Goal: Task Accomplishment & Management: Use online tool/utility

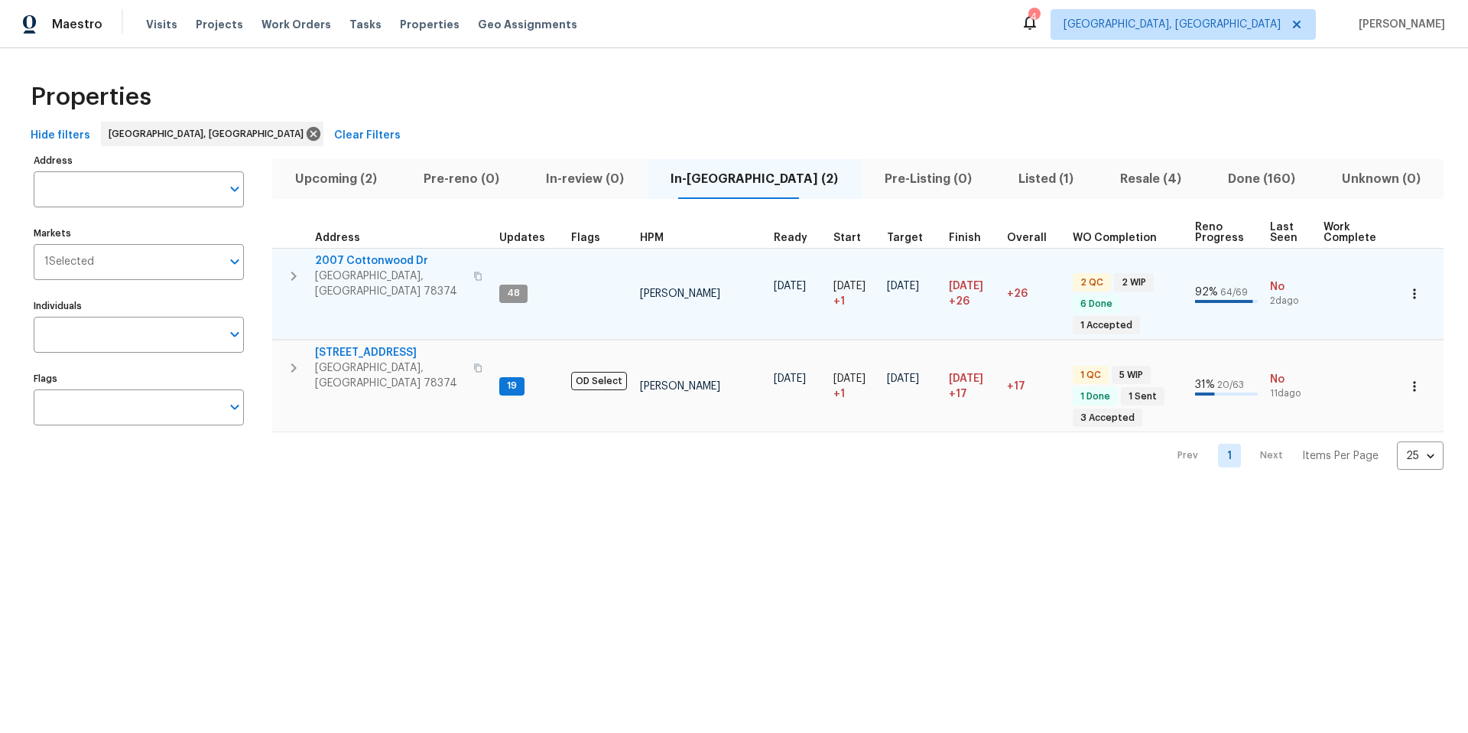
click at [583, 287] on td at bounding box center [599, 294] width 69 height 92
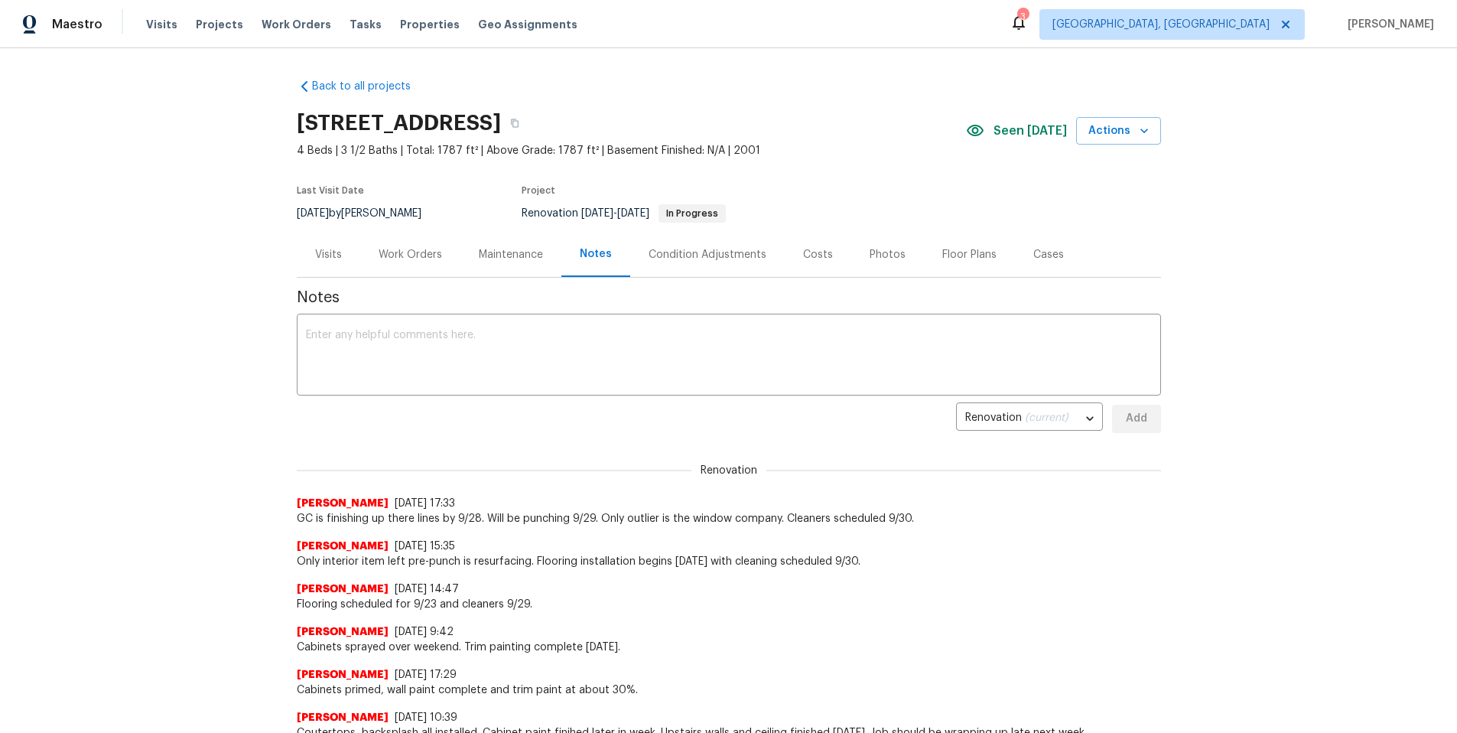
click at [424, 254] on div "Work Orders" at bounding box center [410, 254] width 63 height 15
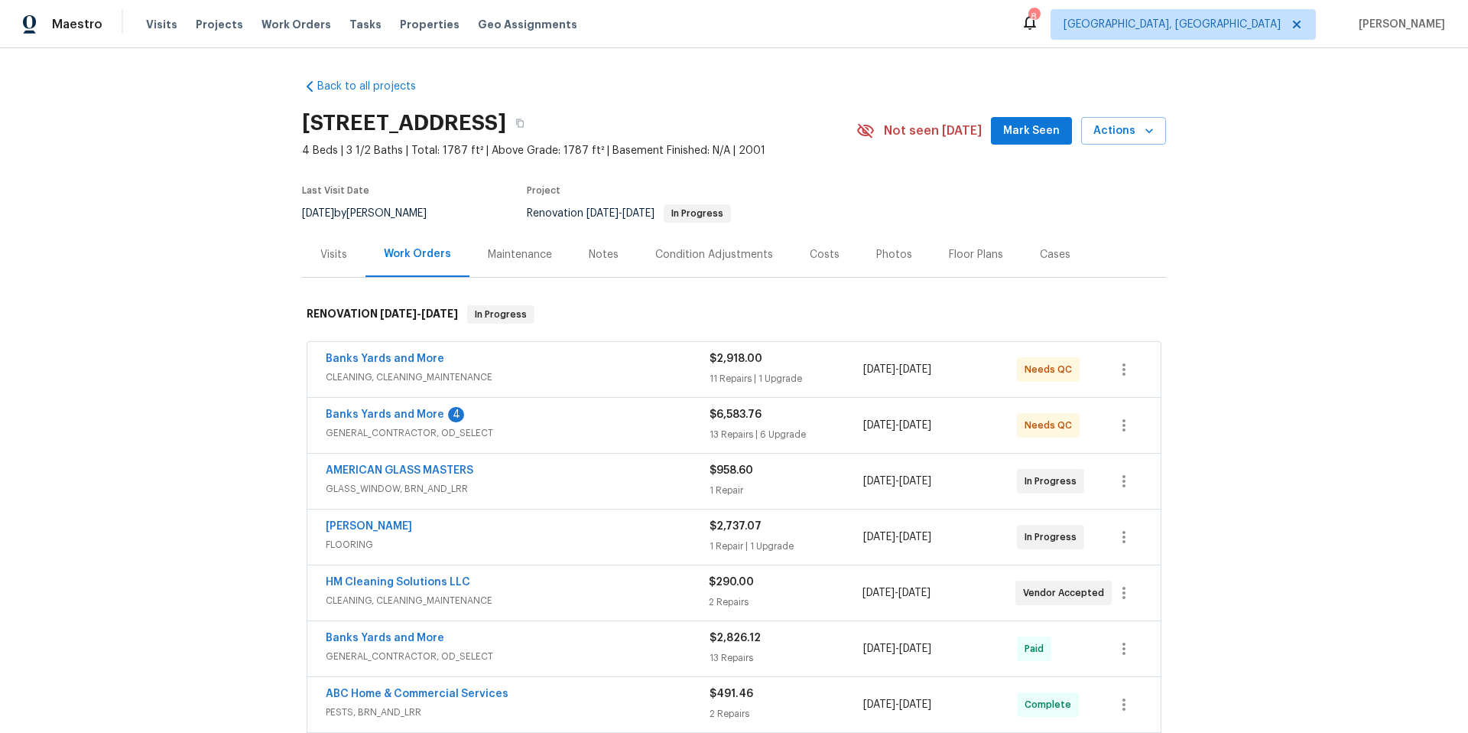
scroll to position [3, 0]
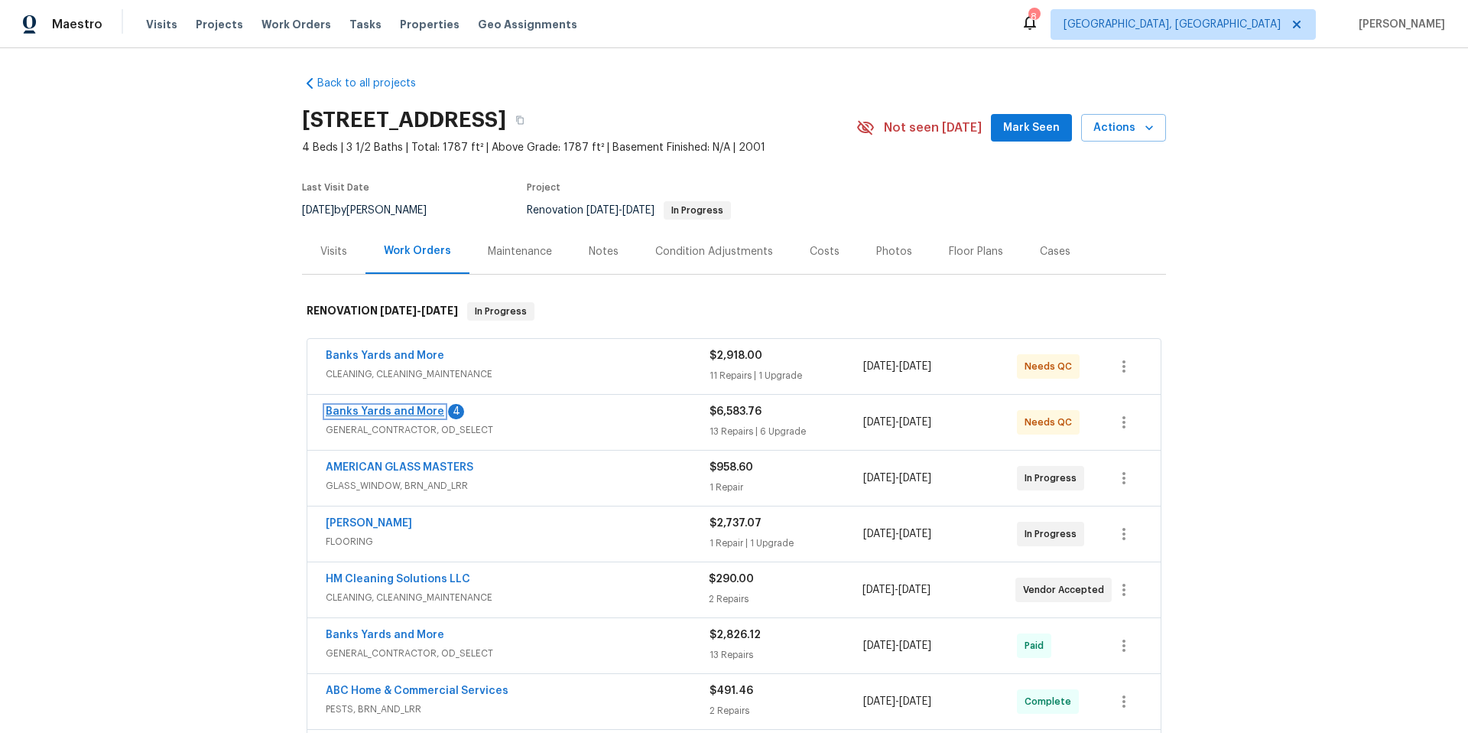
click at [392, 411] on link "Banks Yards and More" at bounding box center [385, 411] width 119 height 11
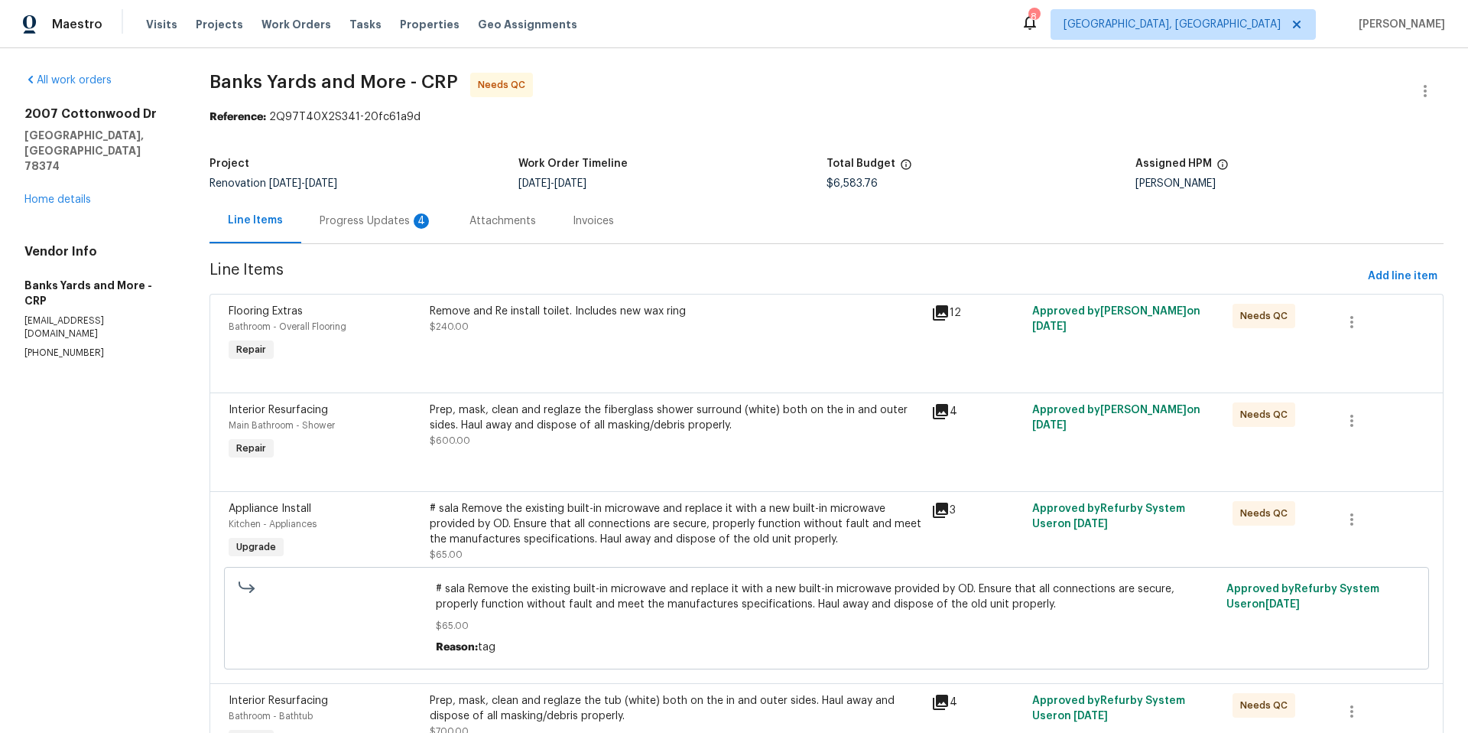
click at [364, 226] on div "Progress Updates 4" at bounding box center [376, 220] width 113 height 15
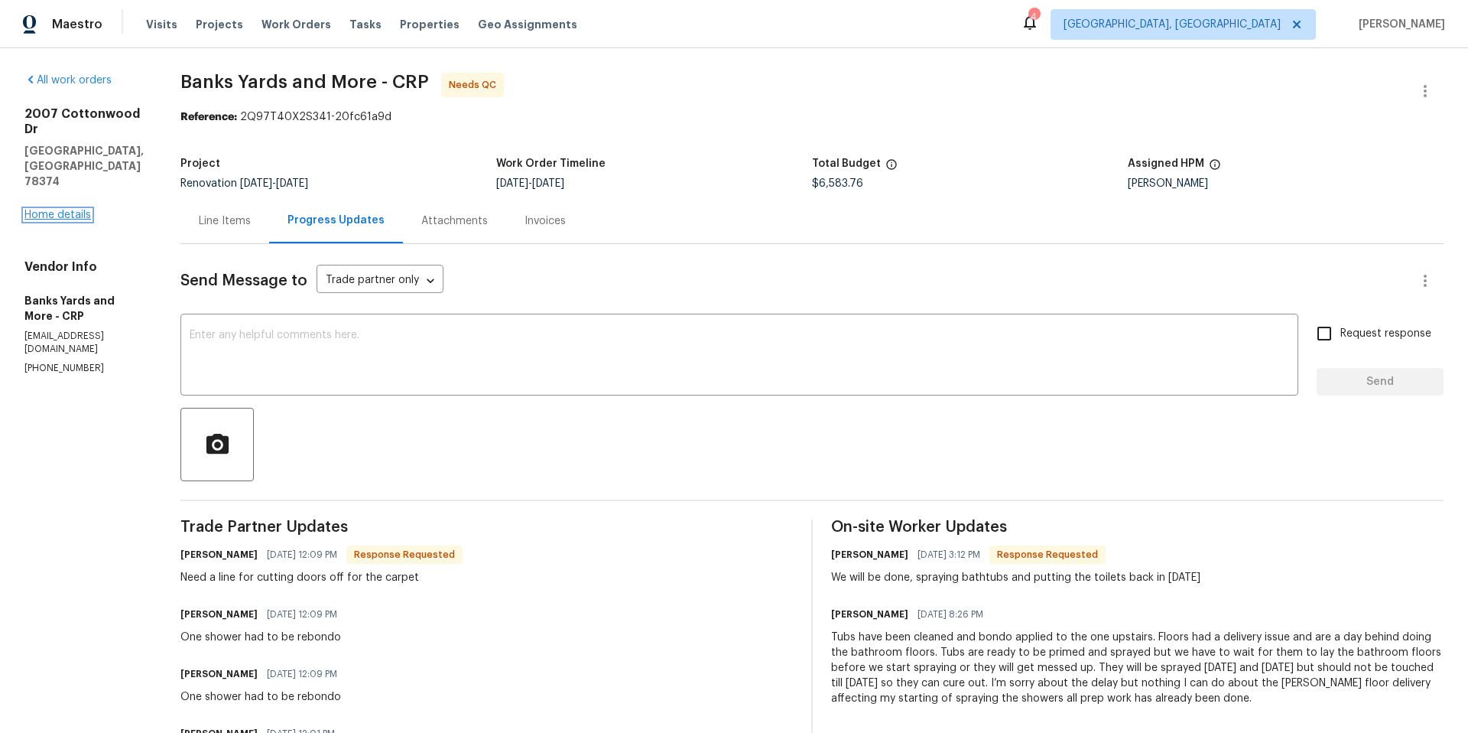
click at [76, 210] on link "Home details" at bounding box center [57, 215] width 67 height 11
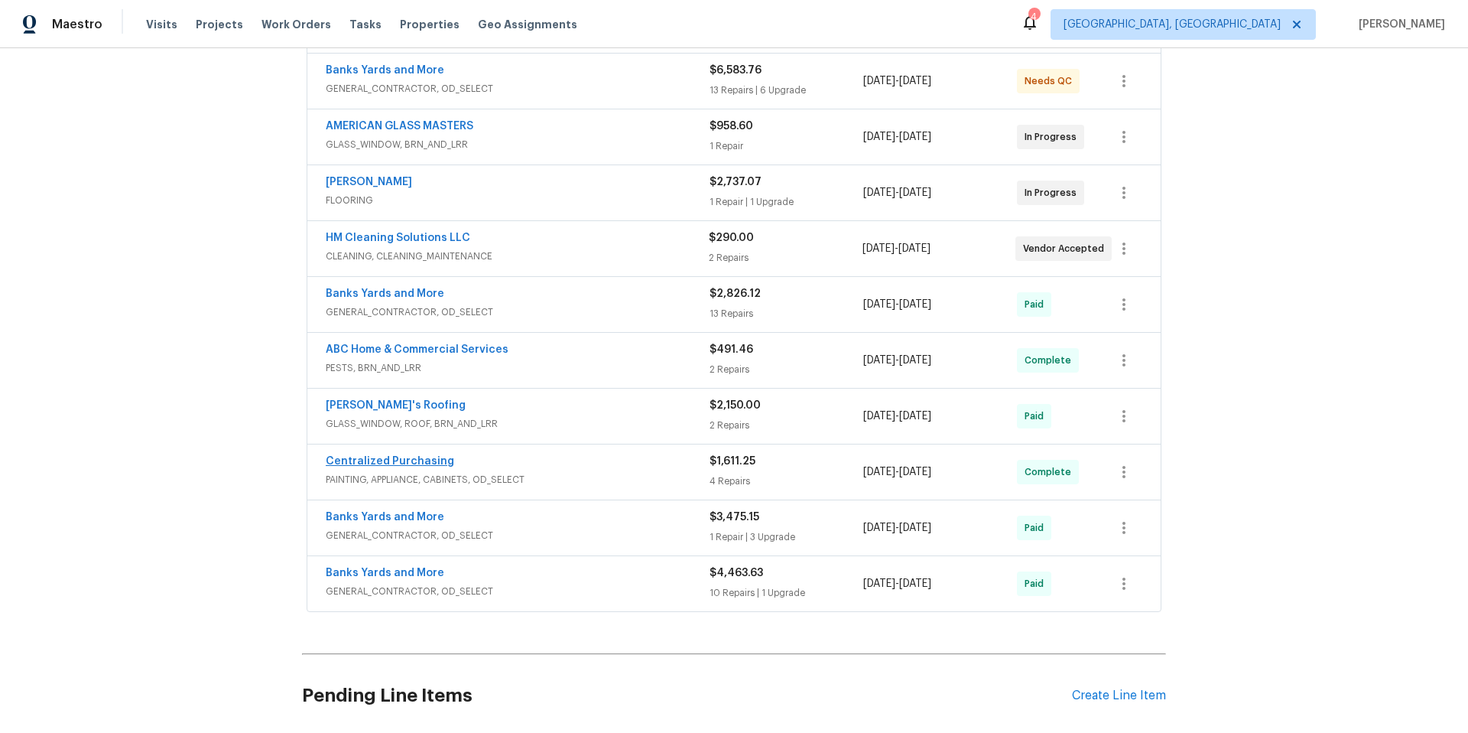
scroll to position [343, 0]
click at [428, 129] on link "AMERICAN GLASS MASTERS" at bounding box center [400, 127] width 148 height 11
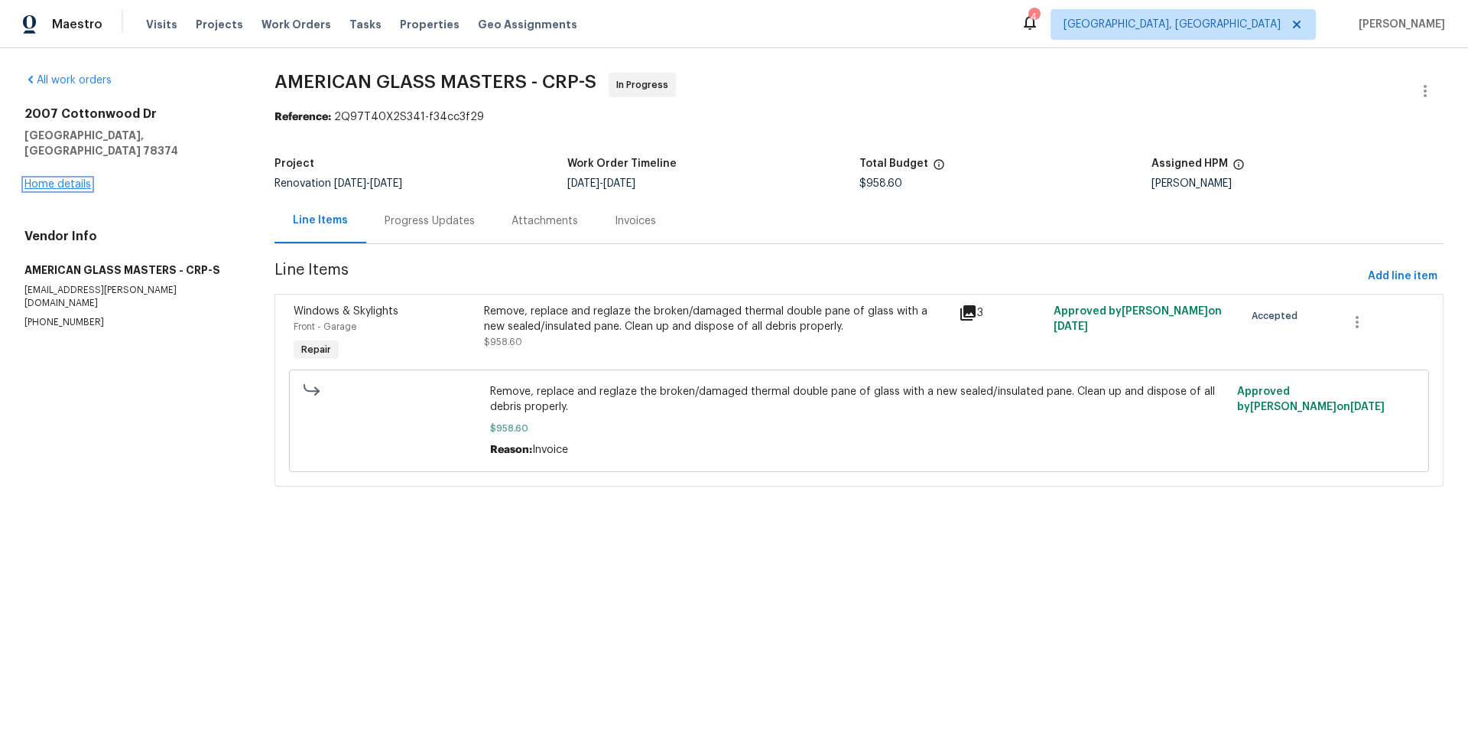
click at [89, 179] on link "Home details" at bounding box center [57, 184] width 67 height 11
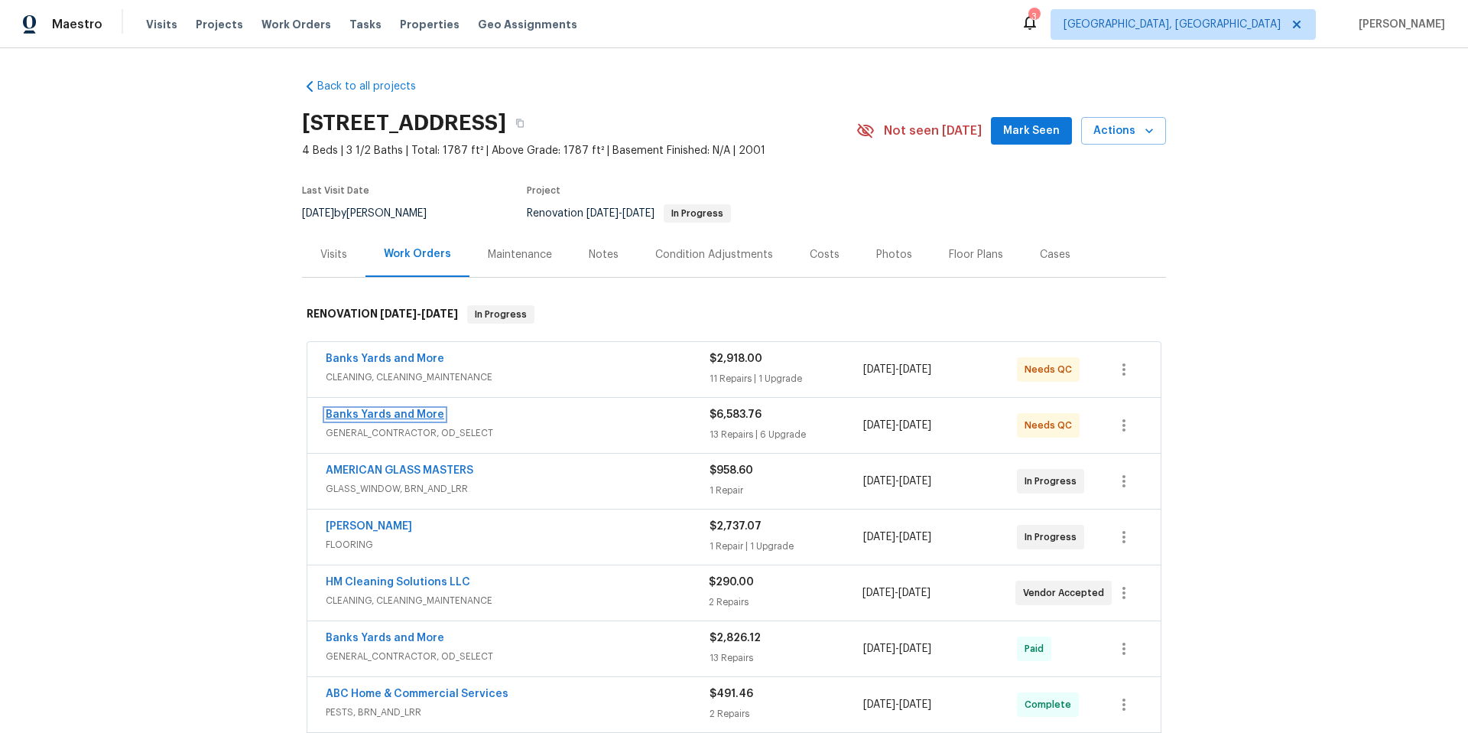
click at [394, 415] on link "Banks Yards and More" at bounding box center [385, 414] width 119 height 11
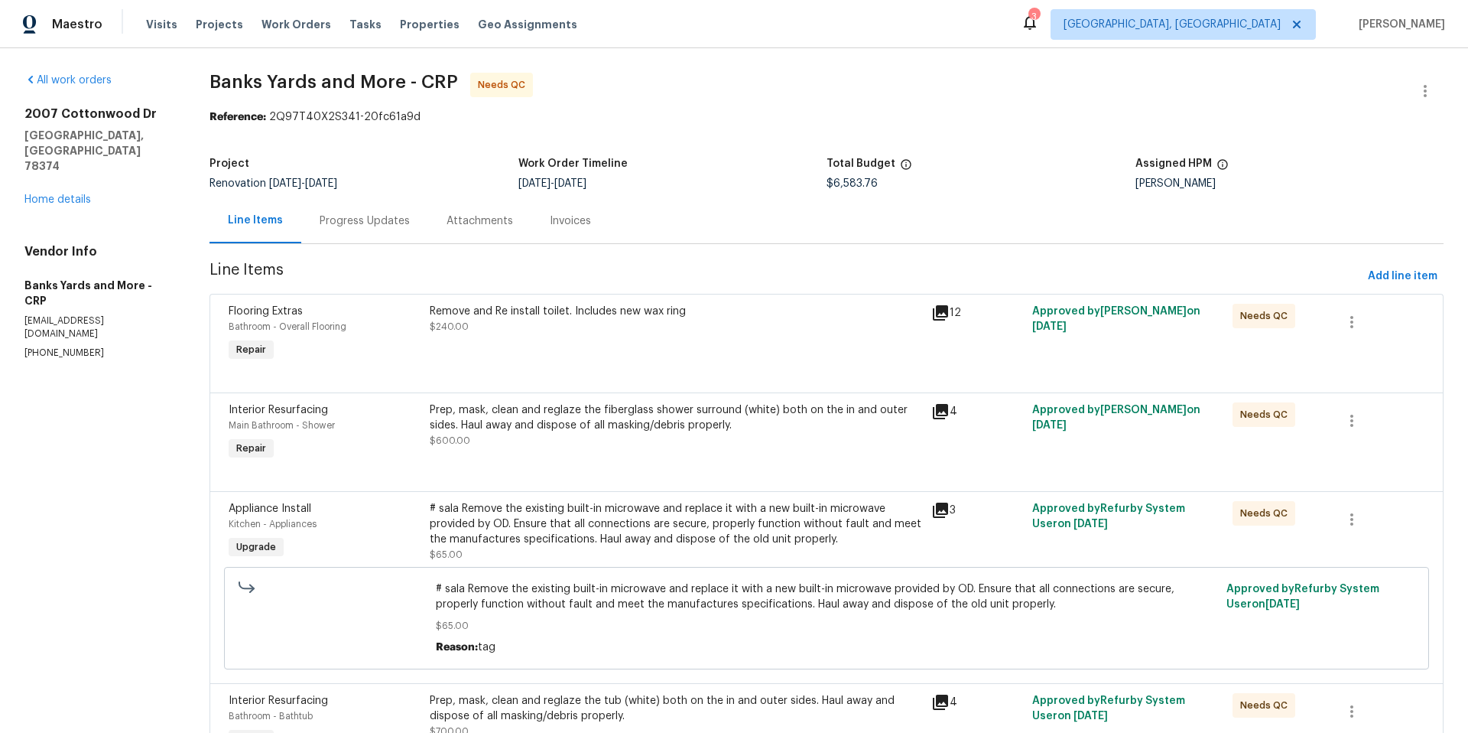
click at [473, 334] on div "Remove and Re install toilet. Includes new wax ring $240.00" at bounding box center [676, 319] width 493 height 31
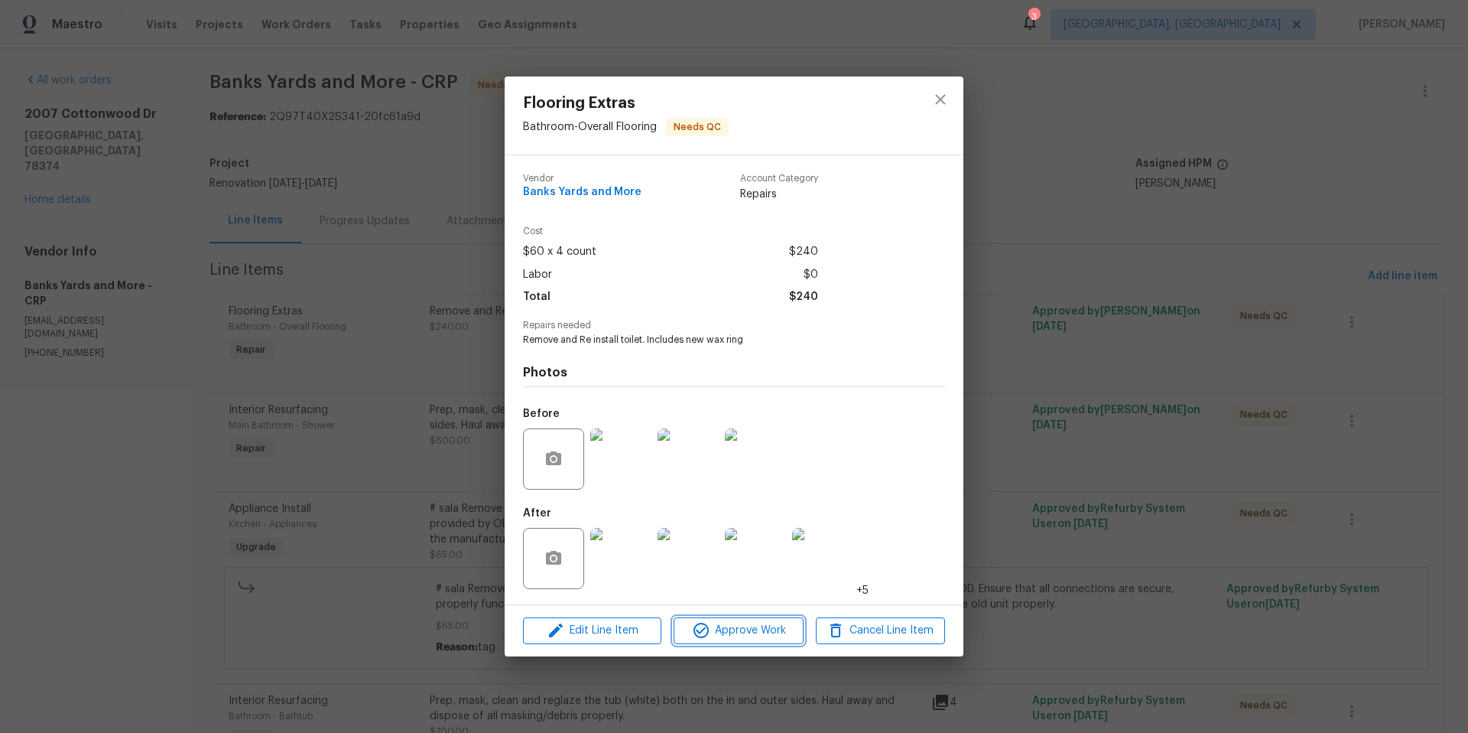
click at [730, 640] on button "Approve Work" at bounding box center [738, 630] width 129 height 27
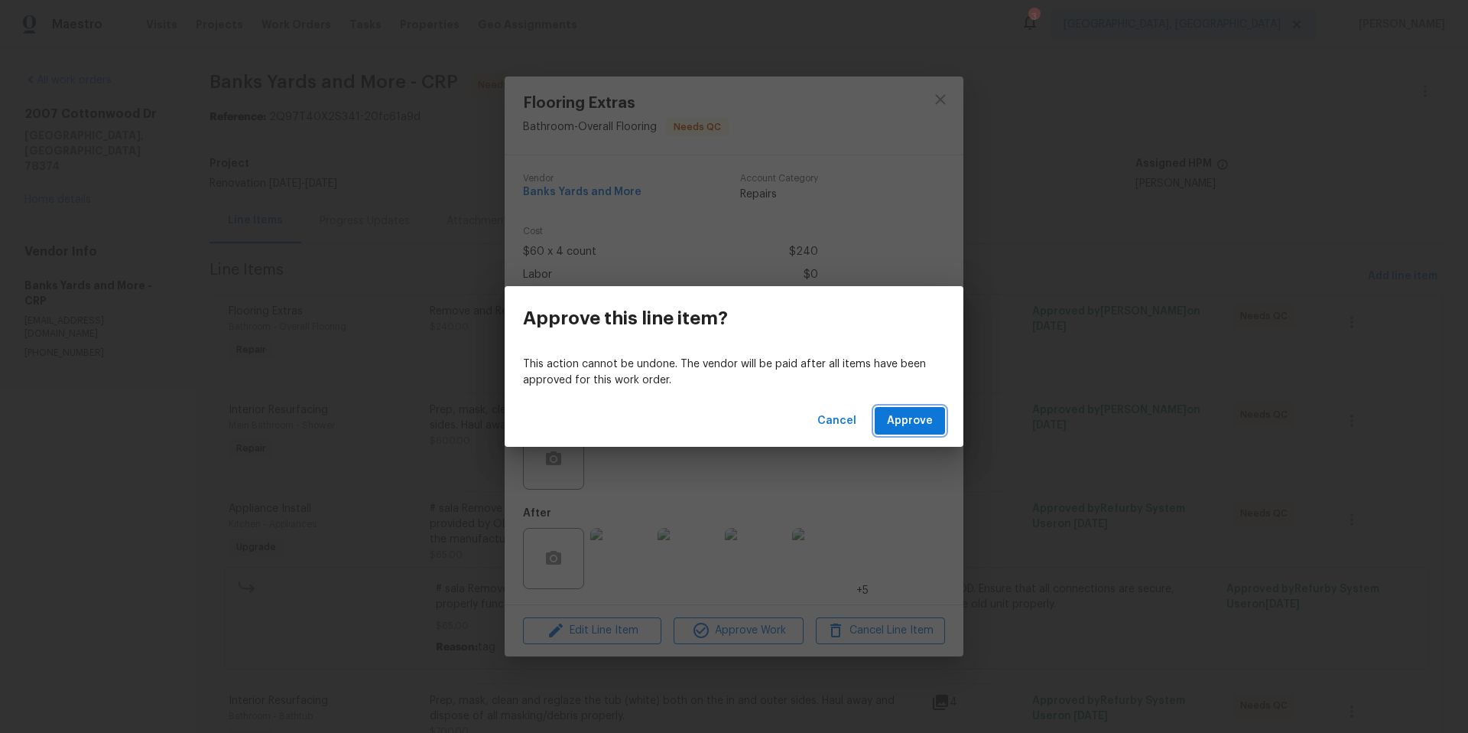
click at [935, 412] on button "Approve" at bounding box center [910, 421] width 70 height 28
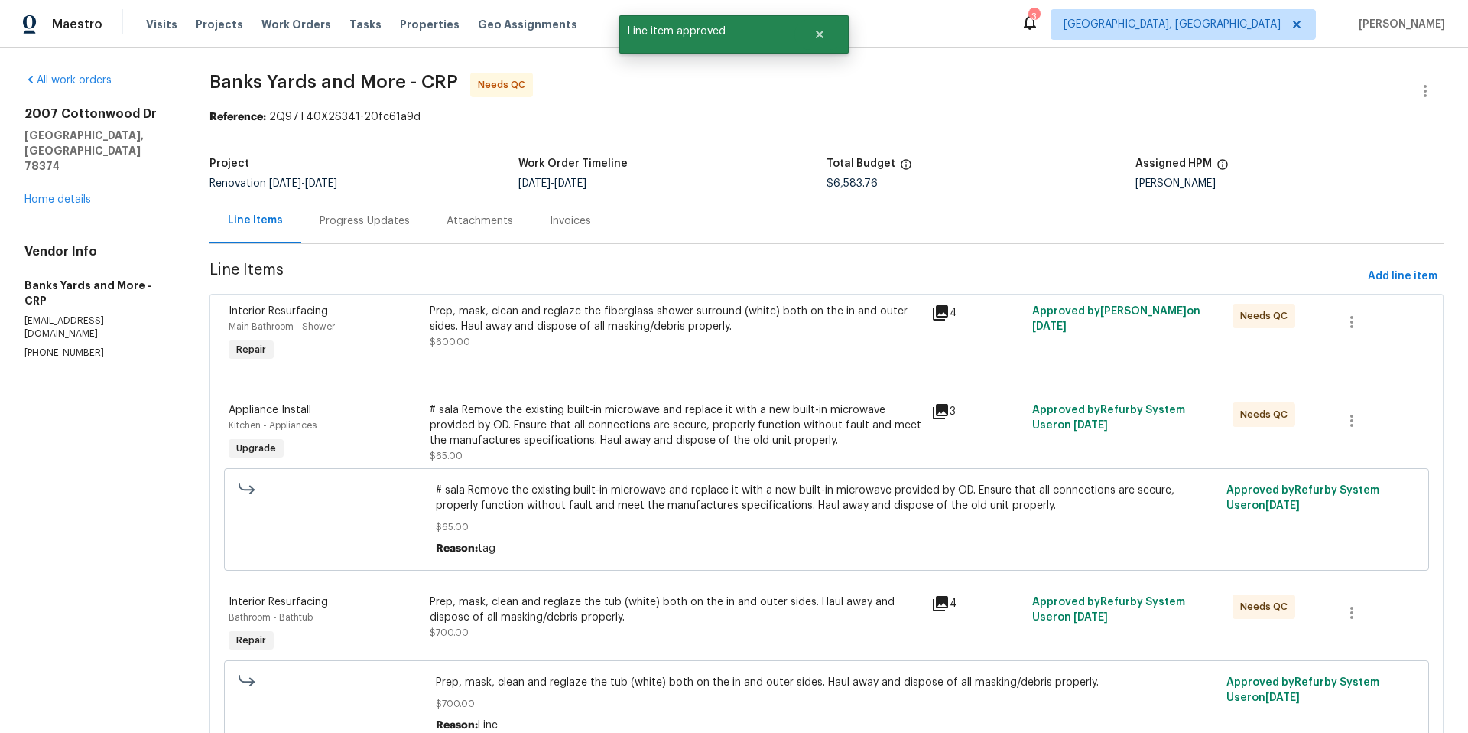
click at [665, 370] on div at bounding box center [827, 374] width 1196 height 18
click at [649, 356] on div "Prep, mask, clean and reglaze the fiberglass shower surround (white) both on th…" at bounding box center [676, 334] width 502 height 70
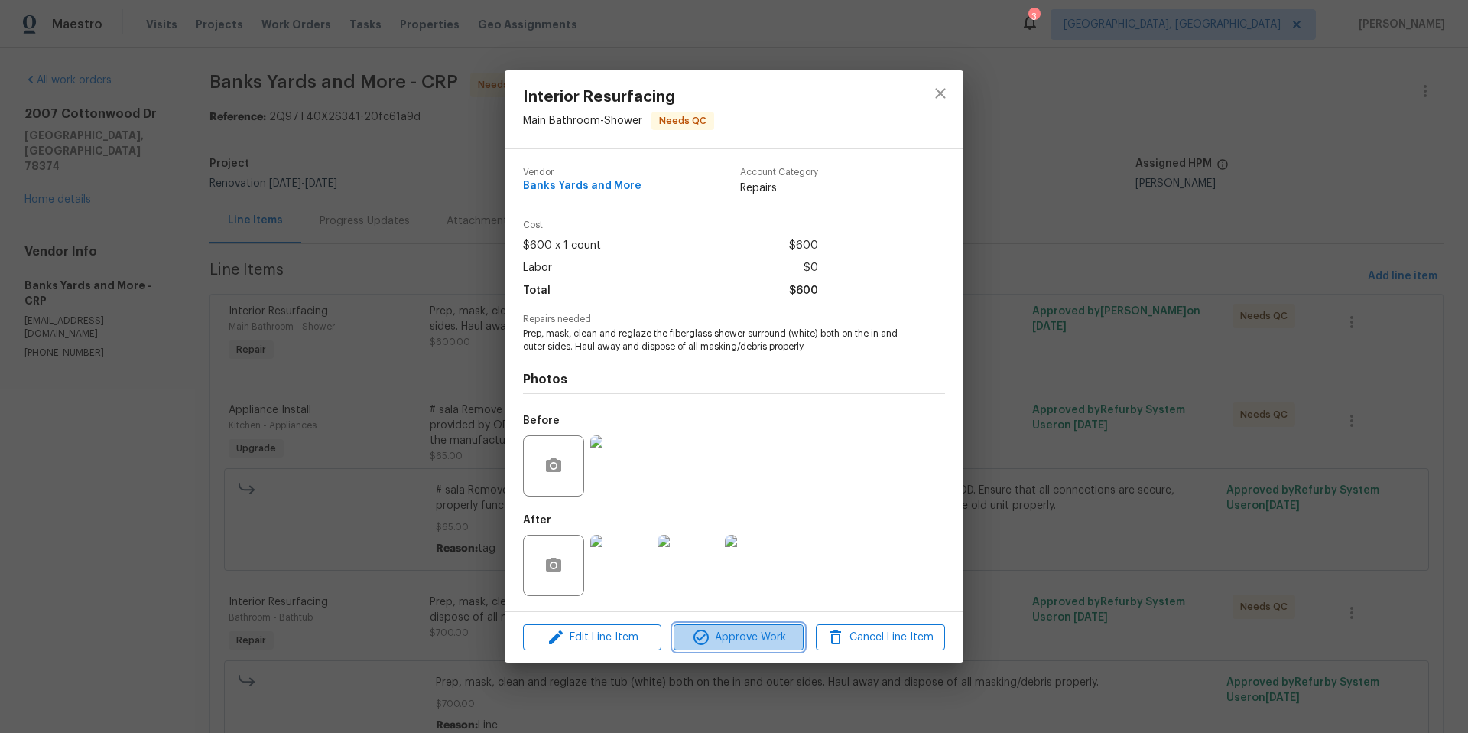
click at [783, 639] on span "Approve Work" at bounding box center [738, 637] width 120 height 19
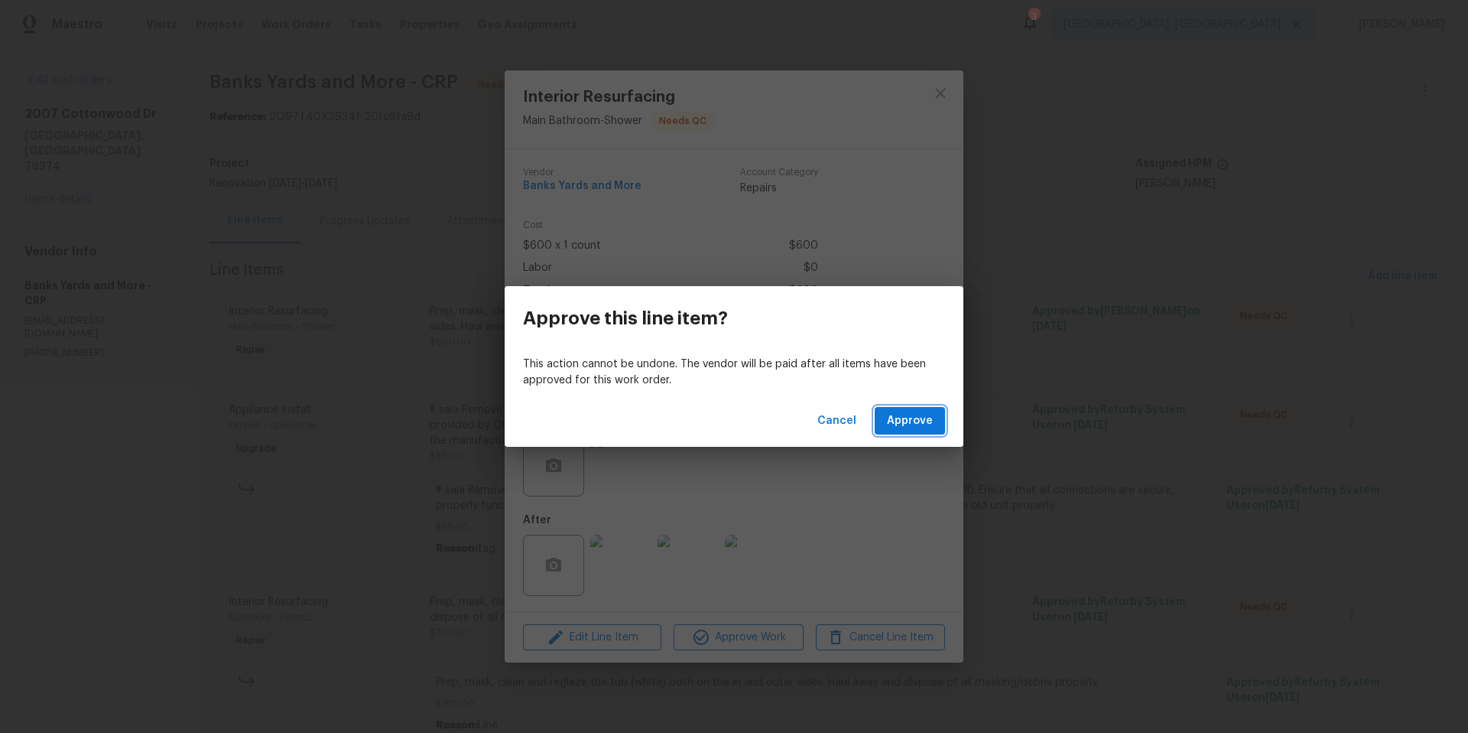
click at [914, 415] on span "Approve" at bounding box center [910, 420] width 46 height 19
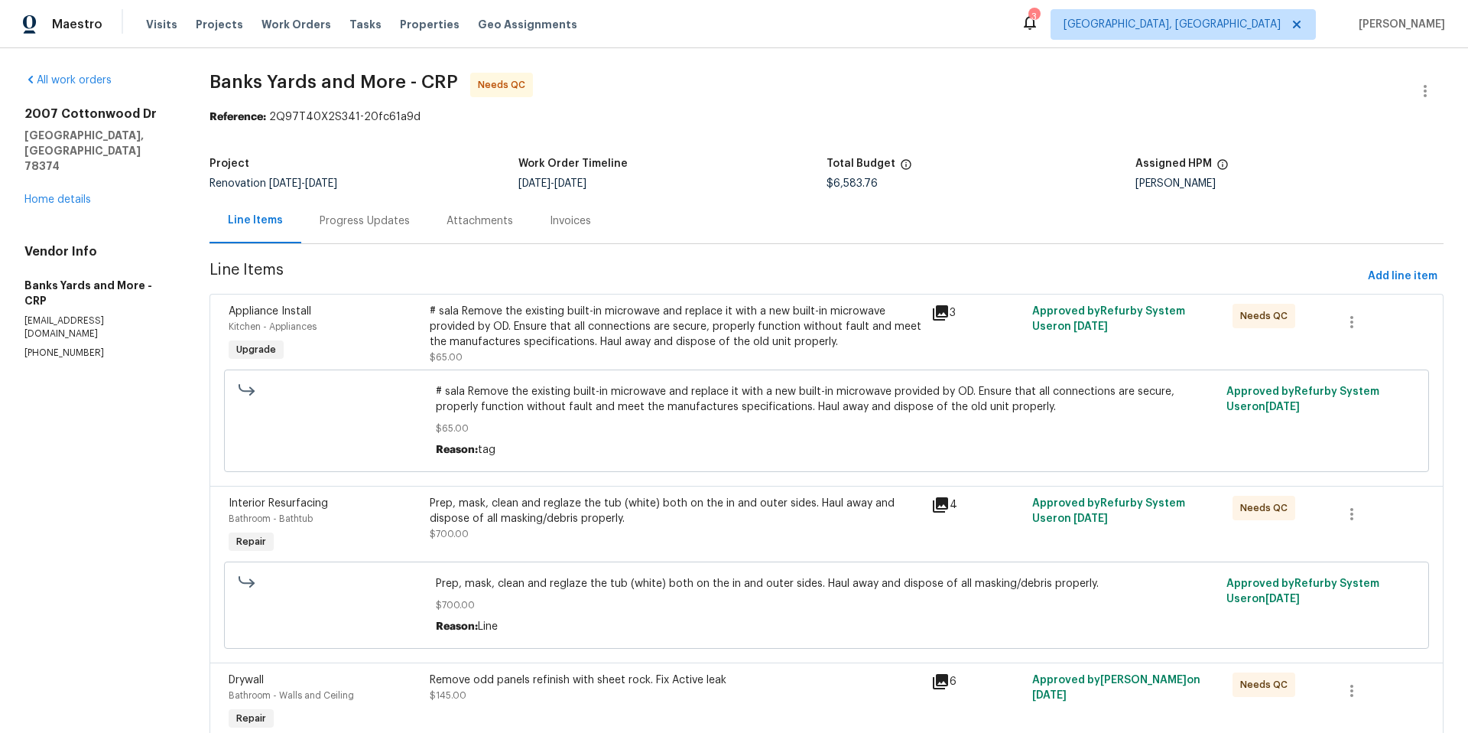
click at [623, 344] on div "# sala Remove the existing built-in microwave and replace it with a new built-i…" at bounding box center [676, 327] width 493 height 46
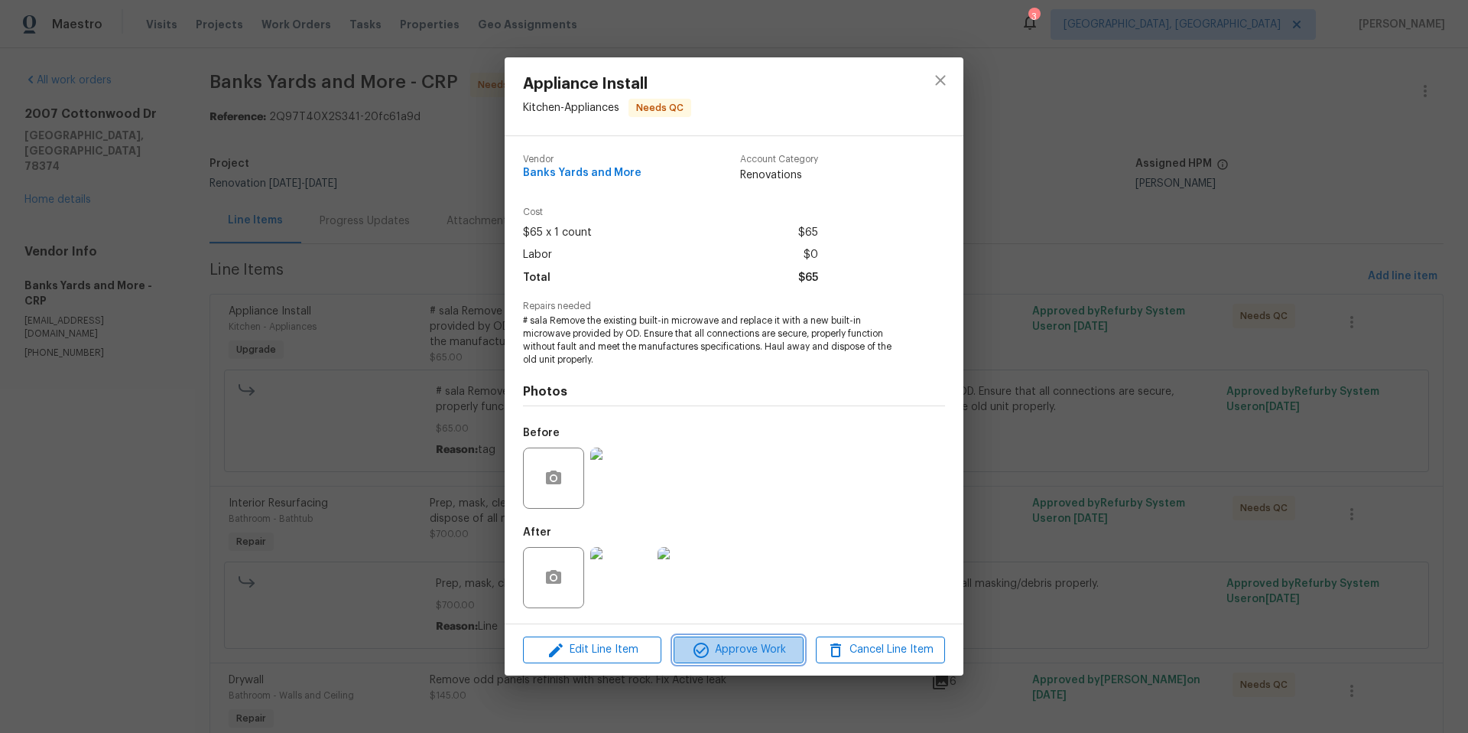
click at [768, 653] on span "Approve Work" at bounding box center [738, 649] width 120 height 19
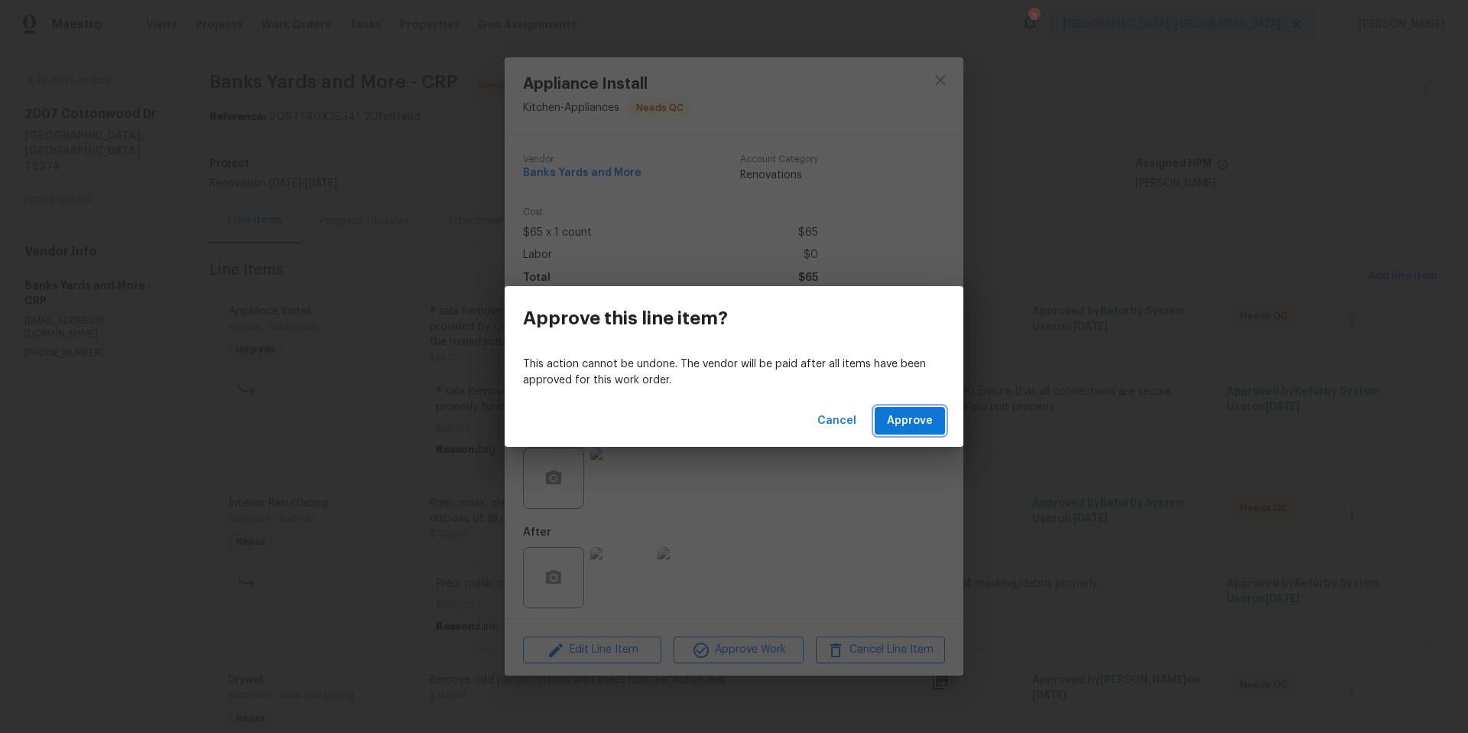
click at [907, 434] on button "Approve" at bounding box center [910, 421] width 70 height 28
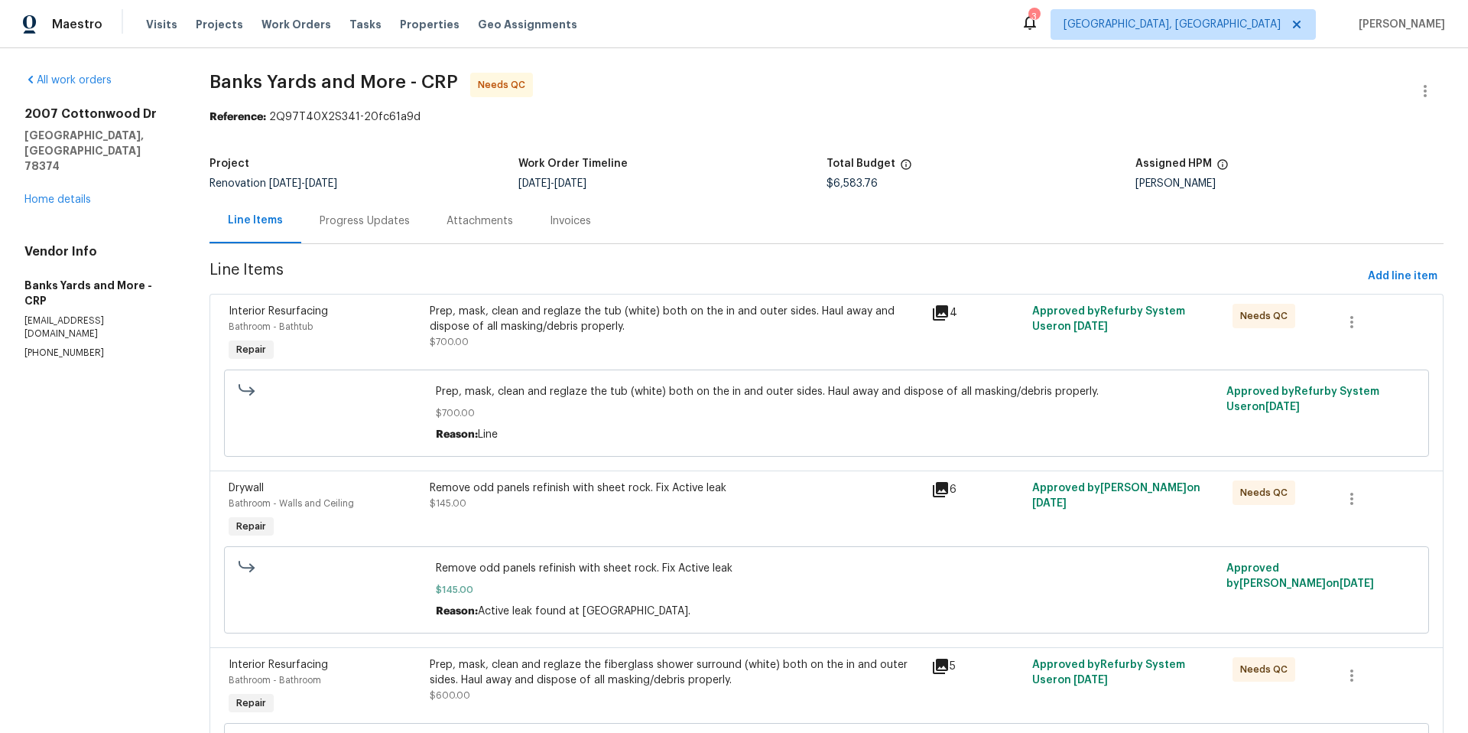
click at [661, 335] on div "Prep, mask, clean and reglaze the tub (white) both on the in and outer sides. H…" at bounding box center [676, 327] width 493 height 46
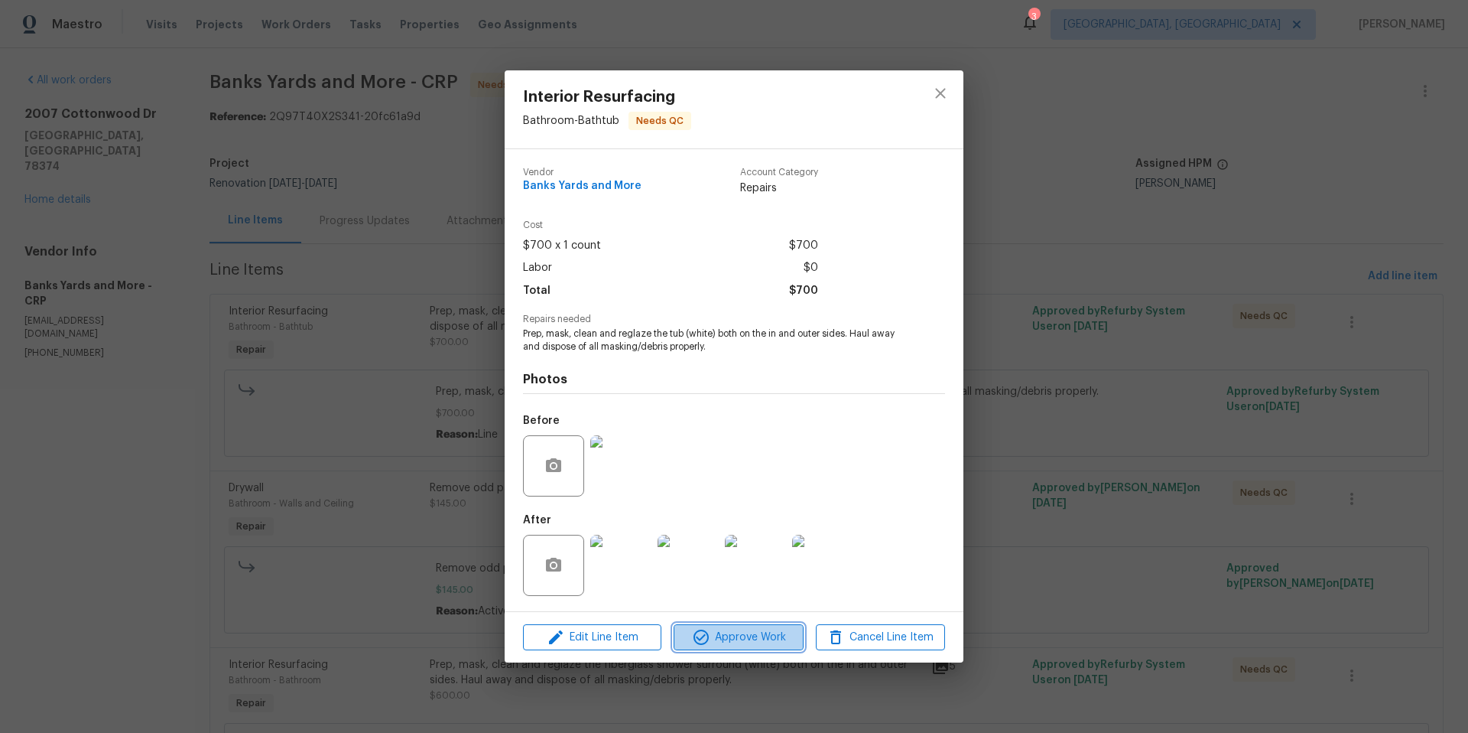
click at [756, 632] on span "Approve Work" at bounding box center [738, 637] width 120 height 19
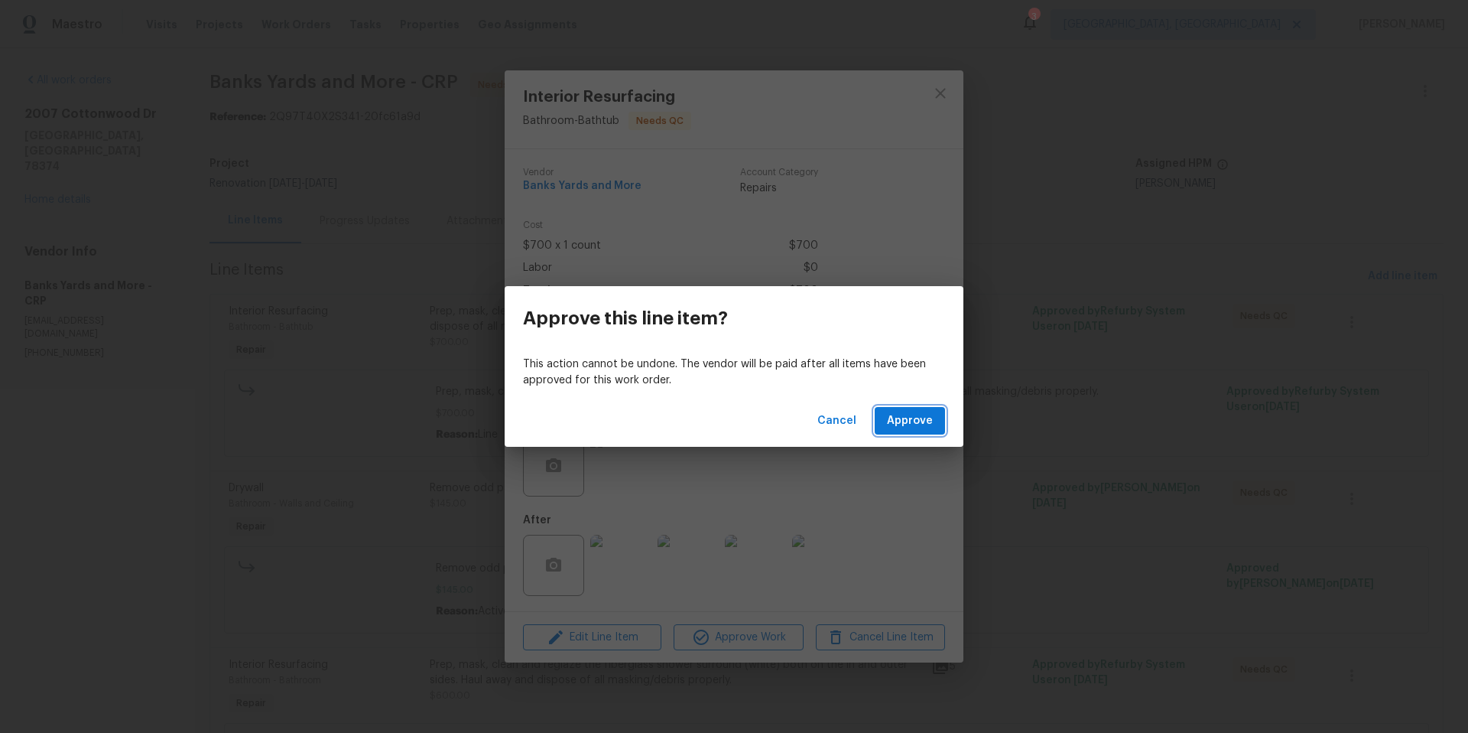
click at [896, 418] on span "Approve" at bounding box center [910, 420] width 46 height 19
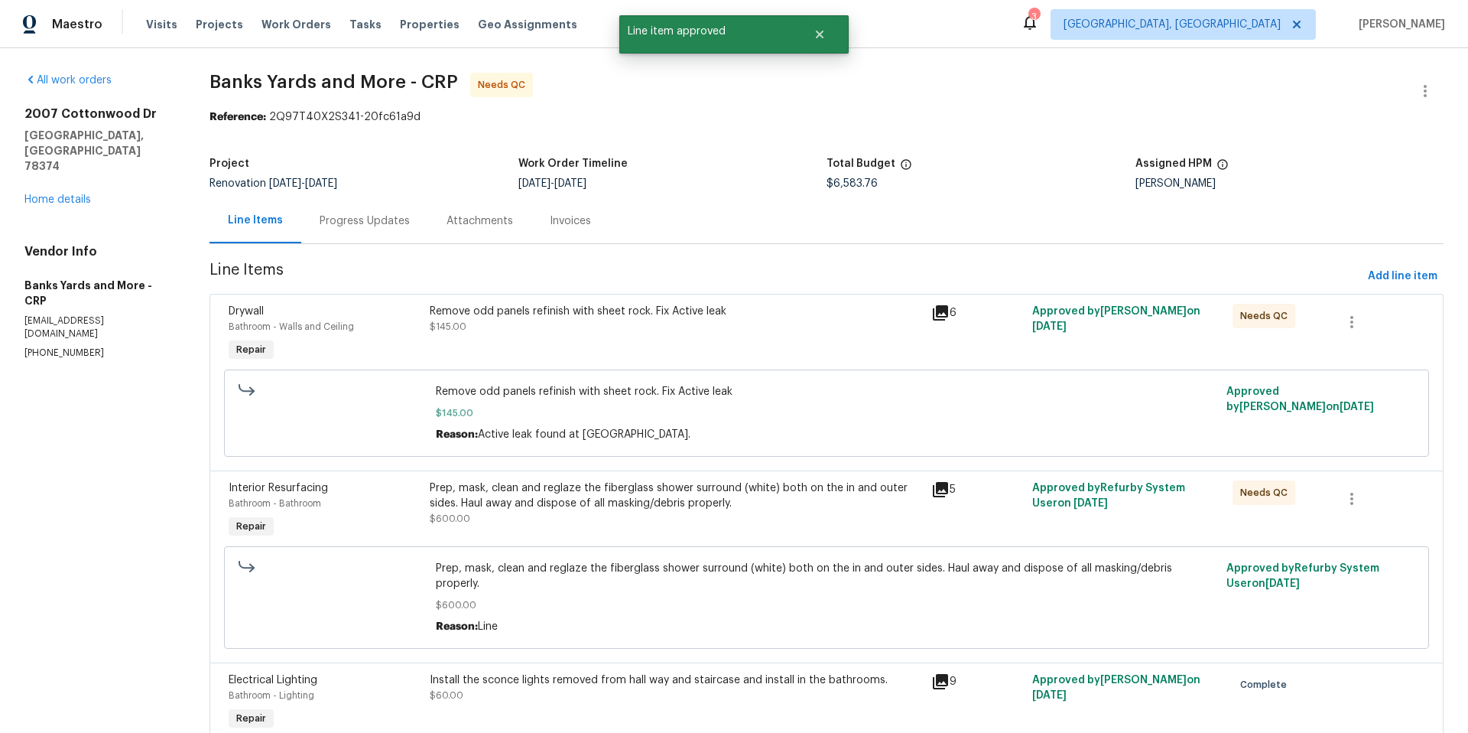
click at [599, 331] on div "Remove odd panels refinish with sheet rock. Fix Active leak $145.00" at bounding box center [676, 319] width 493 height 31
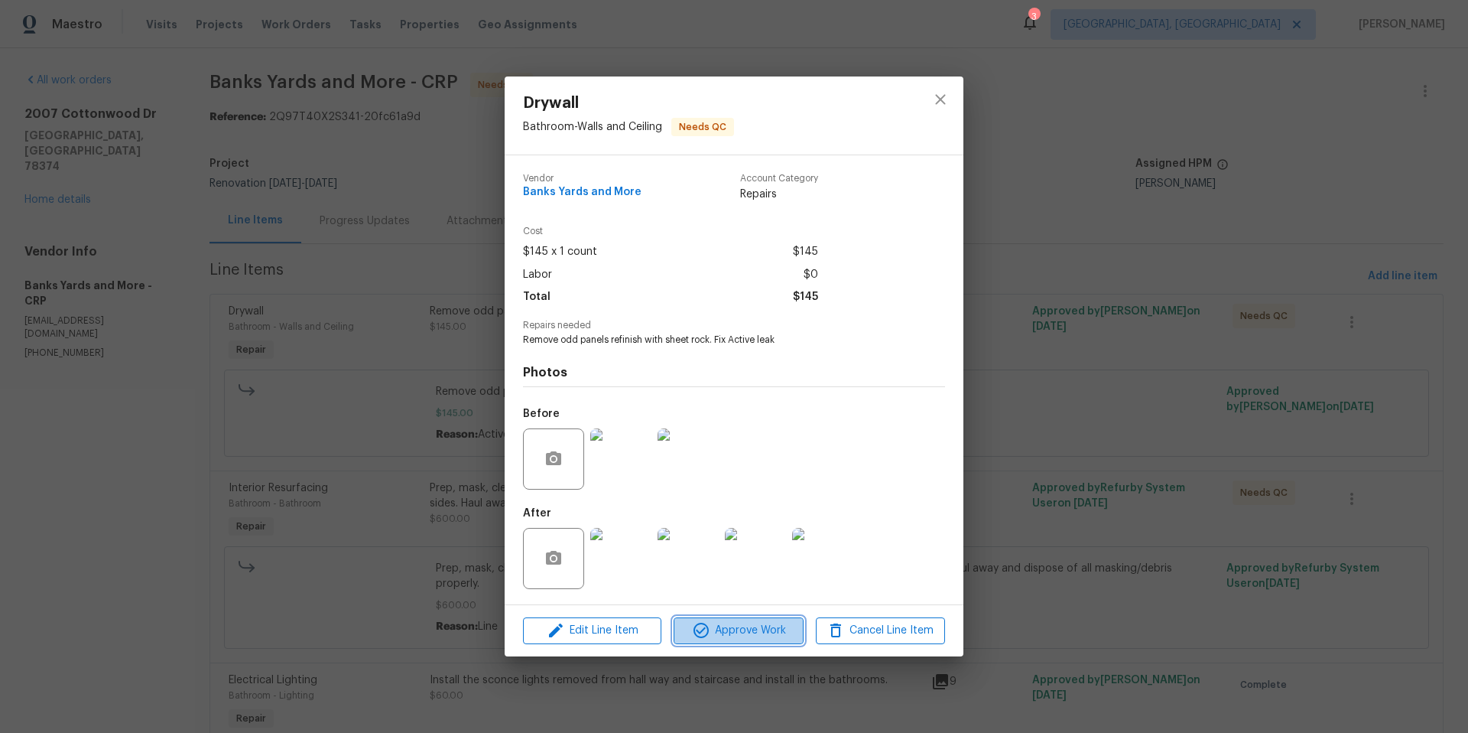
click at [759, 639] on span "Approve Work" at bounding box center [738, 630] width 120 height 19
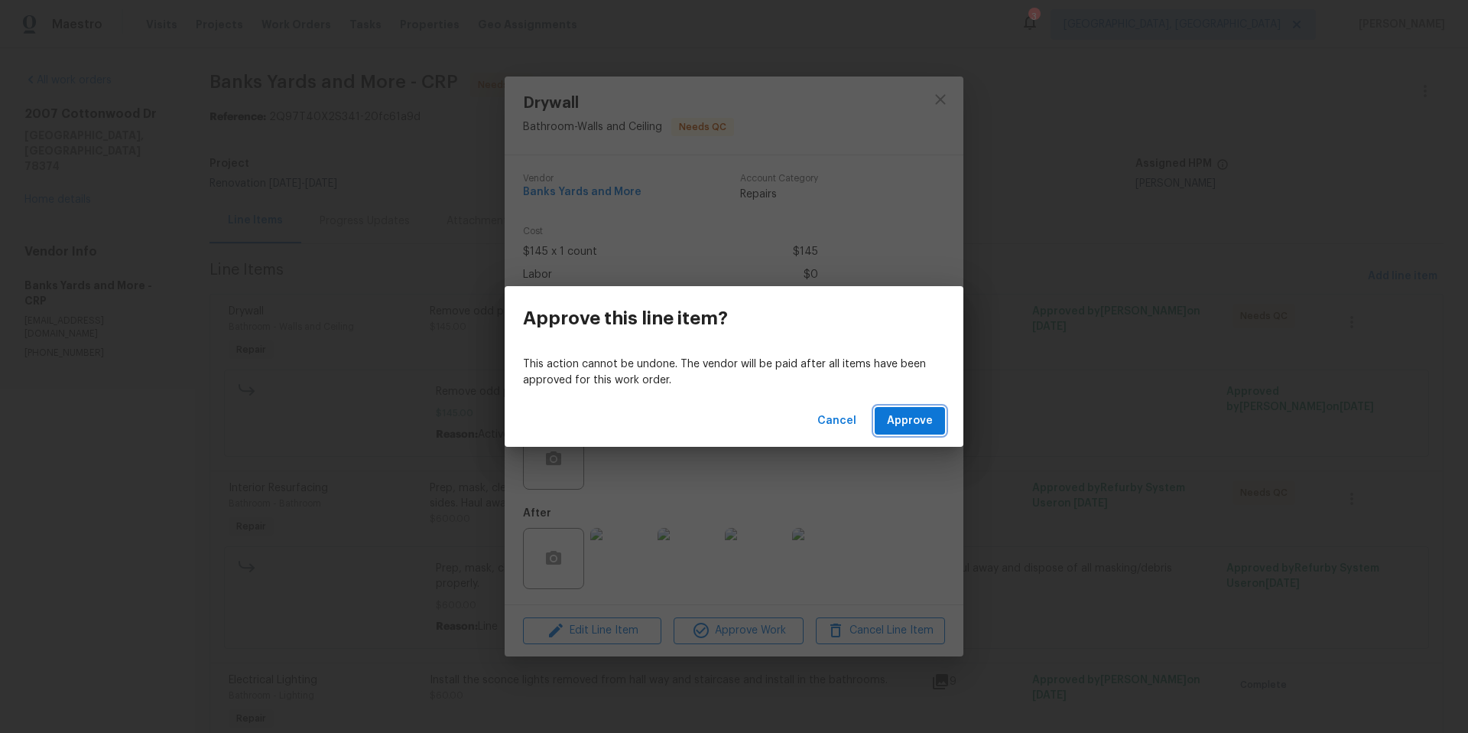
click at [914, 420] on span "Approve" at bounding box center [910, 420] width 46 height 19
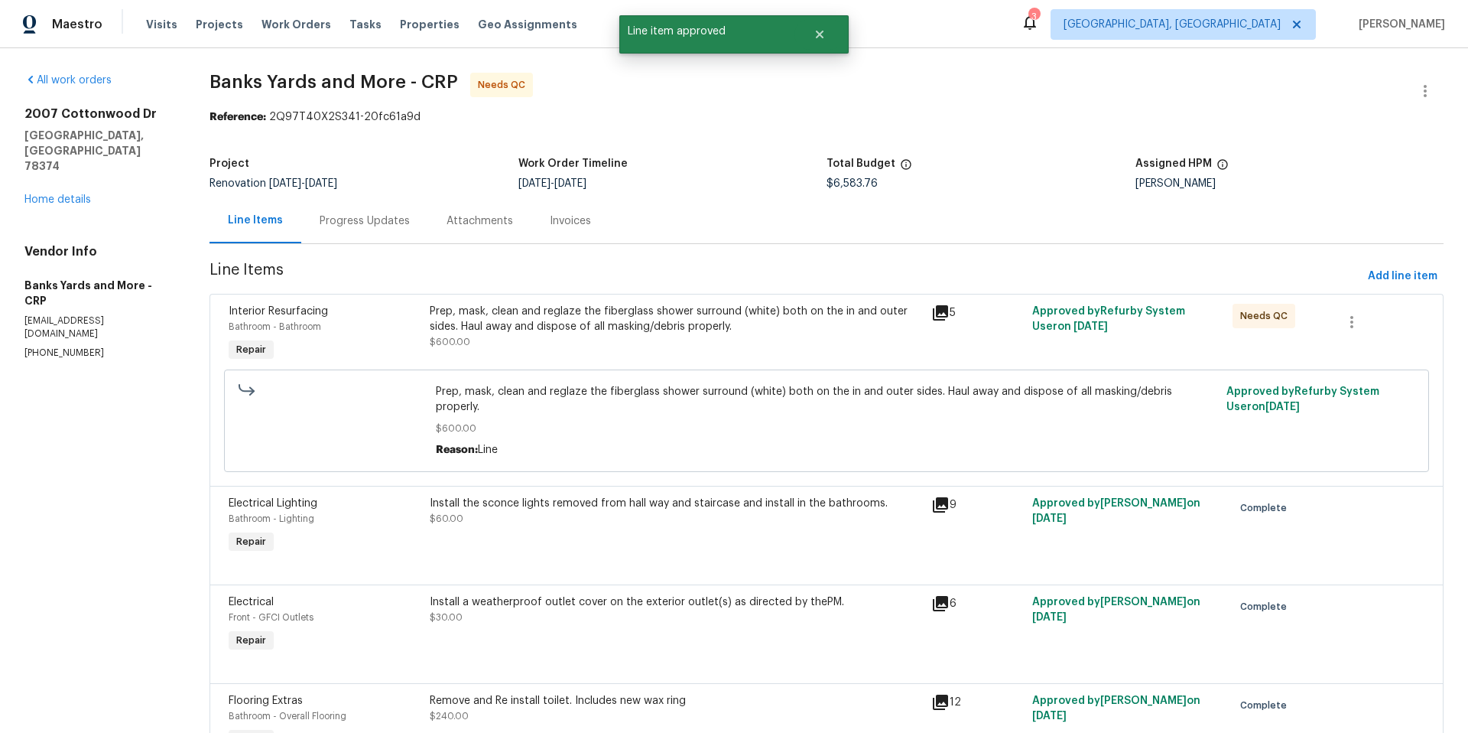
click at [565, 322] on div "Prep, mask, clean and reglaze the fiberglass shower surround (white) both on th…" at bounding box center [676, 319] width 493 height 31
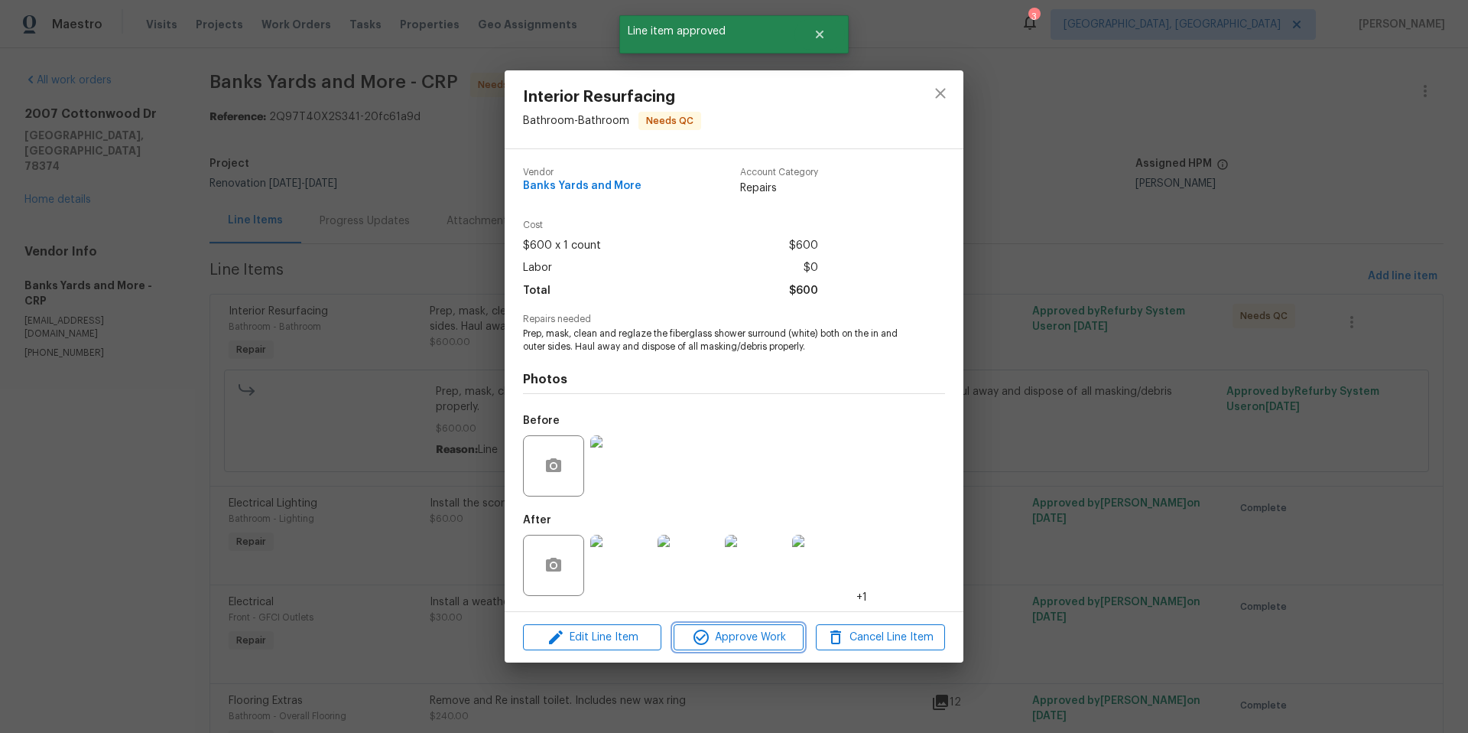
click at [746, 643] on span "Approve Work" at bounding box center [738, 637] width 120 height 19
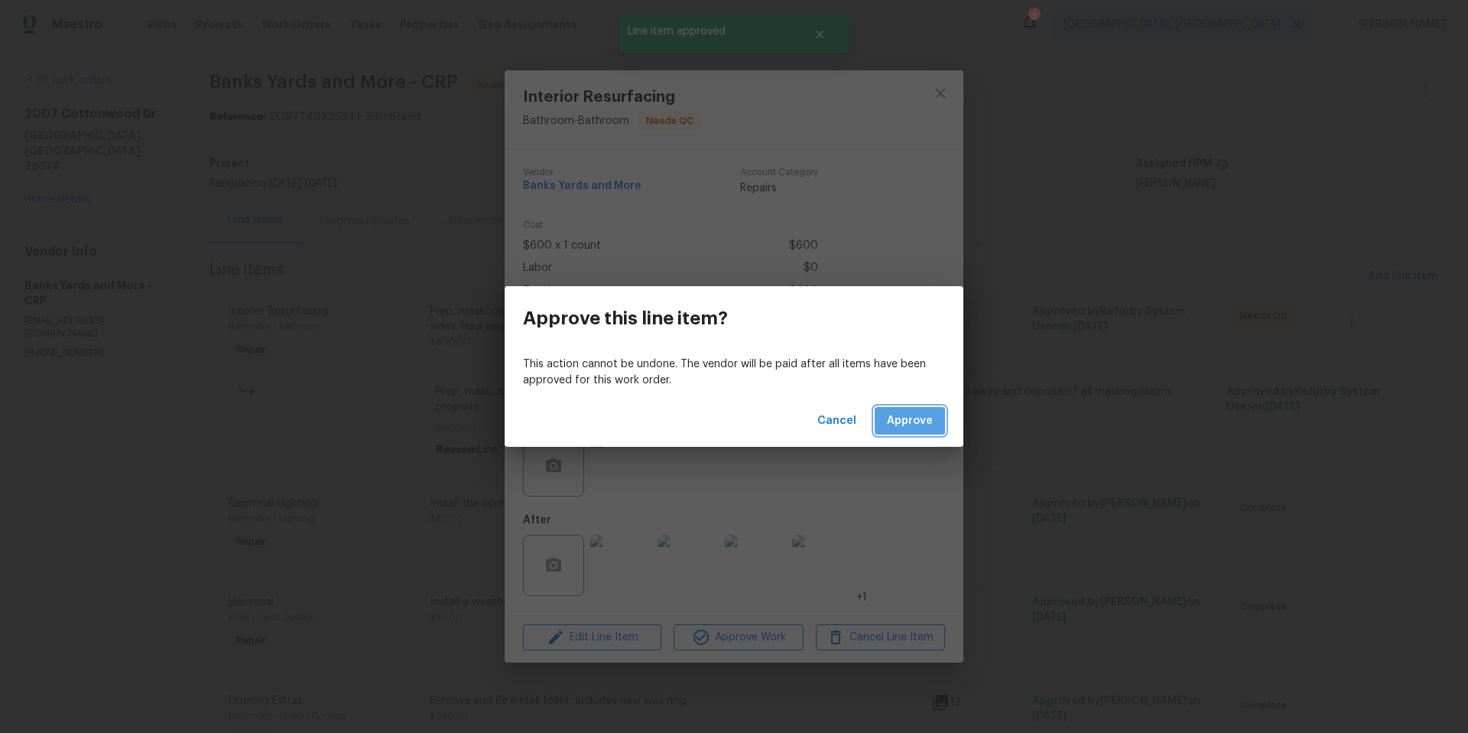
click at [912, 421] on span "Approve" at bounding box center [910, 420] width 46 height 19
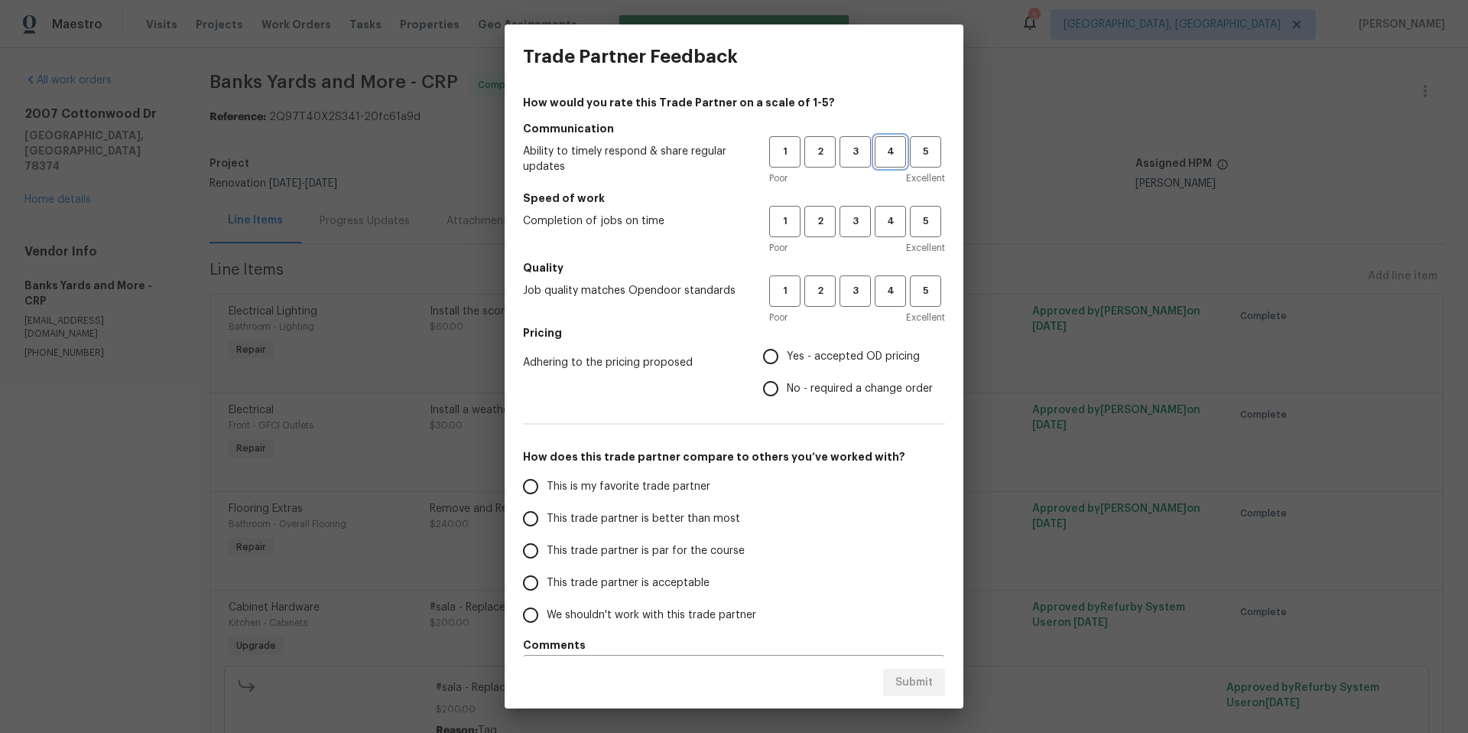
click at [884, 148] on span "4" at bounding box center [890, 152] width 28 height 18
click at [880, 213] on button "4" at bounding box center [890, 221] width 31 height 31
click at [876, 296] on span "4" at bounding box center [890, 291] width 28 height 18
click at [755, 362] on input "Yes - accepted OD pricing" at bounding box center [771, 356] width 32 height 32
radio input "true"
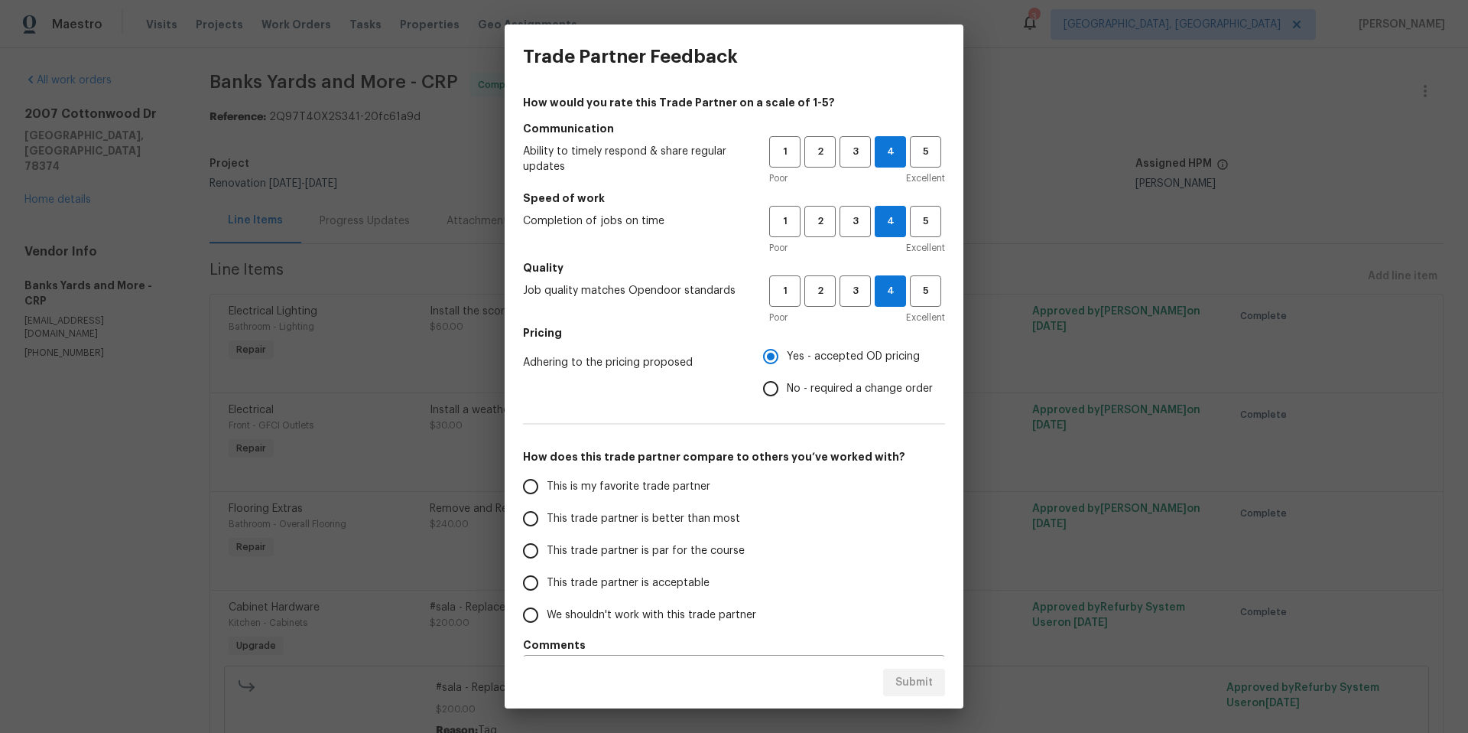
click at [629, 481] on span "This is my favorite trade partner" at bounding box center [629, 487] width 164 height 16
click at [547, 481] on input "This is my favorite trade partner" at bounding box center [531, 486] width 32 height 32
click at [925, 687] on span "Submit" at bounding box center [914, 682] width 37 height 19
radio input "true"
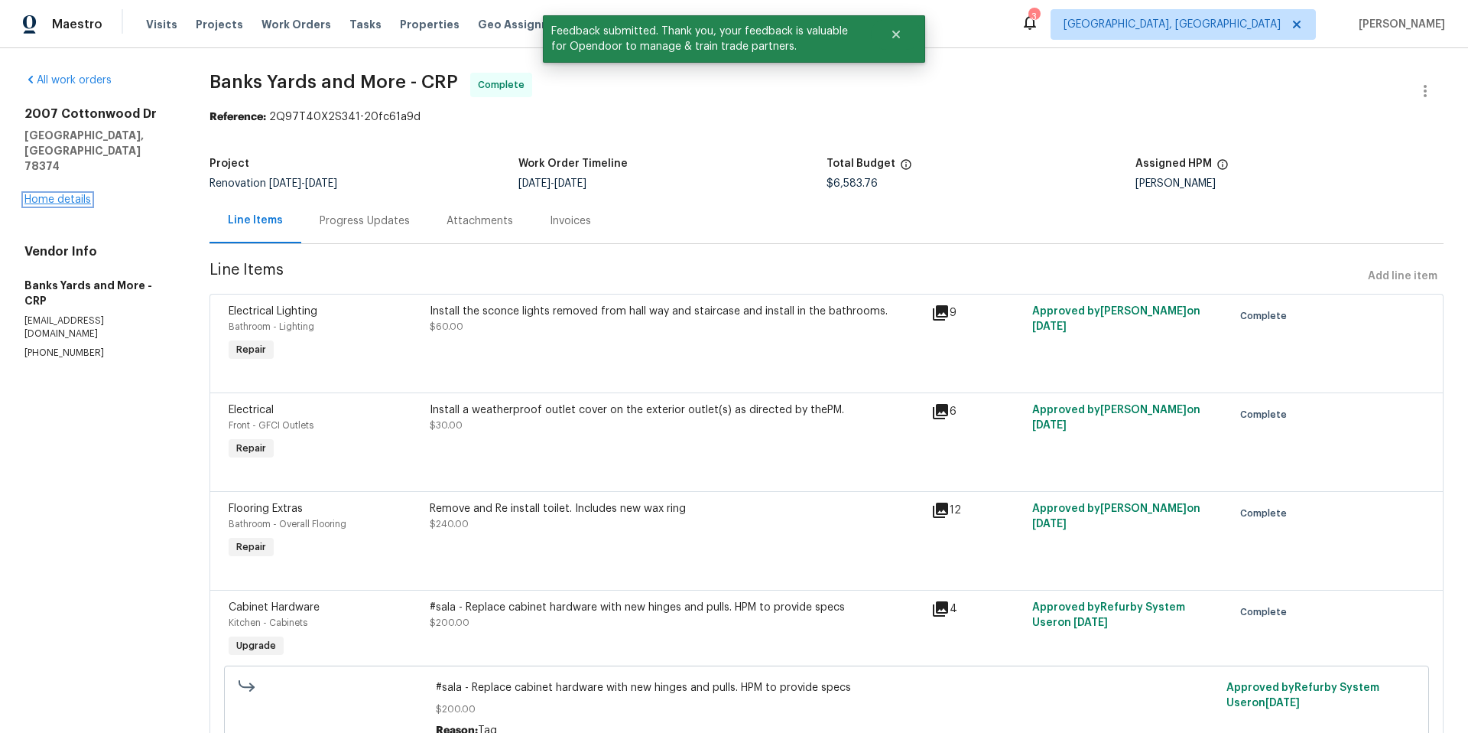
click at [73, 194] on link "Home details" at bounding box center [57, 199] width 67 height 11
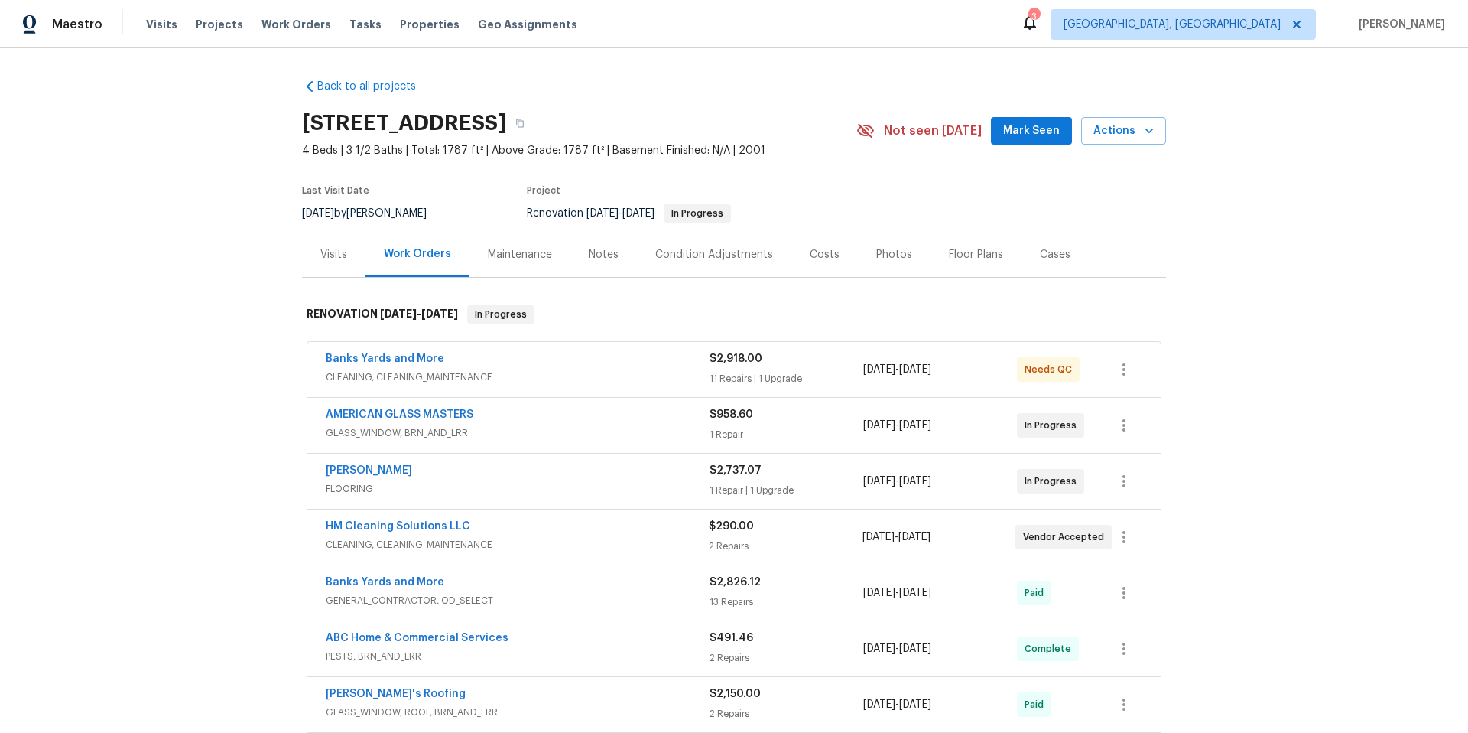
click at [504, 366] on div "Banks Yards and More" at bounding box center [518, 360] width 384 height 18
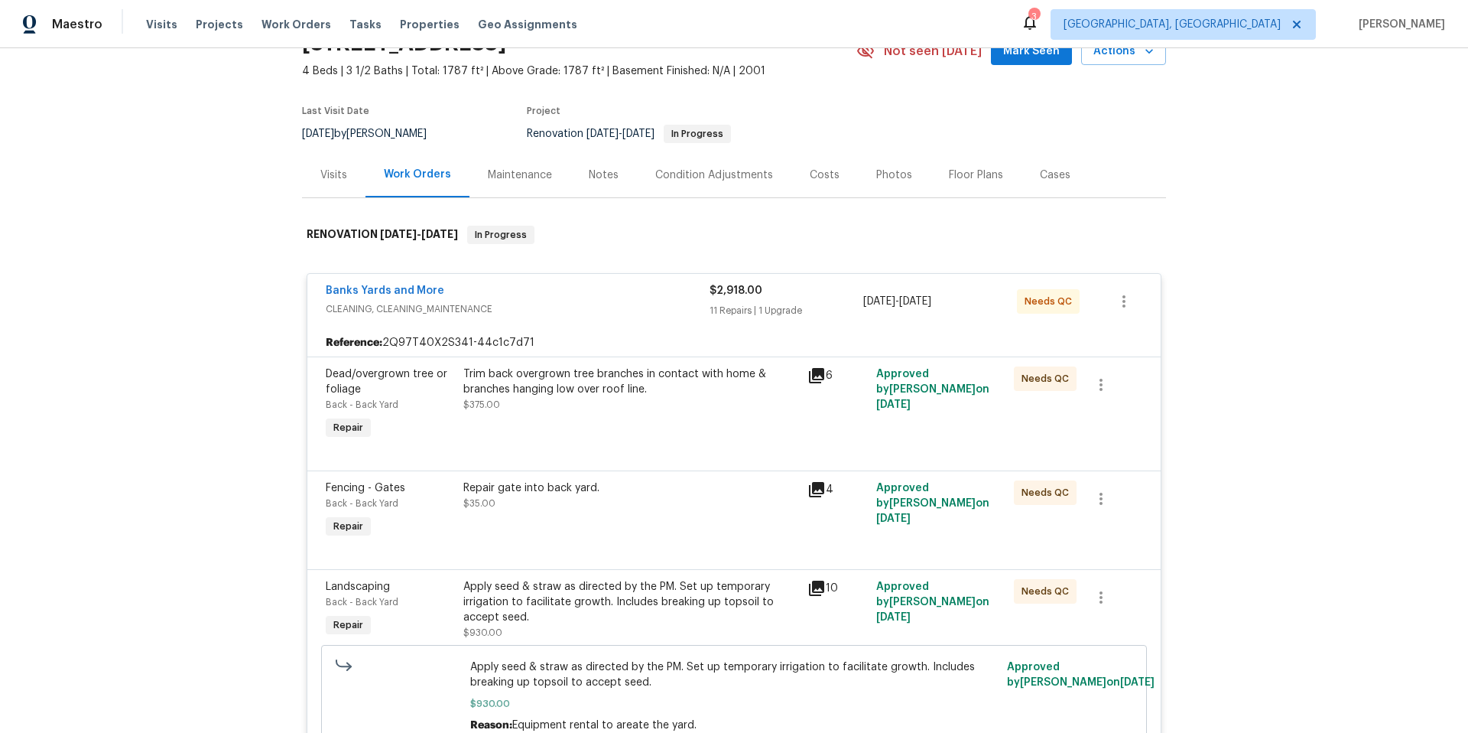
scroll to position [96, 0]
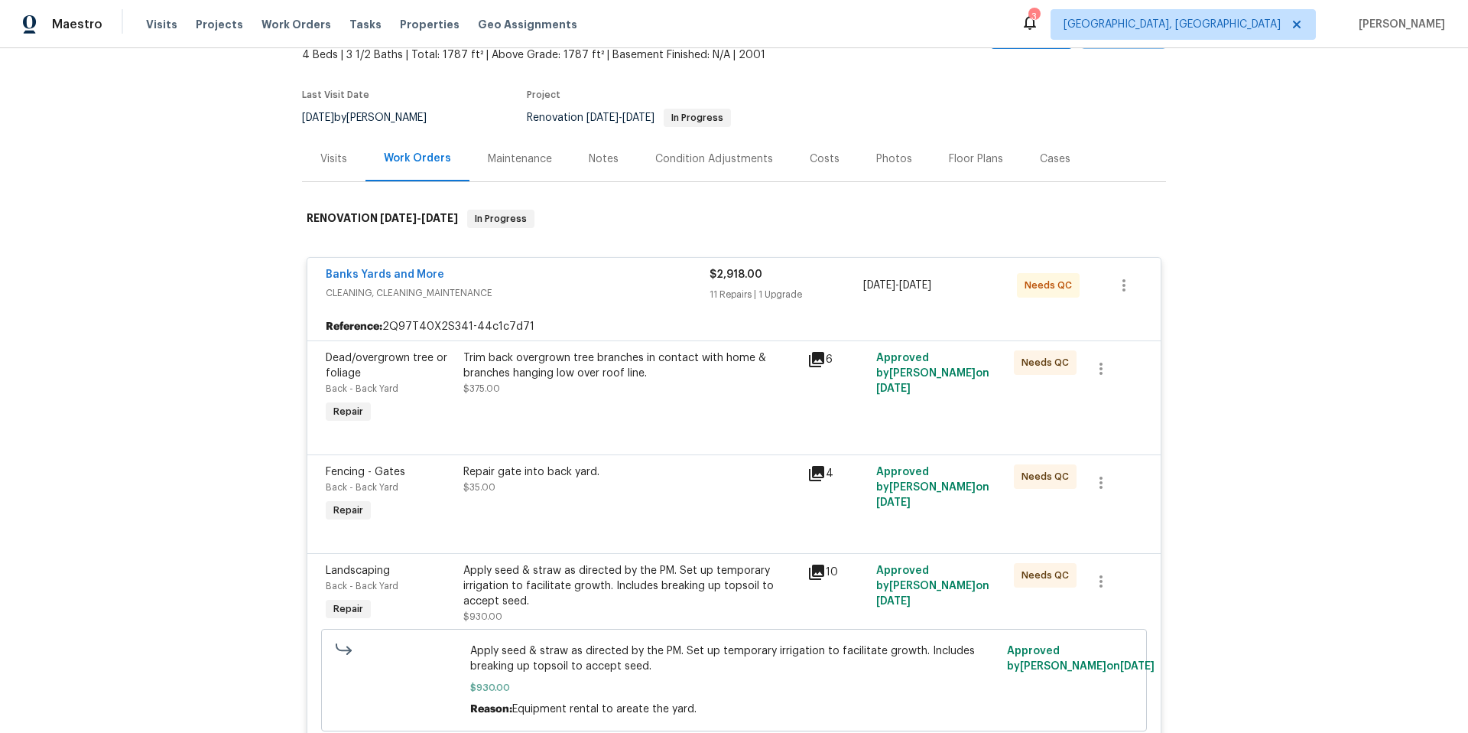
click at [583, 372] on div "Trim back overgrown tree branches in contact with home & branches hanging low o…" at bounding box center [630, 365] width 335 height 31
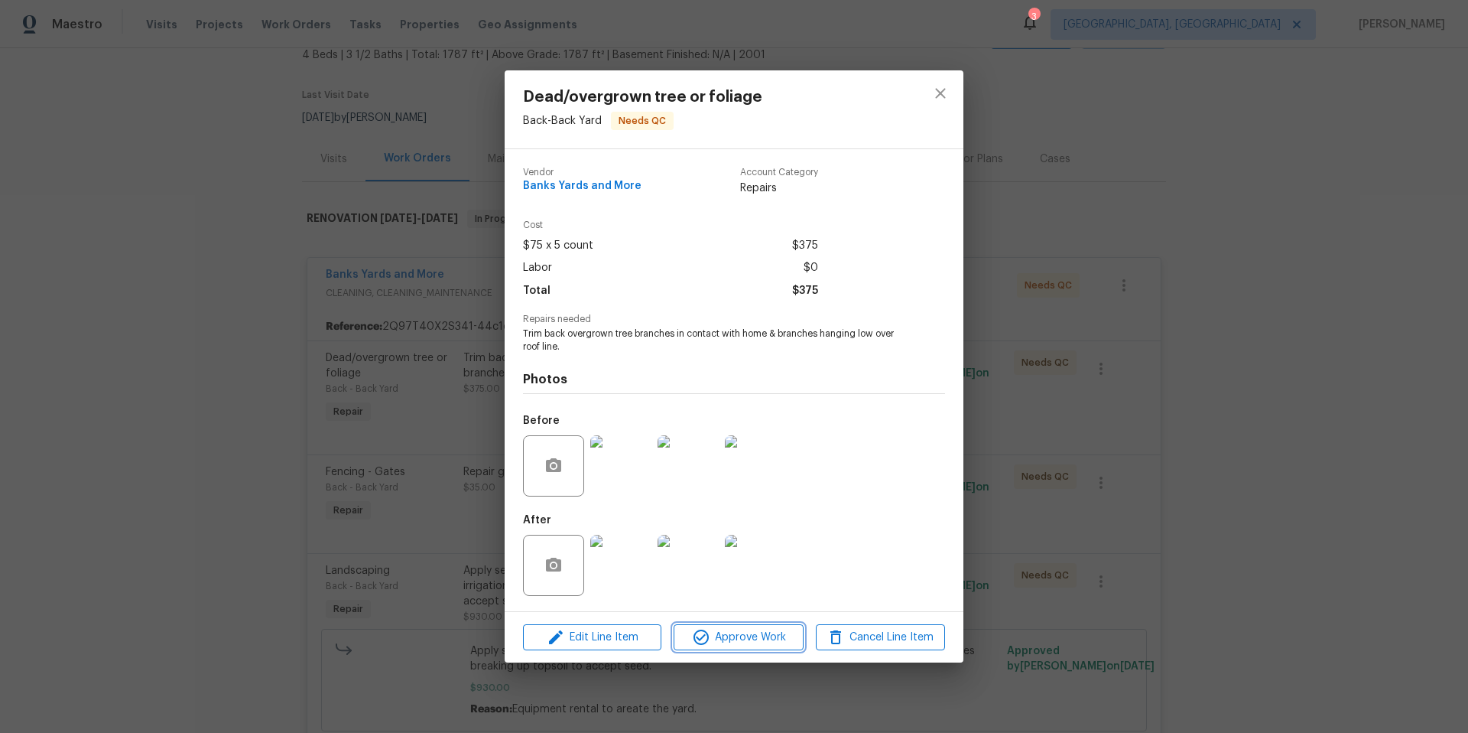
click at [758, 645] on span "Approve Work" at bounding box center [738, 637] width 120 height 19
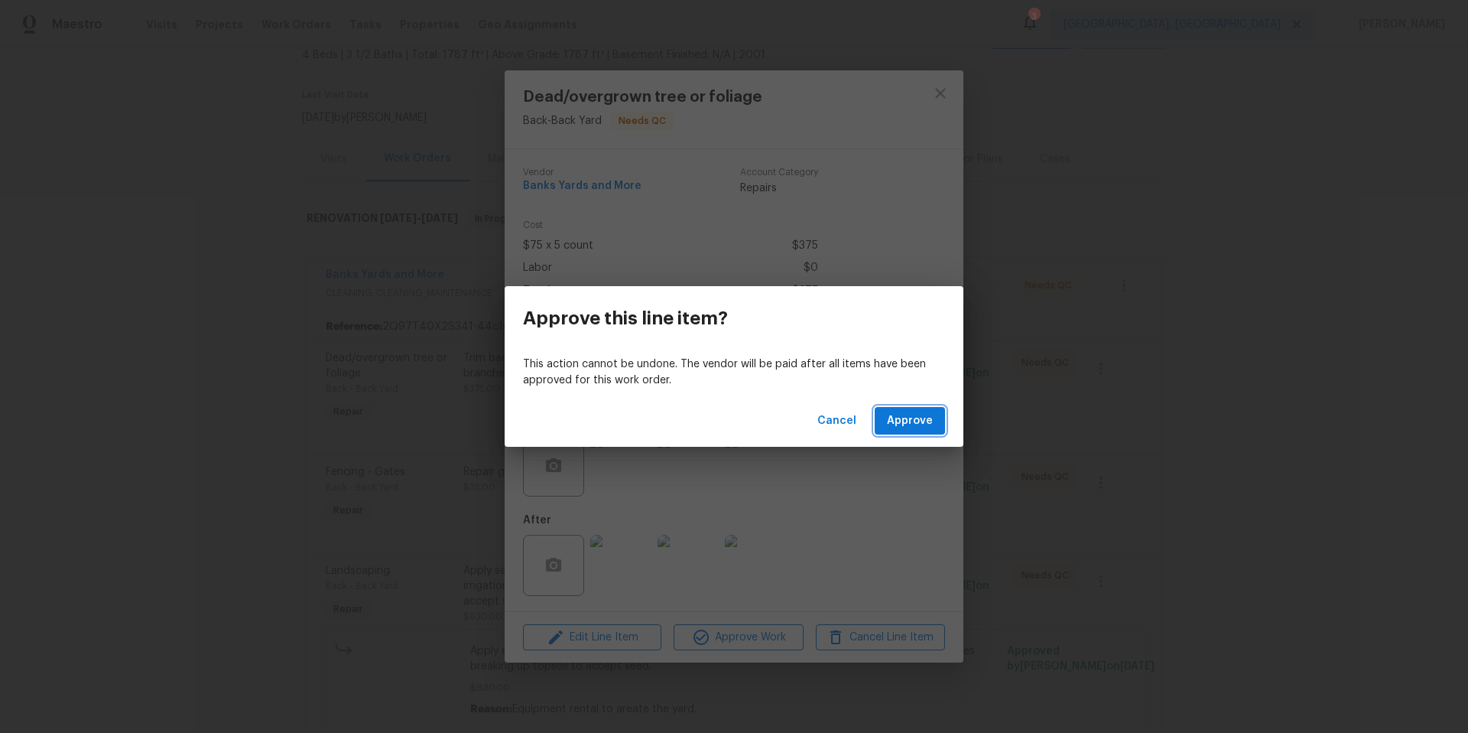
click at [916, 421] on span "Approve" at bounding box center [910, 420] width 46 height 19
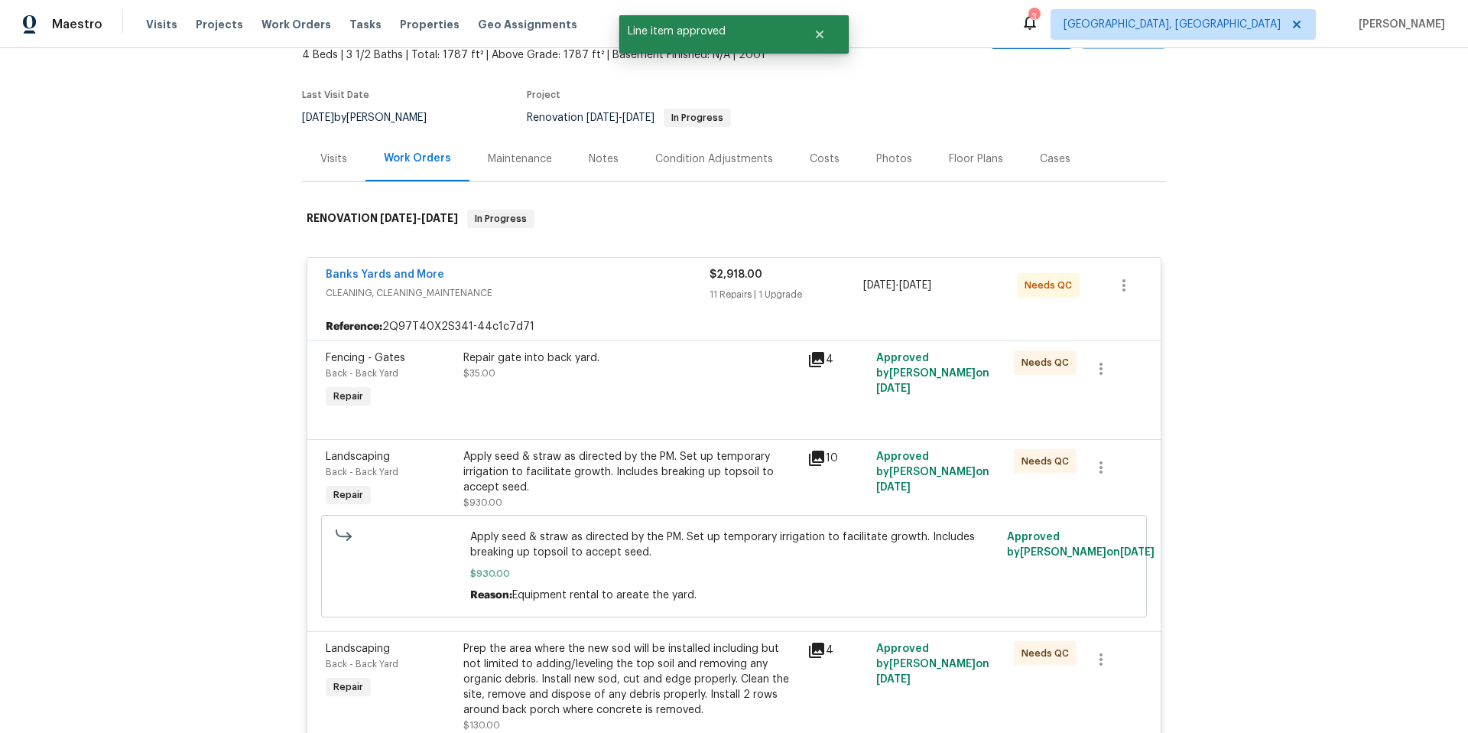
click at [634, 396] on div "Repair gate into back yard. $35.00" at bounding box center [631, 381] width 344 height 70
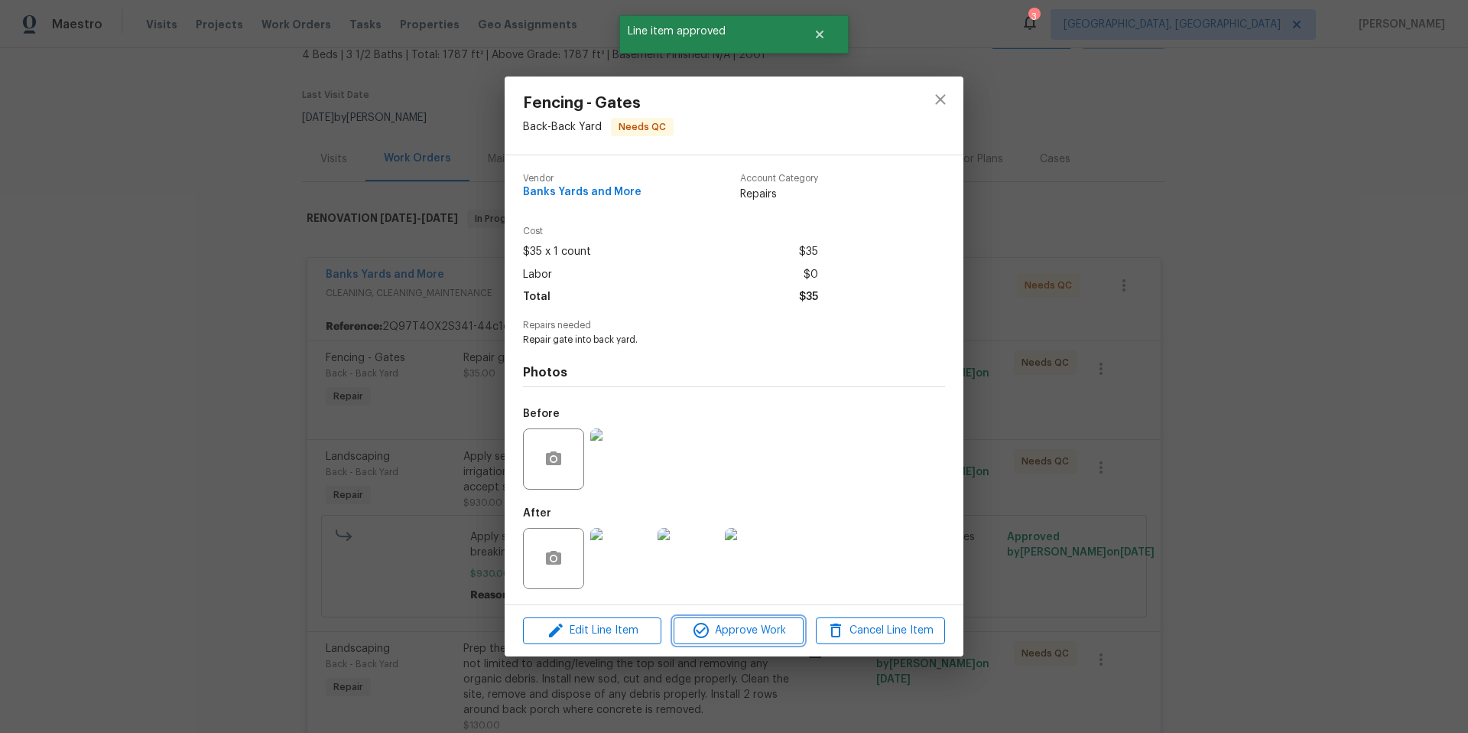
click at [751, 629] on span "Approve Work" at bounding box center [738, 630] width 120 height 19
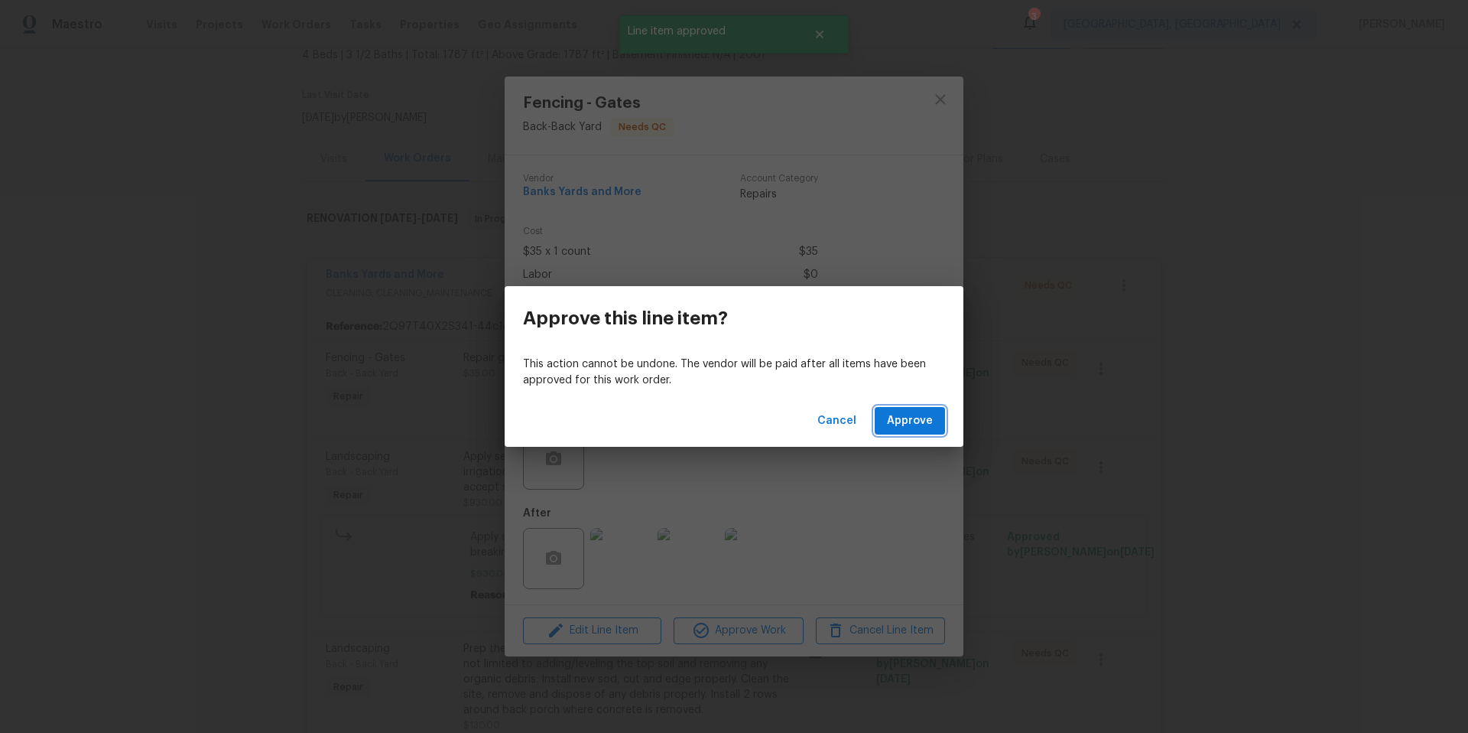
click at [902, 418] on span "Approve" at bounding box center [910, 420] width 46 height 19
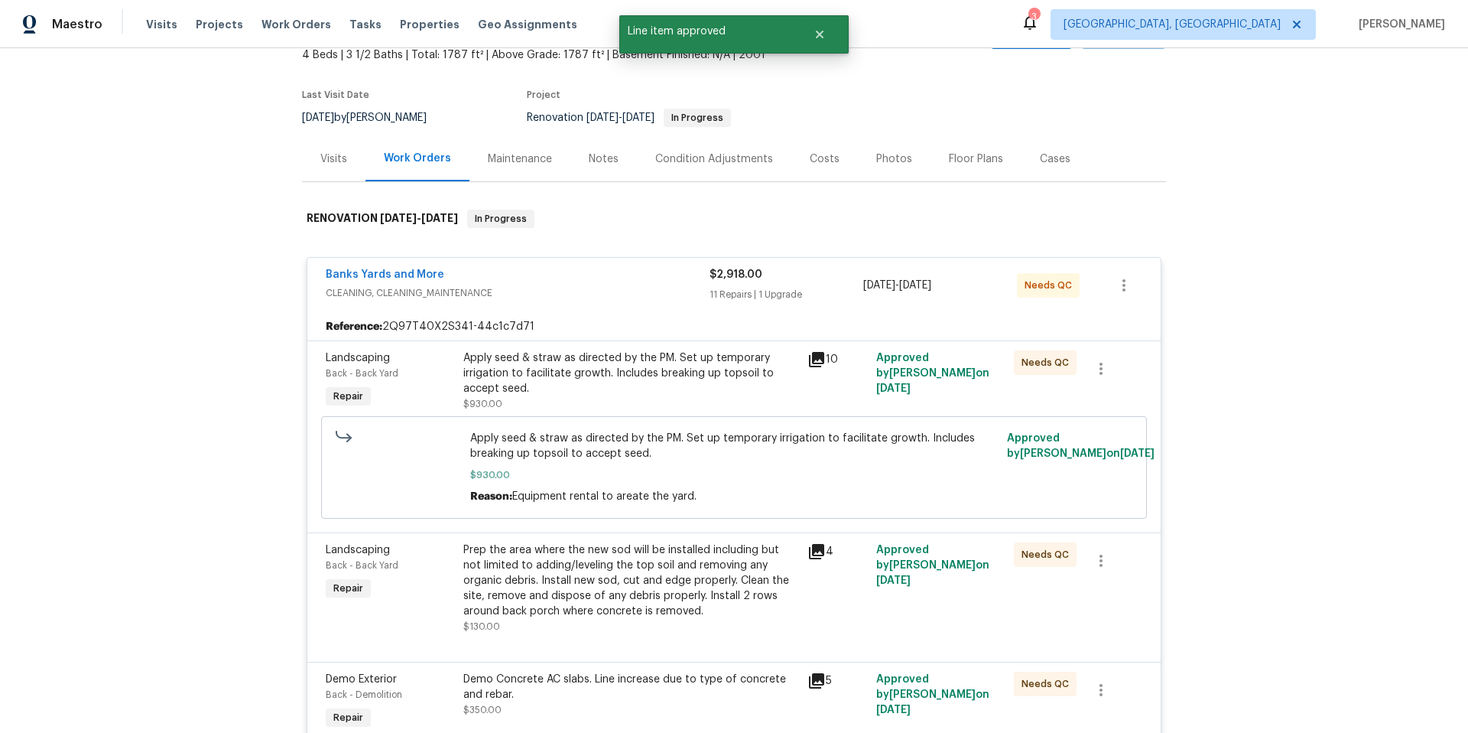
click at [593, 396] on div "Apply seed & straw as directed by the PM. Set up temporary irrigation to facili…" at bounding box center [630, 380] width 335 height 61
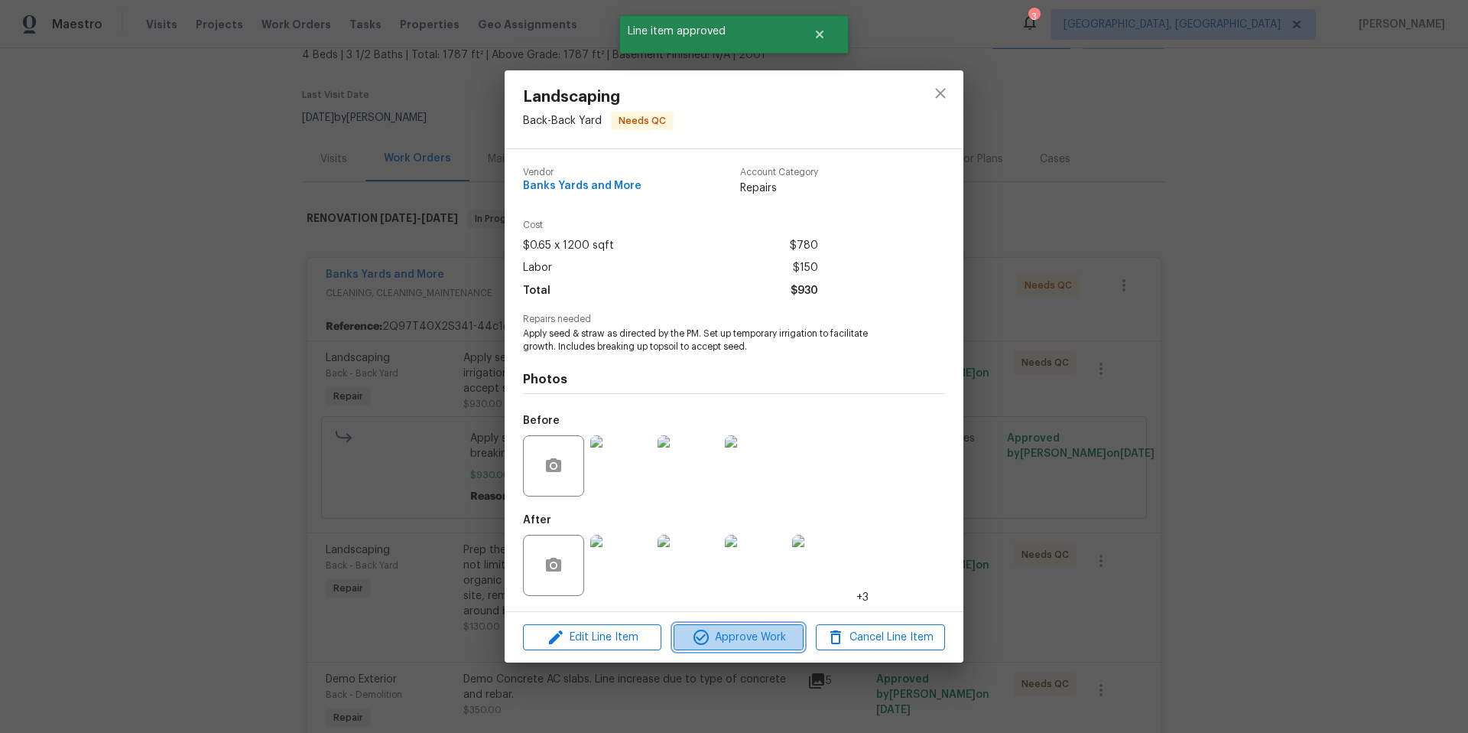
click at [704, 640] on icon "button" at bounding box center [701, 637] width 18 height 18
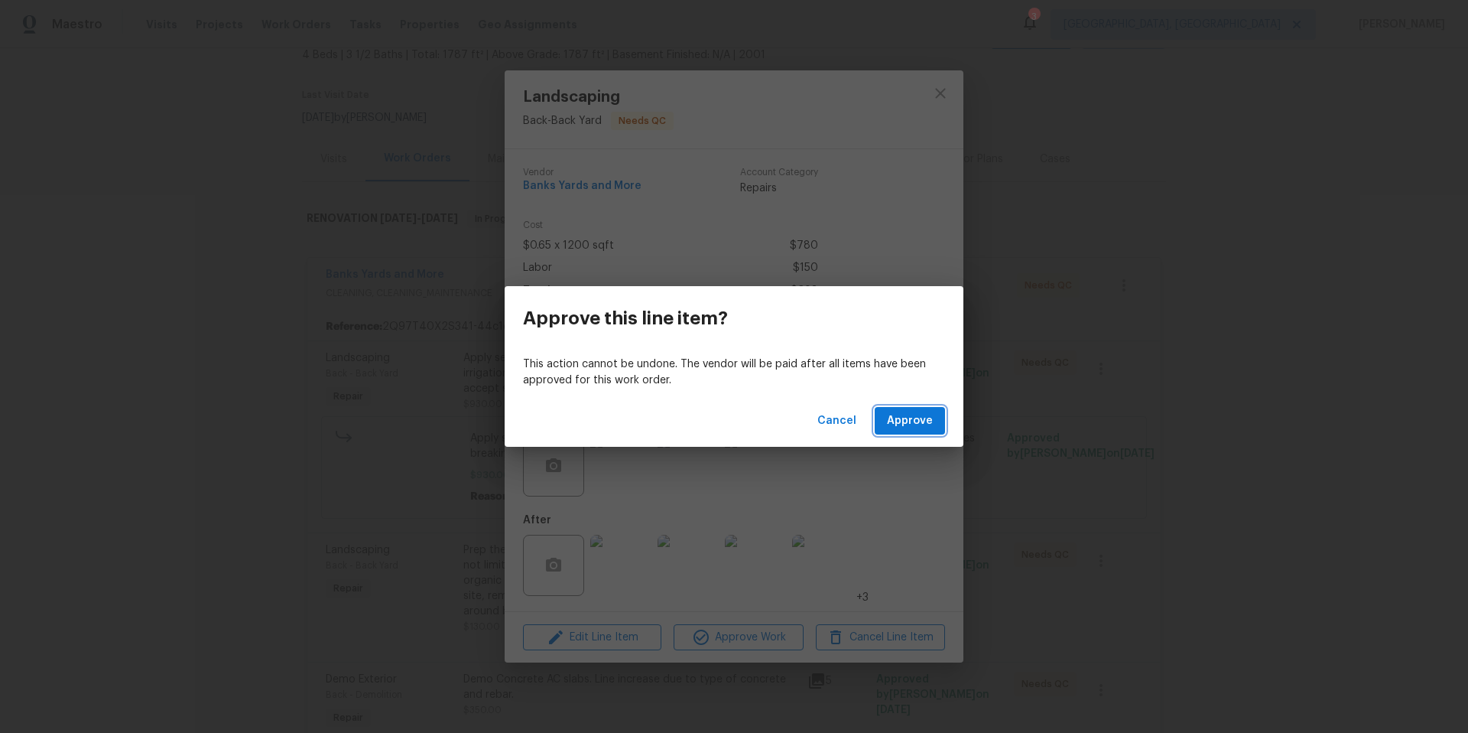
click at [930, 420] on span "Approve" at bounding box center [910, 420] width 46 height 19
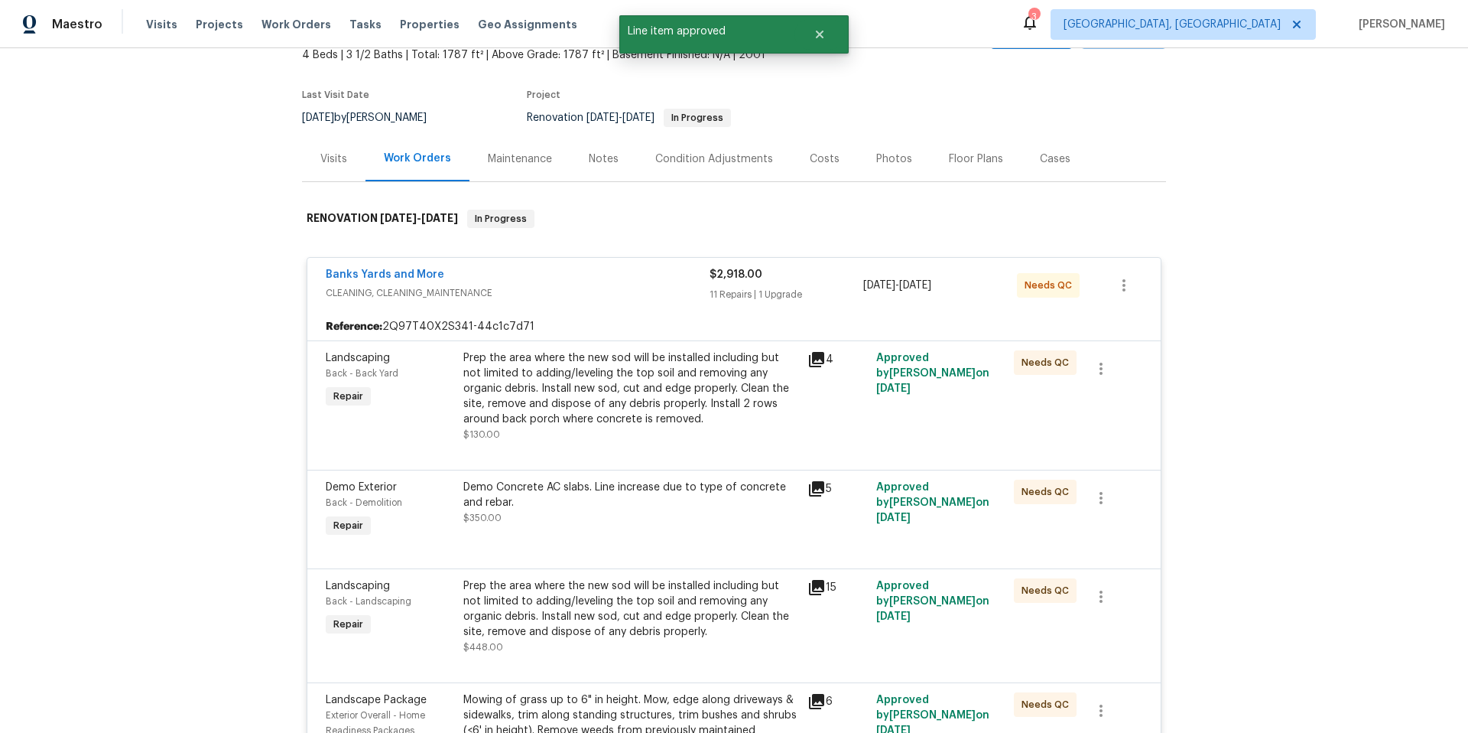
click at [560, 382] on div "Prep the area where the new sod will be installed including but not limited to …" at bounding box center [630, 388] width 335 height 76
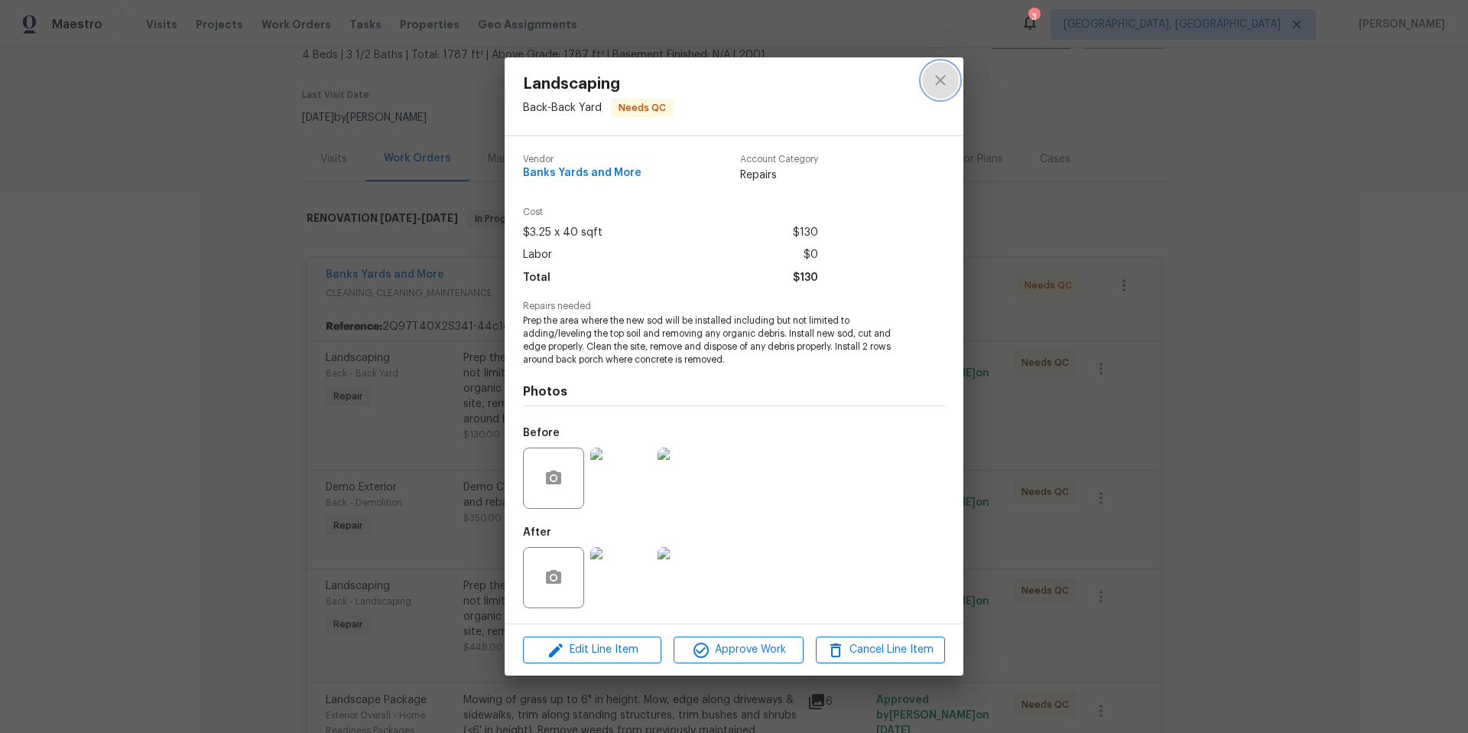
click at [933, 78] on icon "close" at bounding box center [941, 80] width 18 height 18
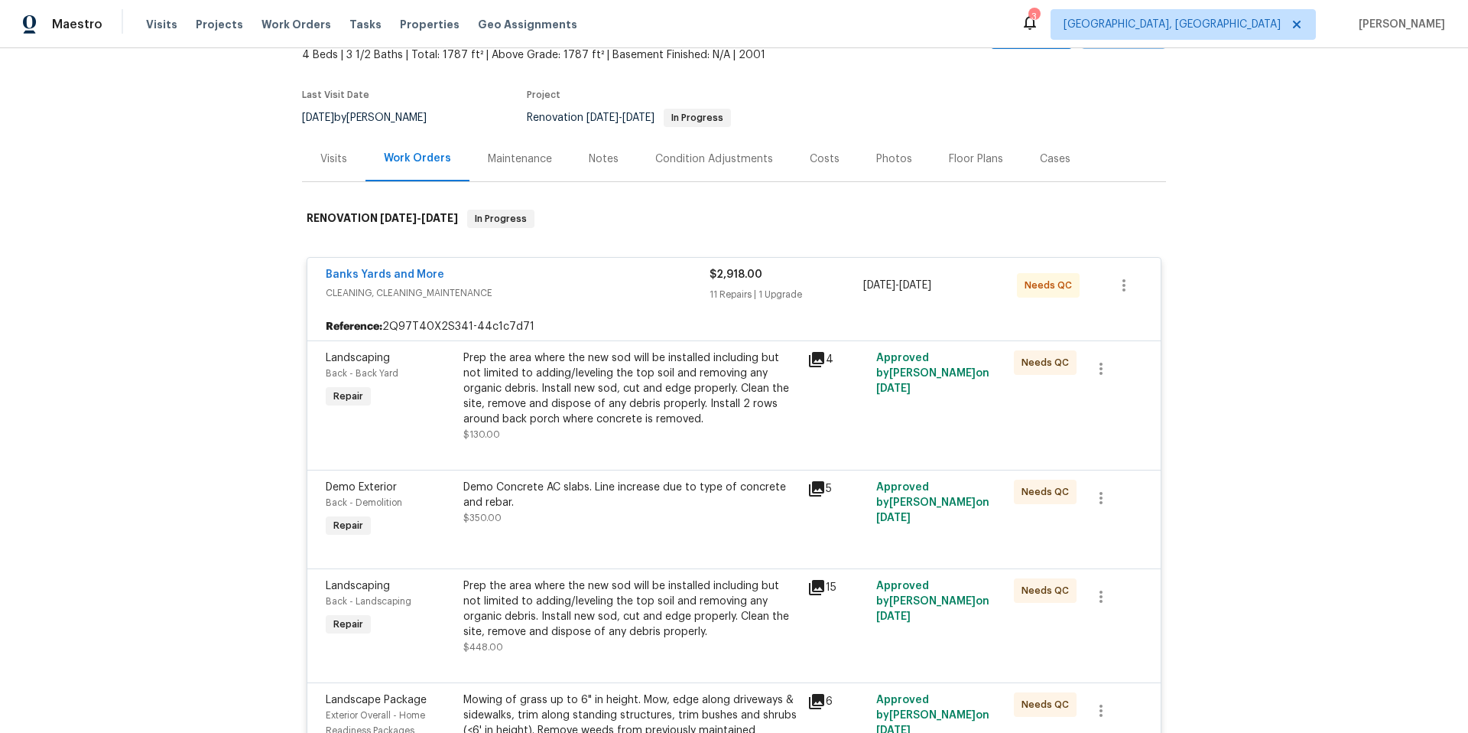
click at [606, 396] on div "Prep the area where the new sod will be installed including but not limited to …" at bounding box center [630, 388] width 335 height 76
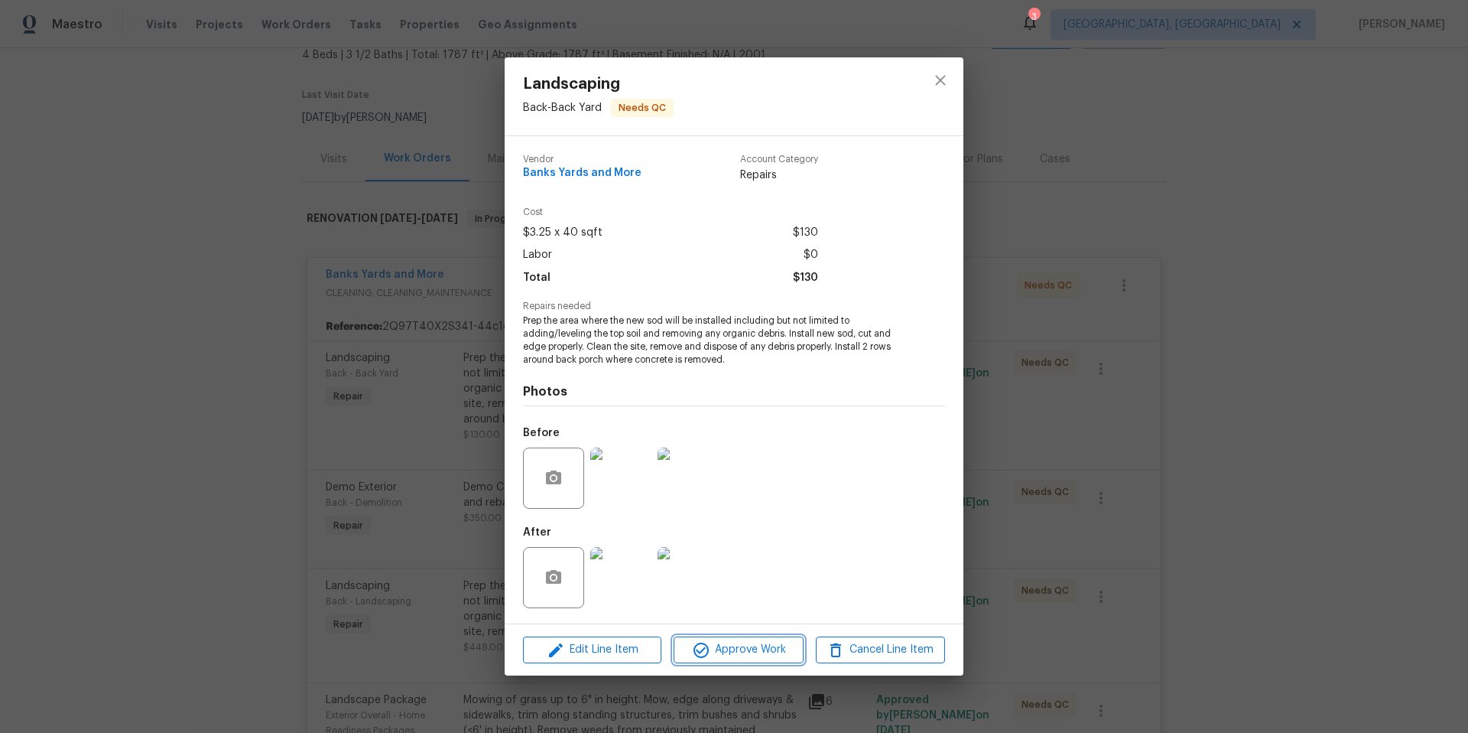
click at [726, 658] on span "Approve Work" at bounding box center [738, 649] width 120 height 19
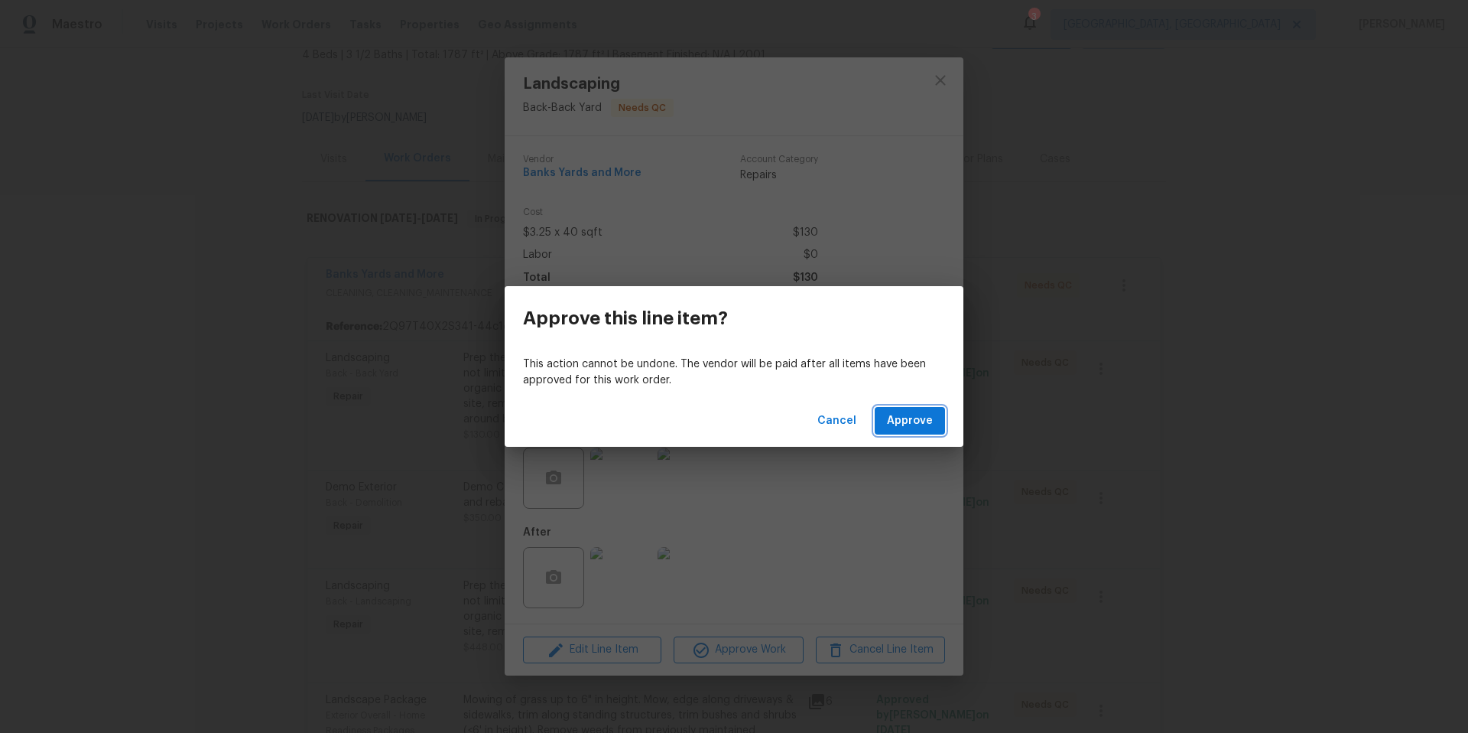
click at [917, 422] on span "Approve" at bounding box center [910, 420] width 46 height 19
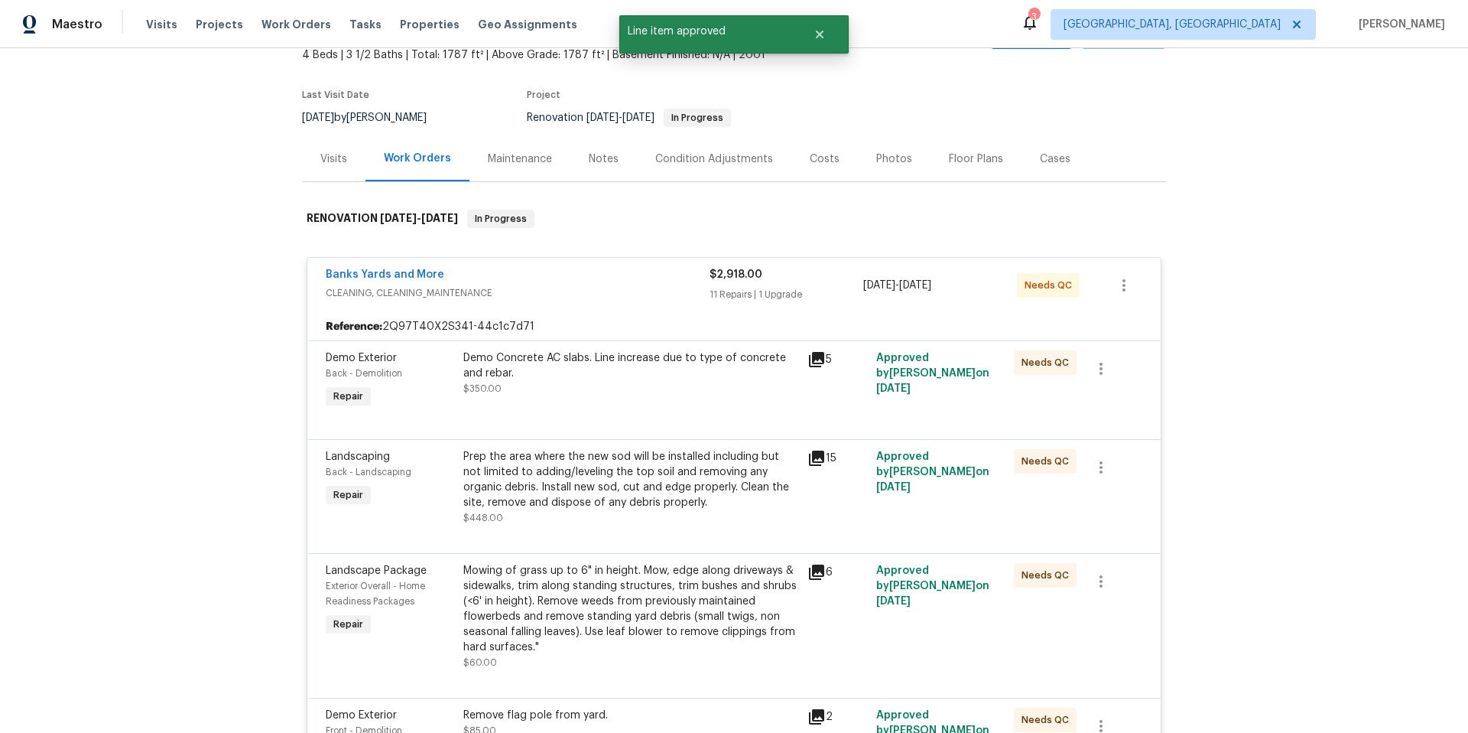
click at [540, 372] on div "Demo Concrete AC slabs. Line increase due to type of concrete and rebar." at bounding box center [630, 365] width 335 height 31
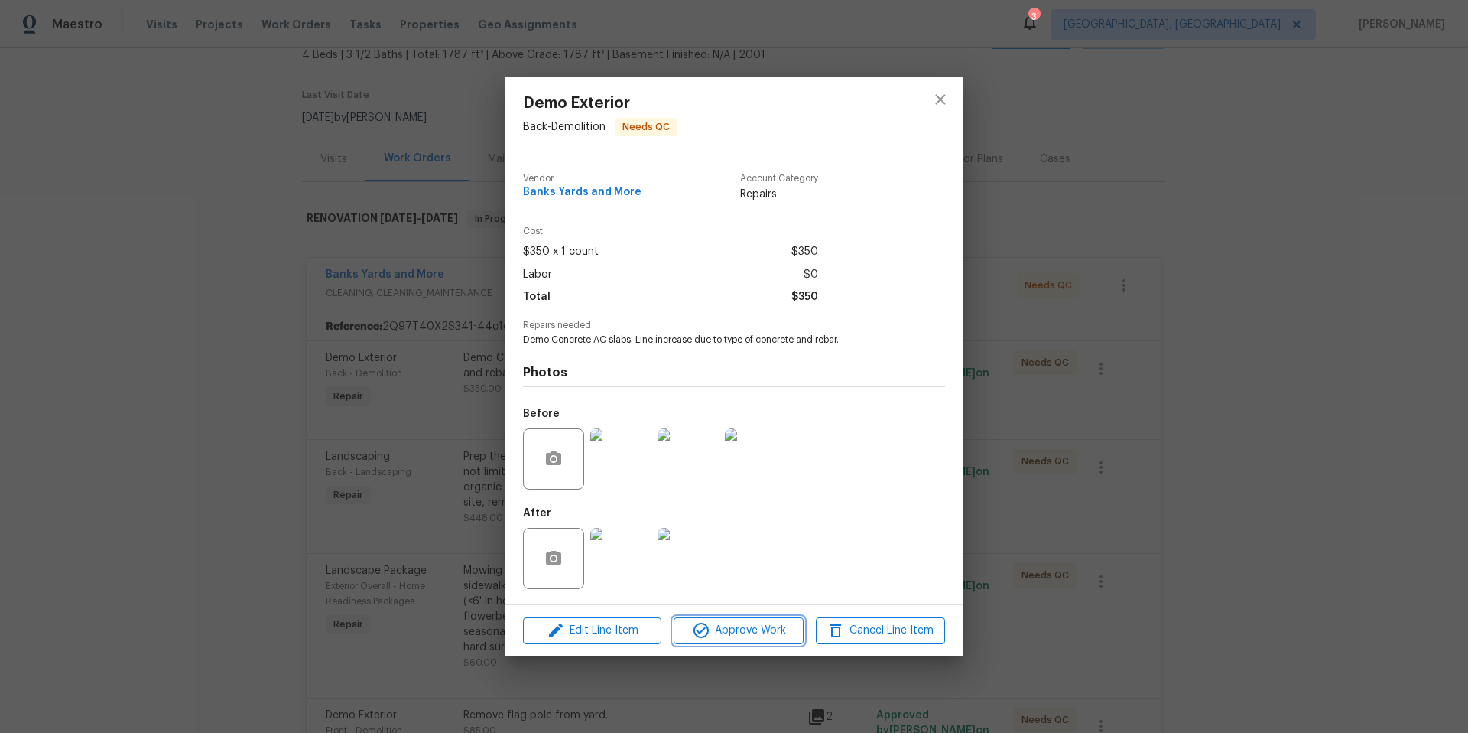
click at [772, 629] on span "Approve Work" at bounding box center [738, 630] width 120 height 19
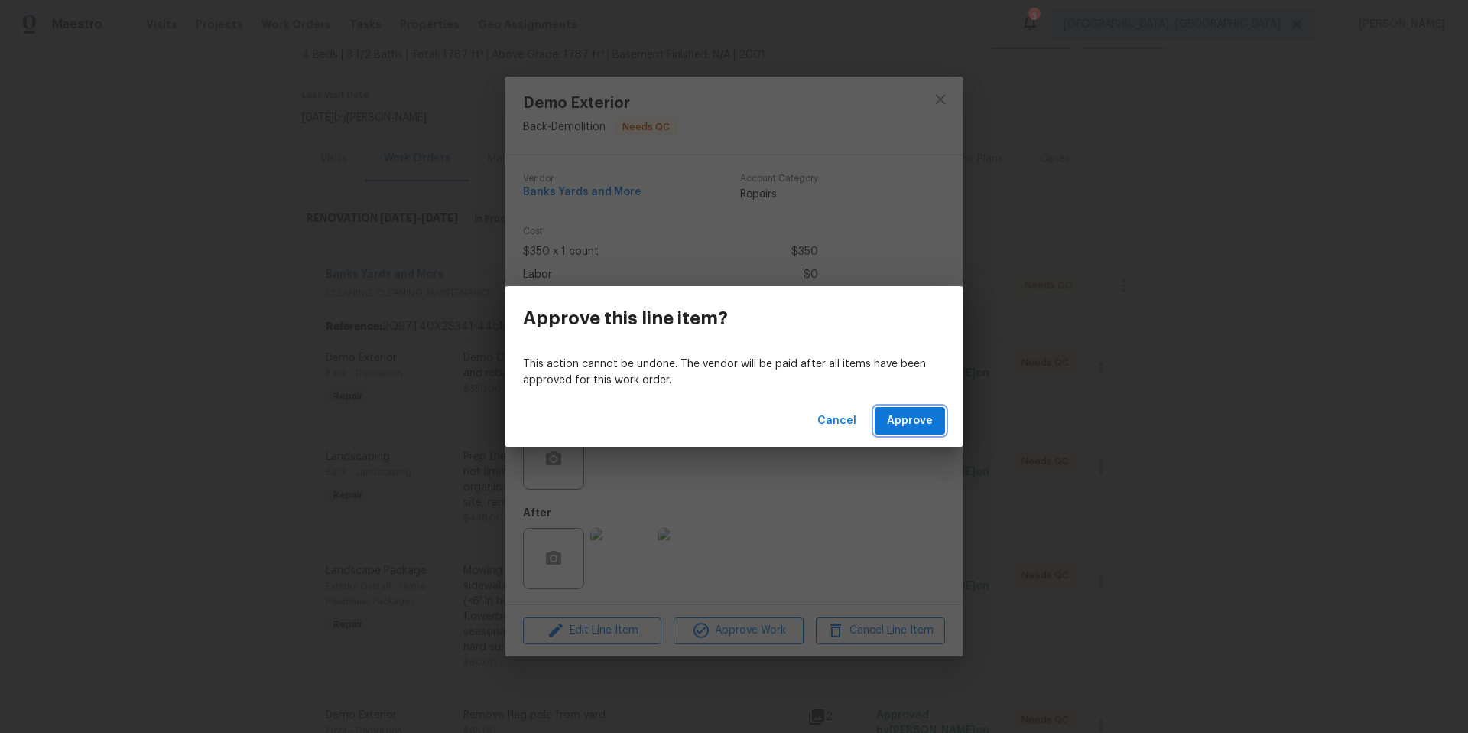
click at [913, 411] on span "Approve" at bounding box center [910, 420] width 46 height 19
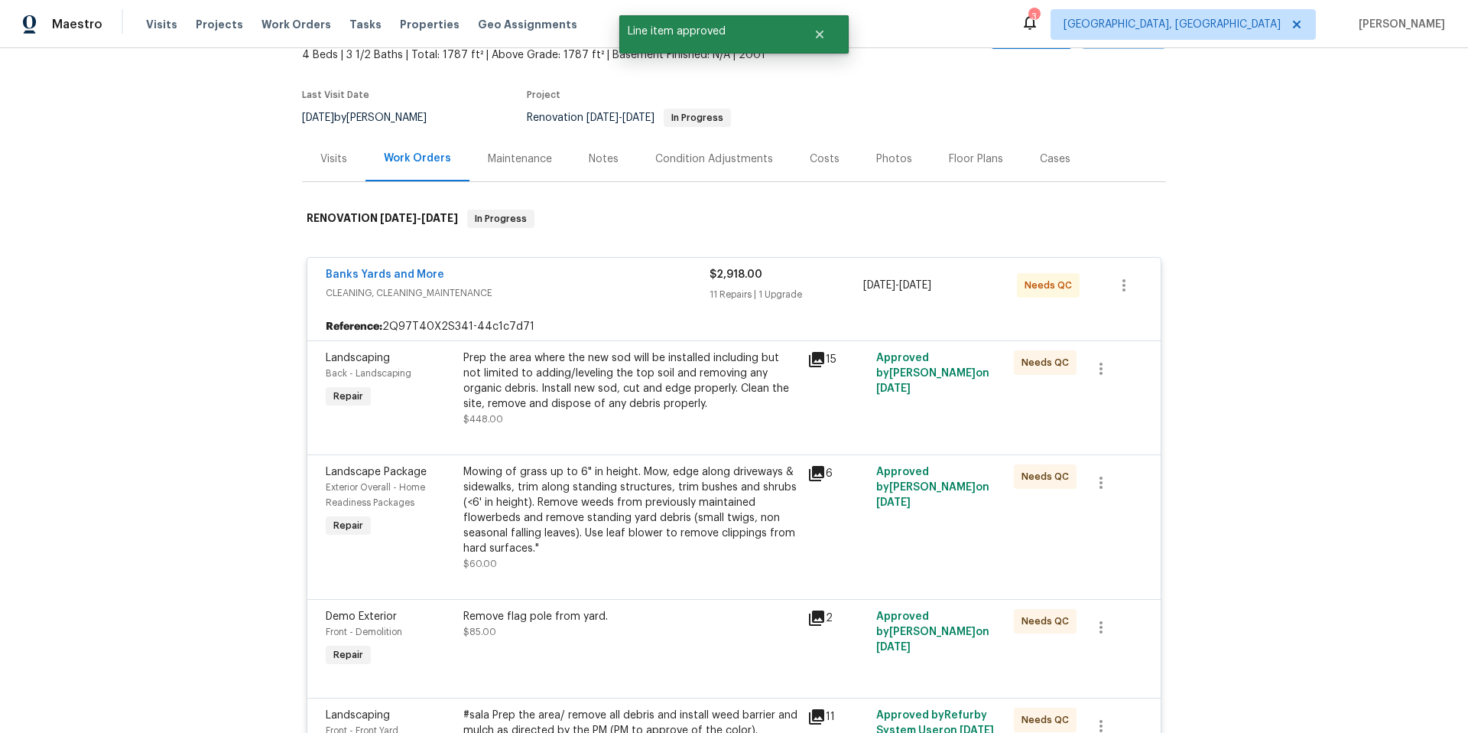
click at [653, 408] on div "Prep the area where the new sod will be installed including but not limited to …" at bounding box center [630, 380] width 335 height 61
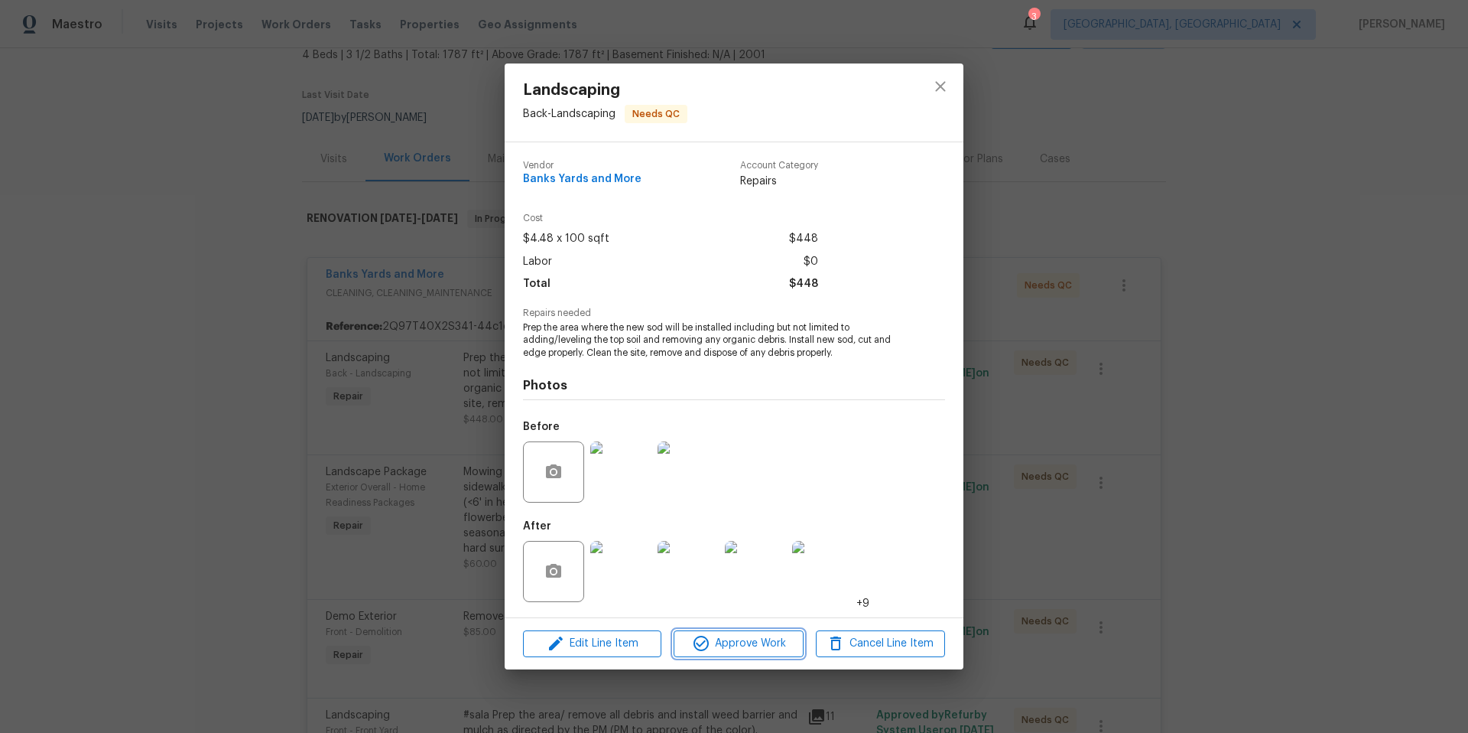
click at [727, 648] on span "Approve Work" at bounding box center [738, 643] width 120 height 19
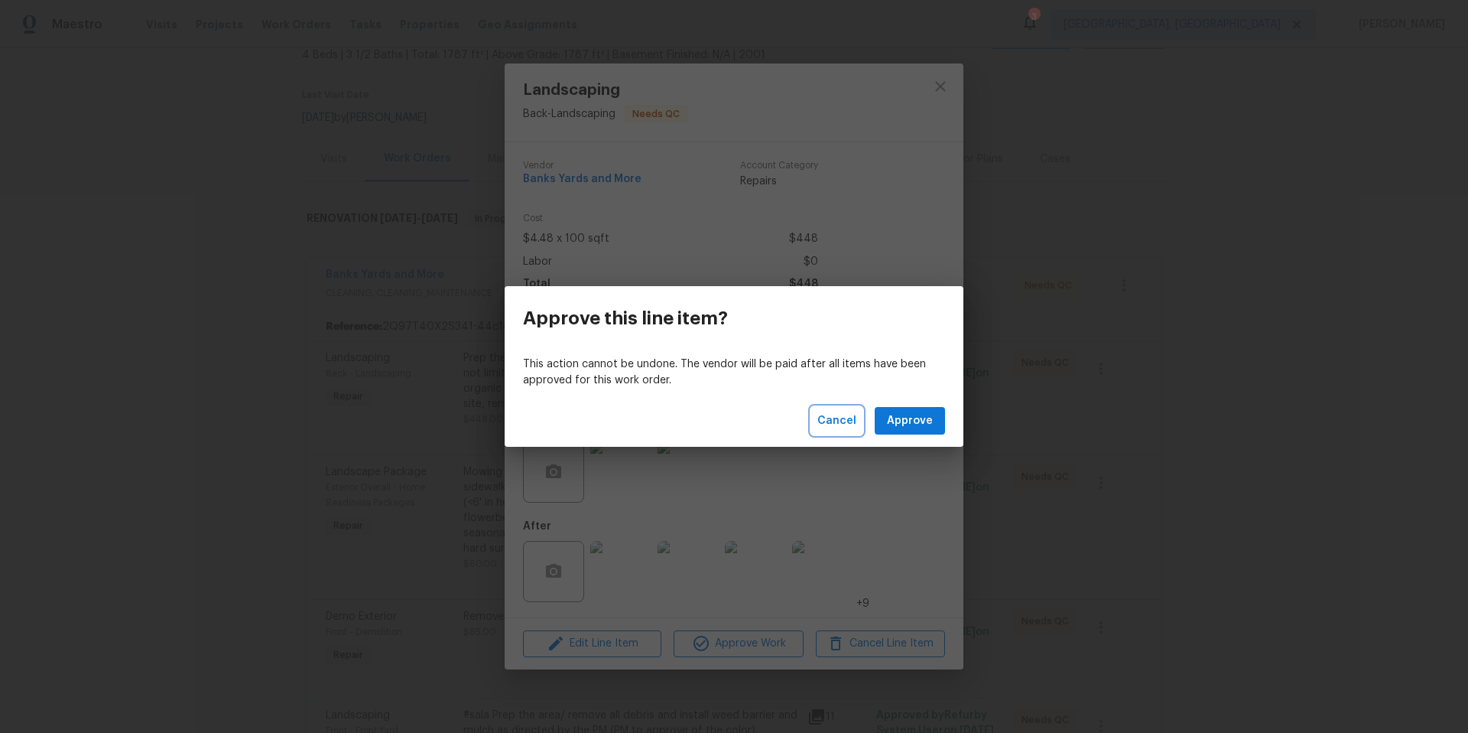
click at [830, 421] on span "Cancel" at bounding box center [837, 420] width 39 height 19
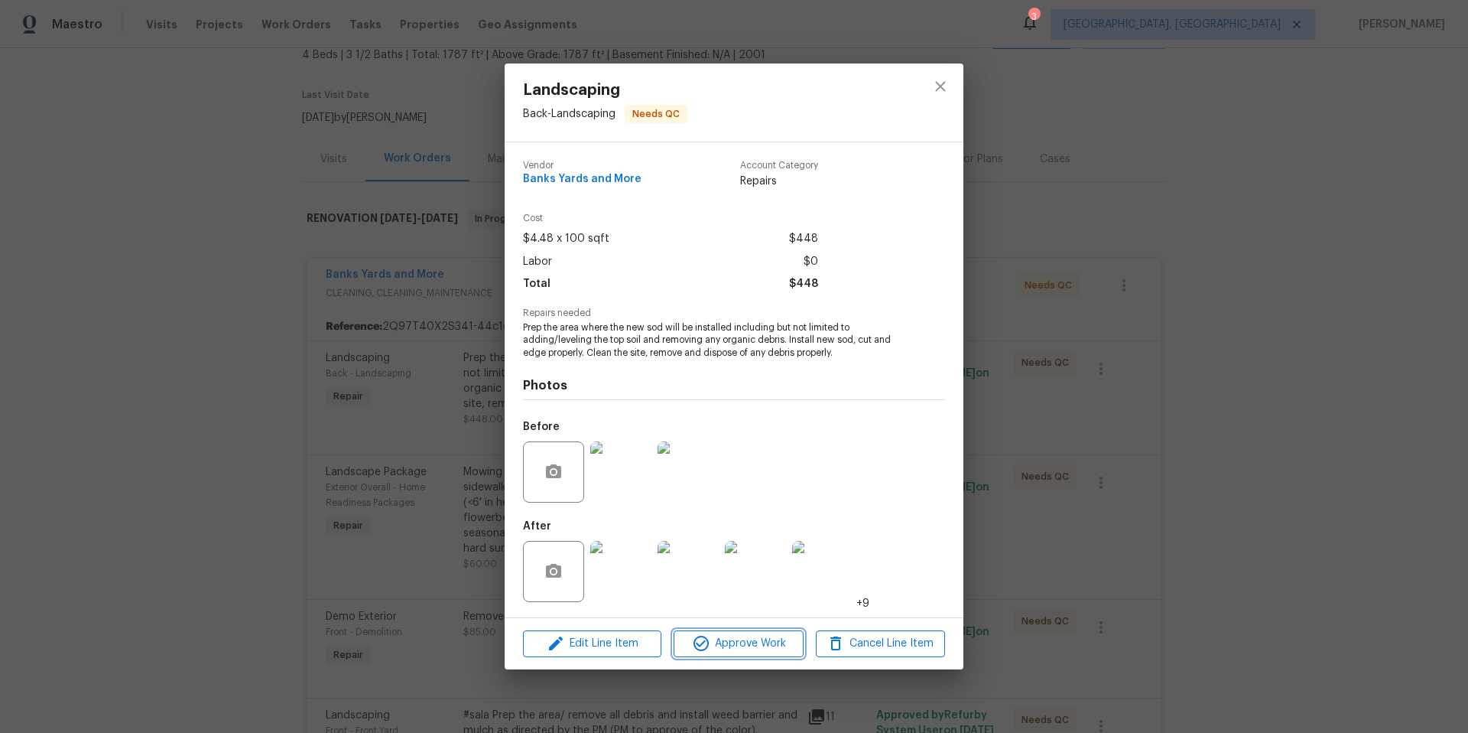
click at [741, 649] on span "Approve Work" at bounding box center [738, 643] width 120 height 19
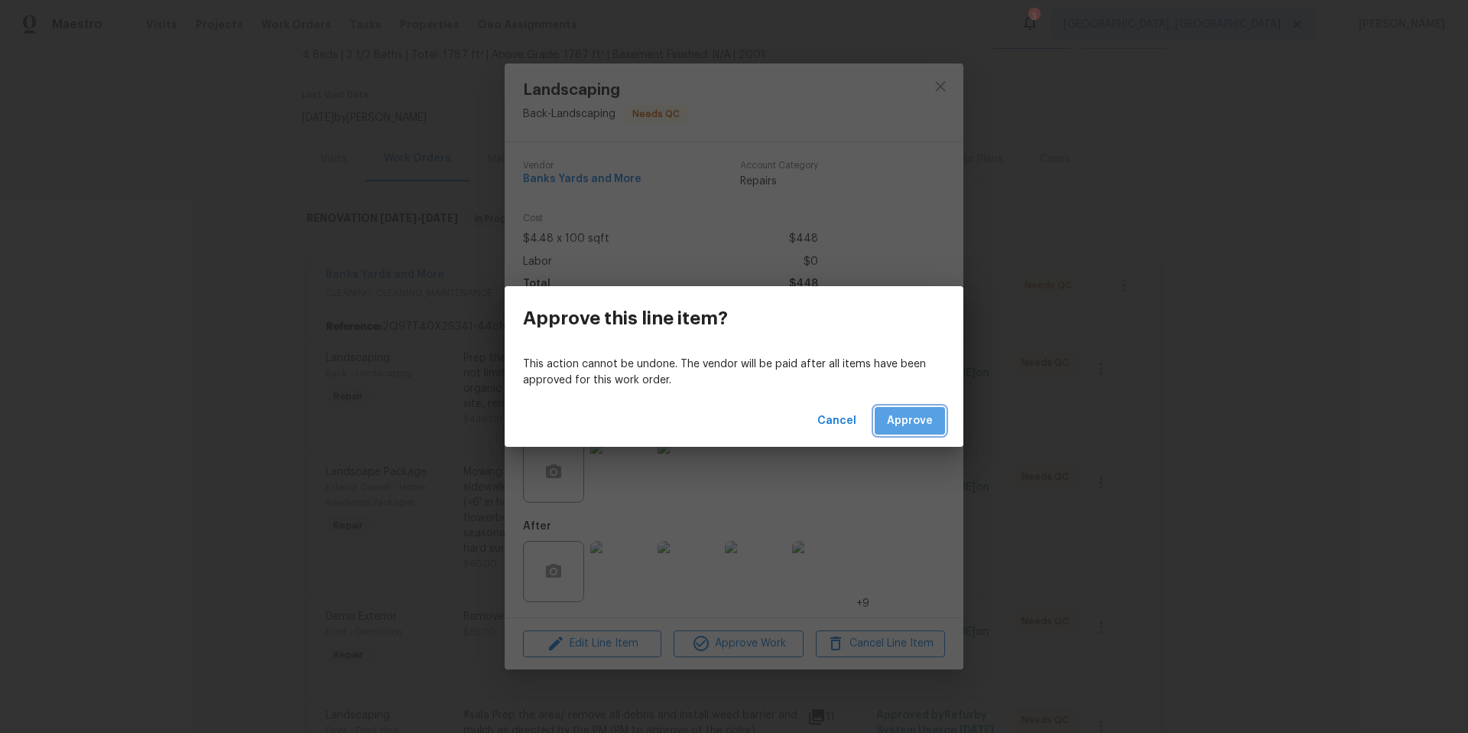
click at [915, 414] on span "Approve" at bounding box center [910, 420] width 46 height 19
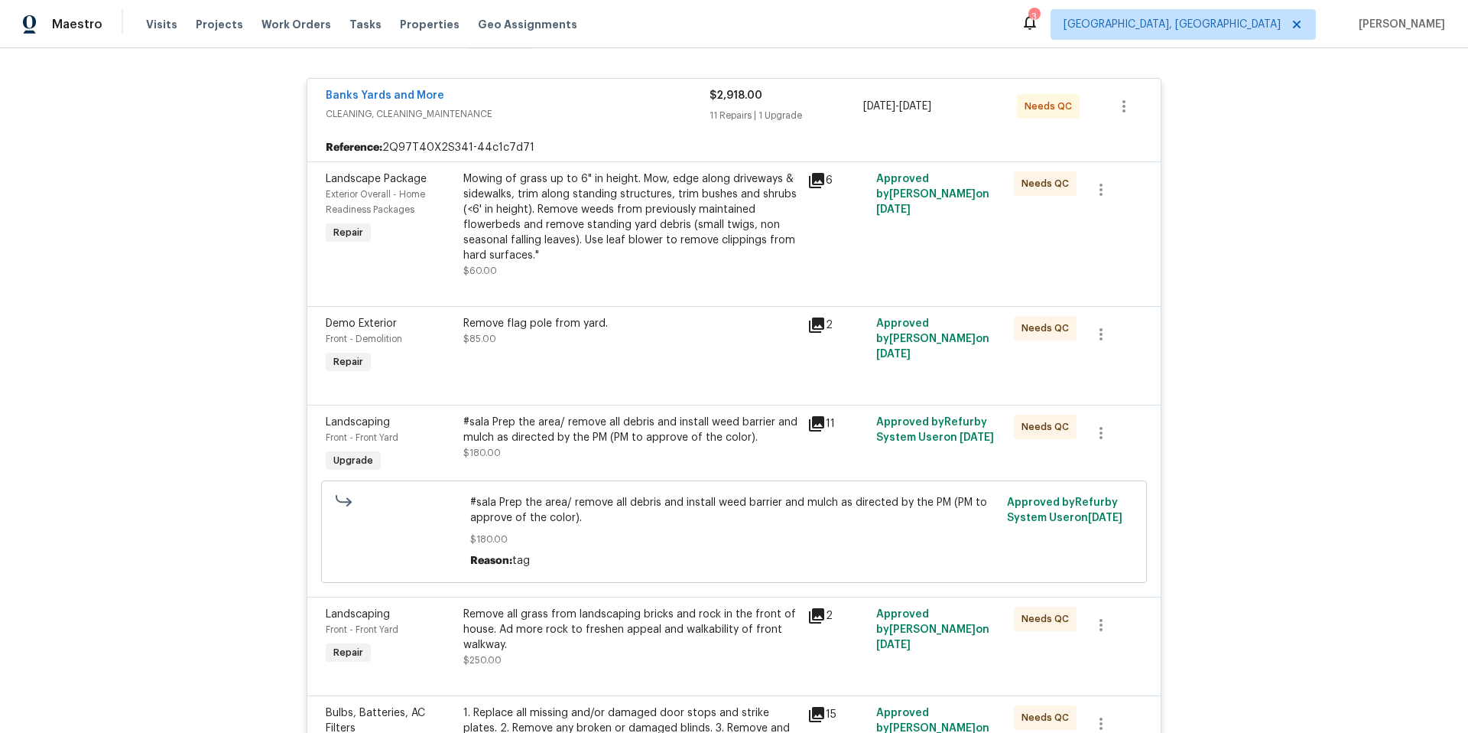
scroll to position [497, 0]
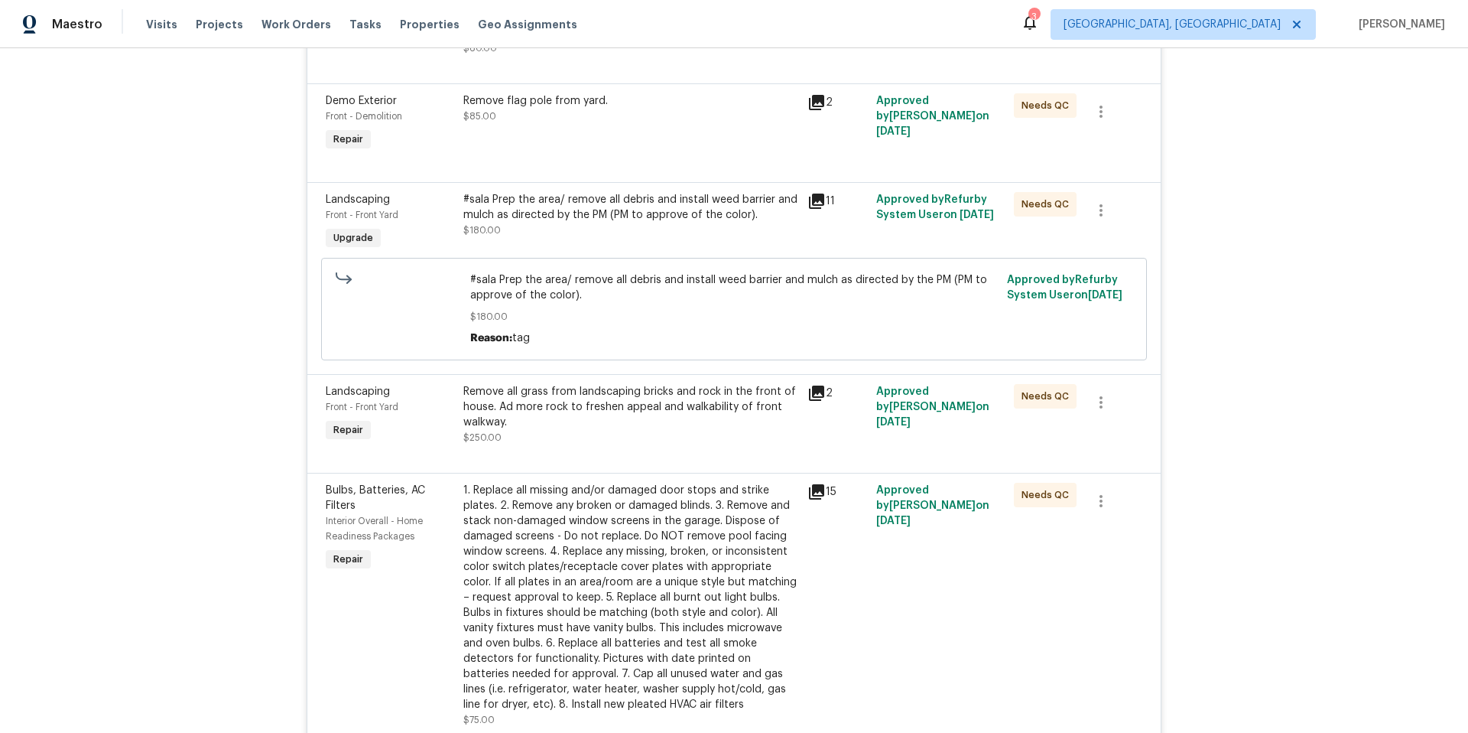
click at [642, 125] on div "Remove flag pole from yard. $85.00" at bounding box center [631, 124] width 344 height 70
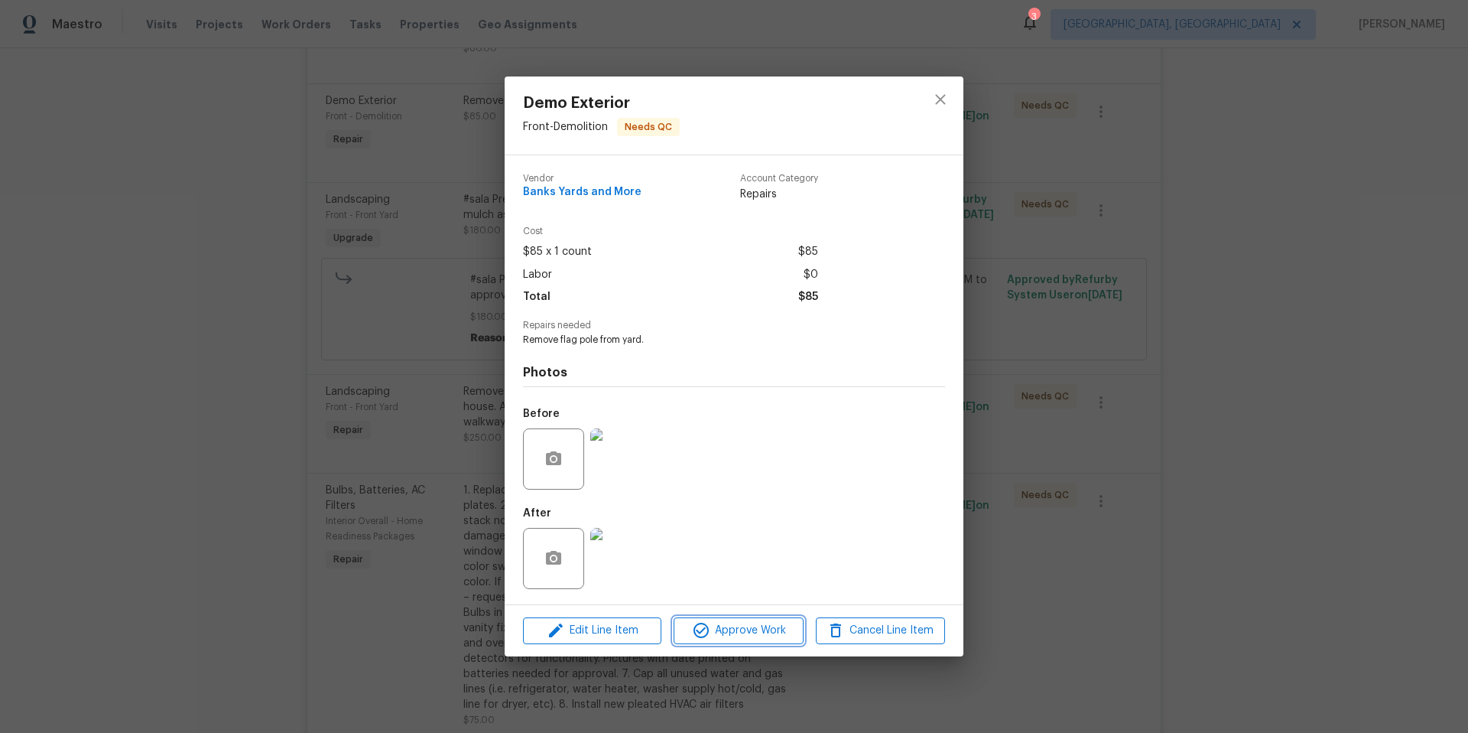
click at [742, 626] on span "Approve Work" at bounding box center [738, 630] width 120 height 19
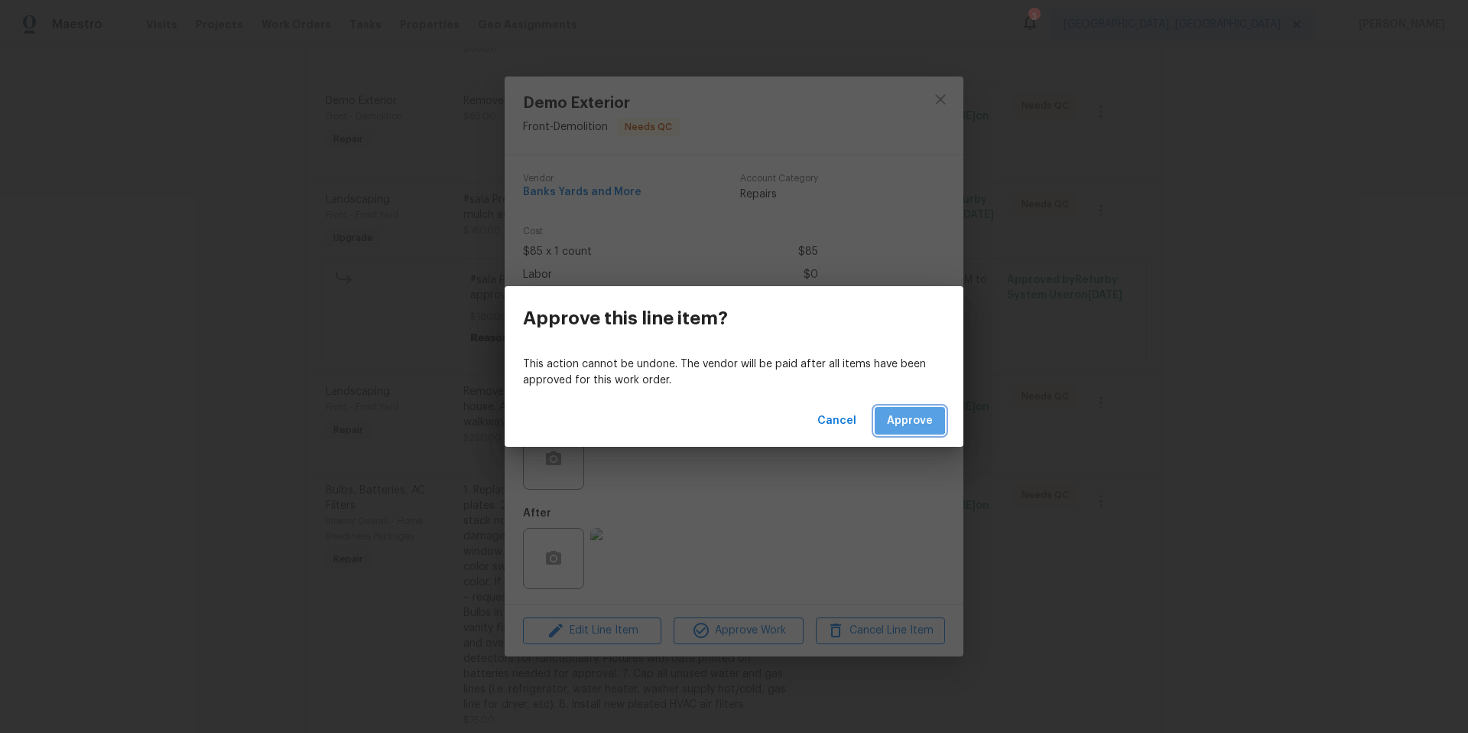
click at [895, 414] on span "Approve" at bounding box center [910, 420] width 46 height 19
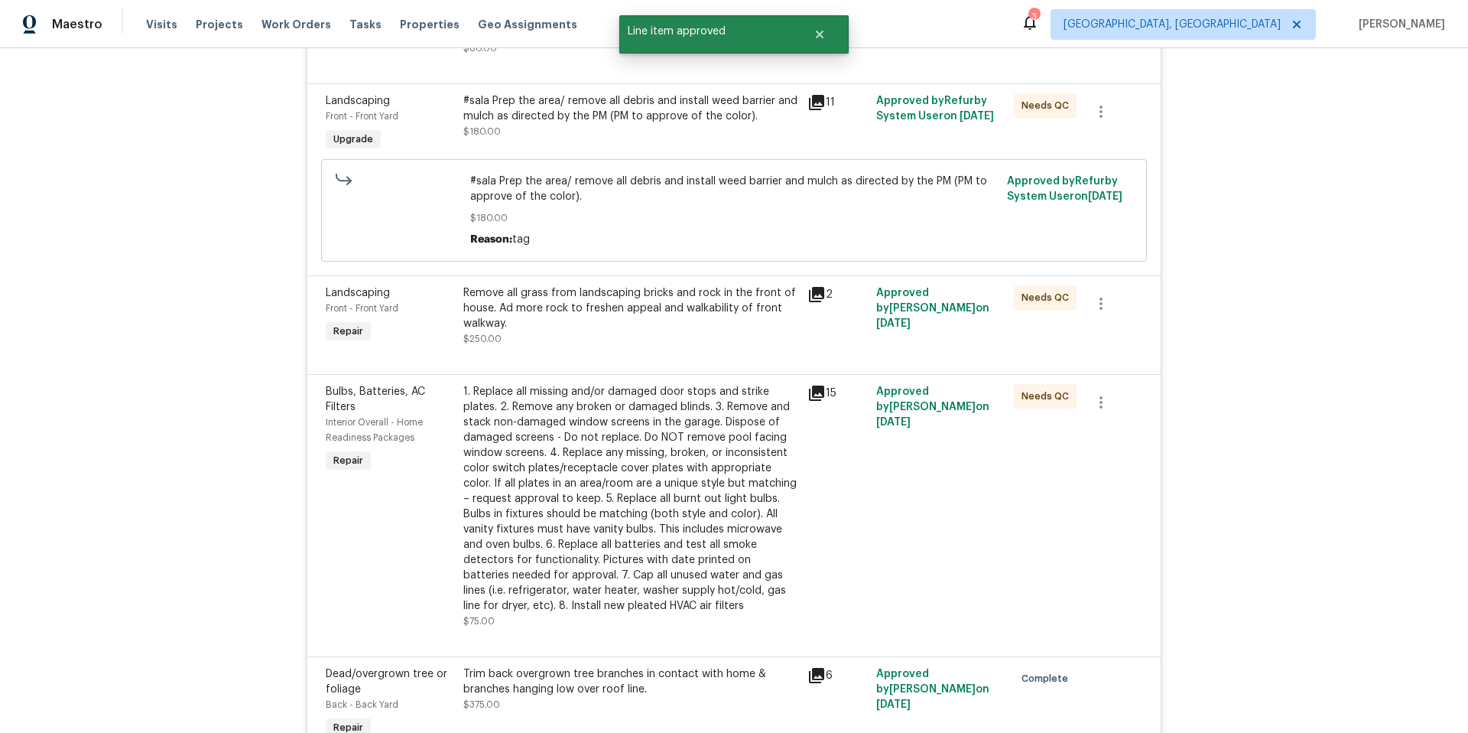
click at [602, 327] on div "Remove all grass from landscaping bricks and rock in the front of house. Ad mor…" at bounding box center [630, 308] width 335 height 46
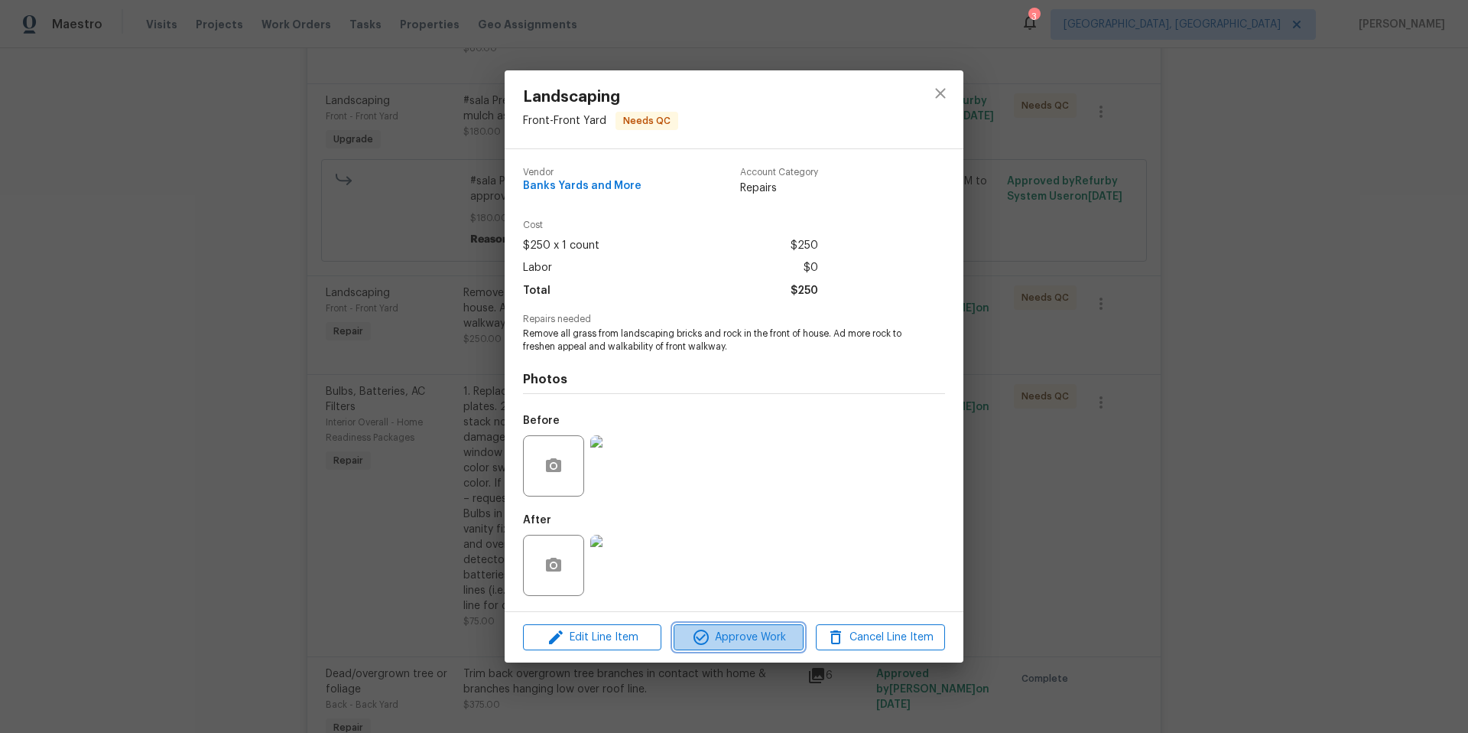
click at [754, 642] on span "Approve Work" at bounding box center [738, 637] width 120 height 19
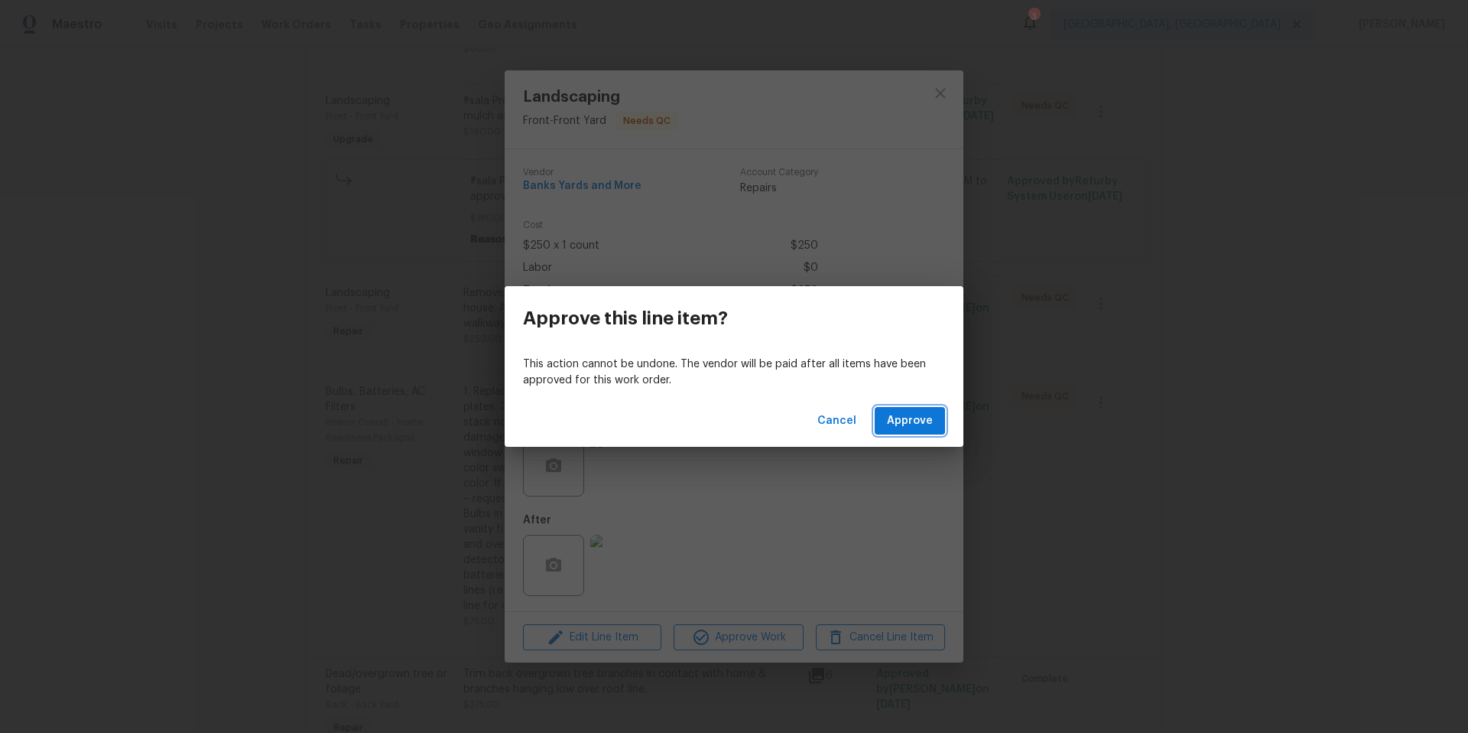
click at [899, 420] on span "Approve" at bounding box center [910, 420] width 46 height 19
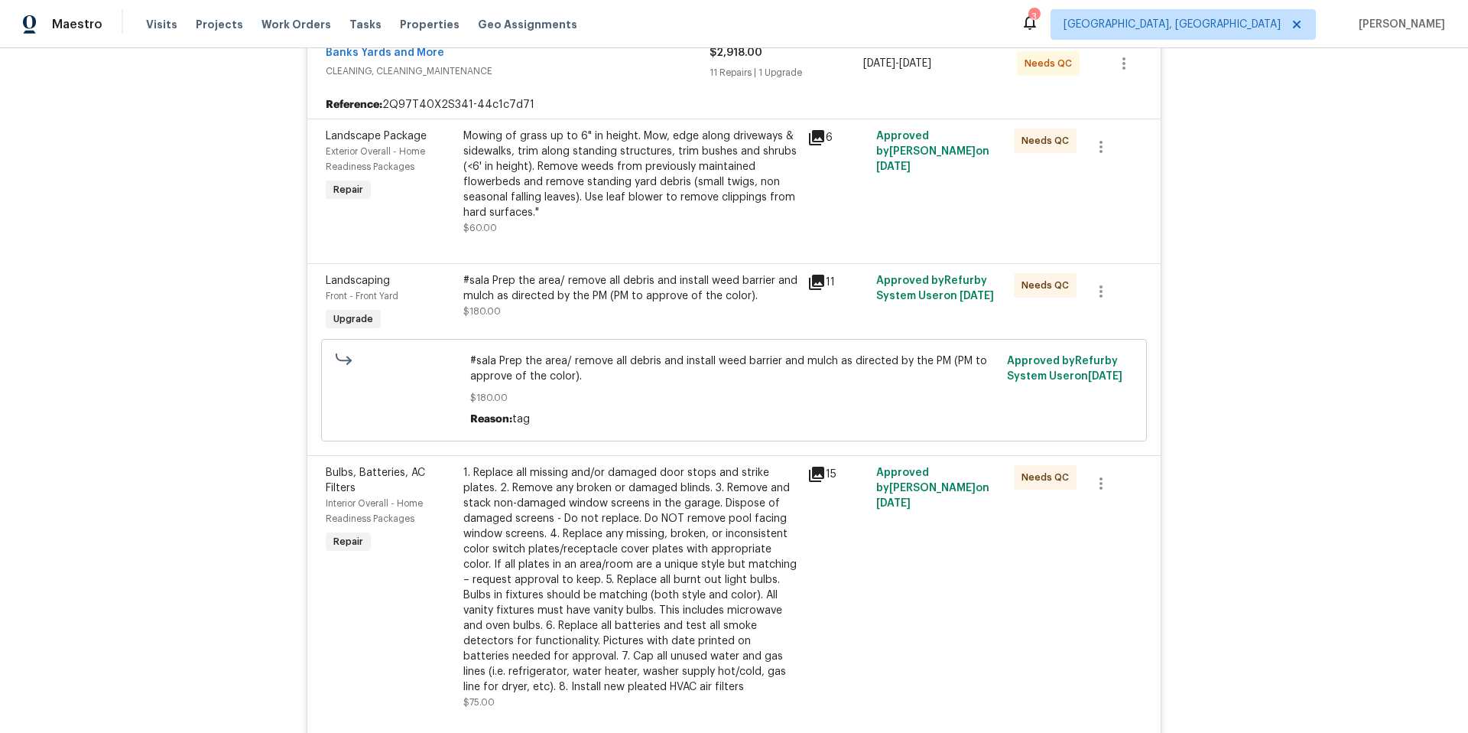
scroll to position [317, 0]
click at [621, 307] on div "#sala Prep the area/ remove all debris and install weed barrier and mulch as di…" at bounding box center [630, 297] width 335 height 46
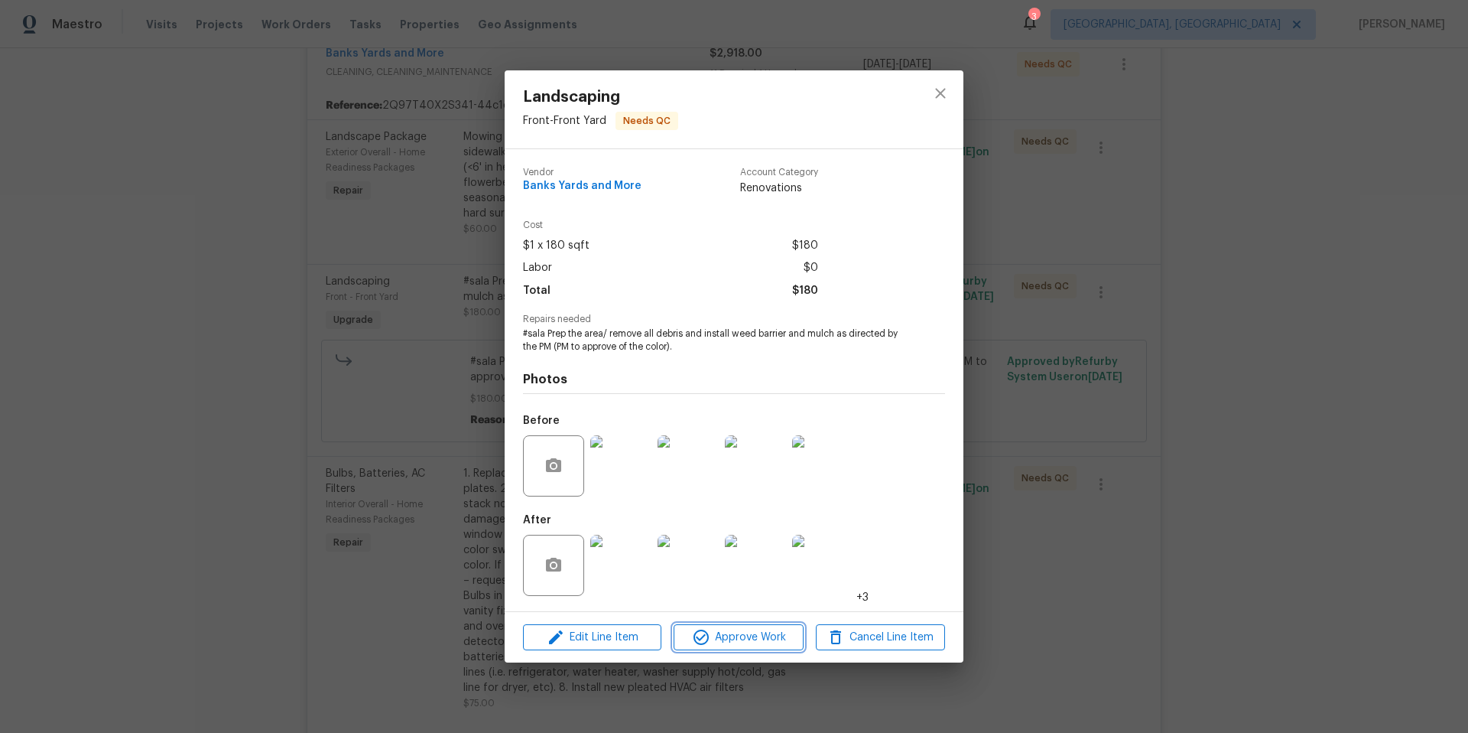
click at [741, 643] on span "Approve Work" at bounding box center [738, 637] width 120 height 19
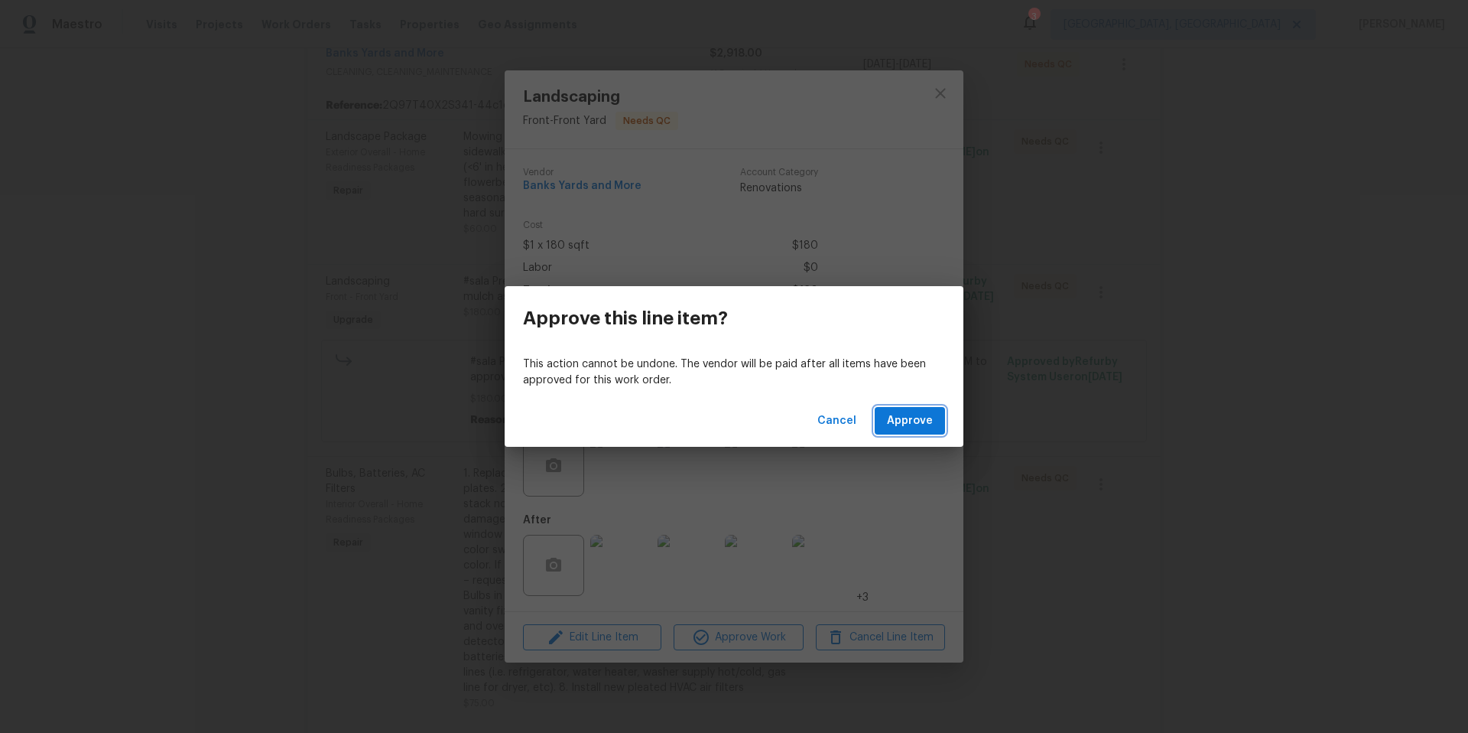
click at [892, 418] on span "Approve" at bounding box center [910, 420] width 46 height 19
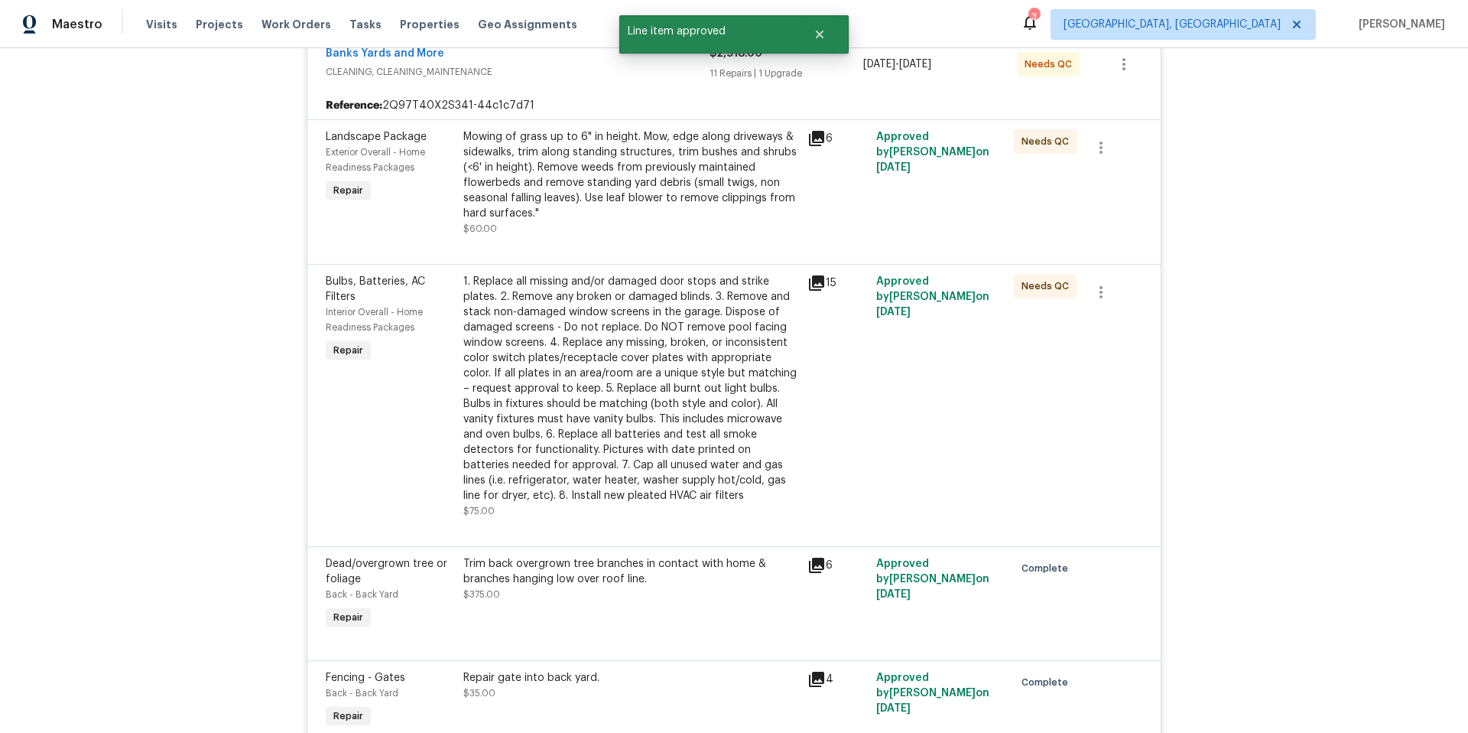
click at [632, 400] on div "1. Replace all missing and/or damaged door stops and strike plates. 2. Remove a…" at bounding box center [630, 388] width 335 height 229
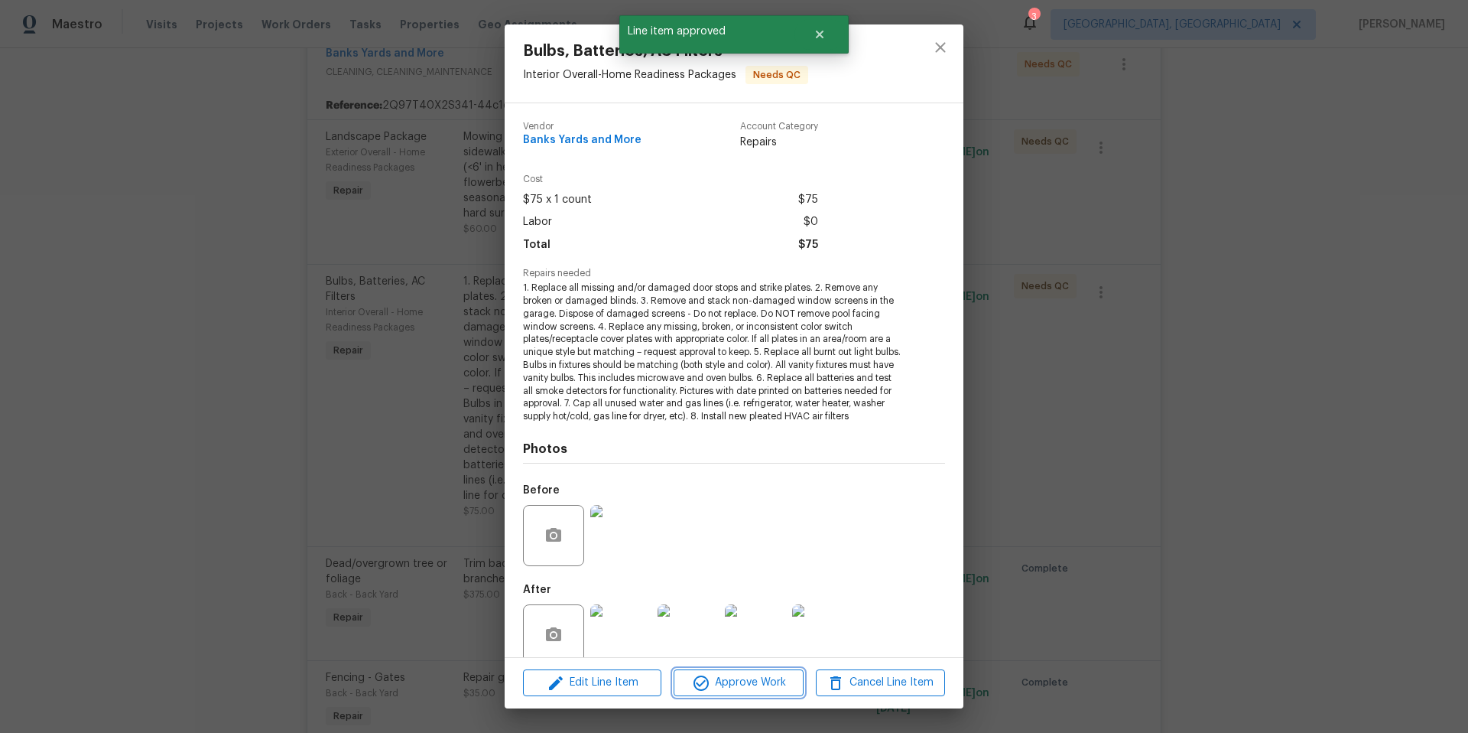
click at [788, 691] on span "Approve Work" at bounding box center [738, 682] width 120 height 19
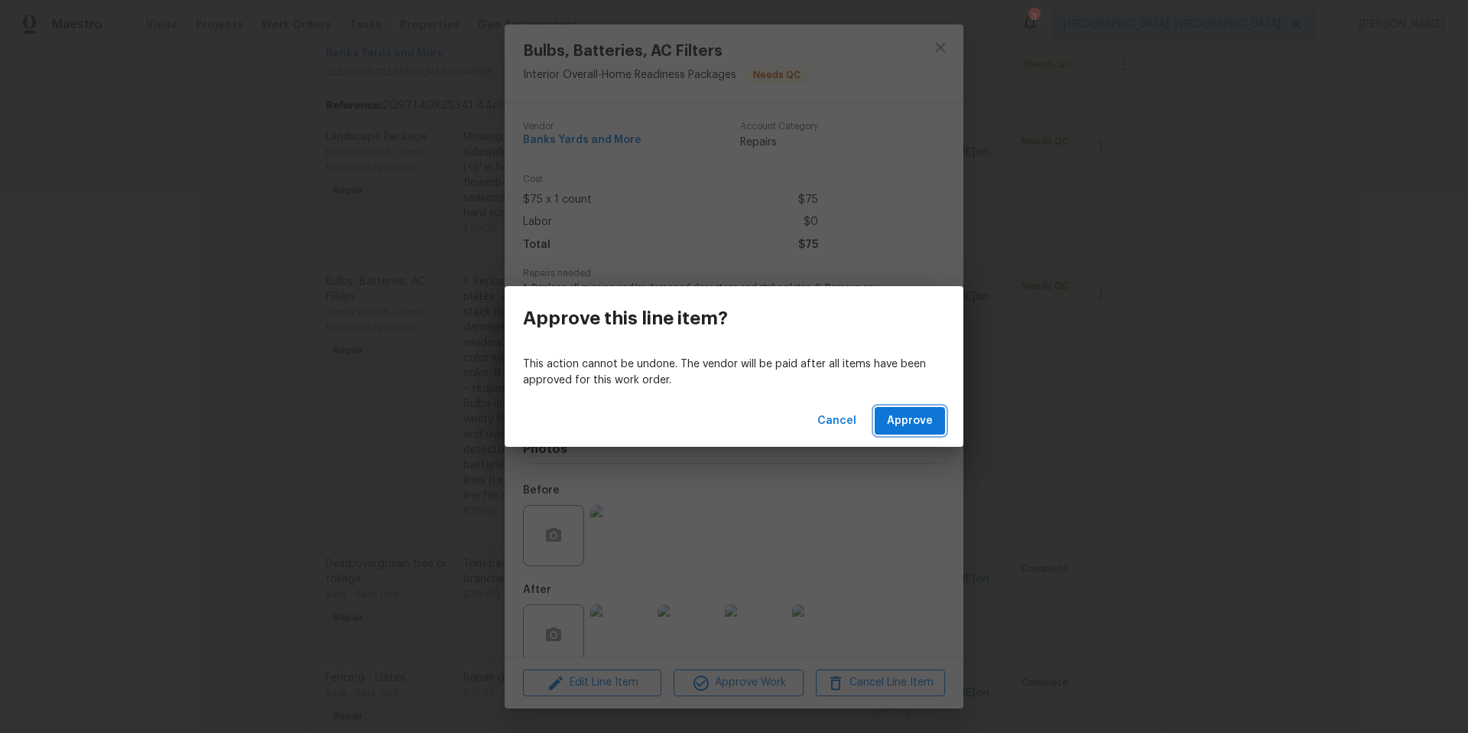
click at [916, 407] on button "Approve" at bounding box center [910, 421] width 70 height 28
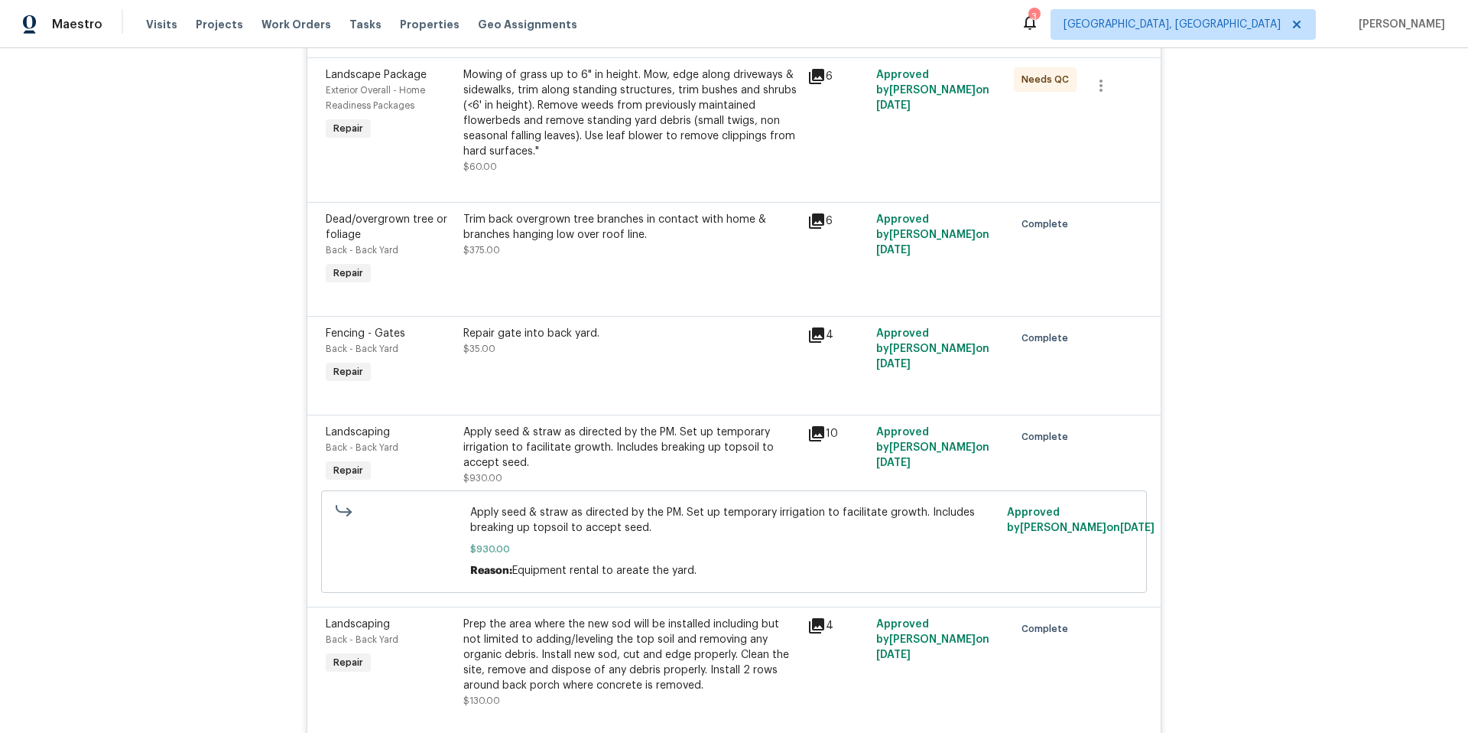
scroll to position [0, 0]
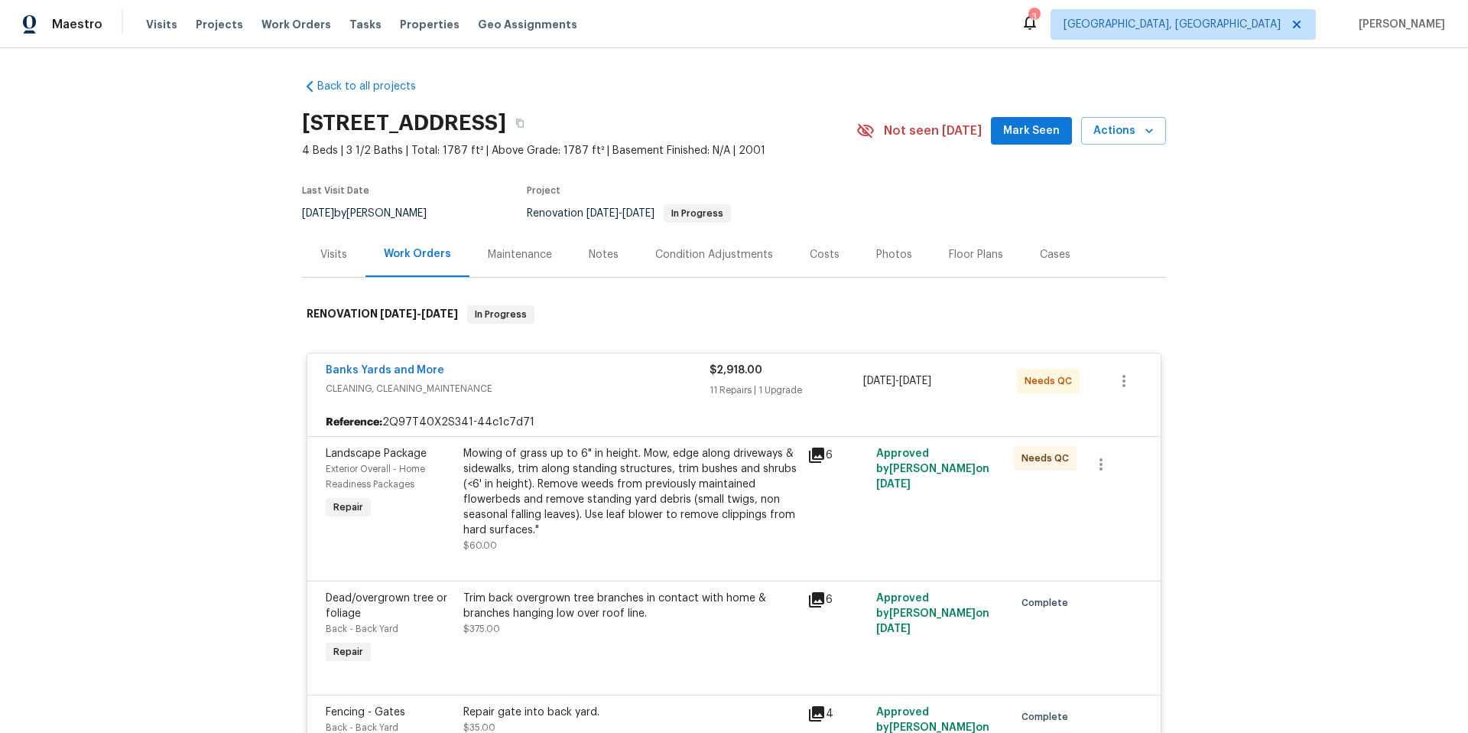
click at [610, 509] on div "Mowing of grass up to 6" in height. Mow, edge along driveways & sidewalks, trim…" at bounding box center [630, 492] width 335 height 92
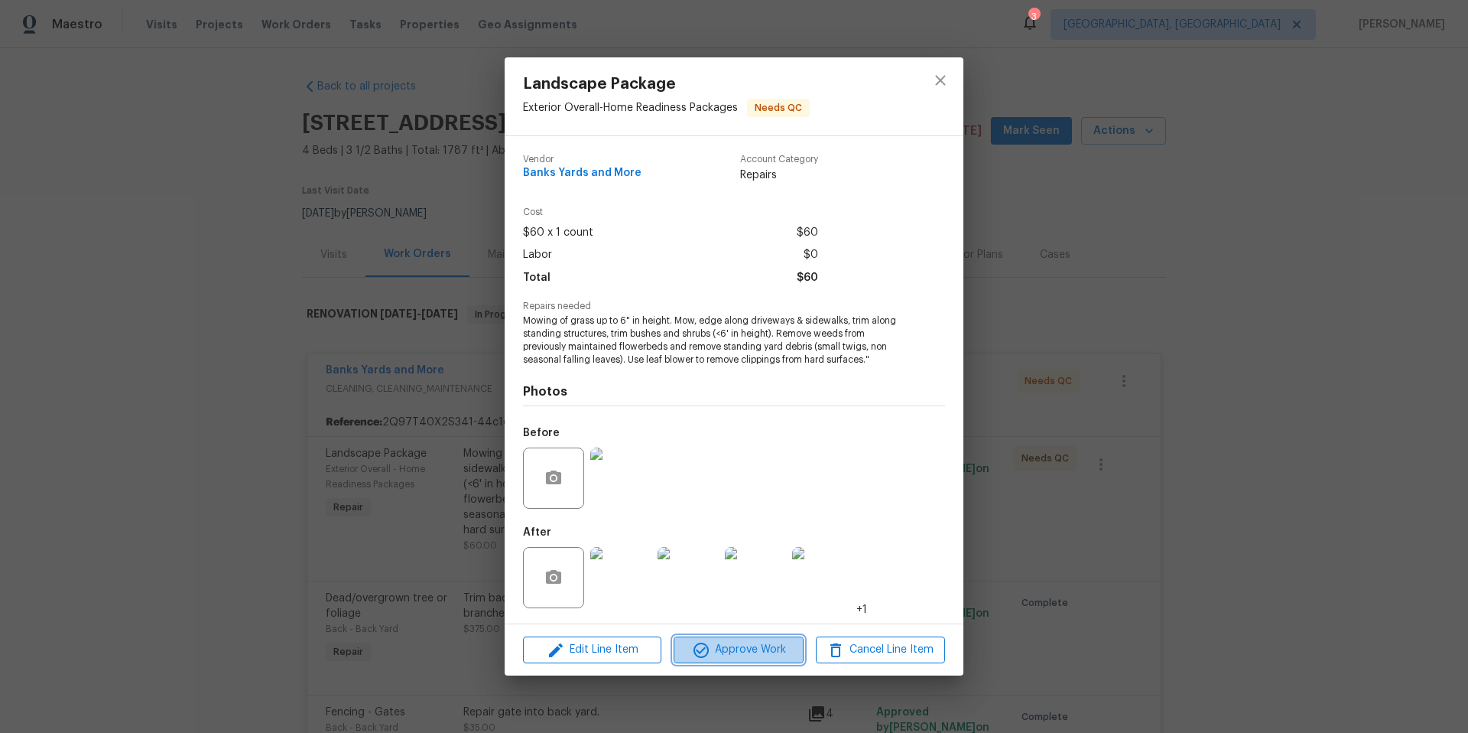
click at [719, 648] on span "Approve Work" at bounding box center [738, 649] width 120 height 19
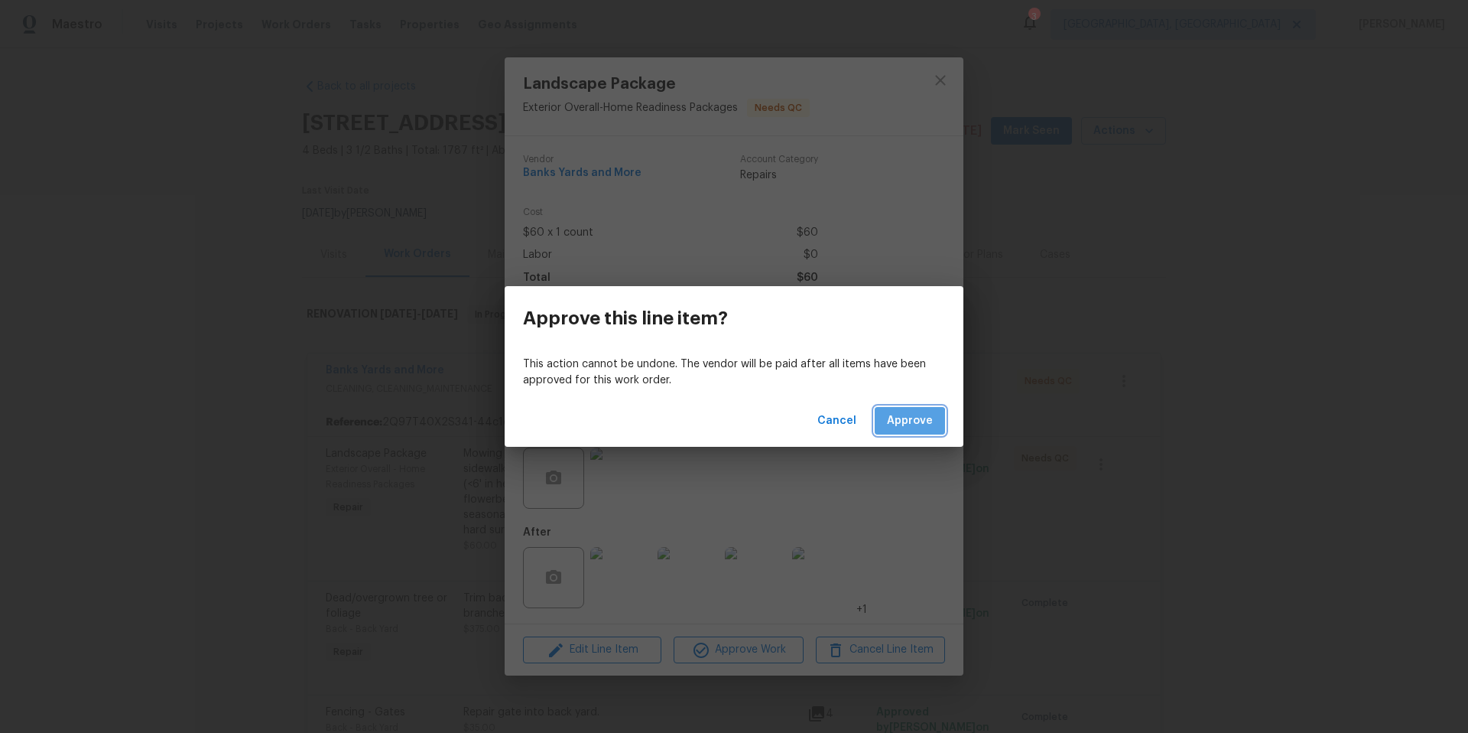
click at [898, 423] on span "Approve" at bounding box center [910, 420] width 46 height 19
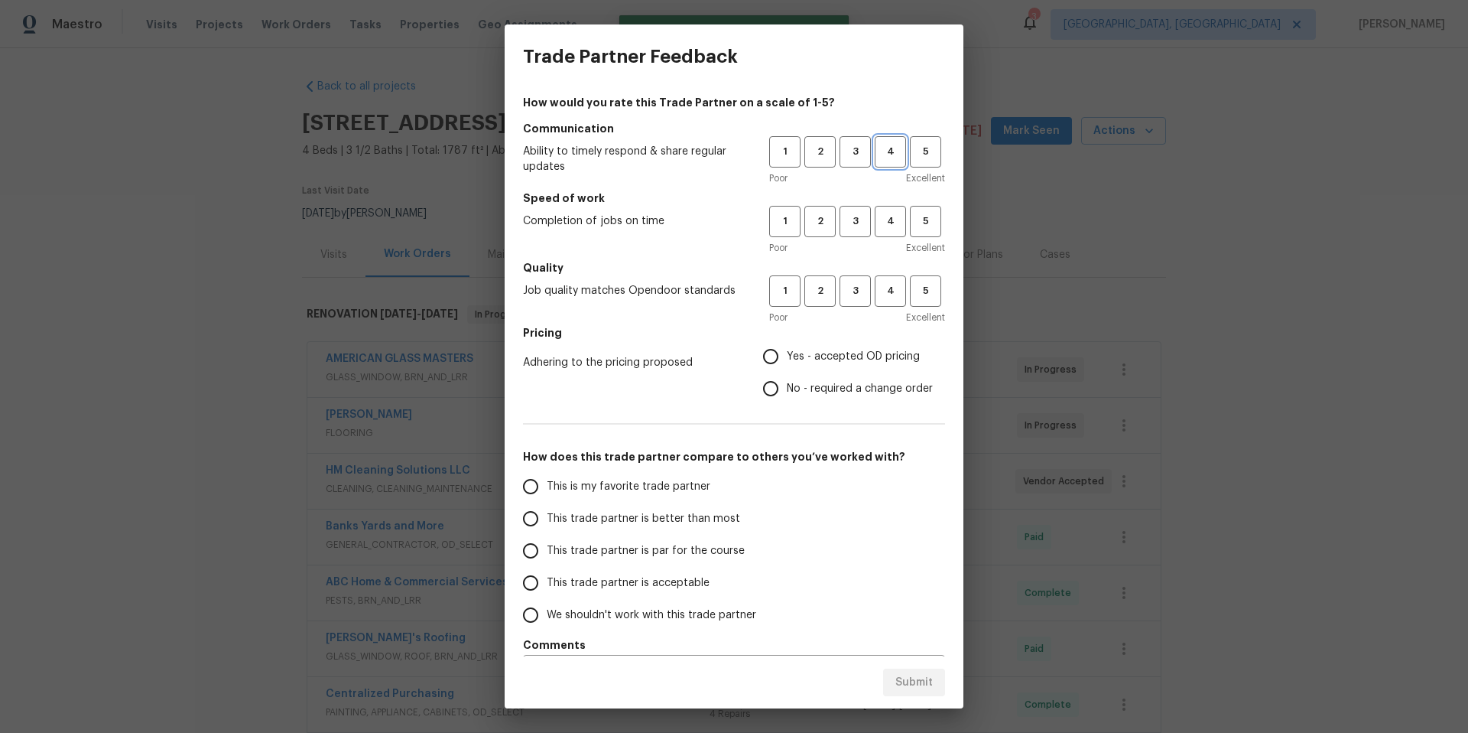
click at [888, 151] on span "4" at bounding box center [890, 152] width 28 height 18
click at [880, 244] on div "Poor Excellent" at bounding box center [857, 247] width 176 height 15
click at [880, 229] on span "4" at bounding box center [890, 222] width 28 height 18
click at [879, 301] on button "4" at bounding box center [890, 290] width 31 height 31
click at [795, 392] on span "No - required a change order" at bounding box center [860, 389] width 146 height 16
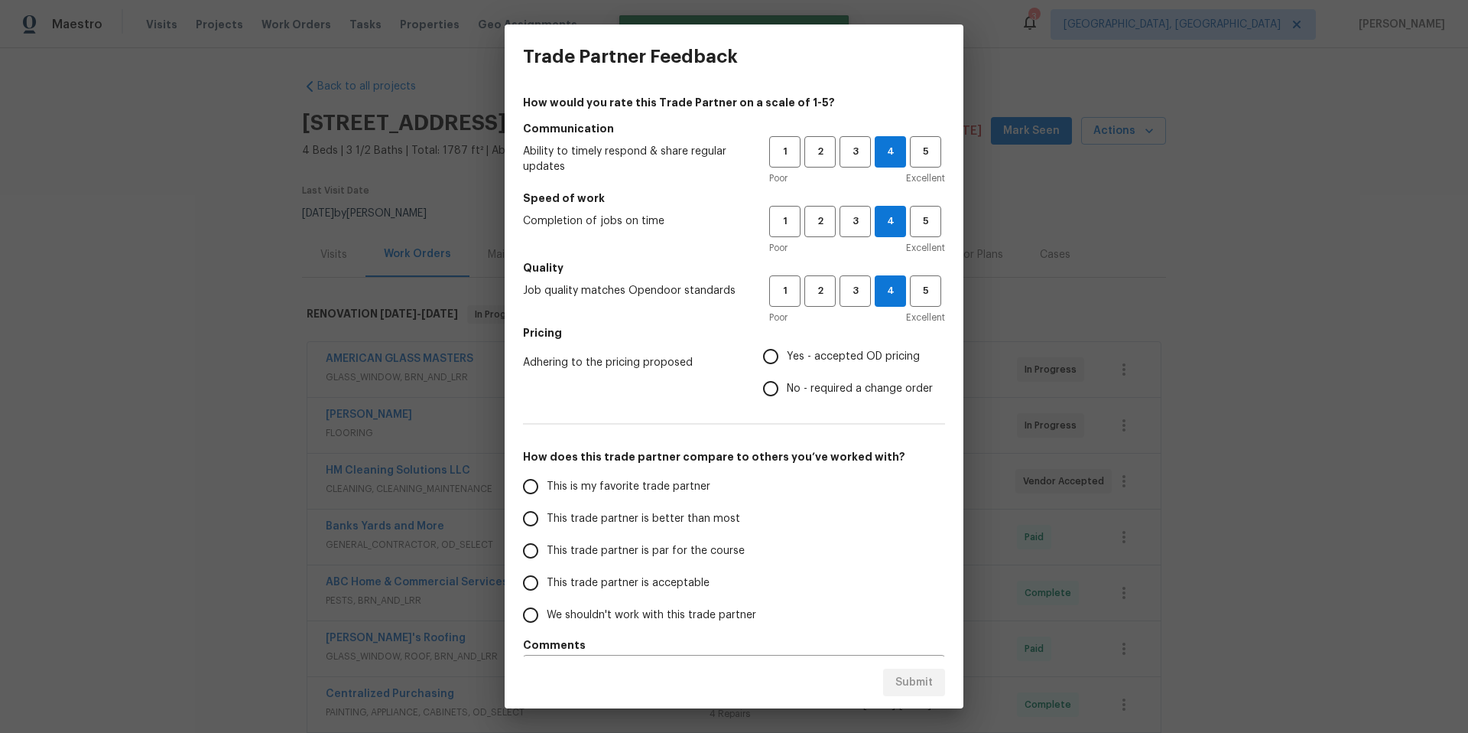
click at [787, 392] on input "No - required a change order" at bounding box center [771, 388] width 32 height 32
radio input "true"
click at [686, 482] on span "This is my favorite trade partner" at bounding box center [629, 487] width 164 height 16
click at [547, 482] on input "This is my favorite trade partner" at bounding box center [531, 486] width 32 height 32
click at [925, 692] on button "Submit" at bounding box center [914, 682] width 62 height 28
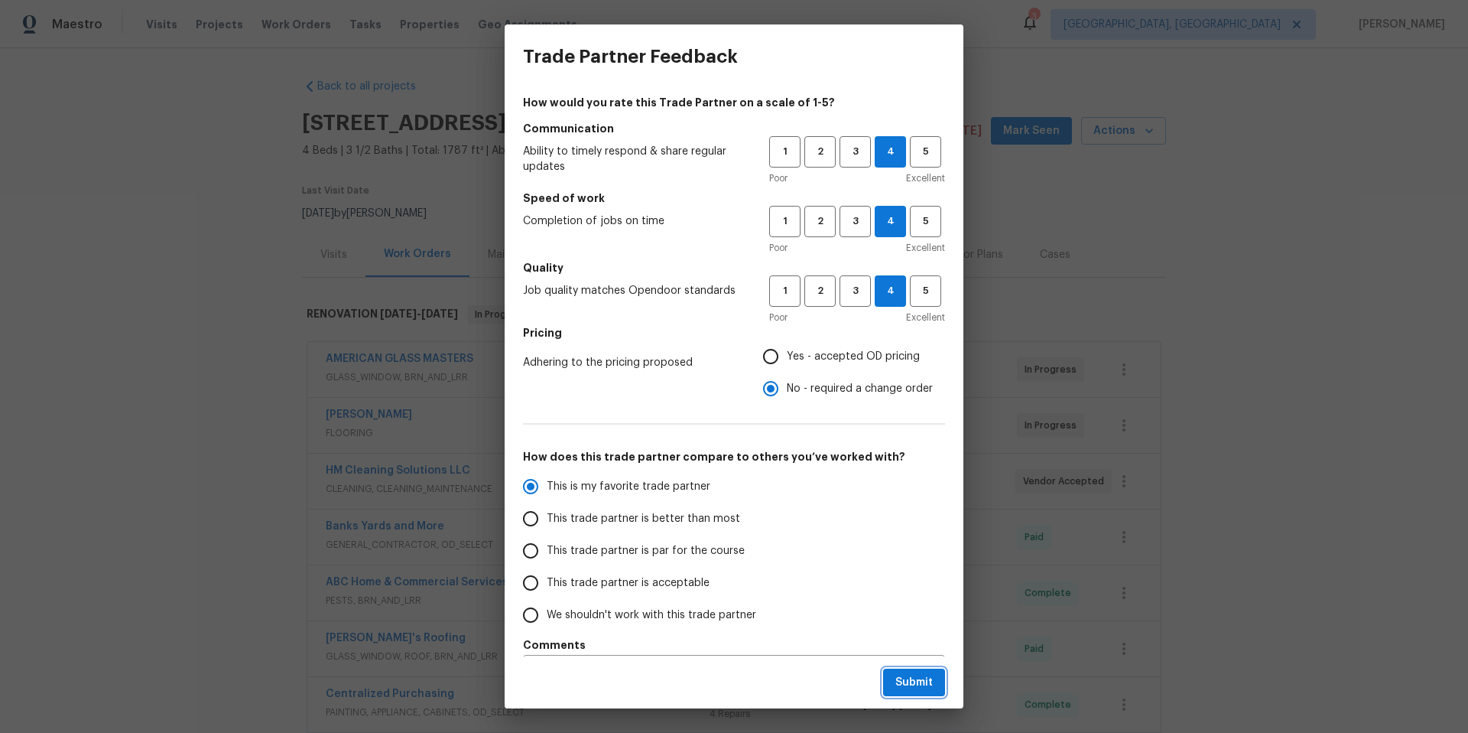
radio input "true"
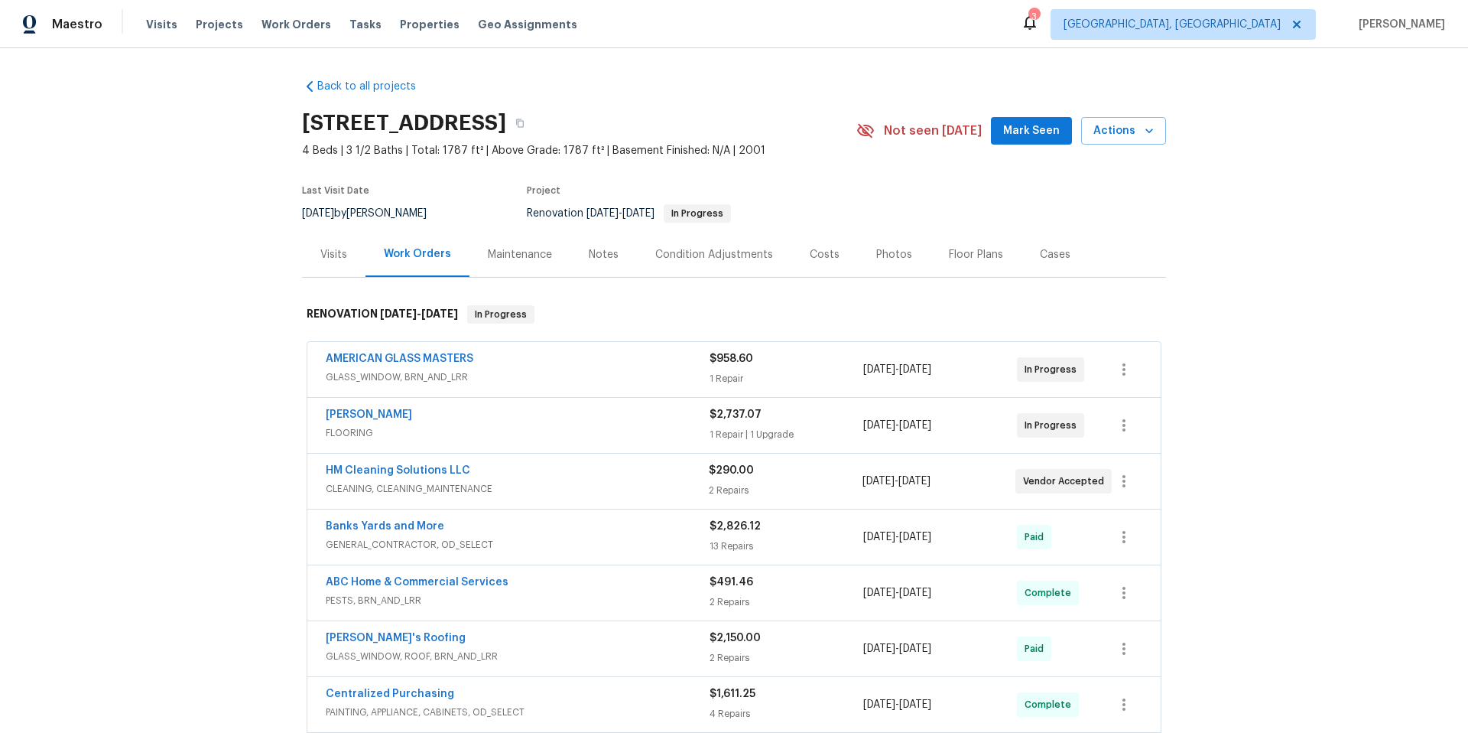
click at [750, 532] on div "$2,826.12" at bounding box center [787, 526] width 154 height 15
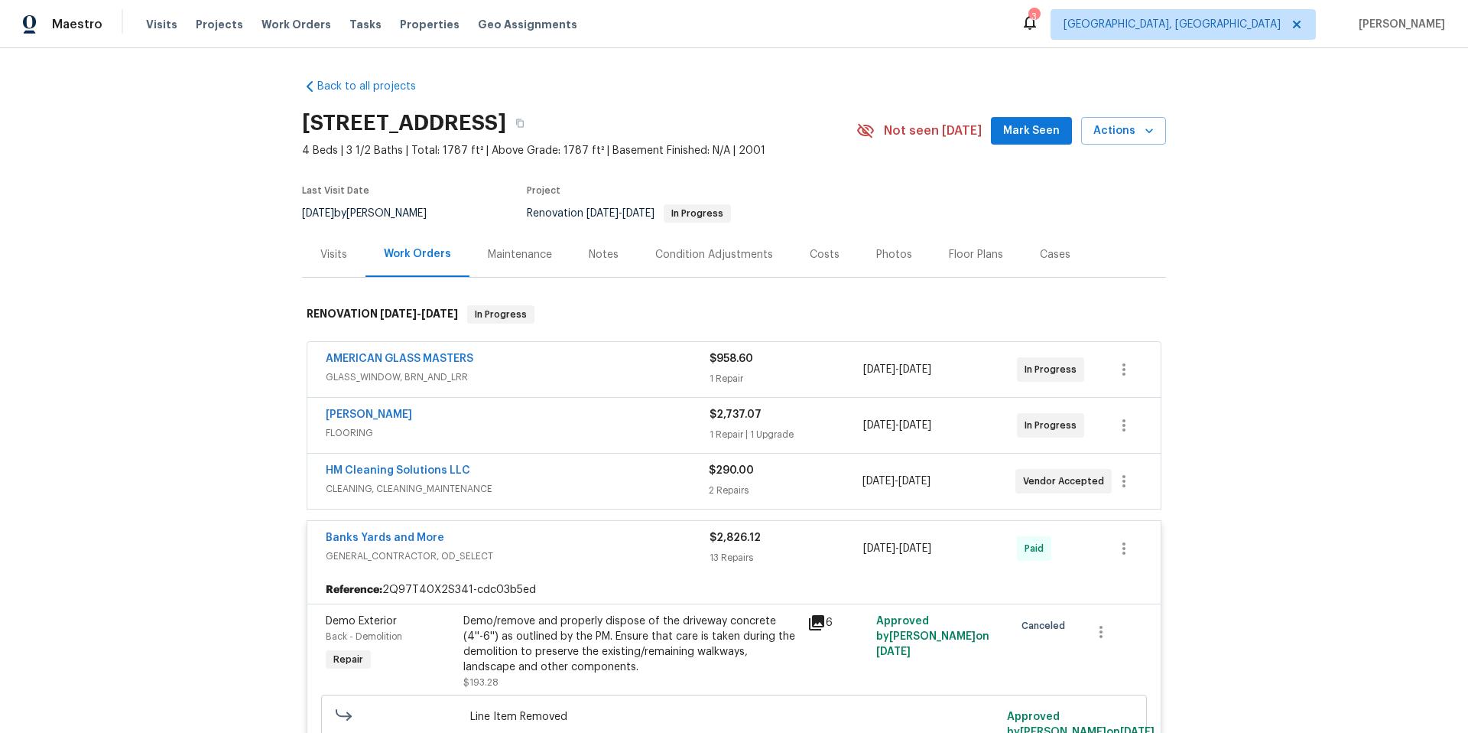
click at [578, 558] on span "GENERAL_CONTRACTOR, OD_SELECT" at bounding box center [518, 555] width 384 height 15
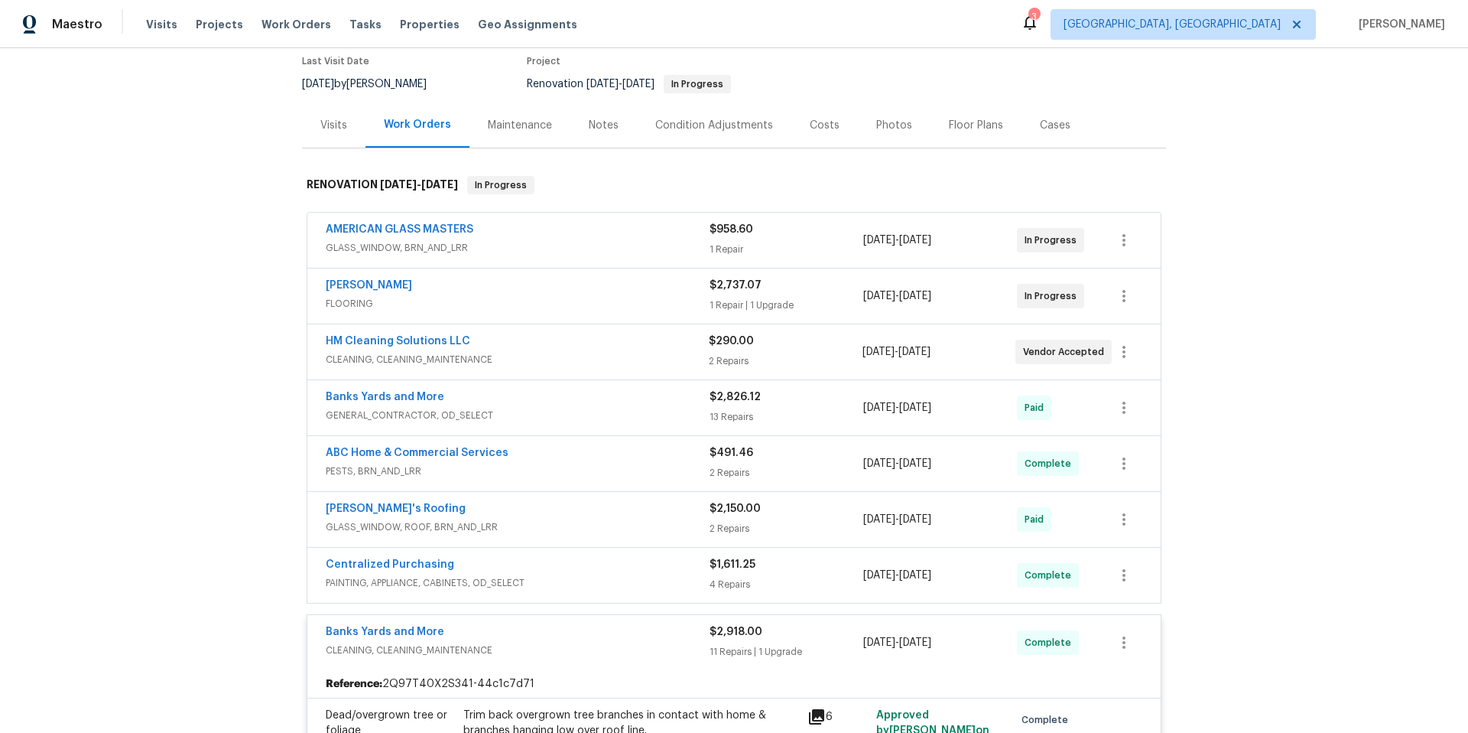
scroll to position [161, 0]
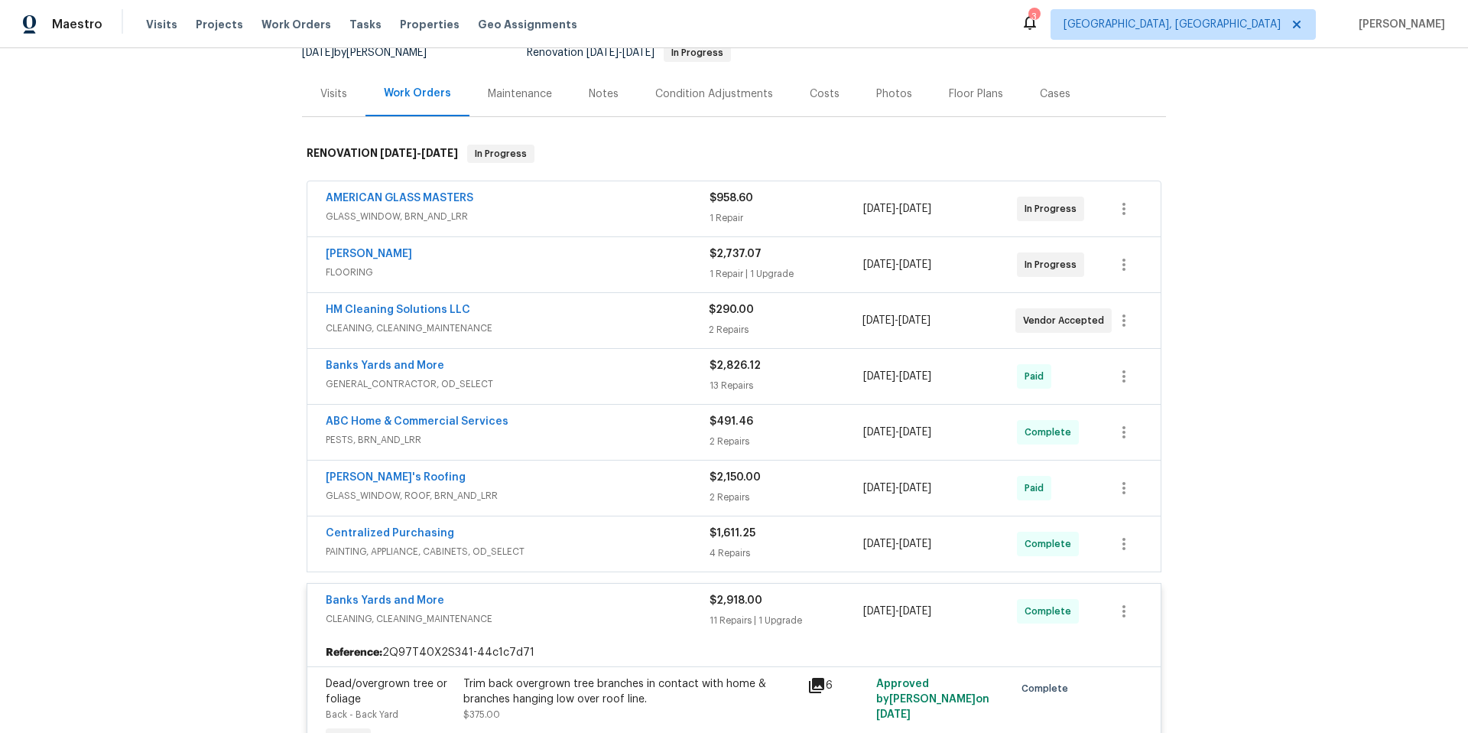
click at [571, 597] on div "Banks Yards and More" at bounding box center [518, 602] width 384 height 18
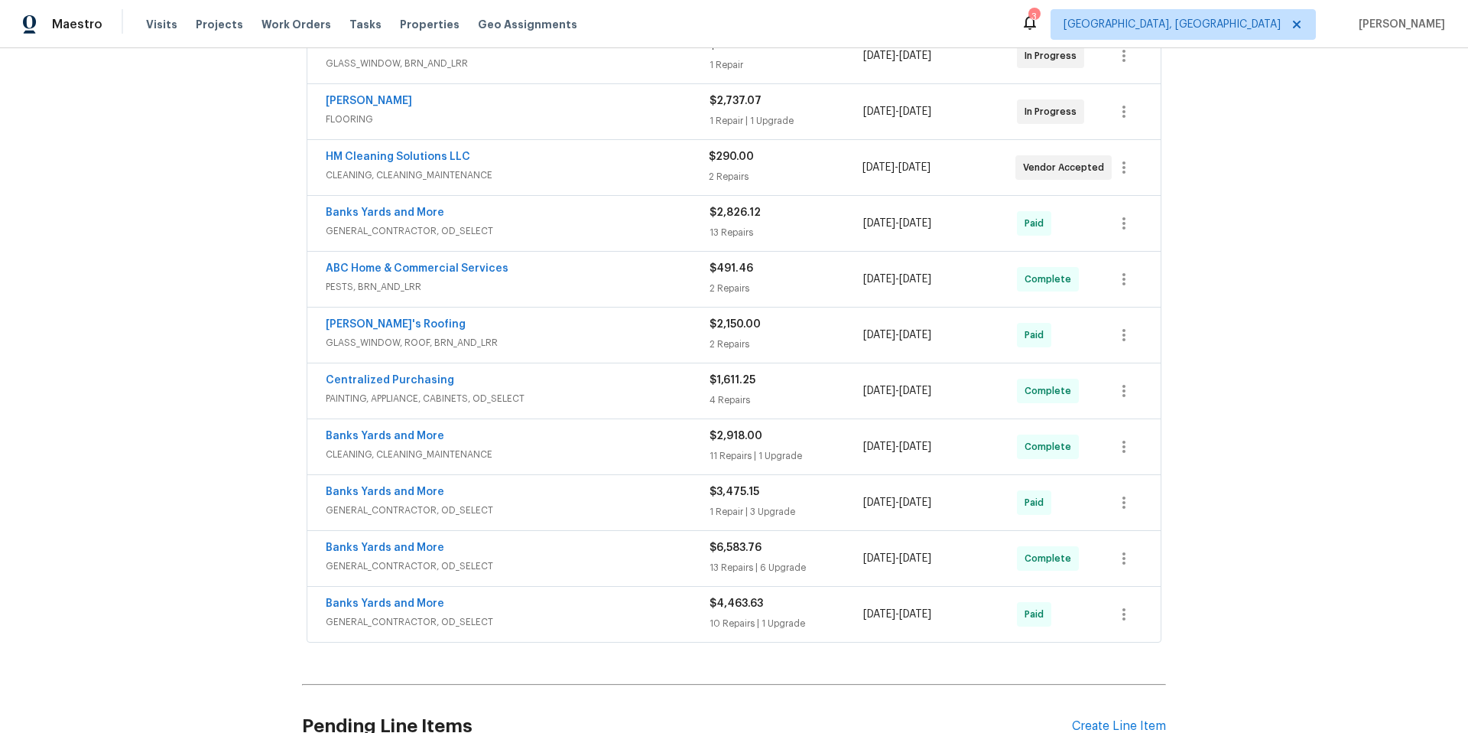
scroll to position [314, 0]
click at [562, 558] on span "GENERAL_CONTRACTOR, OD_SELECT" at bounding box center [518, 565] width 384 height 15
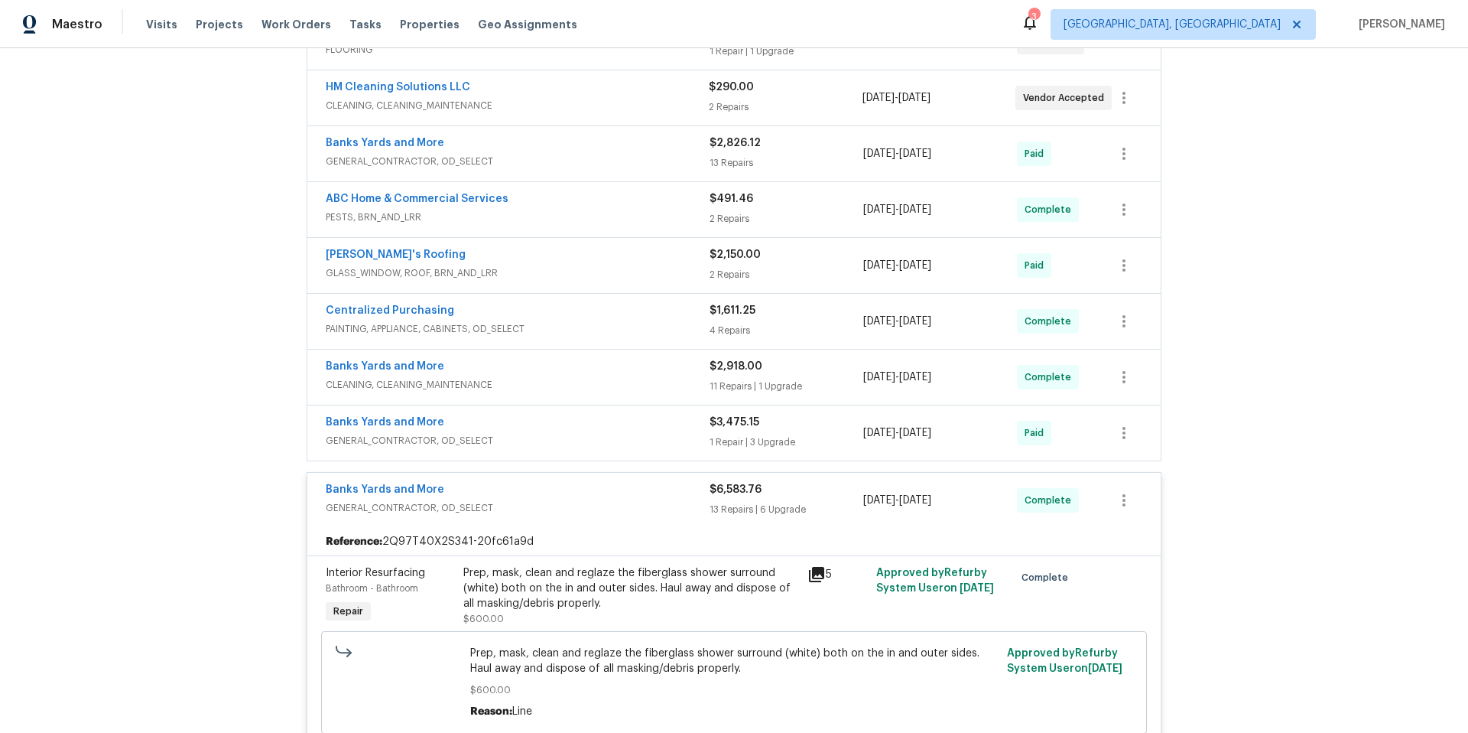
scroll to position [380, 0]
click at [586, 515] on span "GENERAL_CONTRACTOR, OD_SELECT" at bounding box center [518, 510] width 384 height 15
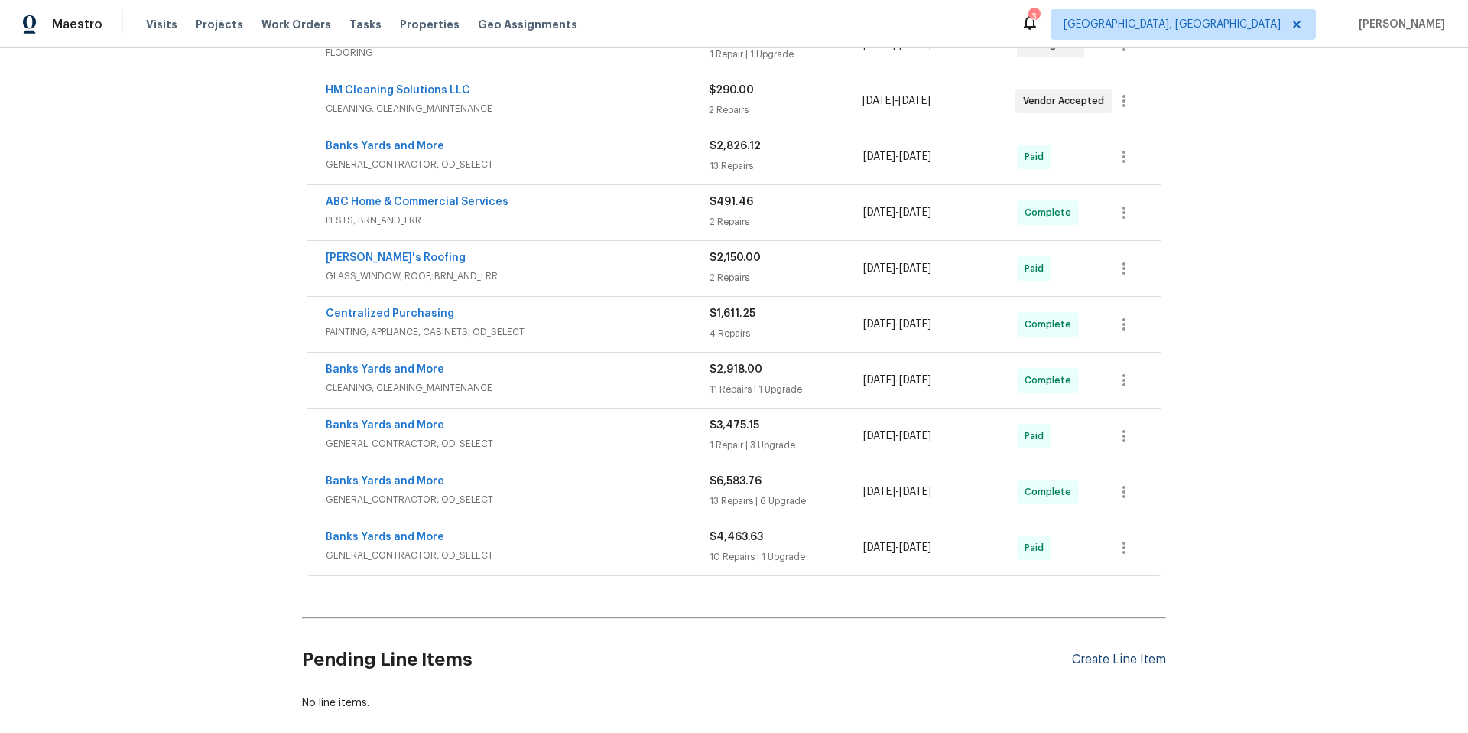
click at [1114, 658] on div "Create Line Item" at bounding box center [1119, 659] width 94 height 15
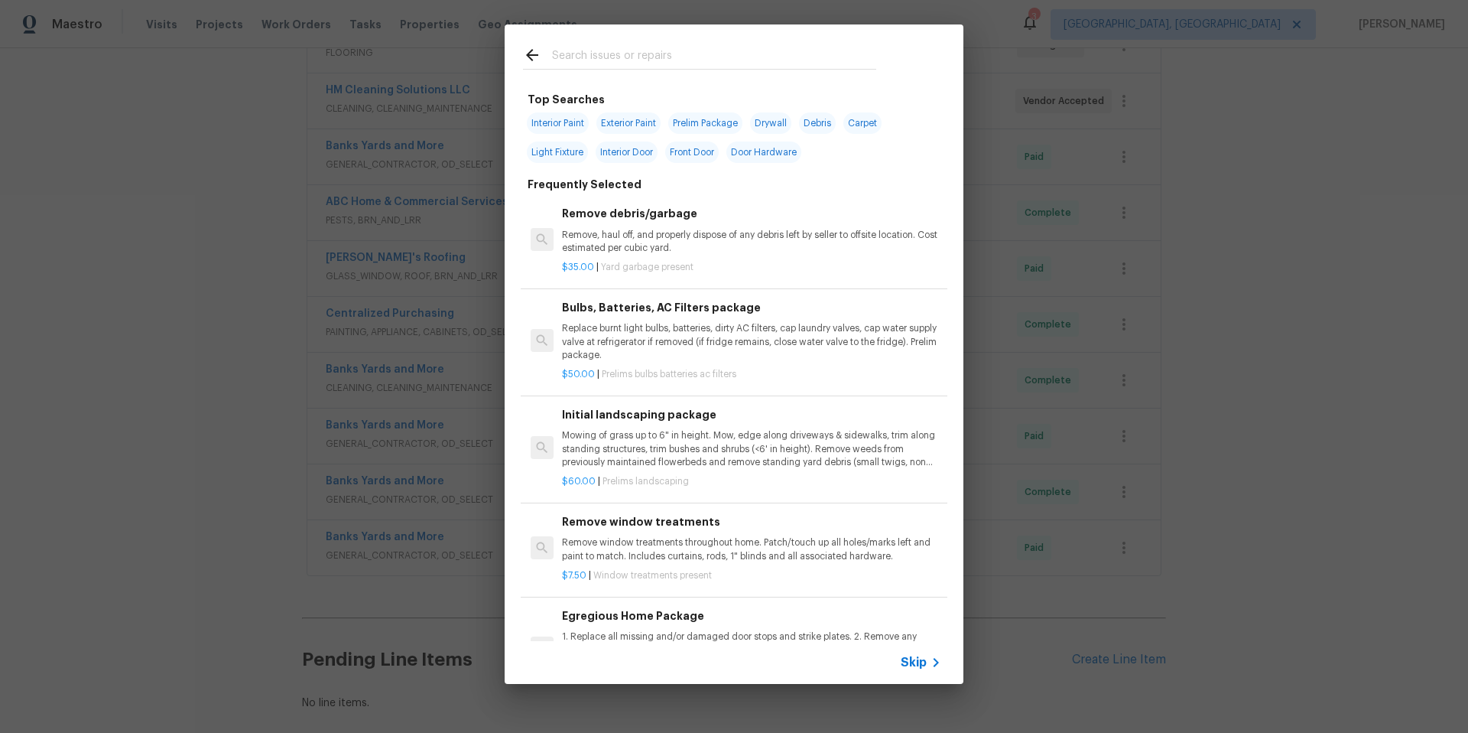
click at [564, 60] on input "text" at bounding box center [714, 57] width 324 height 23
click at [629, 55] on input "text" at bounding box center [714, 57] width 324 height 23
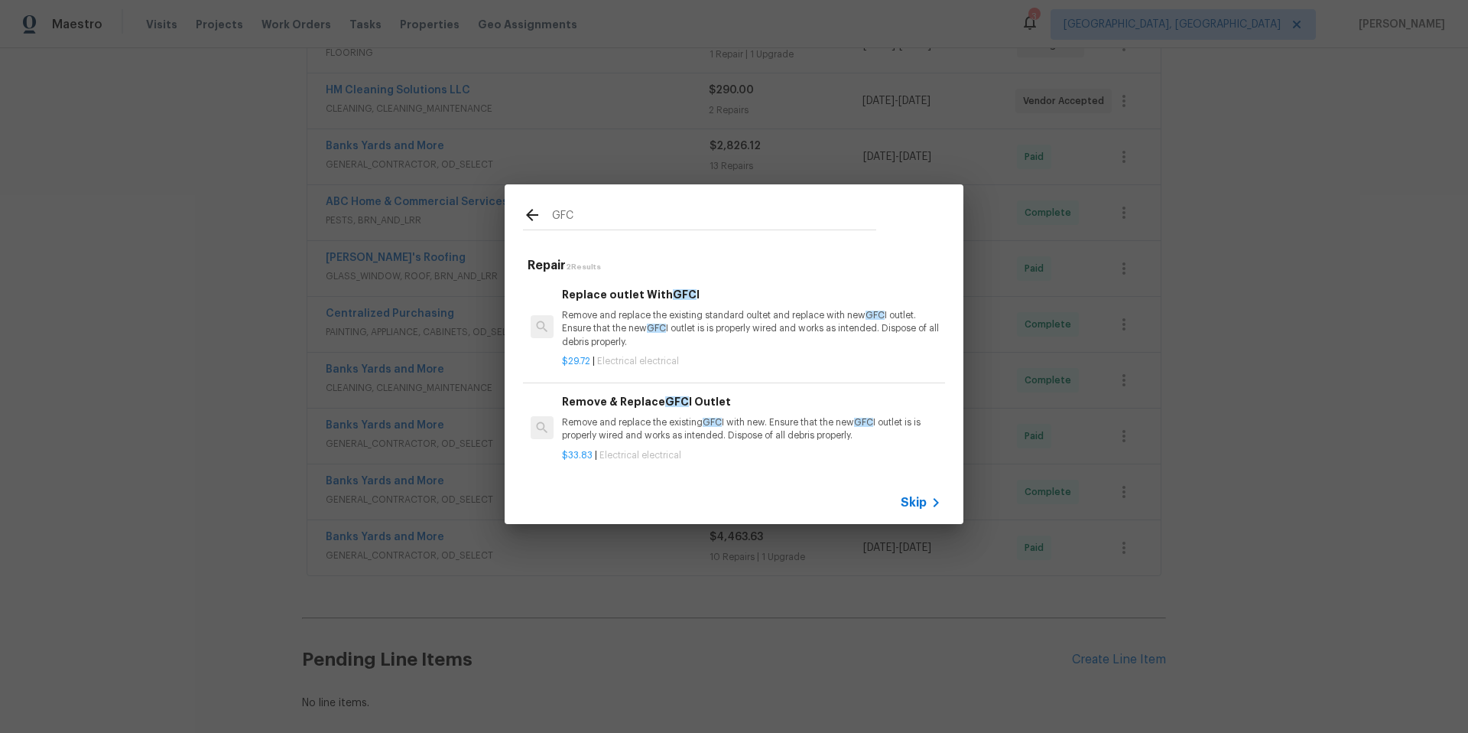
type input "GFC"
click at [700, 328] on p "Remove and replace the existing standard oultet and replace with new GFC I outl…" at bounding box center [751, 328] width 379 height 39
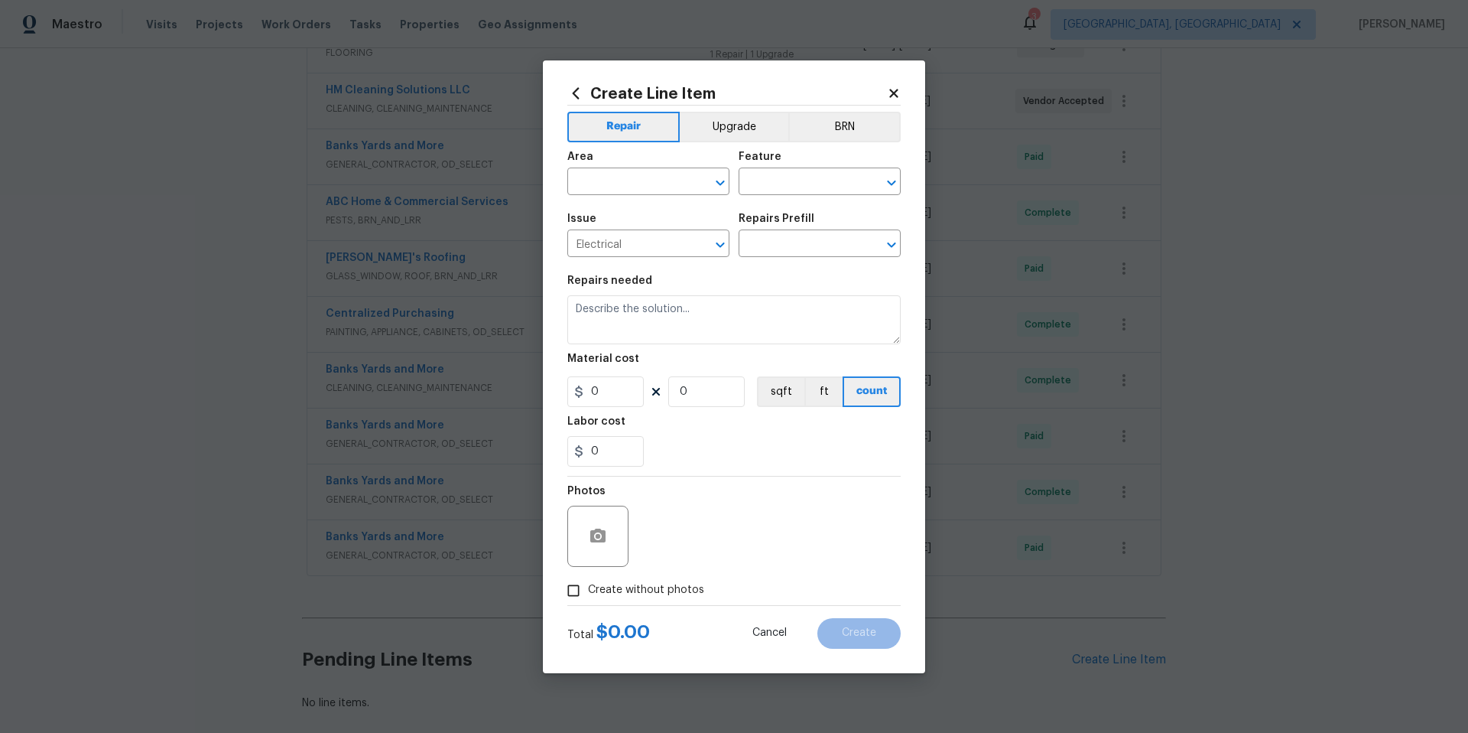
type input "Replace outlet With GFCI $29.72"
type textarea "Remove and replace the existing standard oultet and replace with new GFCI outle…"
type input "29.72"
type input "1"
click at [602, 174] on input "text" at bounding box center [626, 183] width 119 height 24
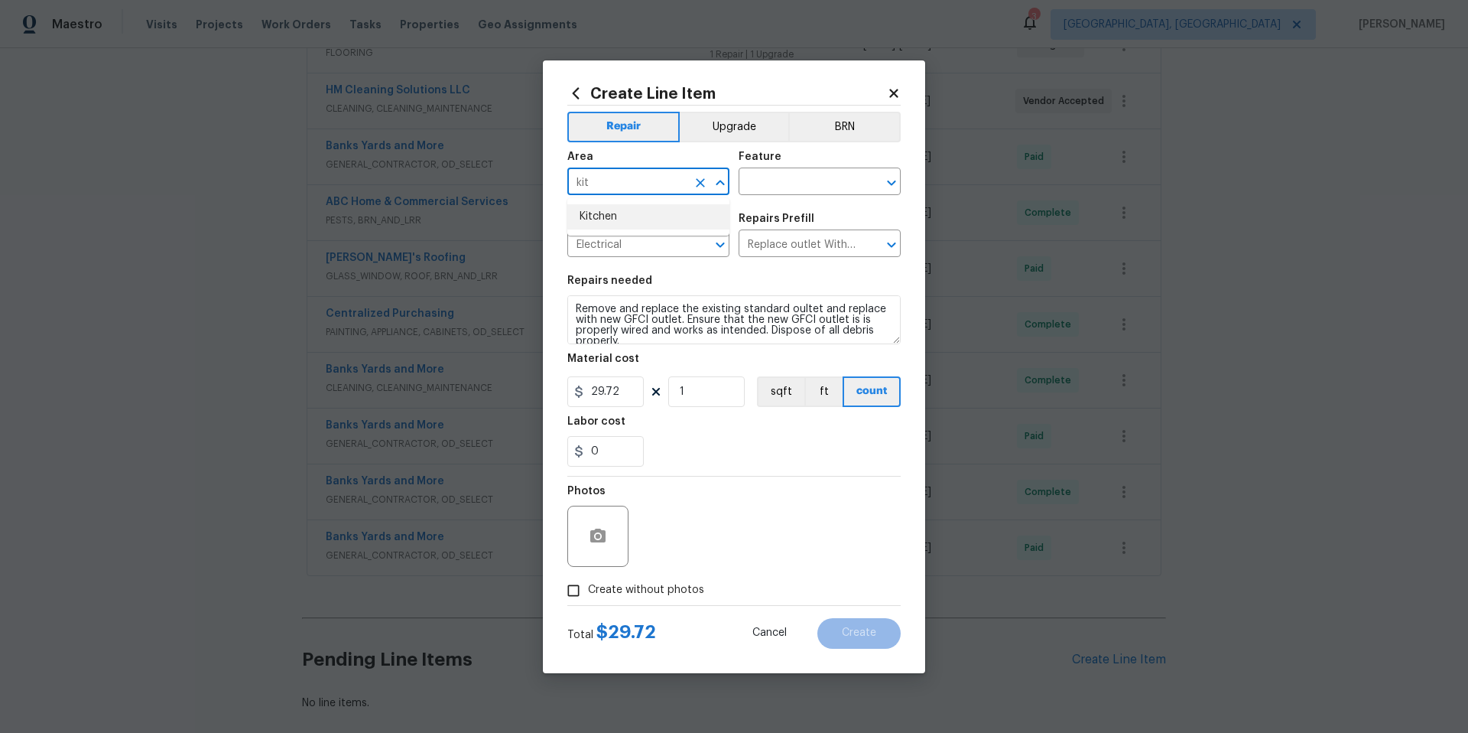
click at [593, 220] on li "Kitchen" at bounding box center [648, 216] width 162 height 25
type input "Kitchen"
click at [789, 187] on input "text" at bounding box center [798, 183] width 119 height 24
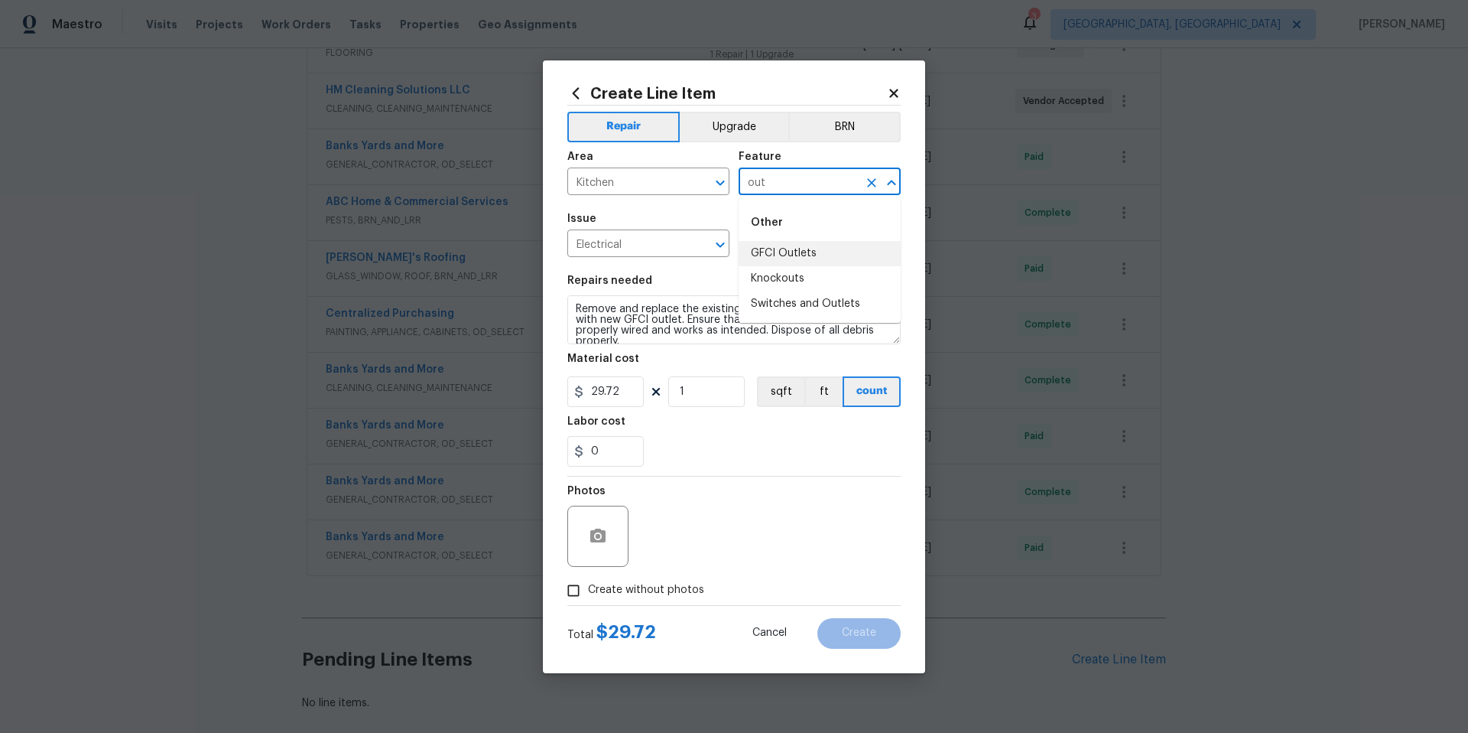
click at [833, 257] on li "GFCI Outlets" at bounding box center [820, 253] width 162 height 25
type input "GFCI Outlets"
click at [596, 531] on icon "button" at bounding box center [597, 535] width 15 height 14
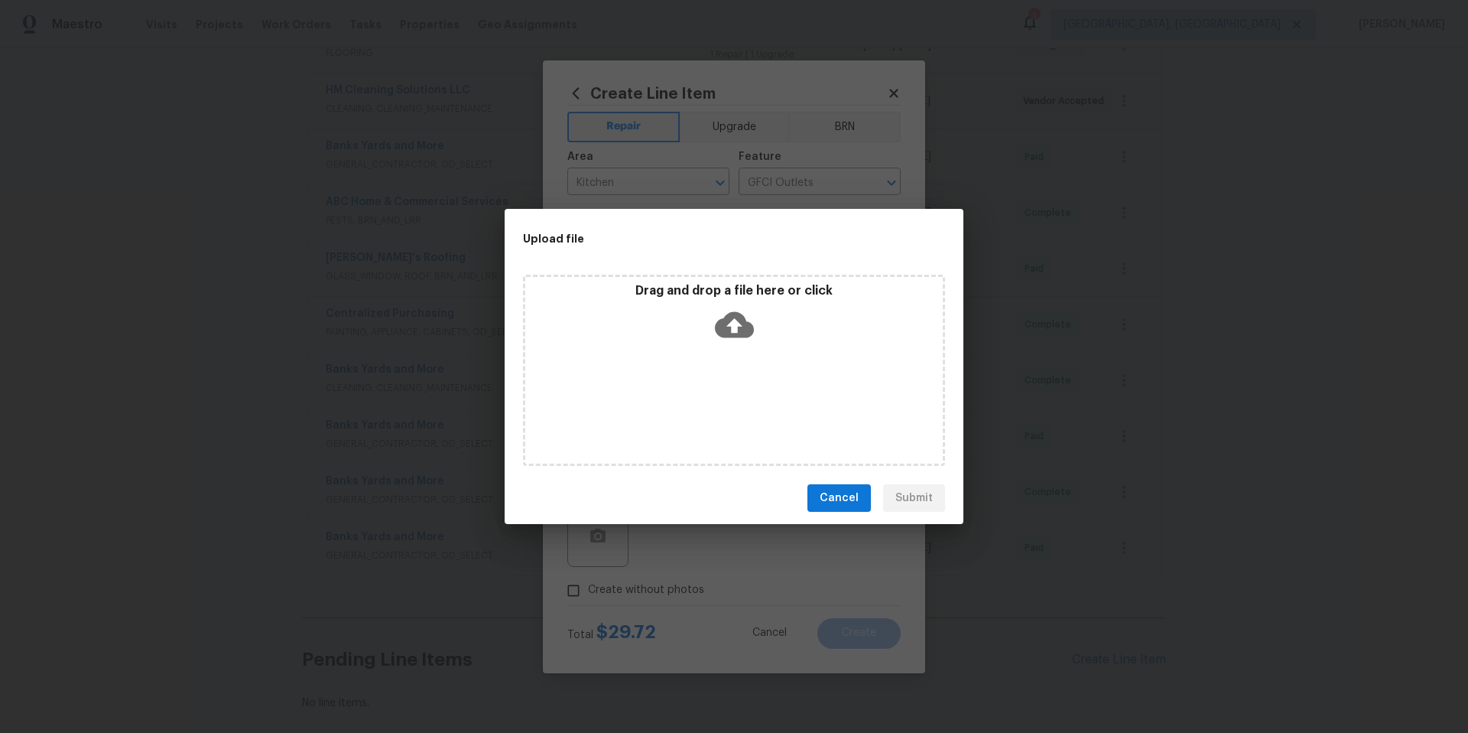
click at [732, 329] on icon at bounding box center [734, 324] width 39 height 39
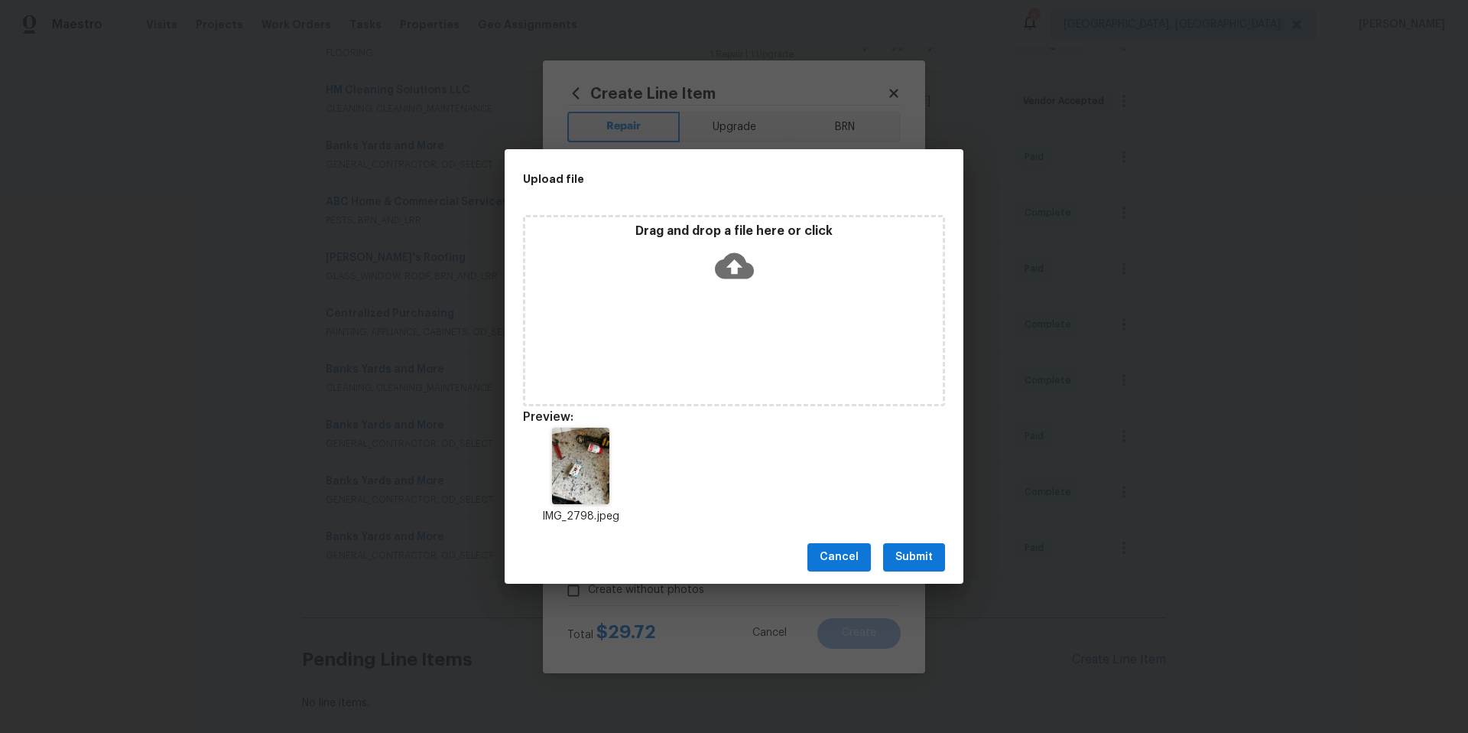
click at [910, 553] on span "Submit" at bounding box center [914, 557] width 37 height 19
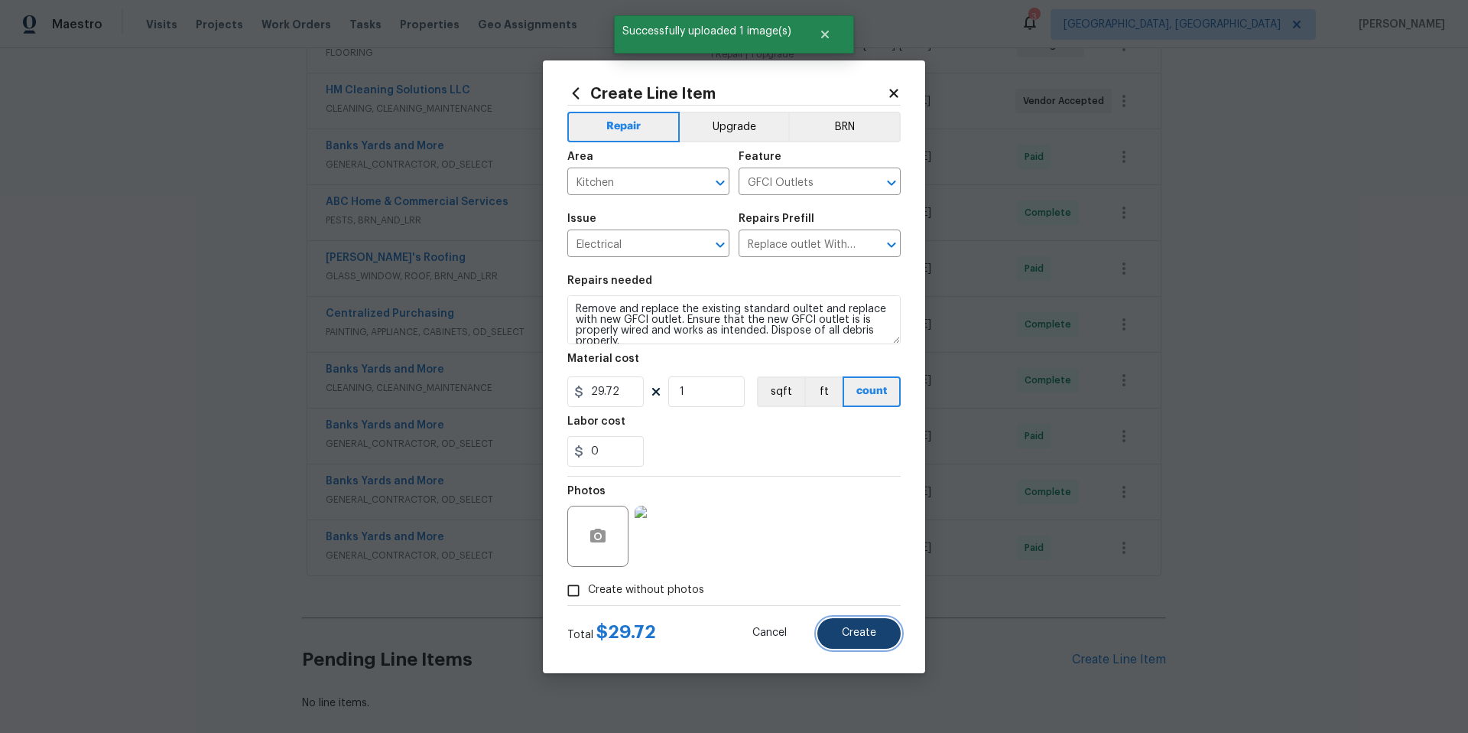
click at [860, 638] on span "Create" at bounding box center [859, 632] width 34 height 11
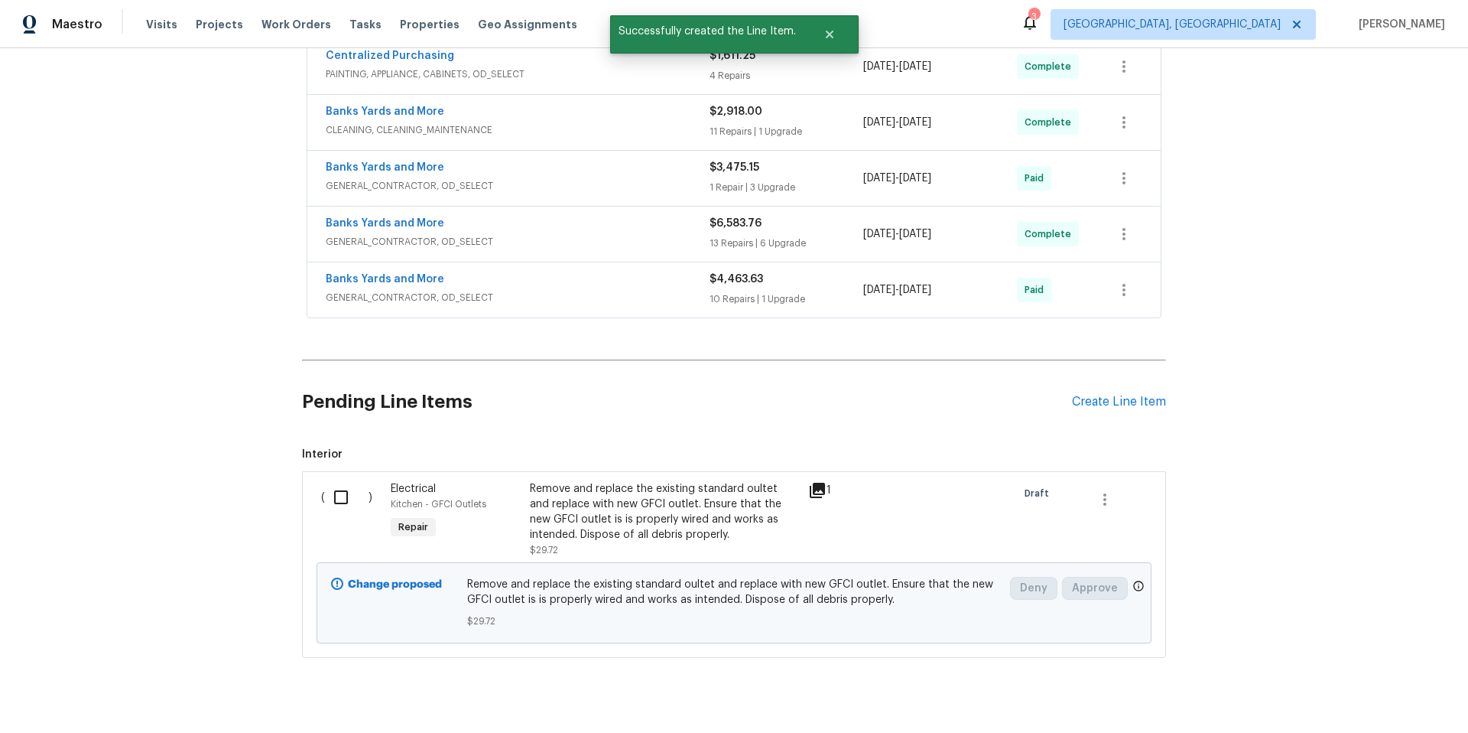
scroll to position [678, 0]
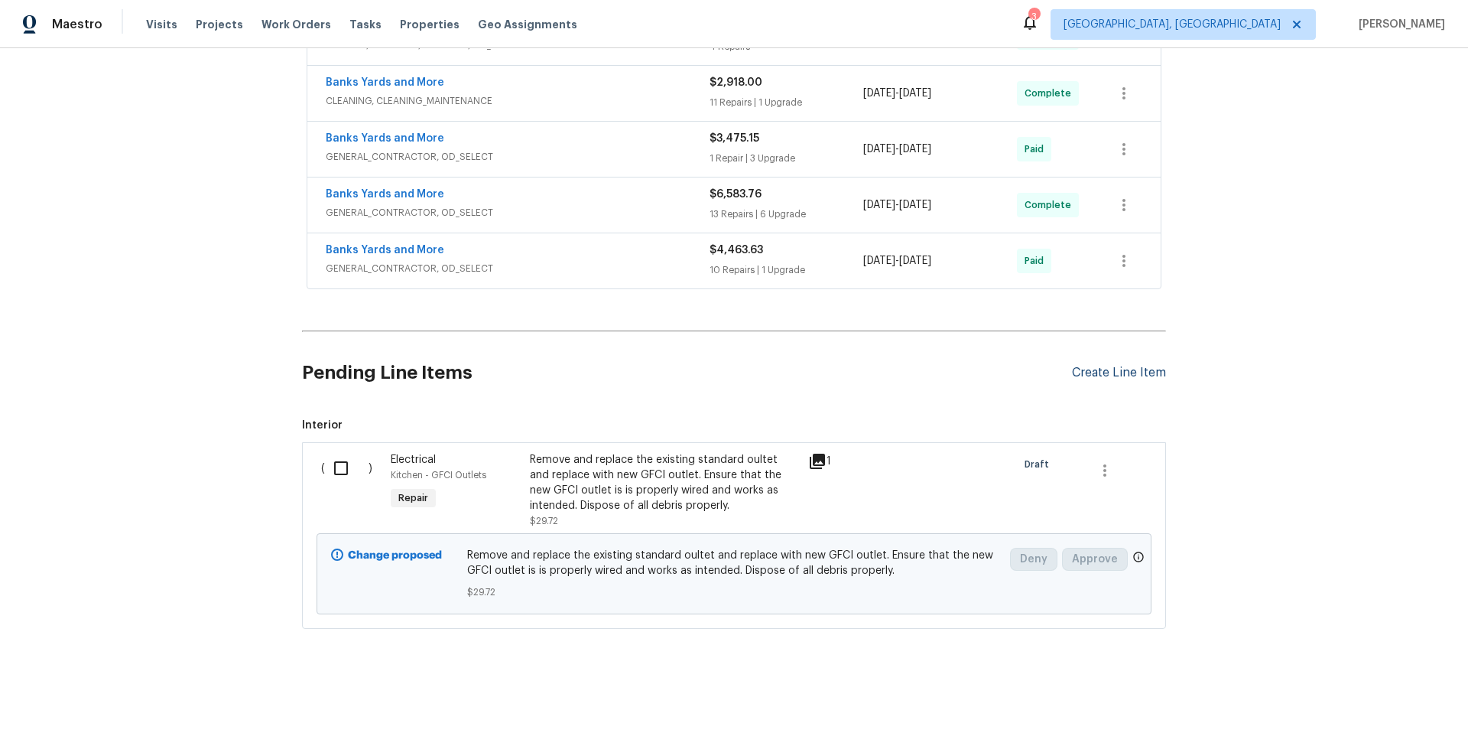
click at [1091, 366] on div "Create Line Item" at bounding box center [1119, 373] width 94 height 15
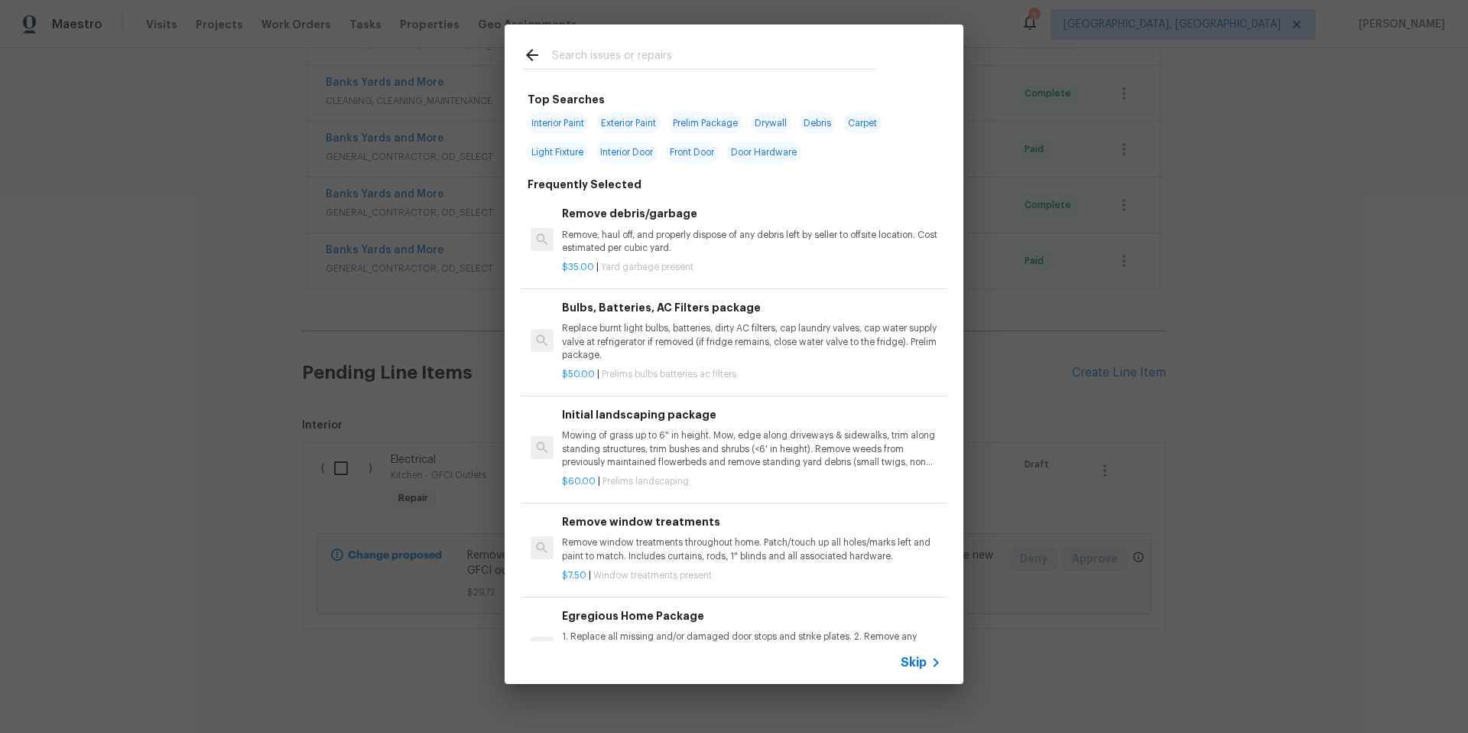
click at [558, 58] on input "text" at bounding box center [714, 57] width 324 height 23
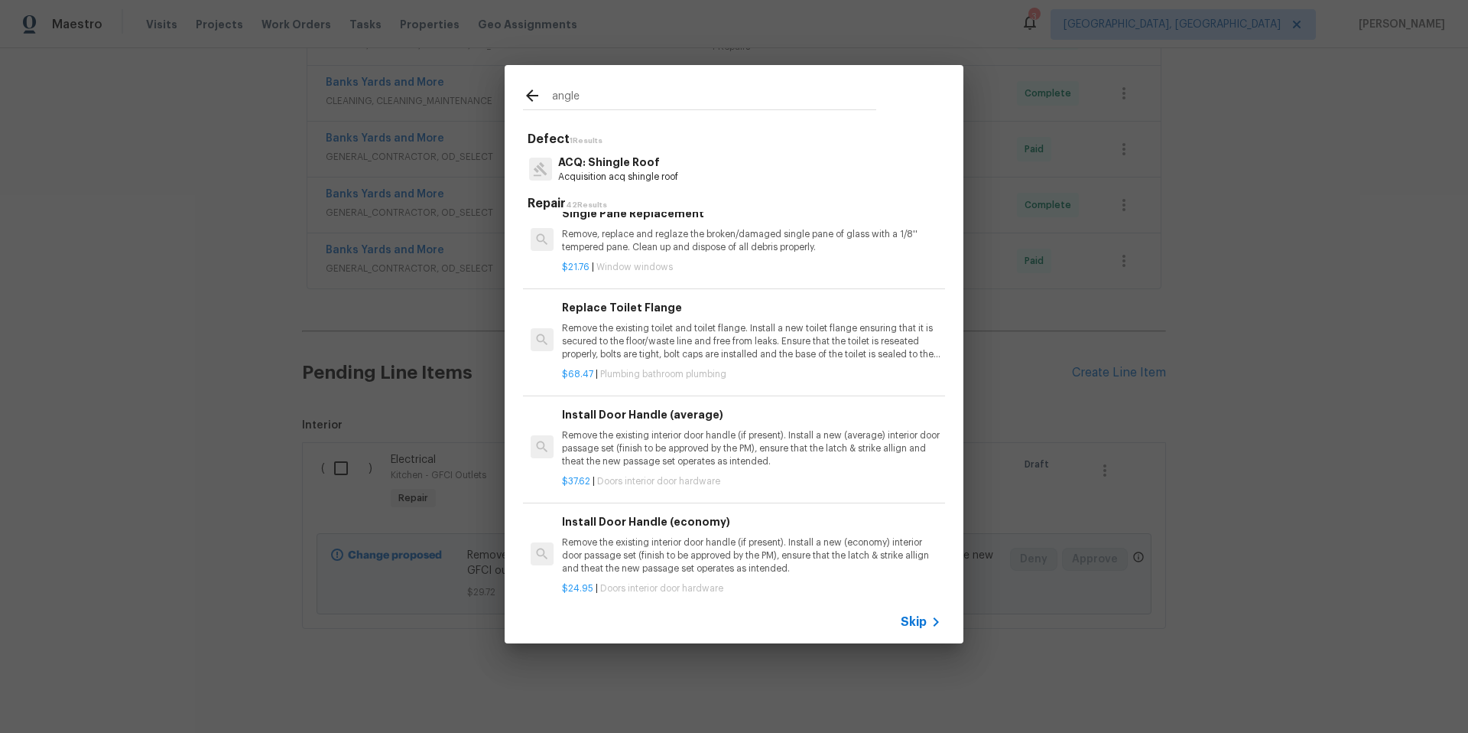
scroll to position [563, 0]
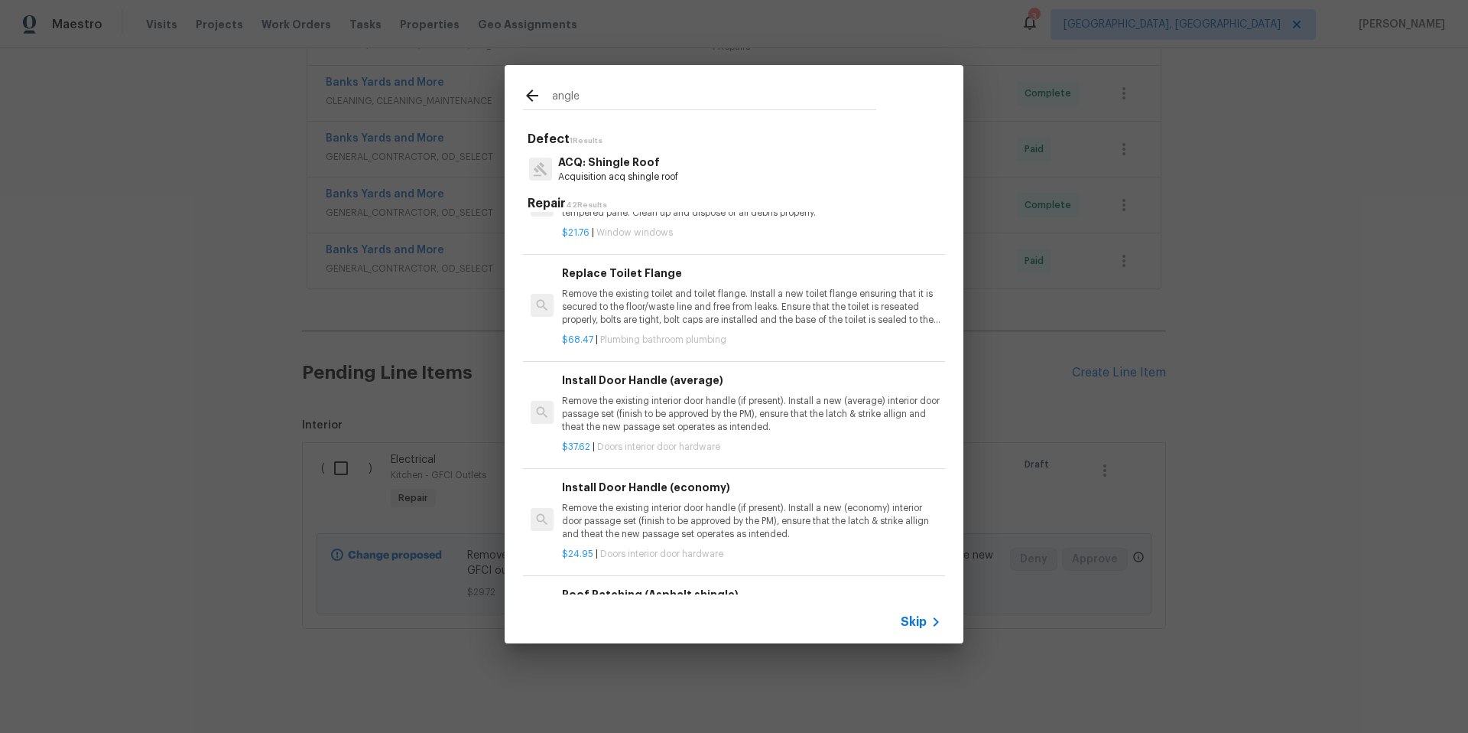
type input "angle"
click at [767, 292] on p "Remove the existing toilet and toilet flange. Install a new toilet flange ensur…" at bounding box center [751, 307] width 379 height 39
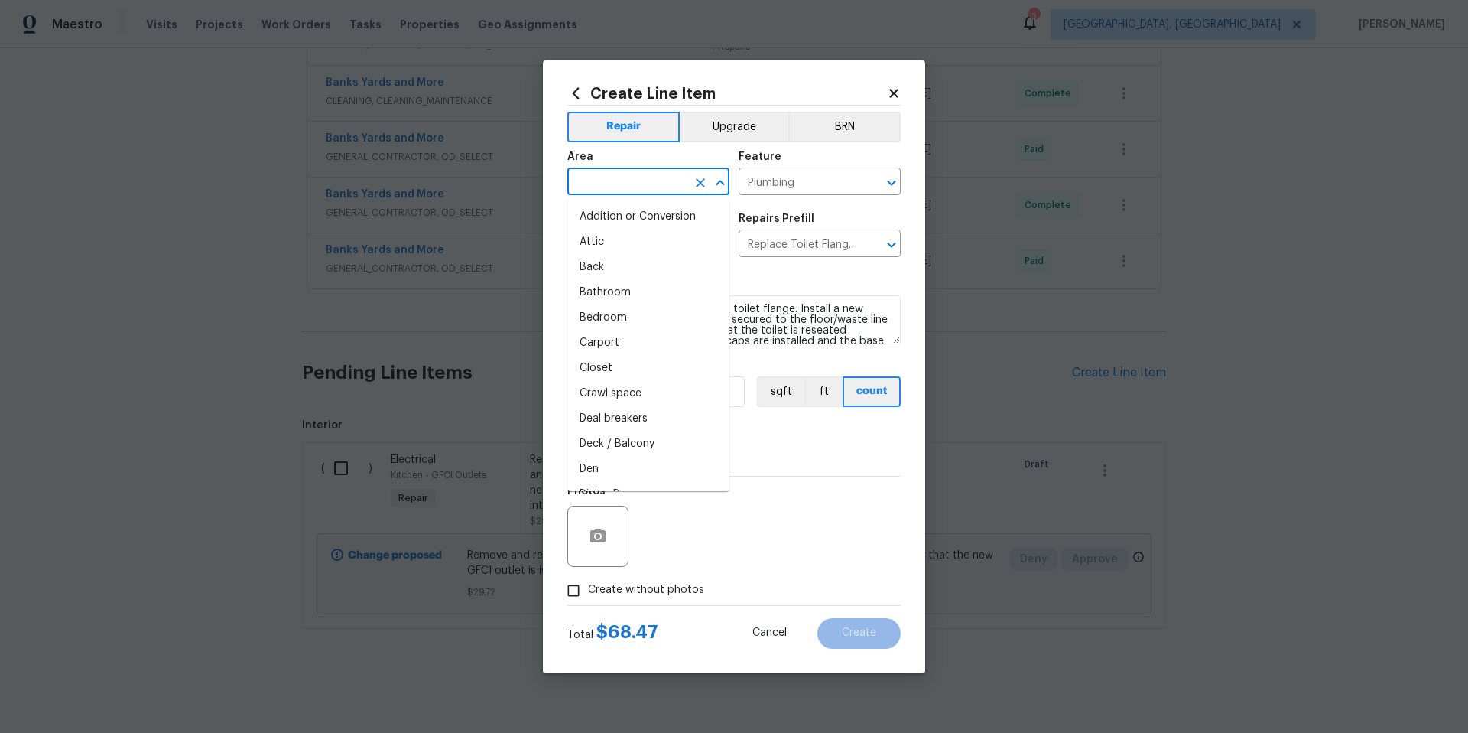
click at [587, 178] on input "text" at bounding box center [626, 183] width 119 height 24
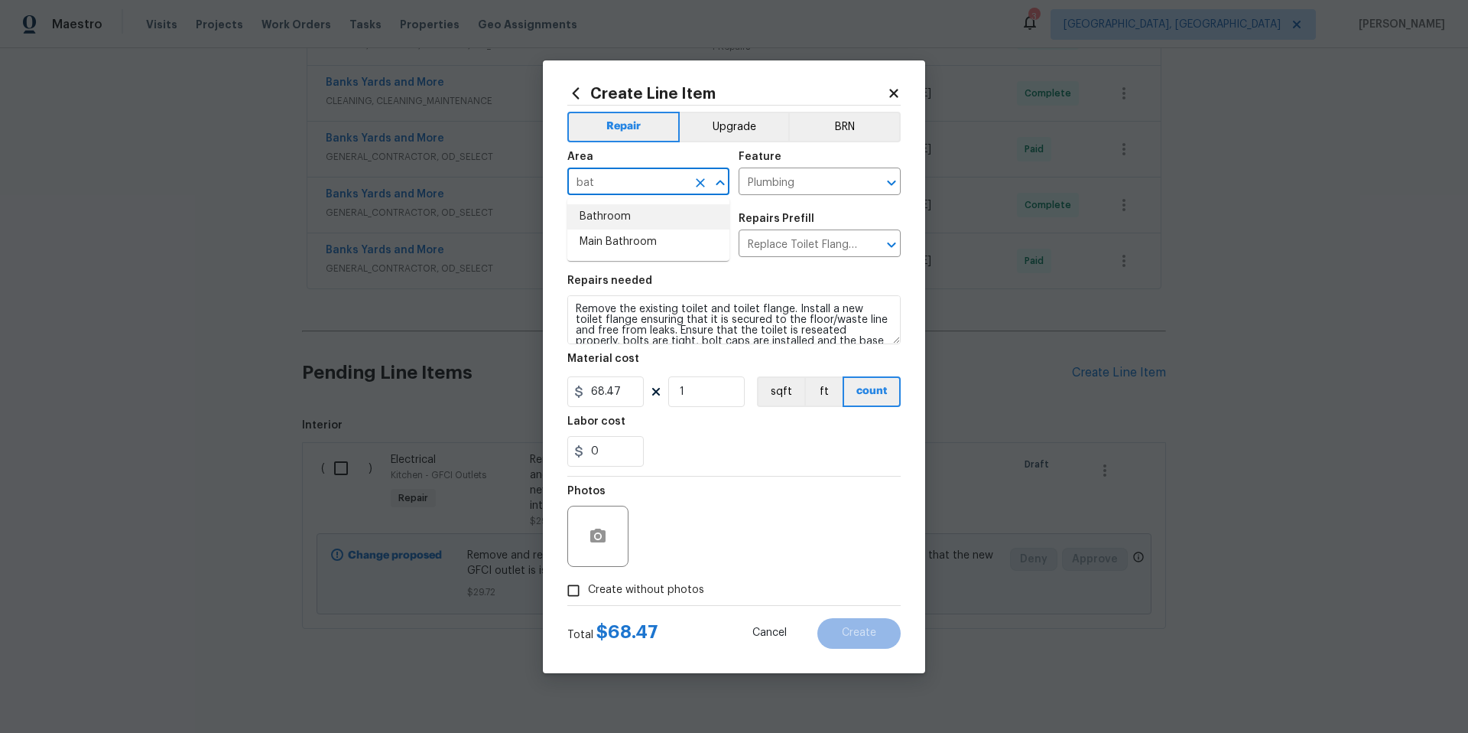
click at [634, 223] on li "Bathroom" at bounding box center [648, 216] width 162 height 25
type input "Bathroom"
click at [600, 535] on circle "button" at bounding box center [598, 535] width 5 height 5
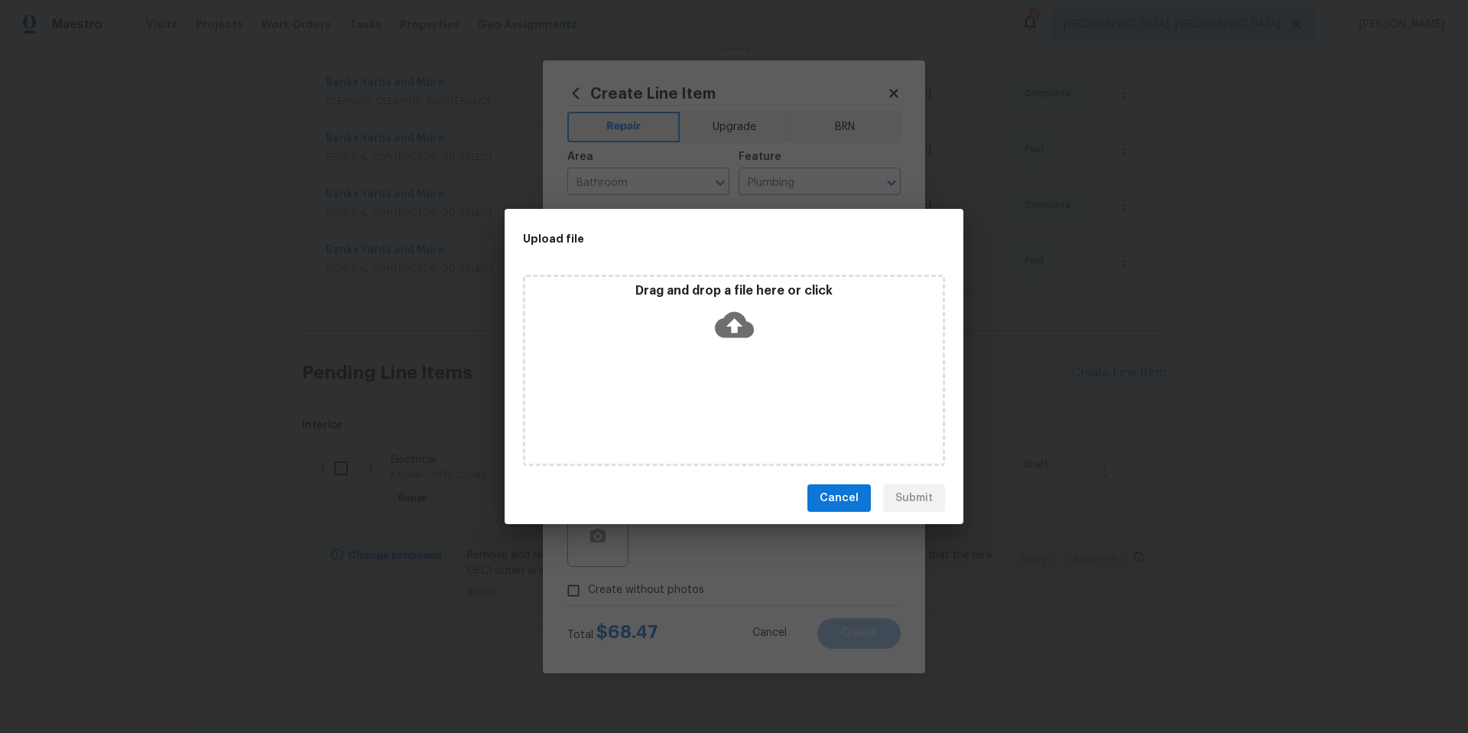
click at [729, 324] on icon at bounding box center [734, 324] width 39 height 39
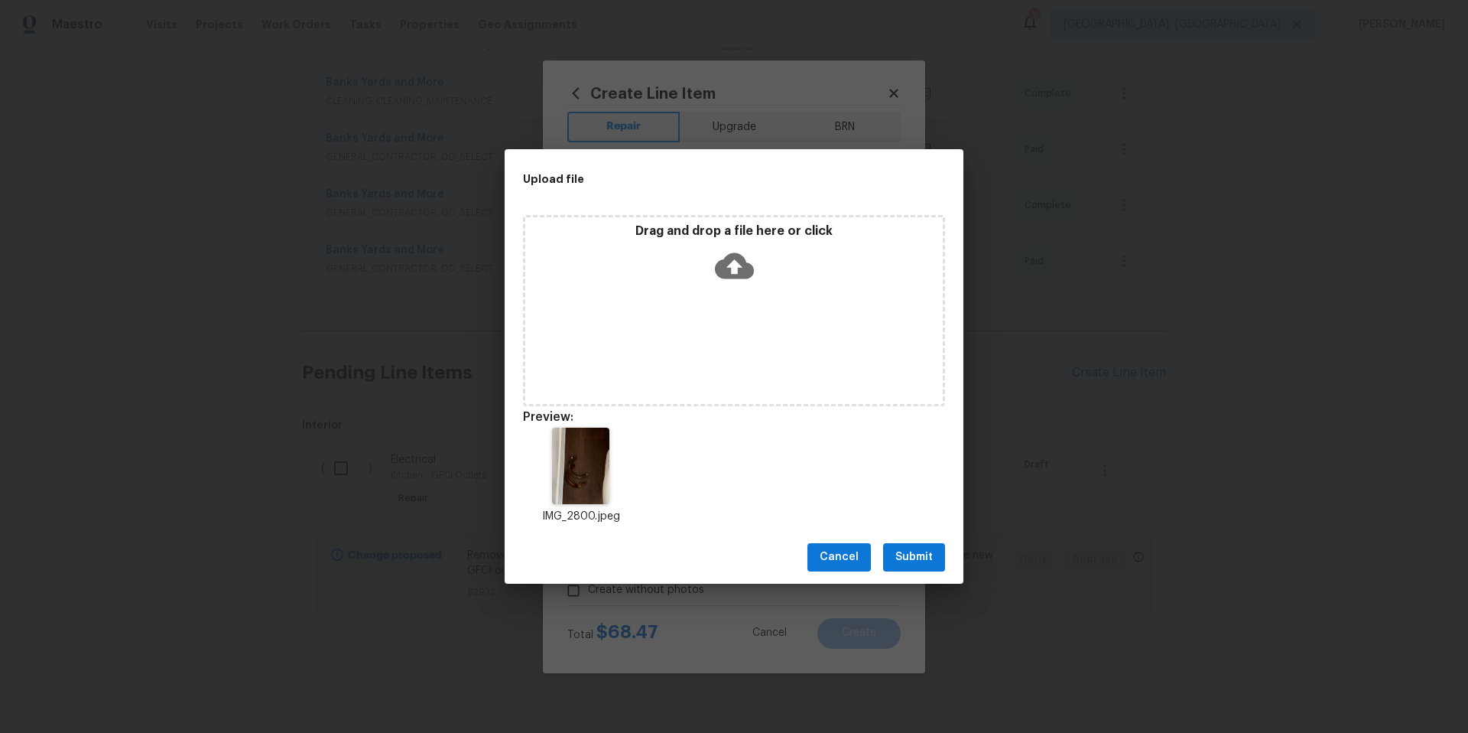
click at [924, 551] on span "Submit" at bounding box center [914, 557] width 37 height 19
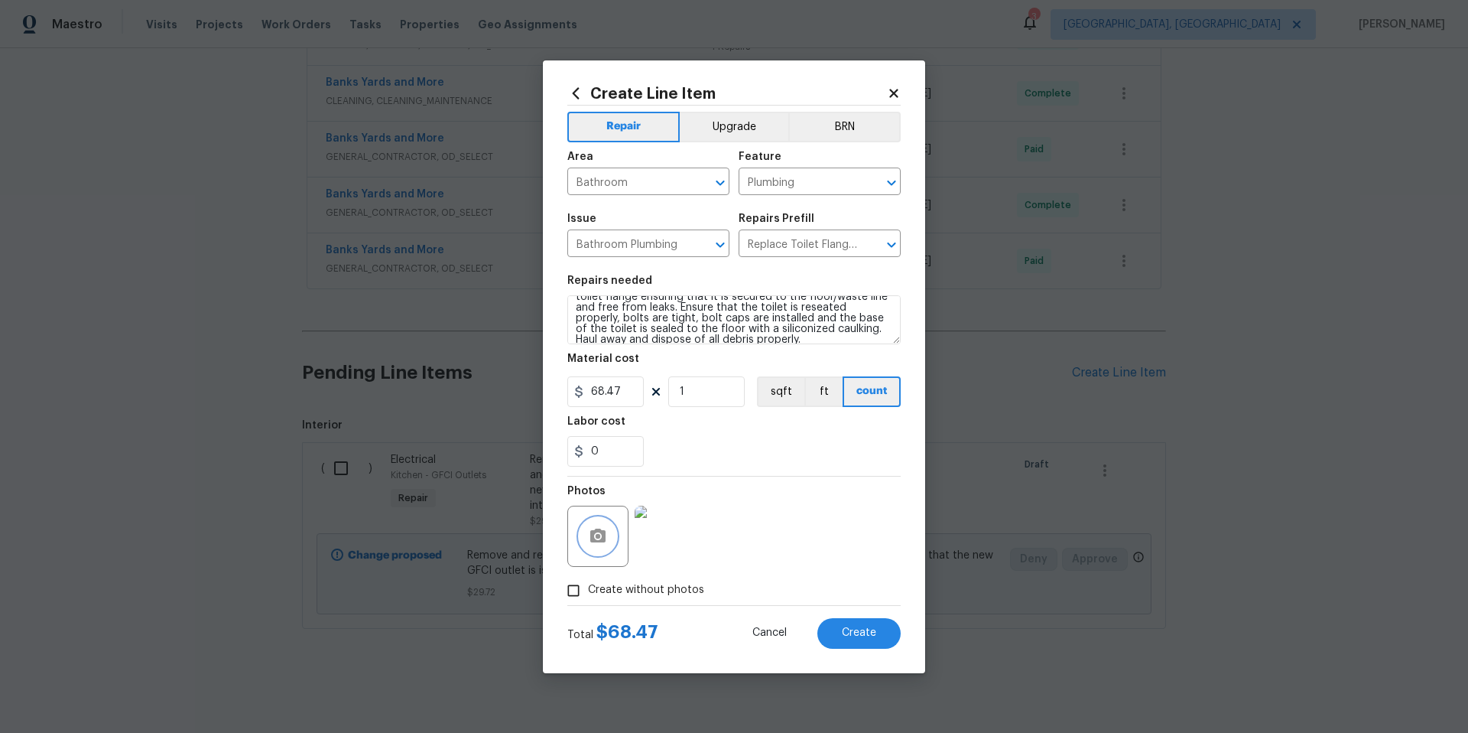
scroll to position [32, 0]
click at [880, 638] on button "Create" at bounding box center [859, 633] width 83 height 31
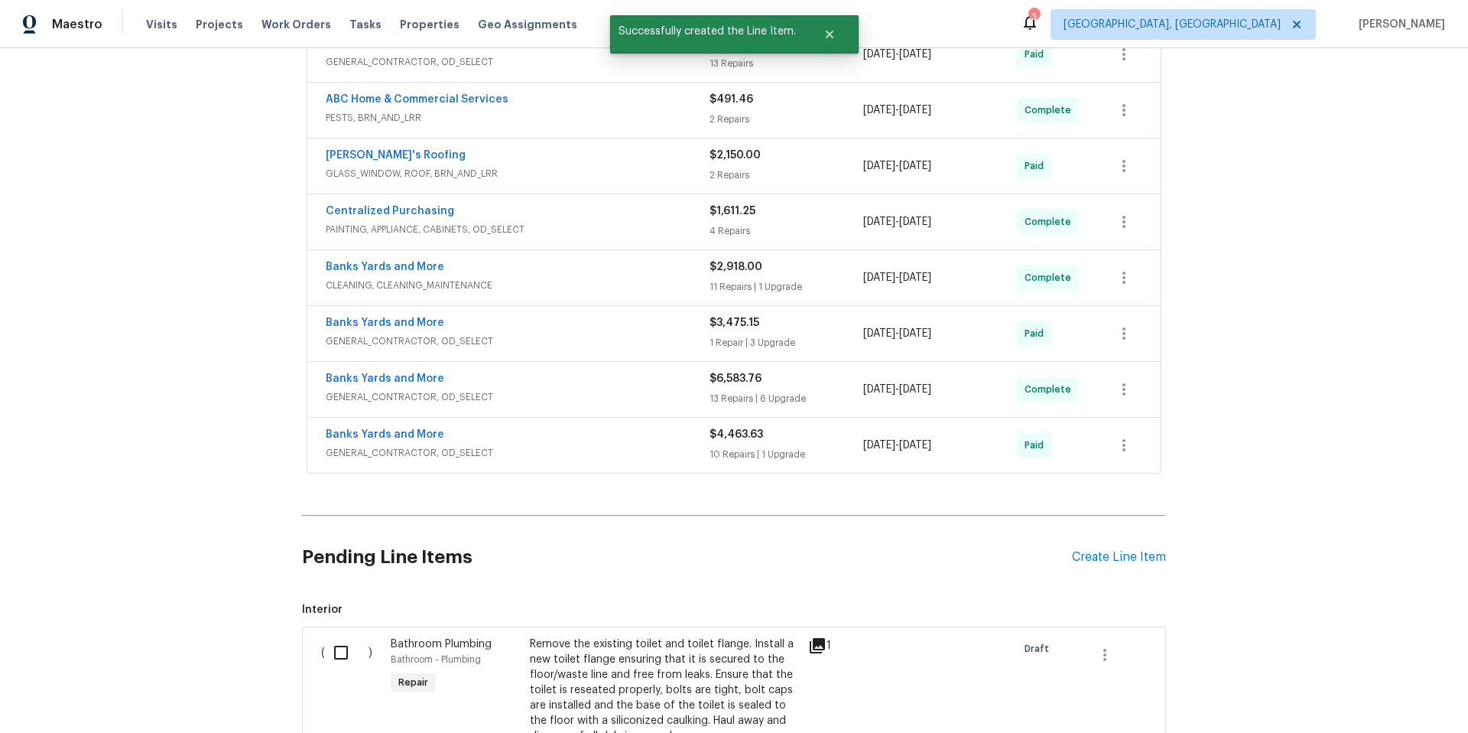
scroll to position [678, 0]
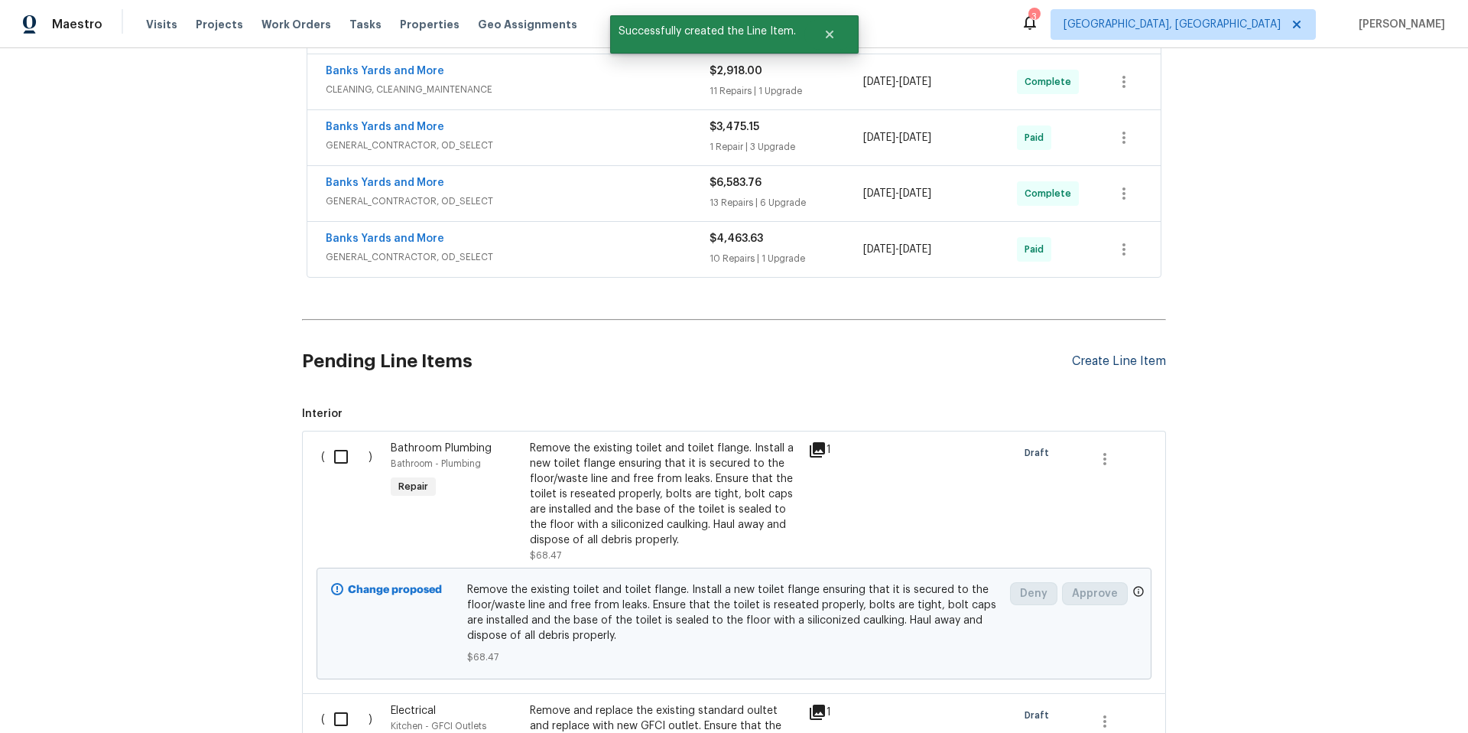
click at [1124, 357] on div "Create Line Item" at bounding box center [1119, 361] width 94 height 15
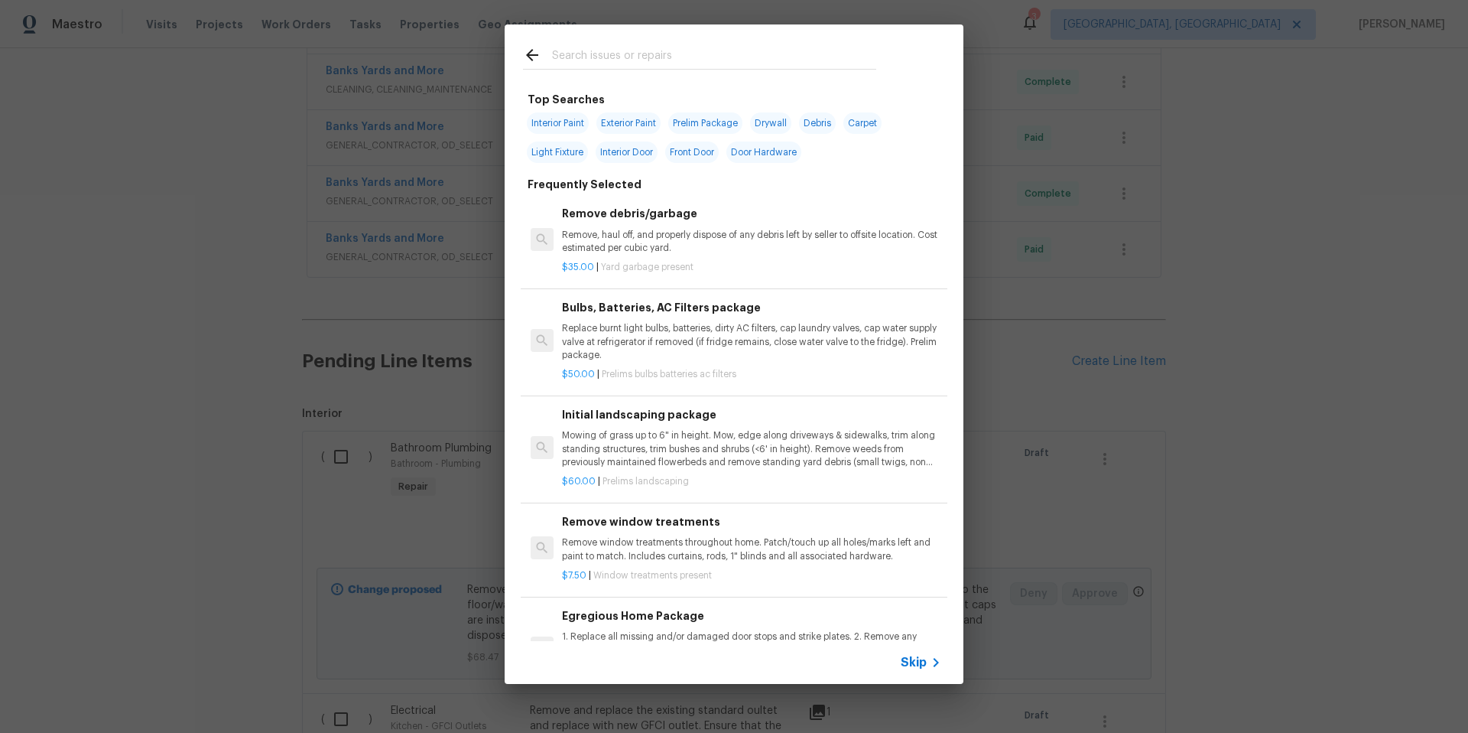
click at [605, 57] on input "text" at bounding box center [714, 57] width 324 height 23
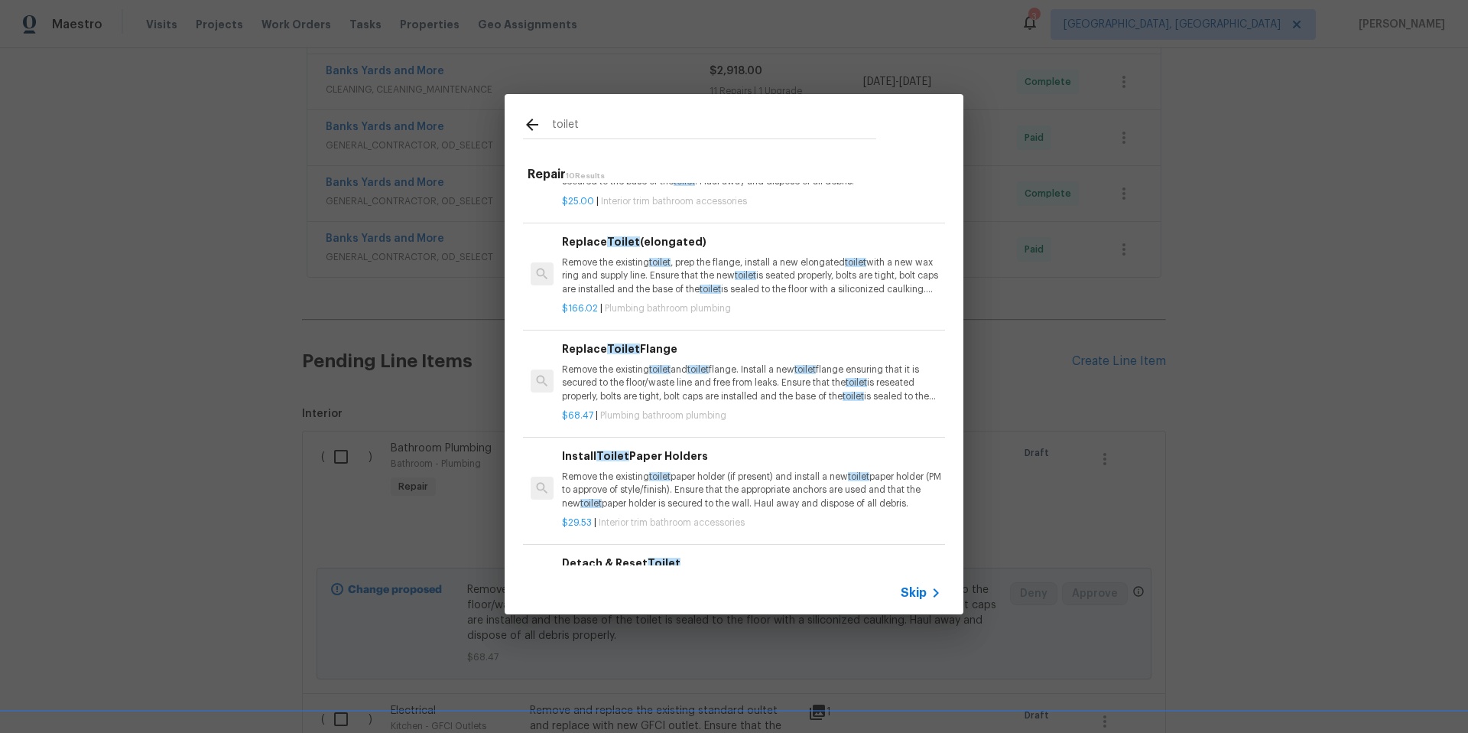
scroll to position [0, 0]
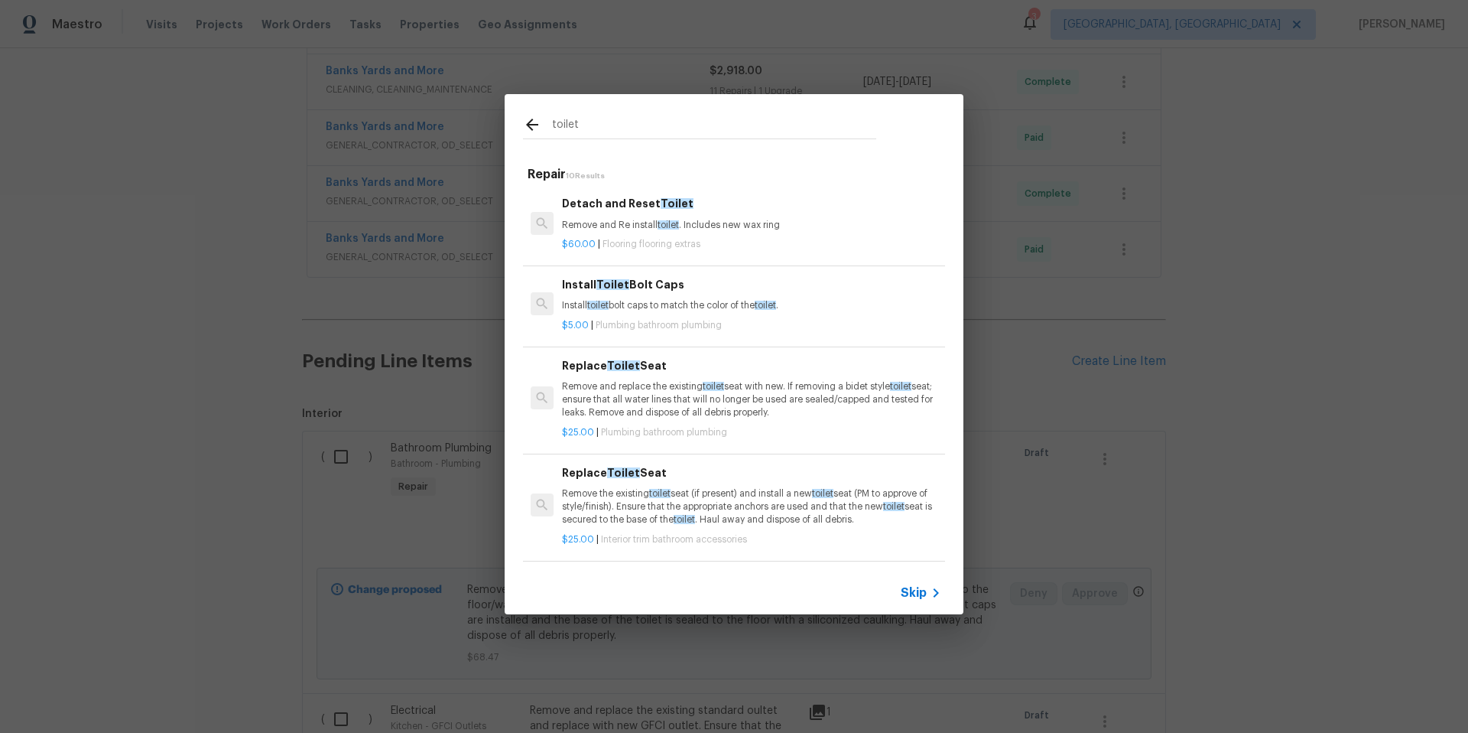
click at [616, 123] on input "toilet" at bounding box center [714, 126] width 324 height 23
click at [617, 123] on input "toilet" at bounding box center [714, 126] width 324 height 23
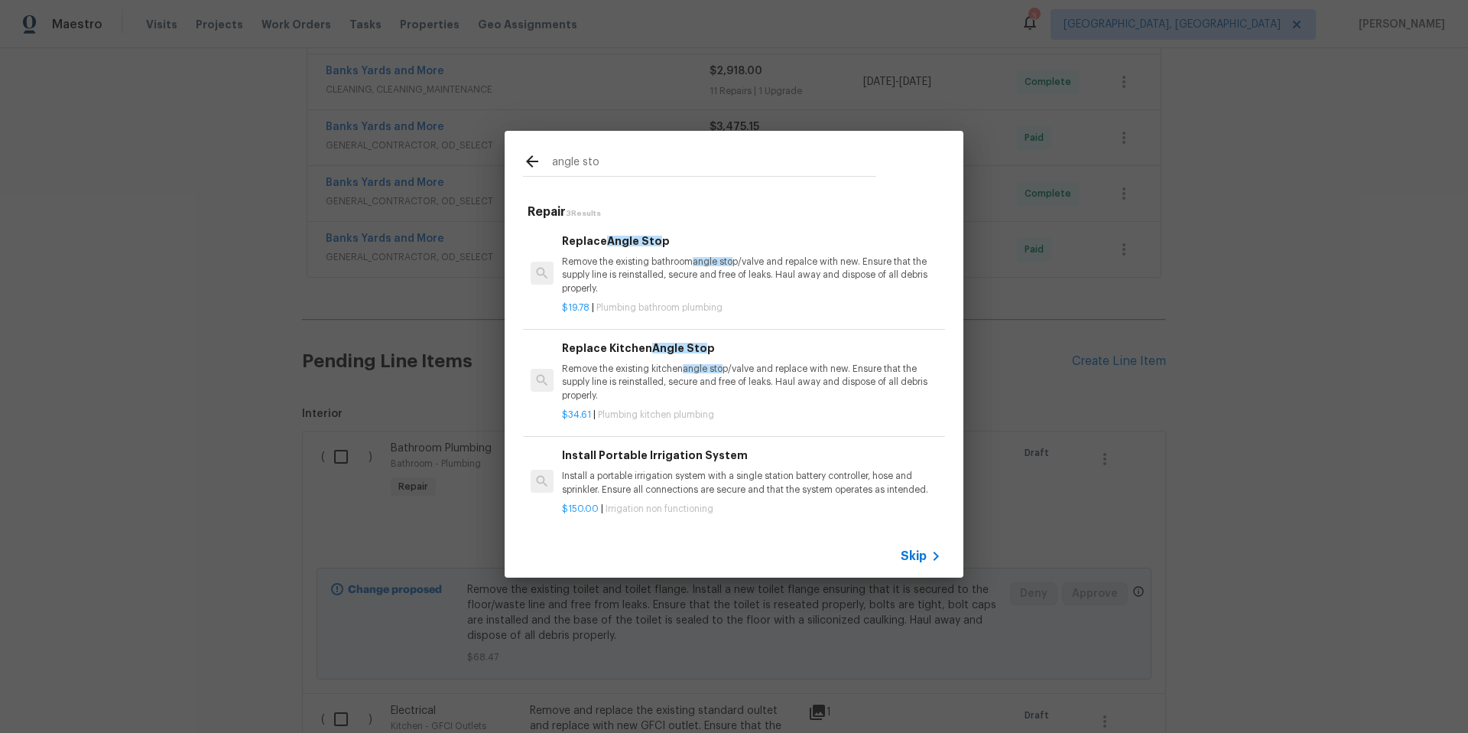
type input "angle sto"
click at [655, 272] on p "Remove the existing bathroom angle sto p/valve and repalce with new. Ensure tha…" at bounding box center [751, 274] width 379 height 39
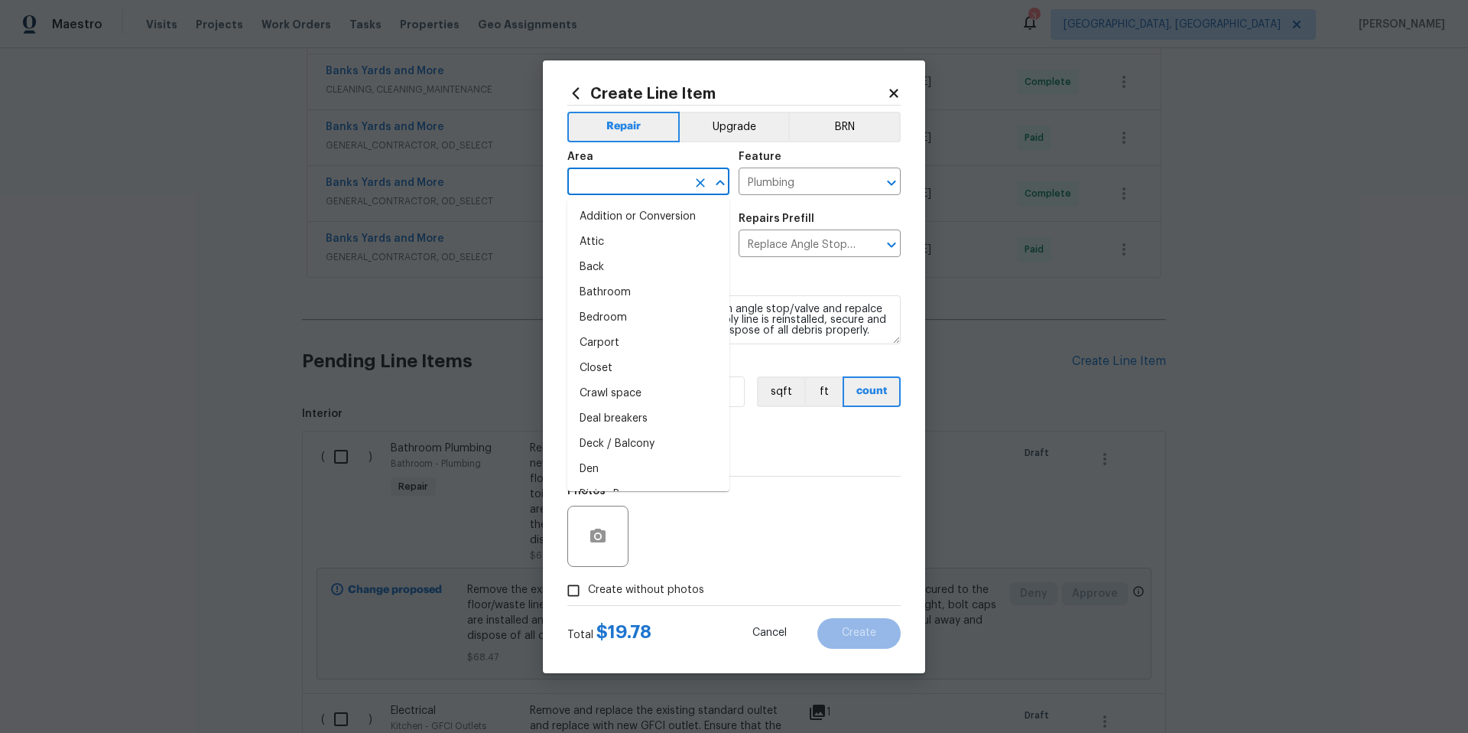
click at [592, 175] on input "text" at bounding box center [626, 183] width 119 height 24
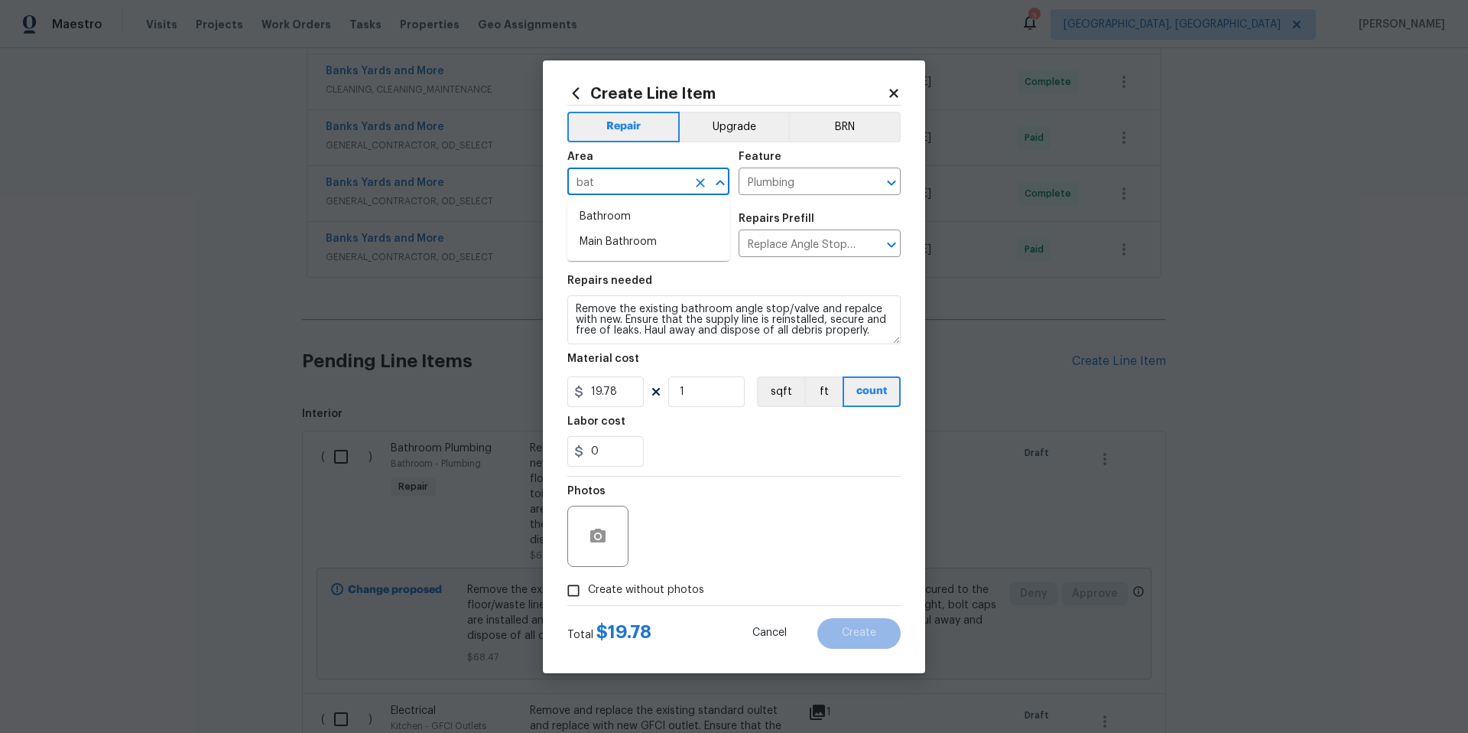
click at [620, 221] on li "Bathroom" at bounding box center [648, 216] width 162 height 25
type input "Bathroom"
drag, startPoint x: 617, startPoint y: 123, endPoint x: 592, endPoint y: 535, distance: 413.0
click at [592, 535] on icon "button" at bounding box center [597, 535] width 15 height 14
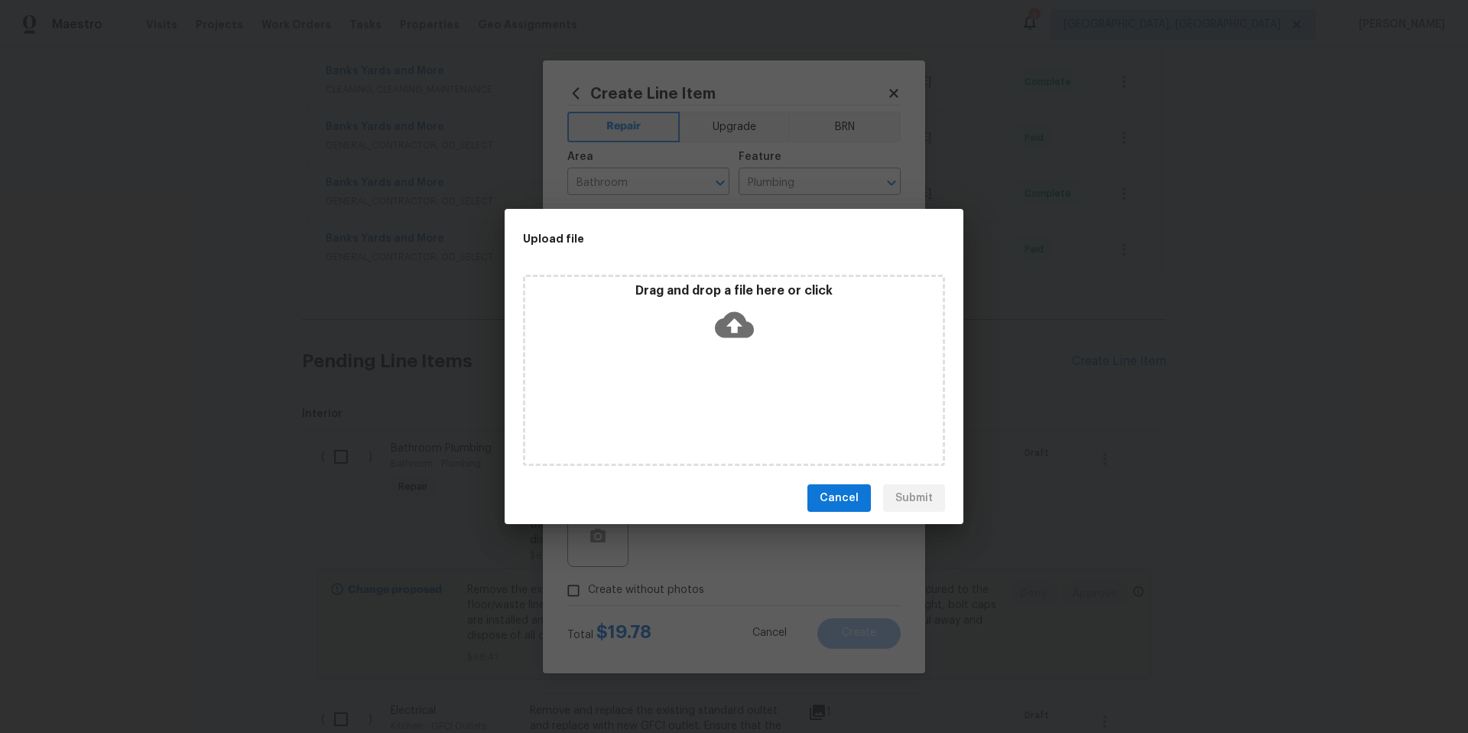
click at [751, 318] on icon at bounding box center [734, 324] width 39 height 39
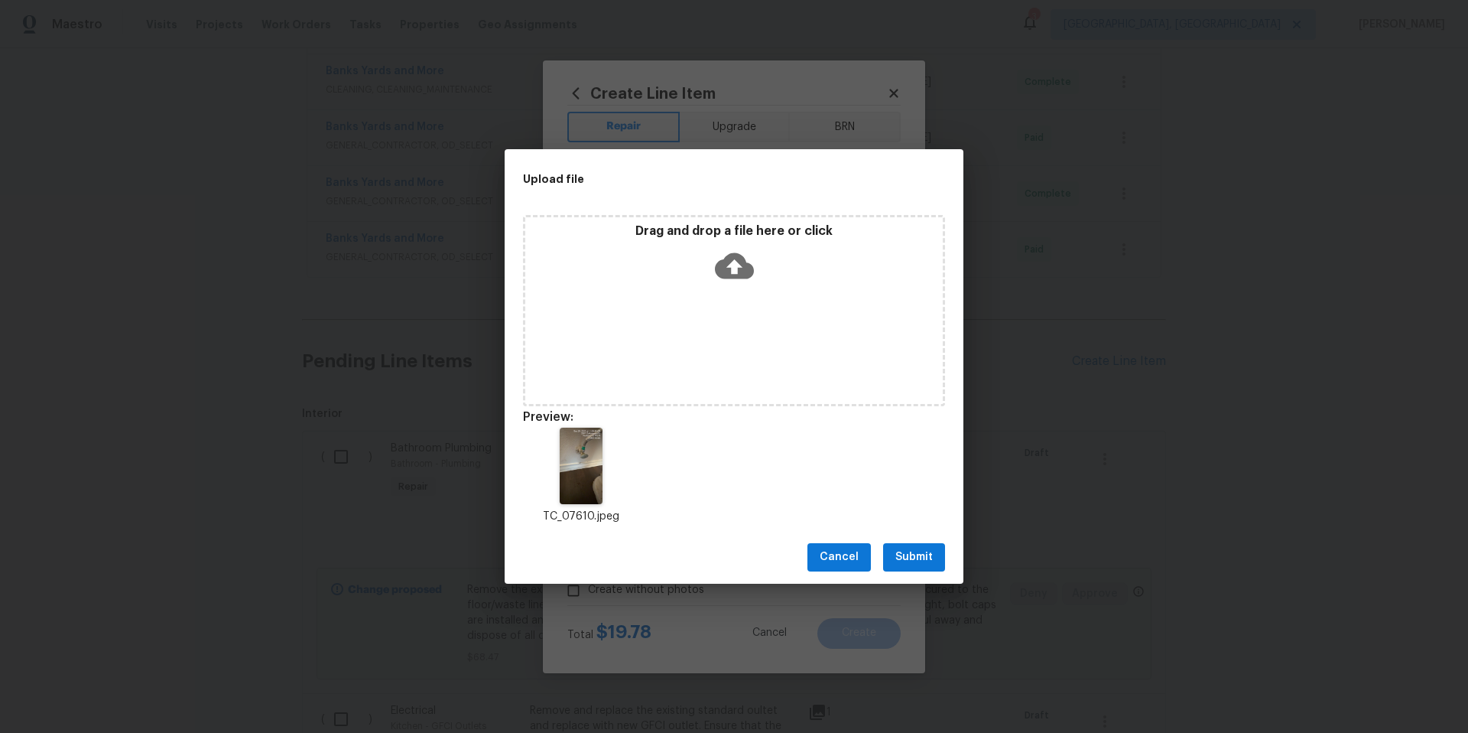
click at [896, 562] on span "Submit" at bounding box center [914, 557] width 37 height 19
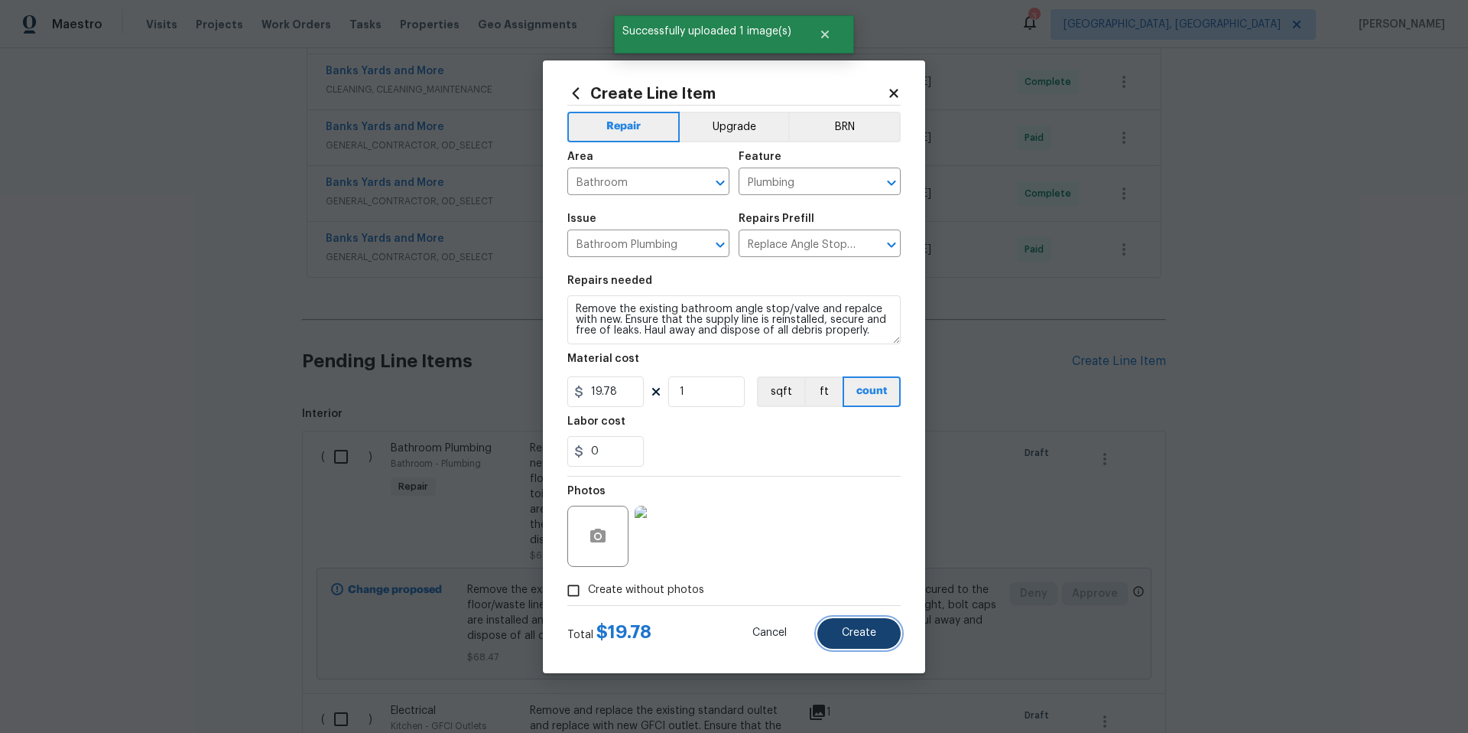
click at [886, 642] on button "Create" at bounding box center [859, 633] width 83 height 31
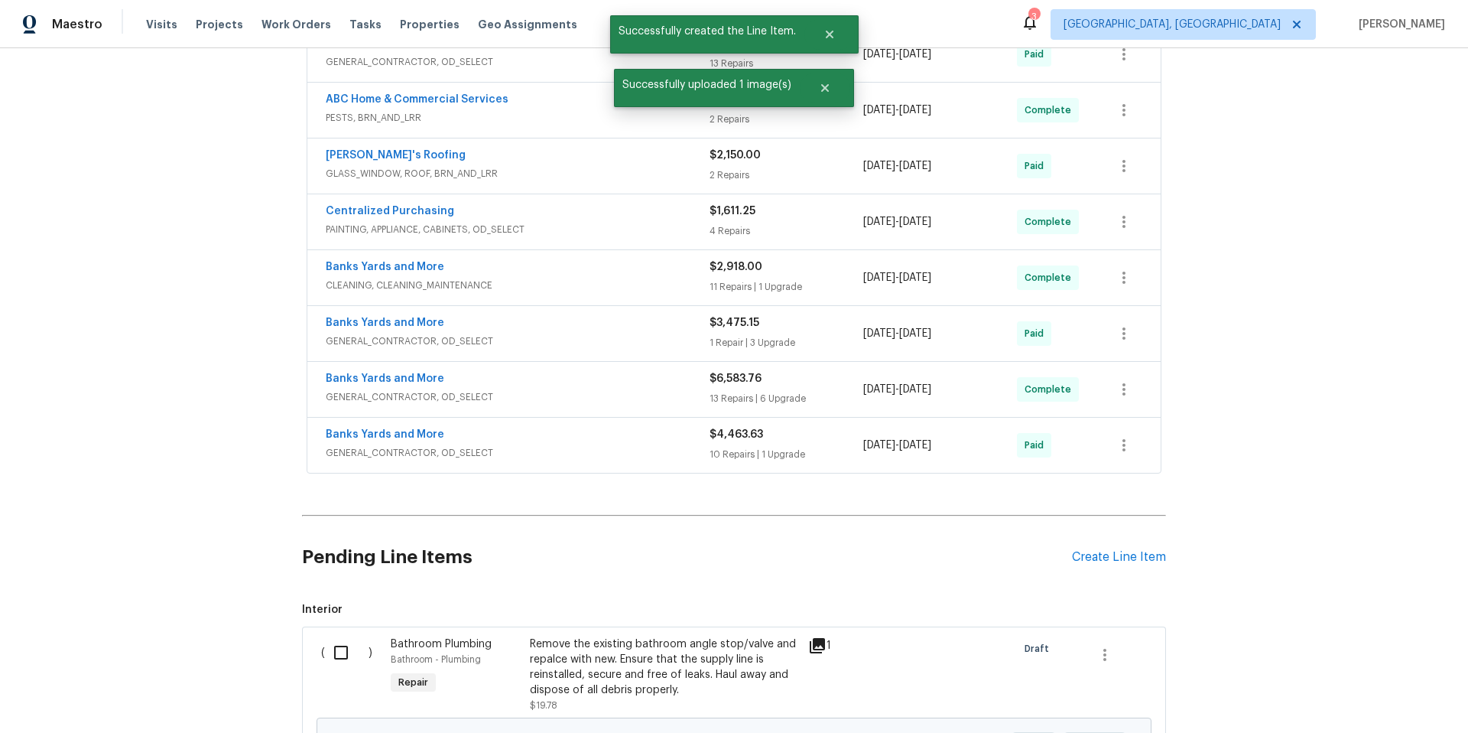
scroll to position [678, 0]
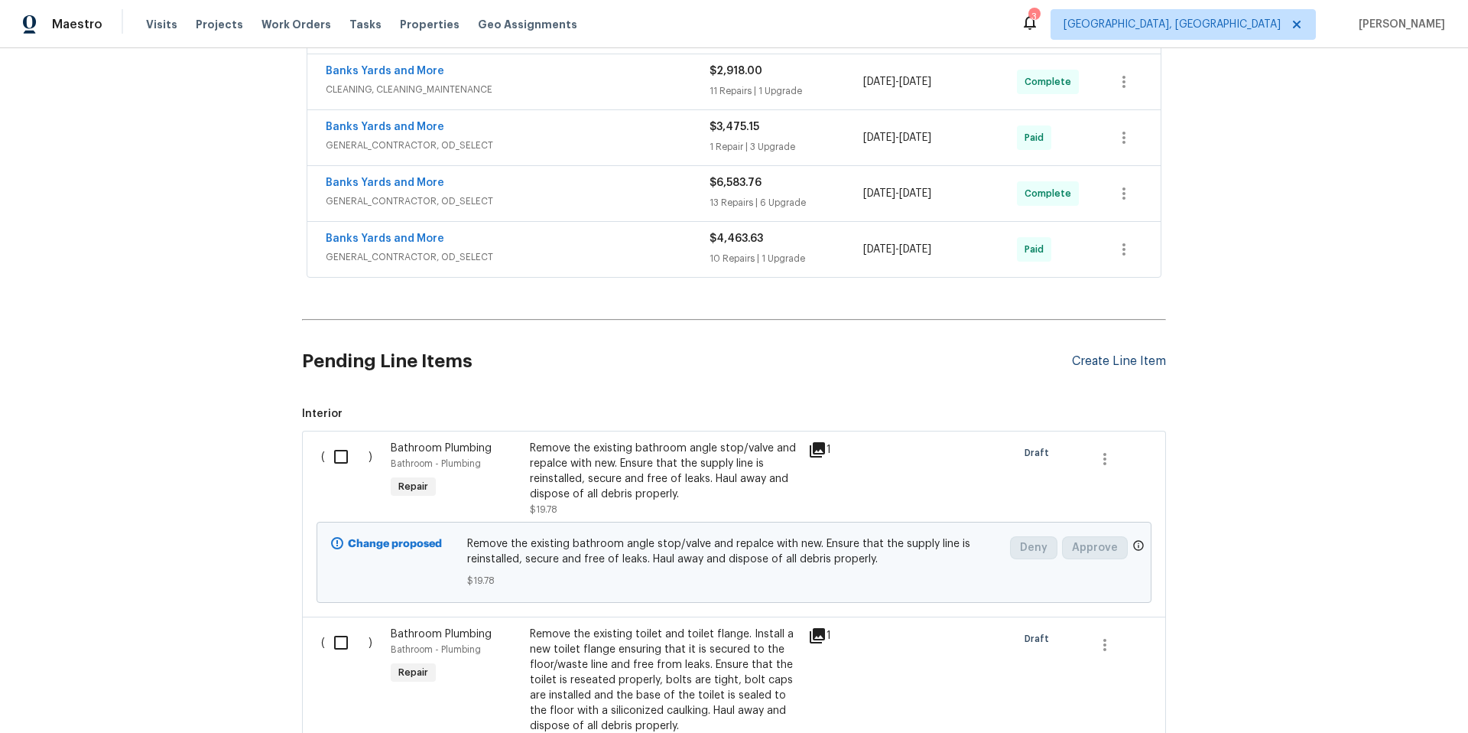
click at [1089, 363] on div "Create Line Item" at bounding box center [1119, 361] width 94 height 15
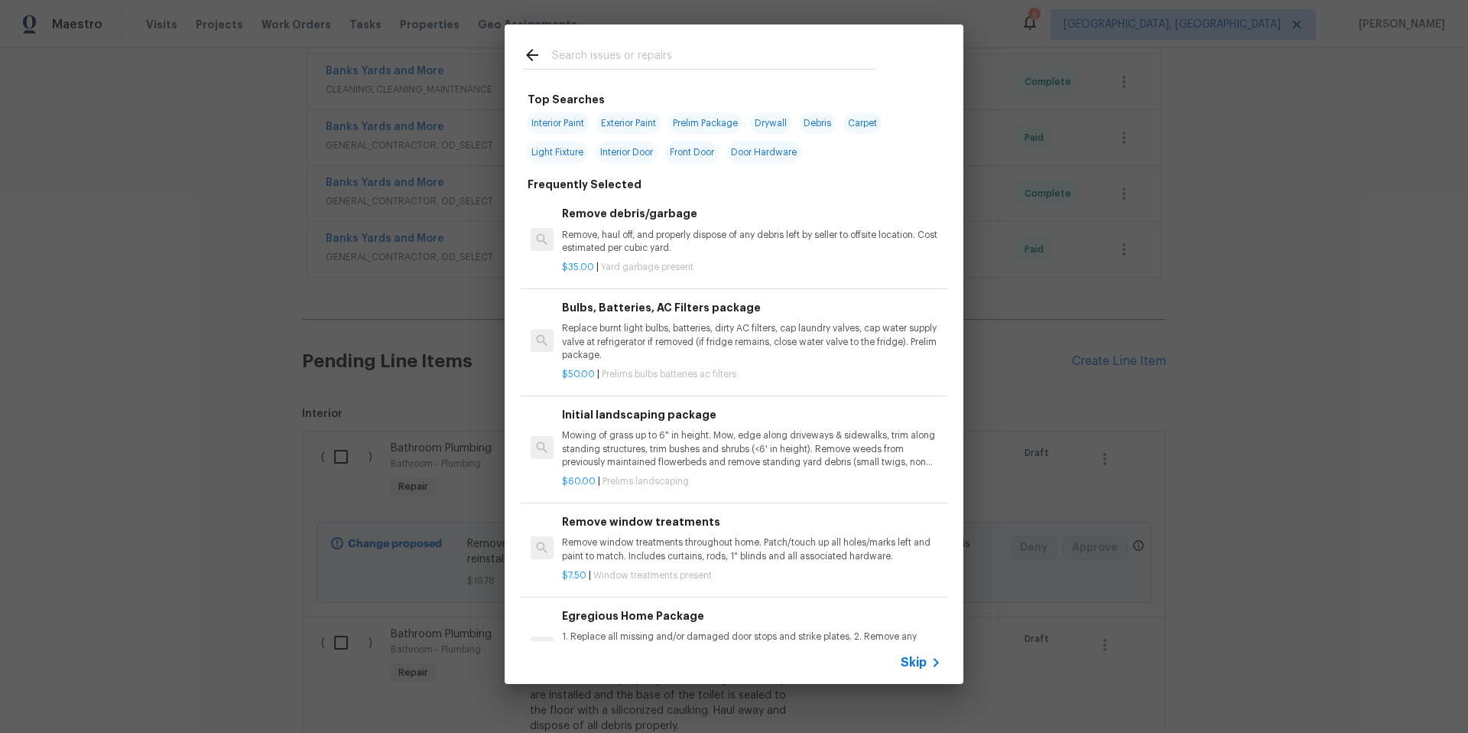
click at [640, 154] on span "Interior Door" at bounding box center [627, 151] width 62 height 21
type input "Interior Door"
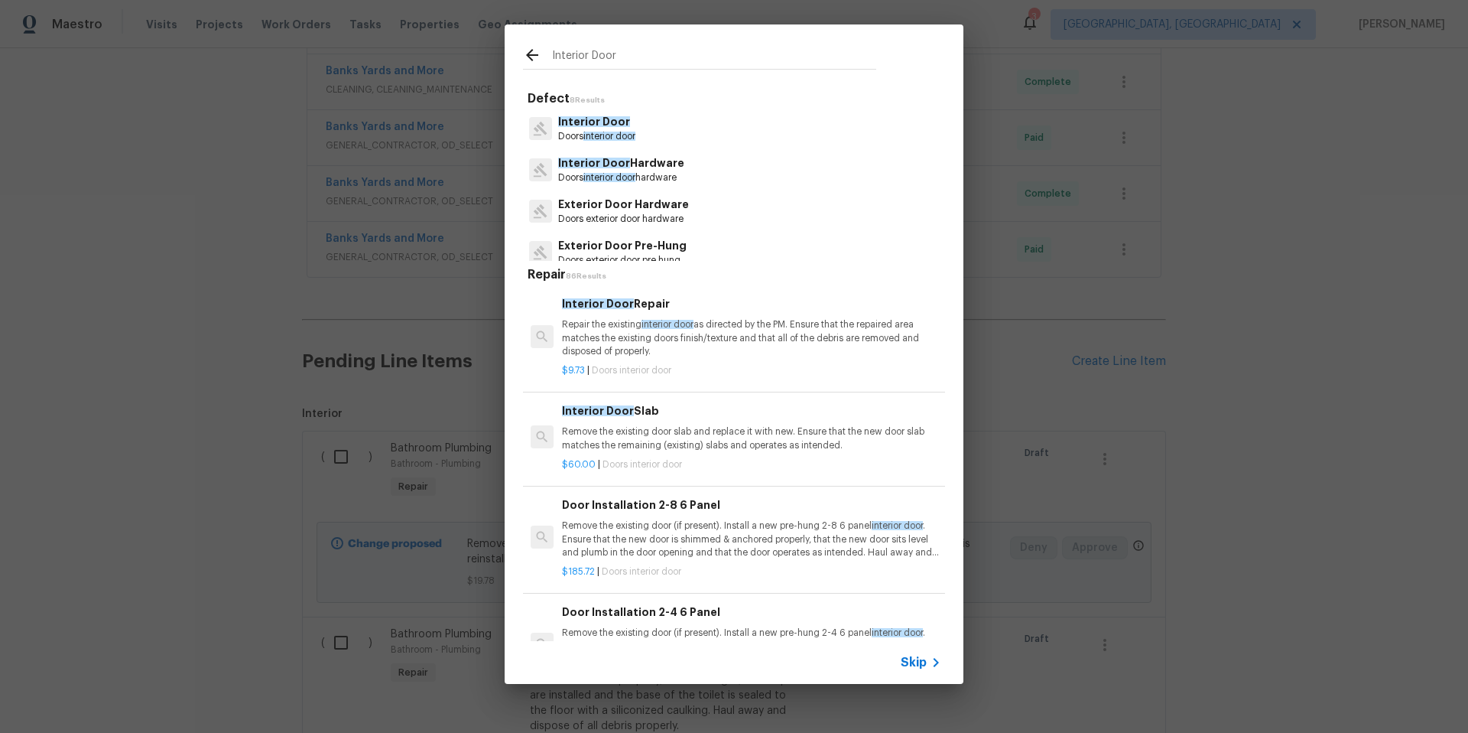
click at [605, 322] on p "Repair the existing interior door as directed by the PM. Ensure that the repair…" at bounding box center [751, 337] width 379 height 39
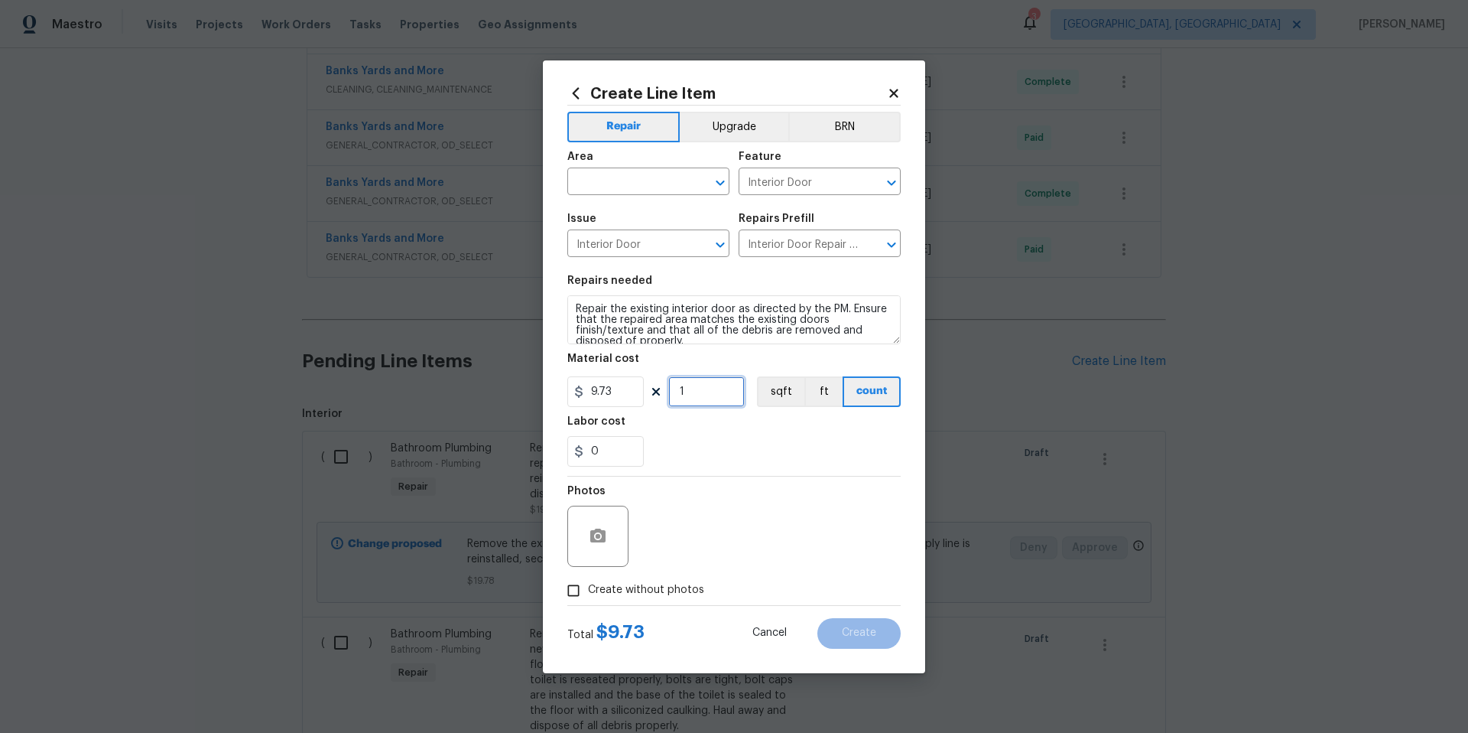
click at [706, 395] on input "1" at bounding box center [706, 391] width 76 height 31
type input "3"
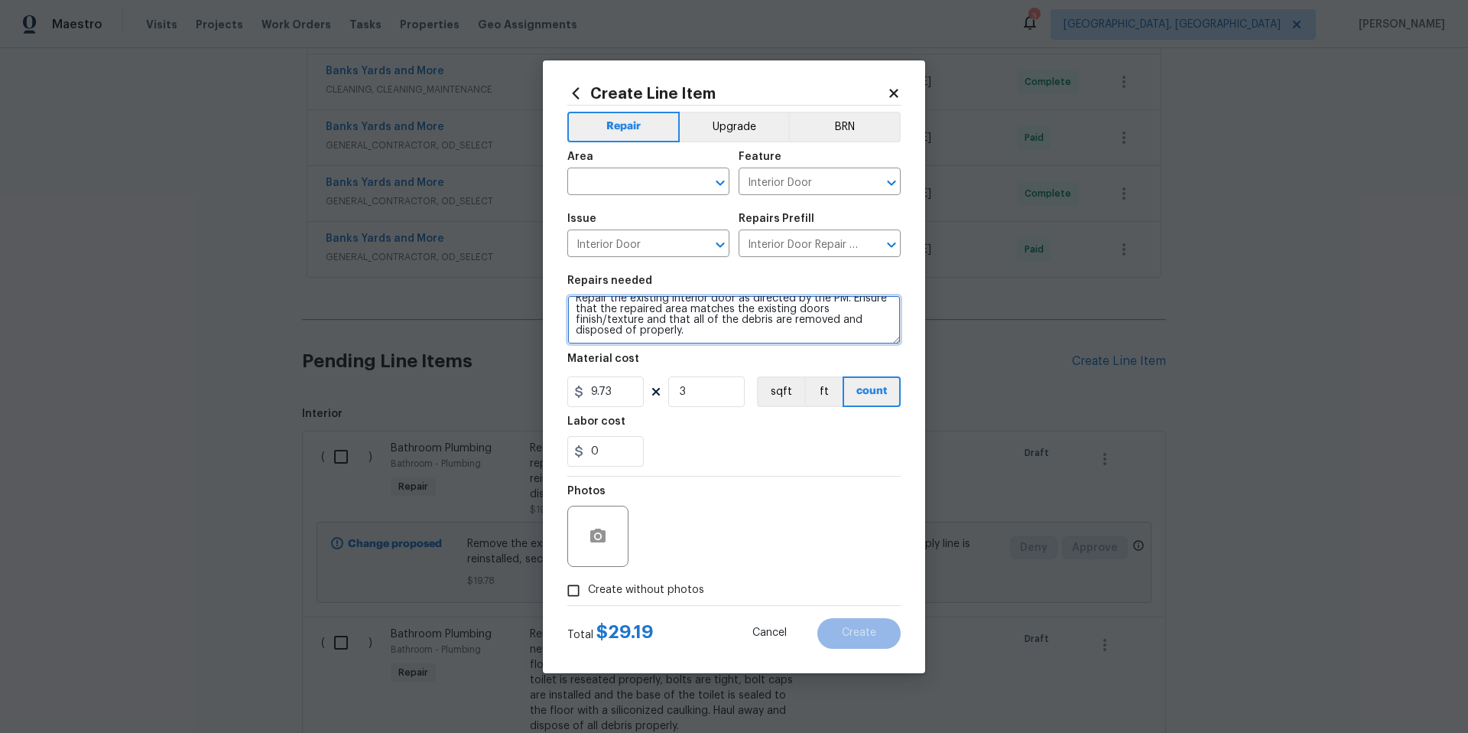
click at [709, 333] on textarea "Repair the existing interior door as directed by the PM. Ensure that the repair…" at bounding box center [733, 319] width 333 height 49
type textarea "Repair the existing interior door as directed by the PM. Ensure that the repair…"
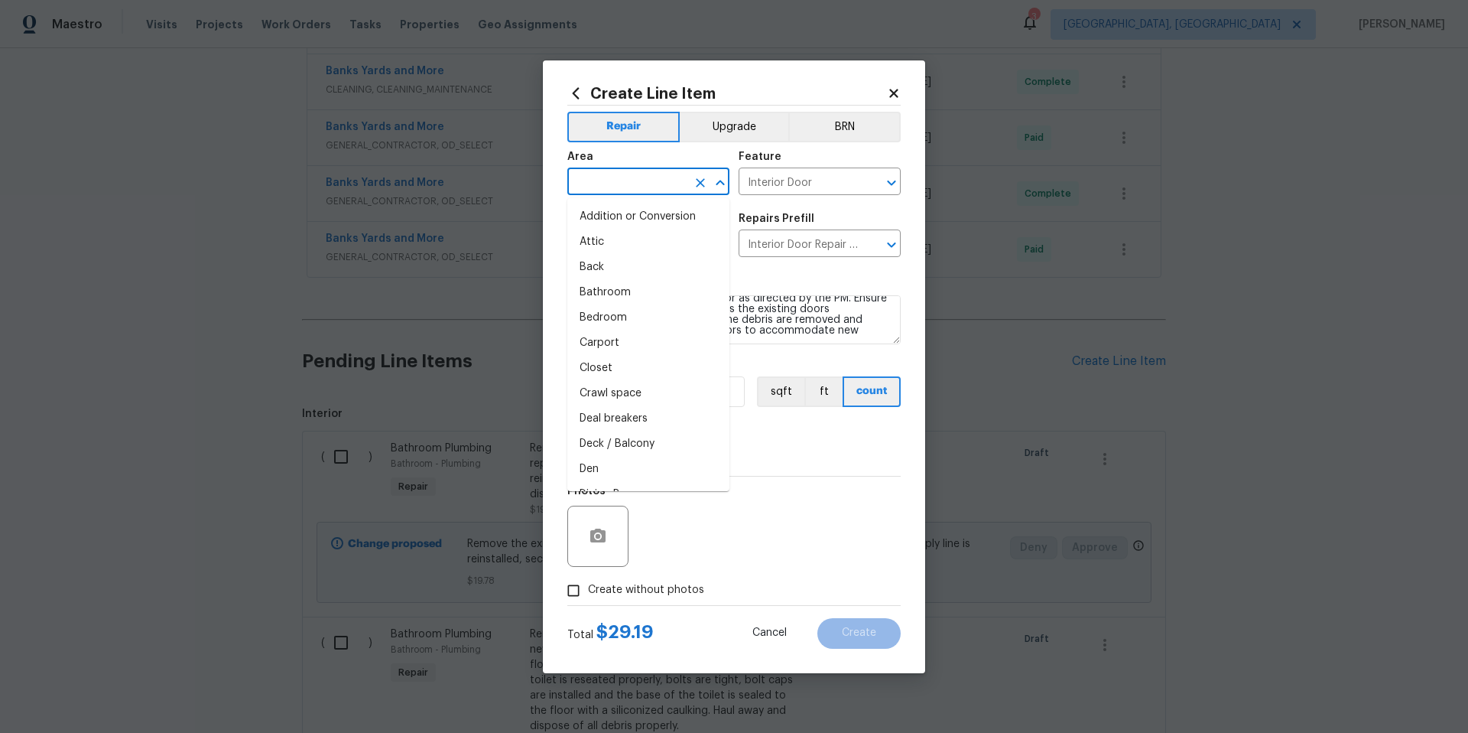
click at [600, 180] on input "text" at bounding box center [626, 183] width 119 height 24
type input "i"
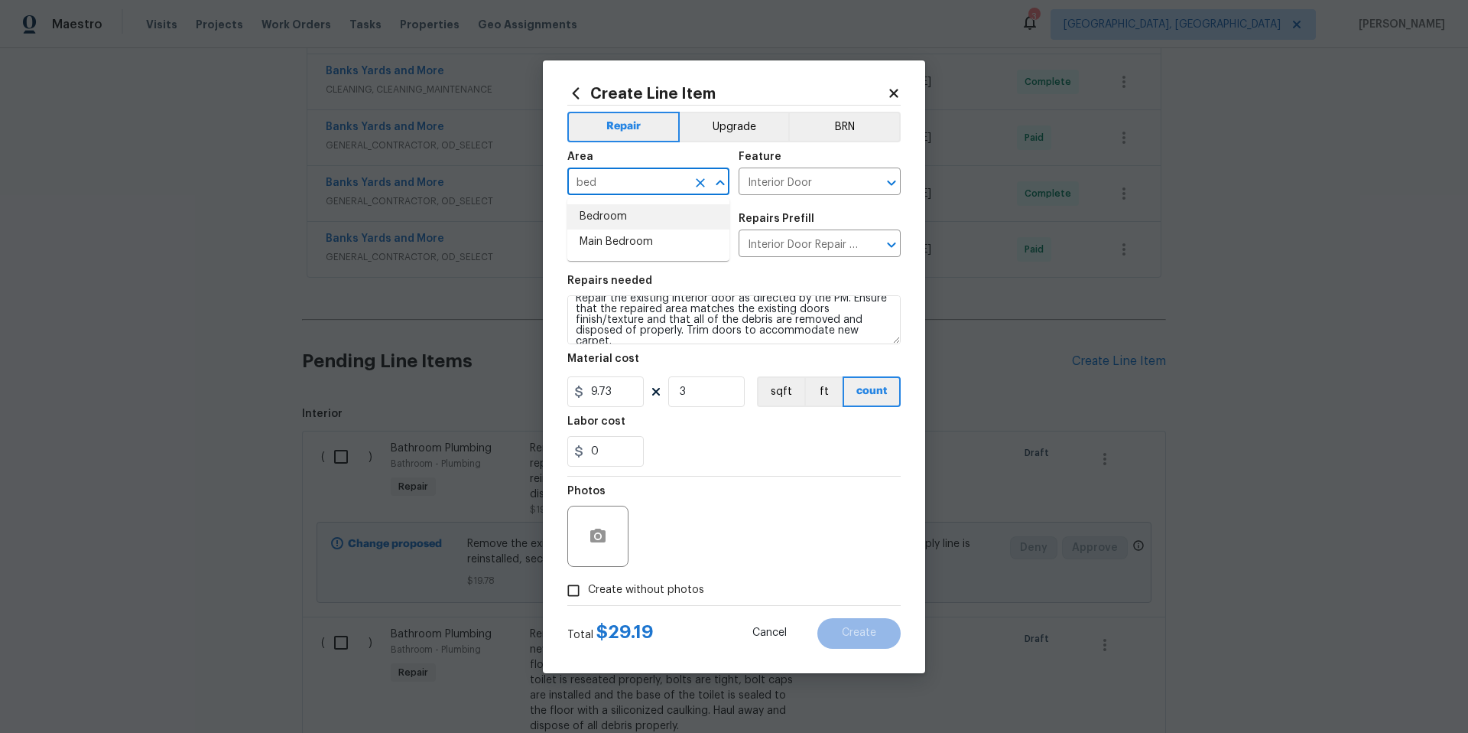
click at [603, 220] on li "Bedroom" at bounding box center [648, 216] width 162 height 25
type input "Bedroom"
click at [600, 533] on icon "button" at bounding box center [598, 536] width 18 height 18
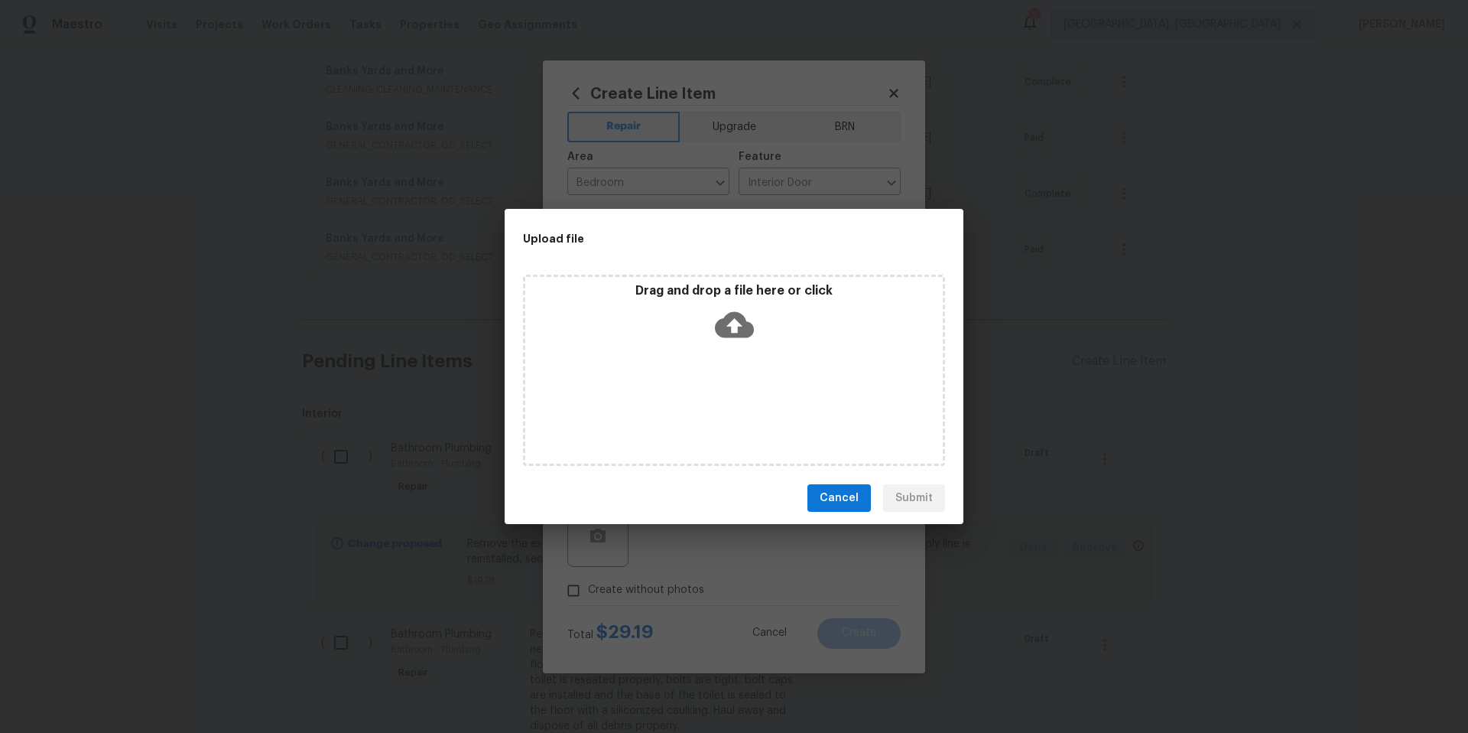
click at [730, 321] on icon at bounding box center [734, 324] width 39 height 39
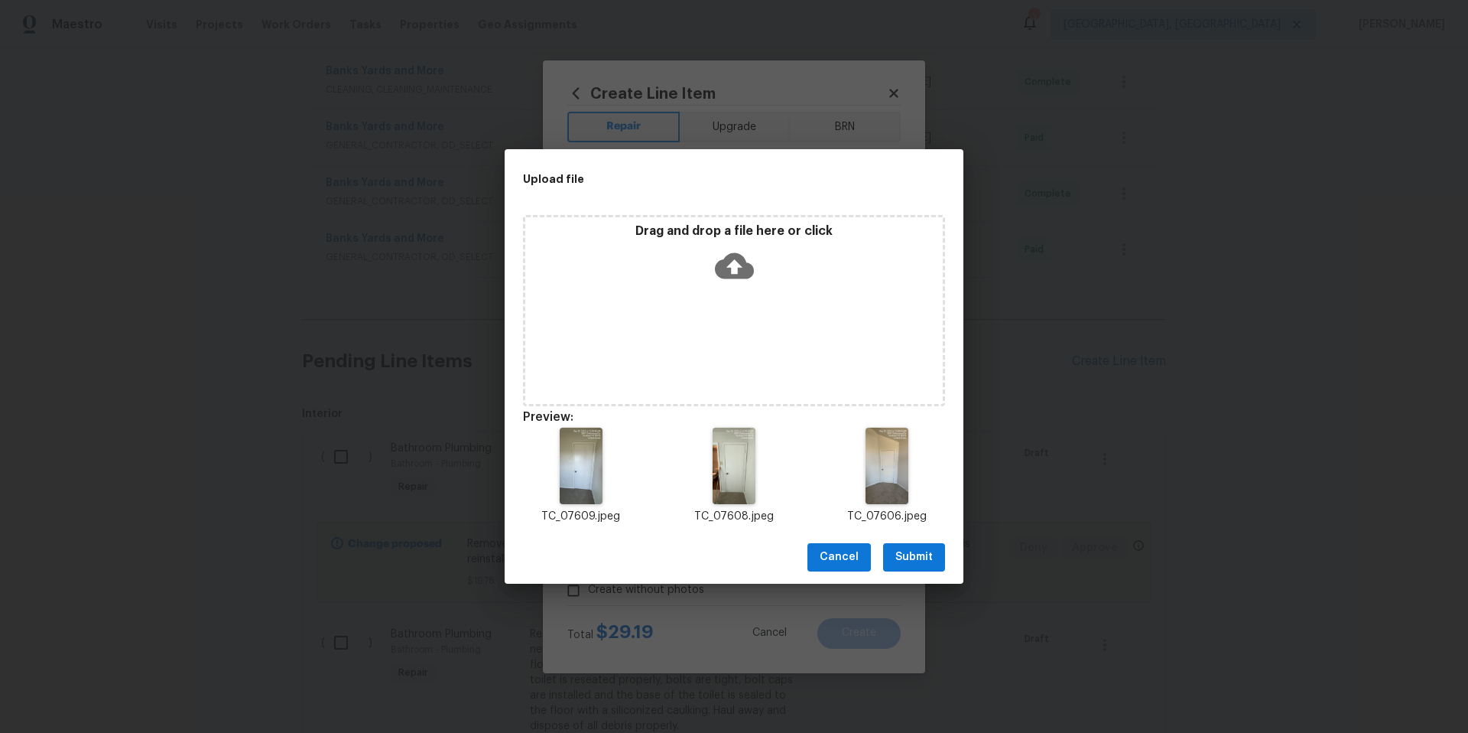
click at [923, 564] on span "Submit" at bounding box center [914, 557] width 37 height 19
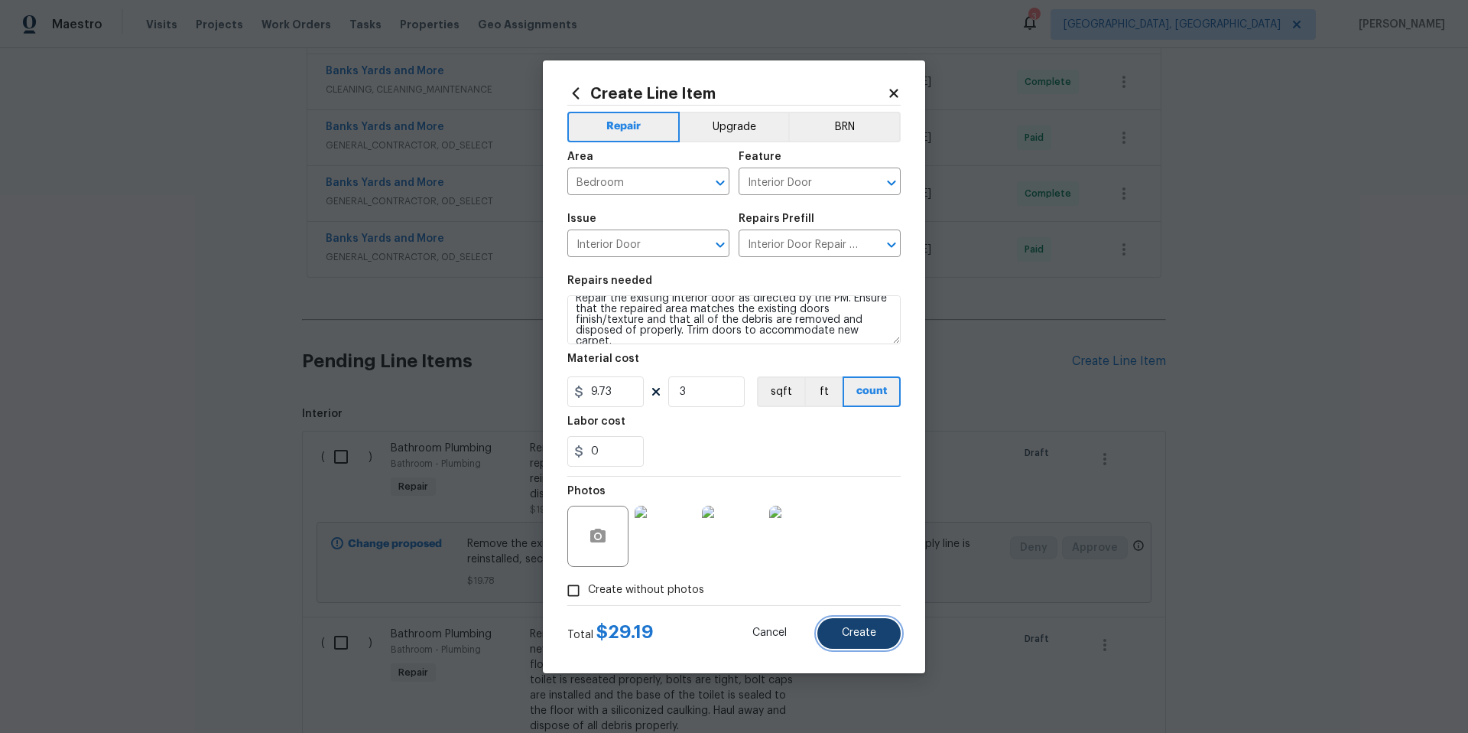
click at [860, 632] on span "Create" at bounding box center [859, 632] width 34 height 11
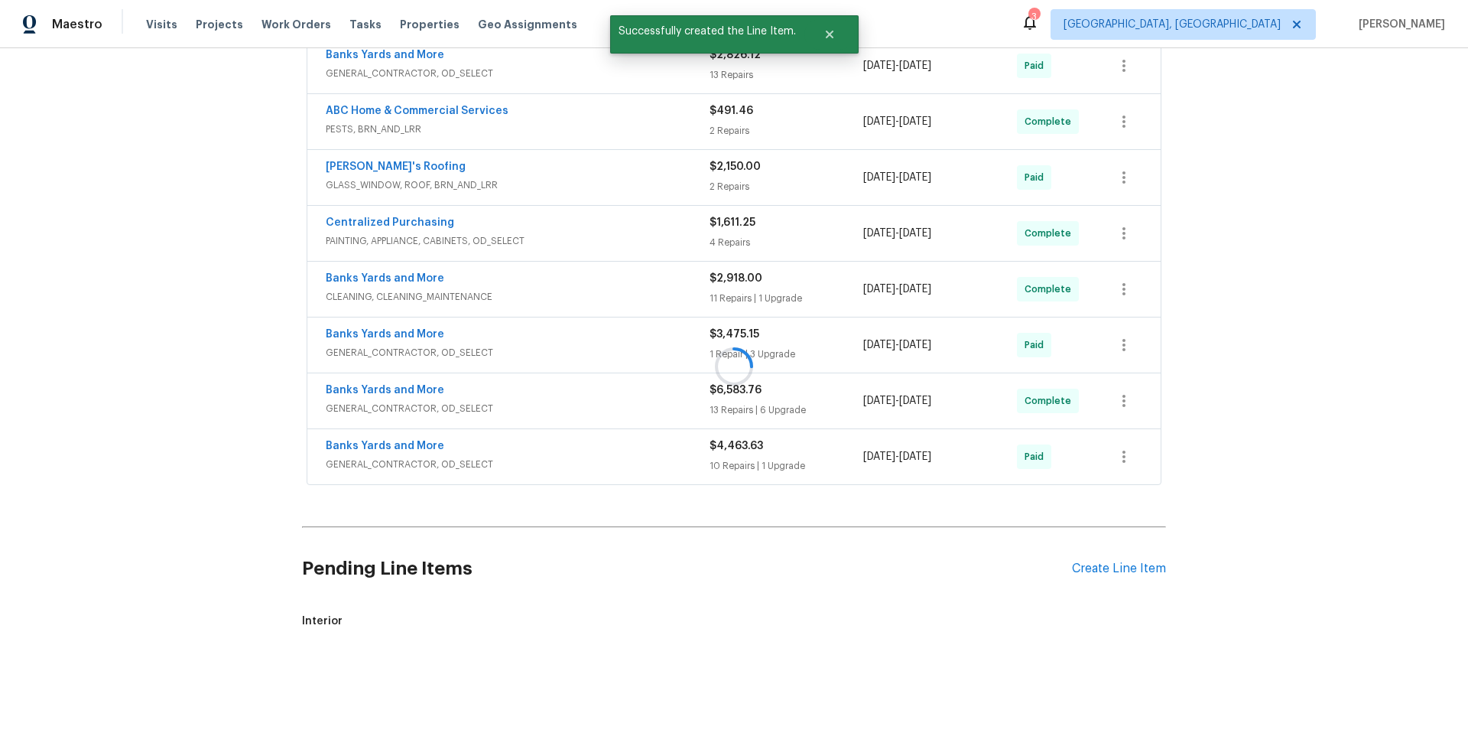
scroll to position [678, 0]
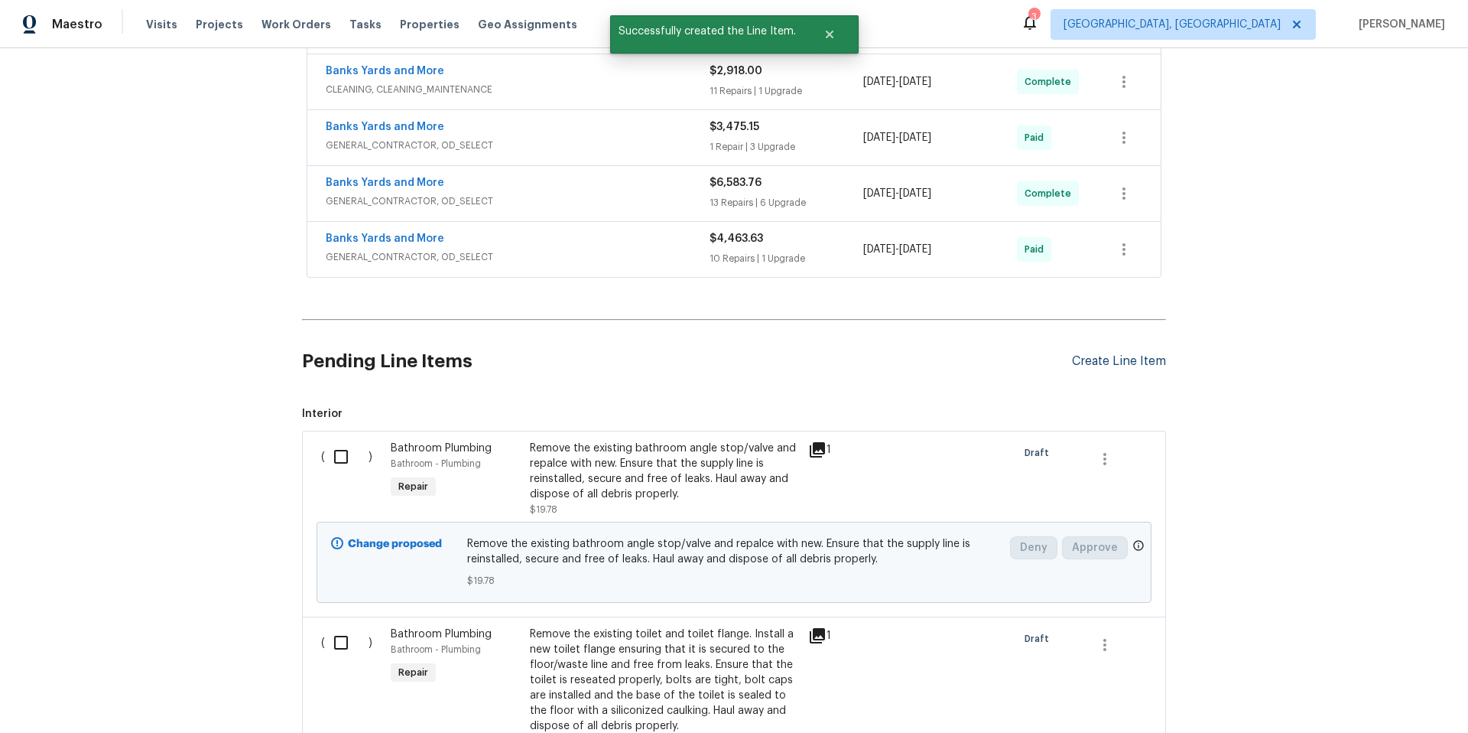
click at [1097, 365] on div "Create Line Item" at bounding box center [1119, 361] width 94 height 15
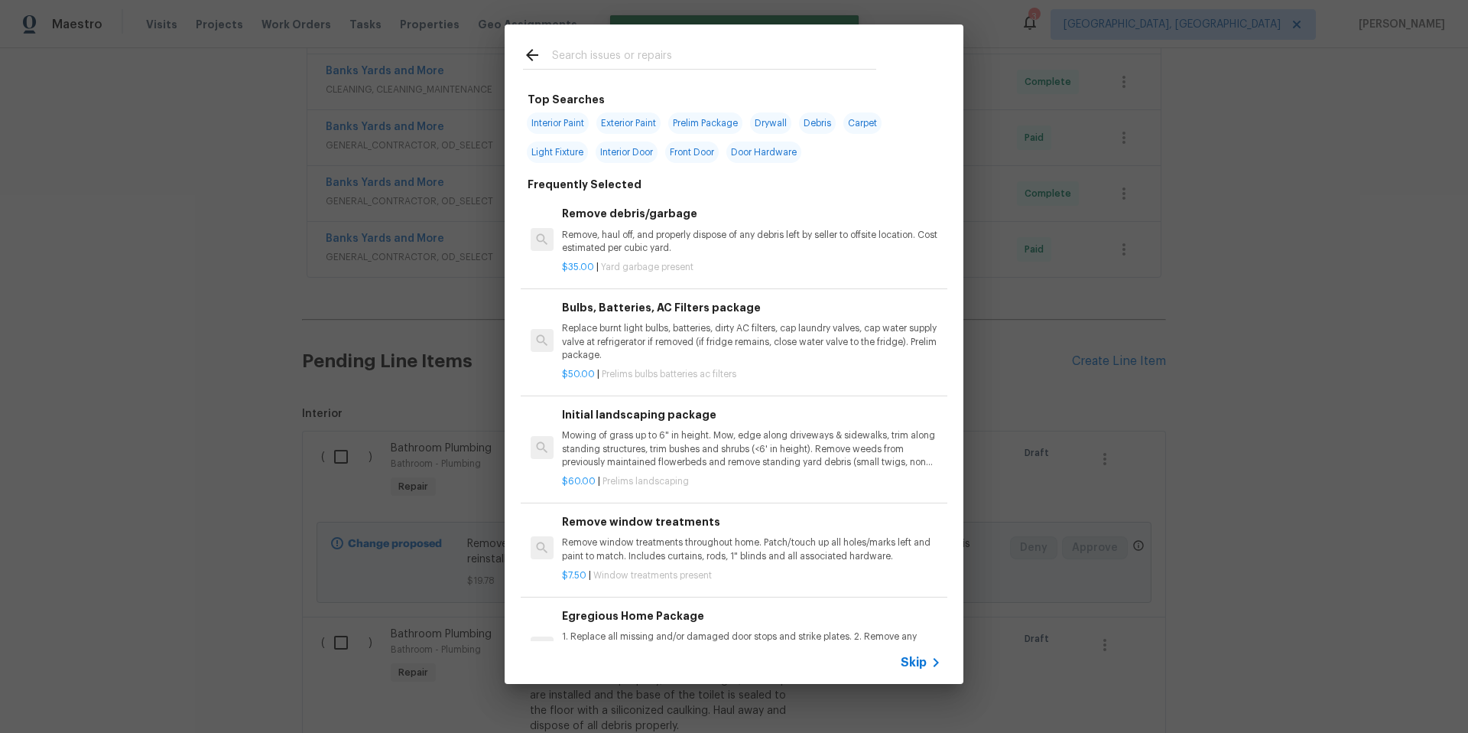
click at [567, 60] on input "text" at bounding box center [714, 57] width 324 height 23
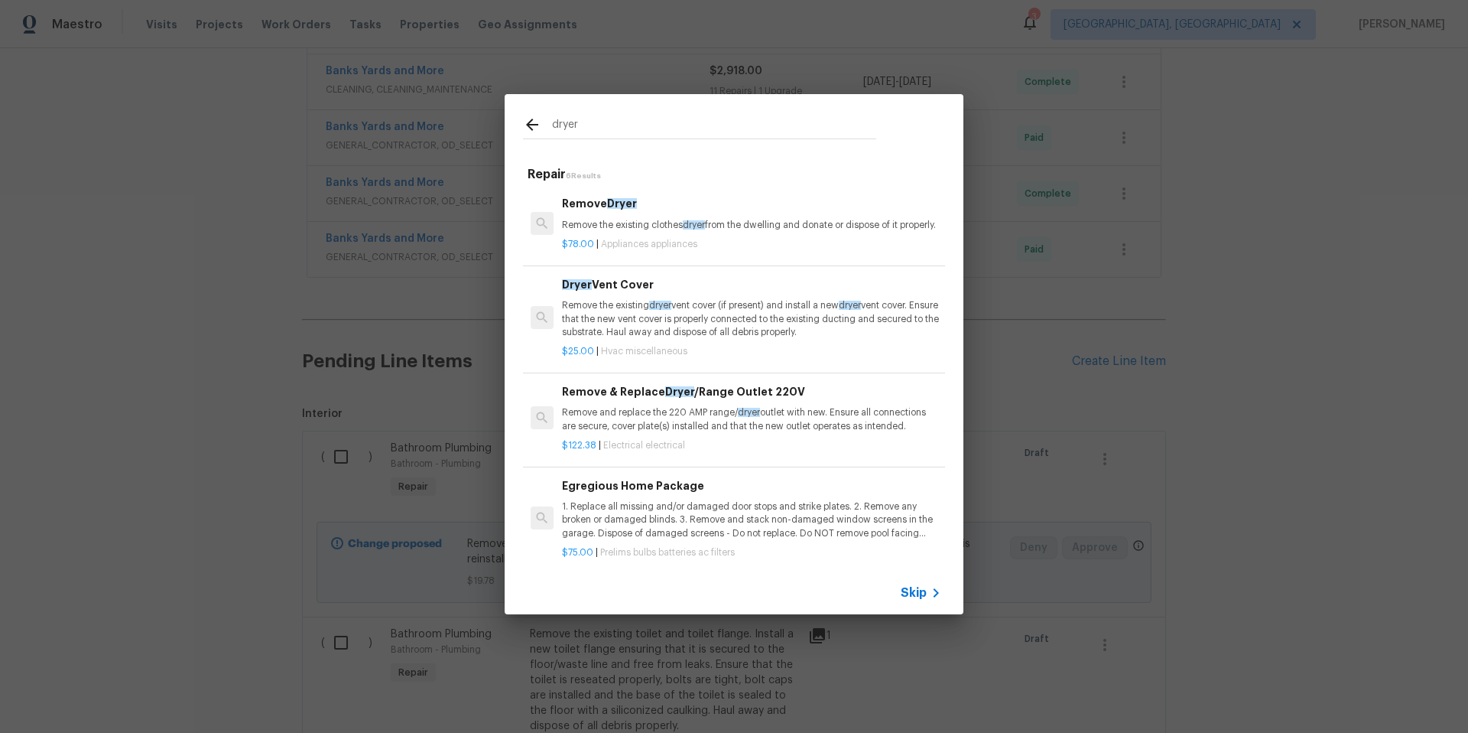
type input "dryer"
click at [668, 333] on p "Remove the existing dryer vent cover (if present) and install a new dryer vent …" at bounding box center [751, 318] width 379 height 39
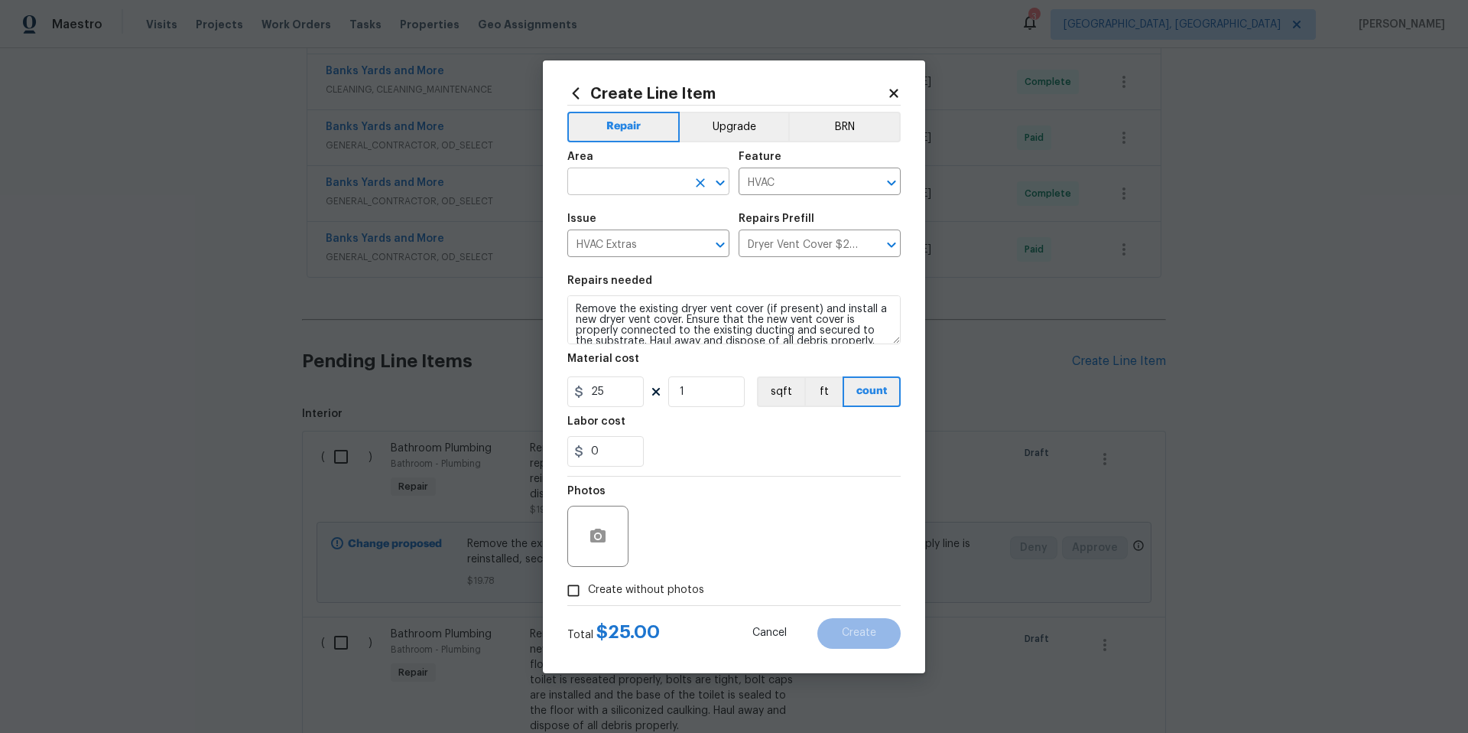
click at [615, 189] on input "text" at bounding box center [626, 183] width 119 height 24
click at [661, 214] on li "Back" at bounding box center [648, 216] width 162 height 25
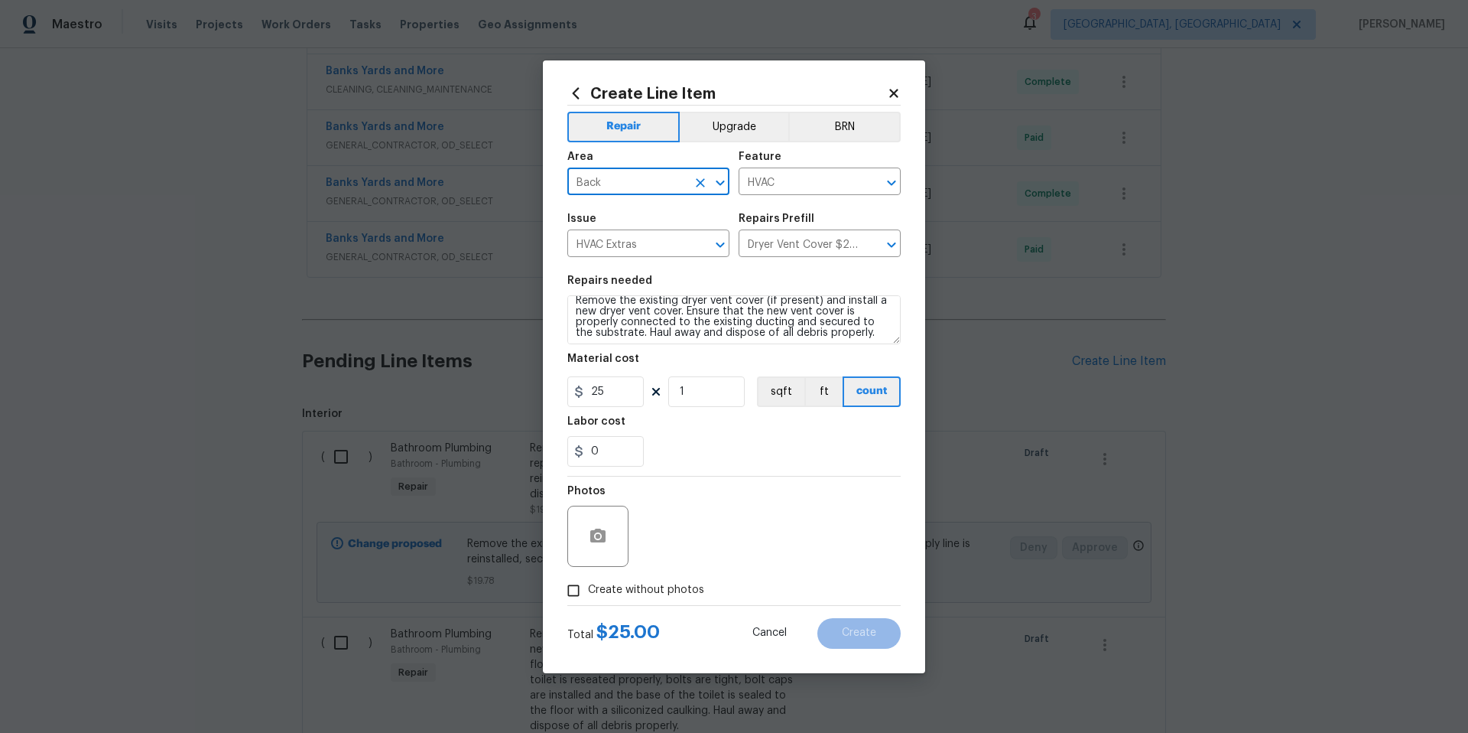
scroll to position [11, 0]
type input "Back"
click at [610, 538] on button "button" at bounding box center [598, 536] width 37 height 37
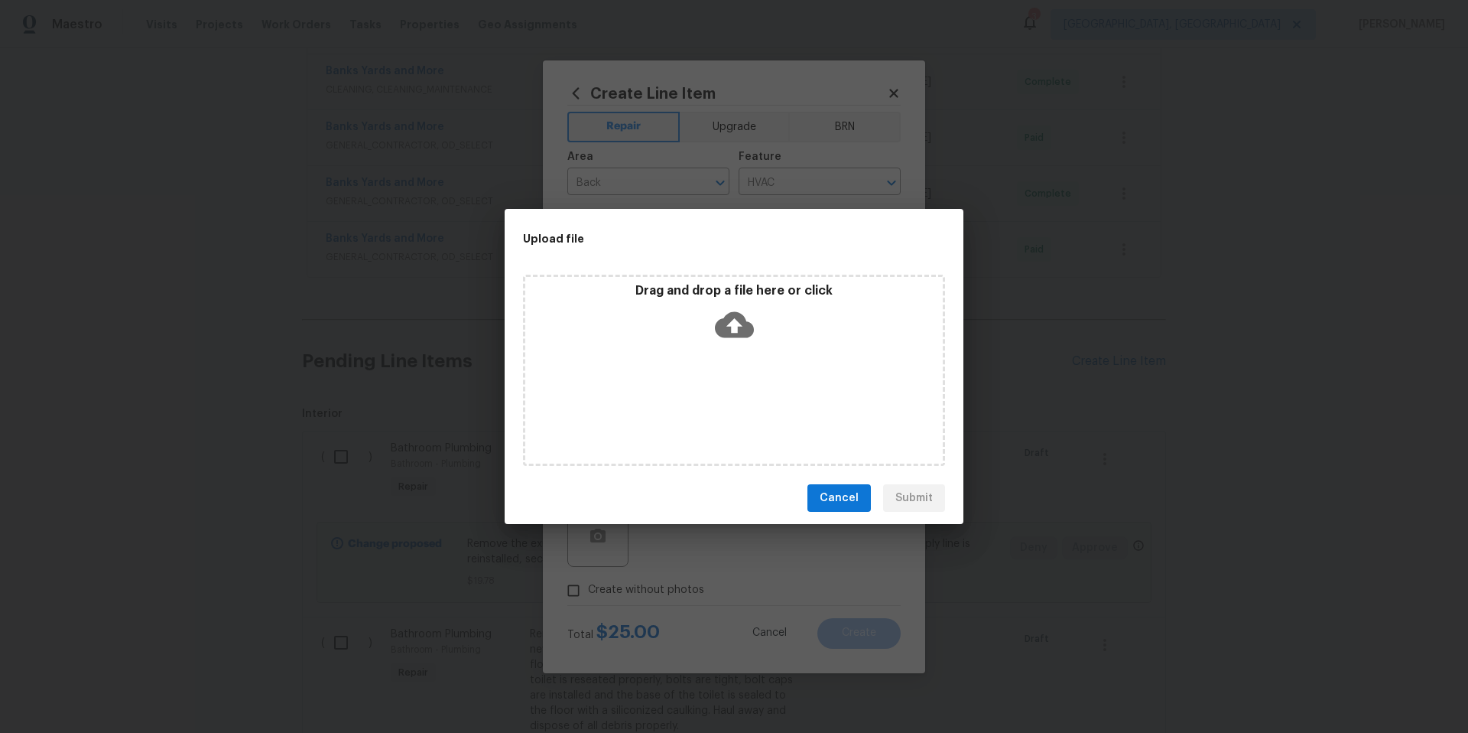
click at [747, 330] on icon at bounding box center [734, 325] width 39 height 26
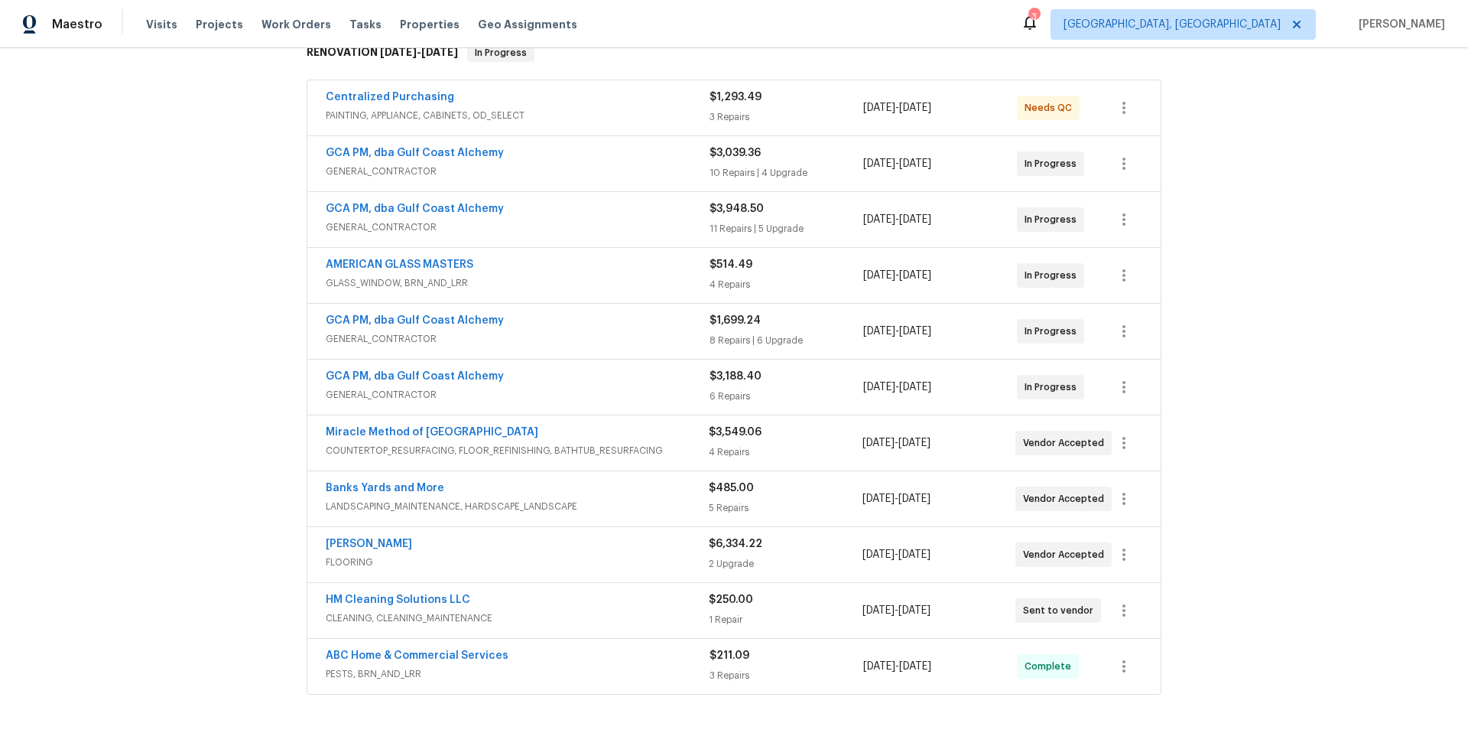
scroll to position [263, 0]
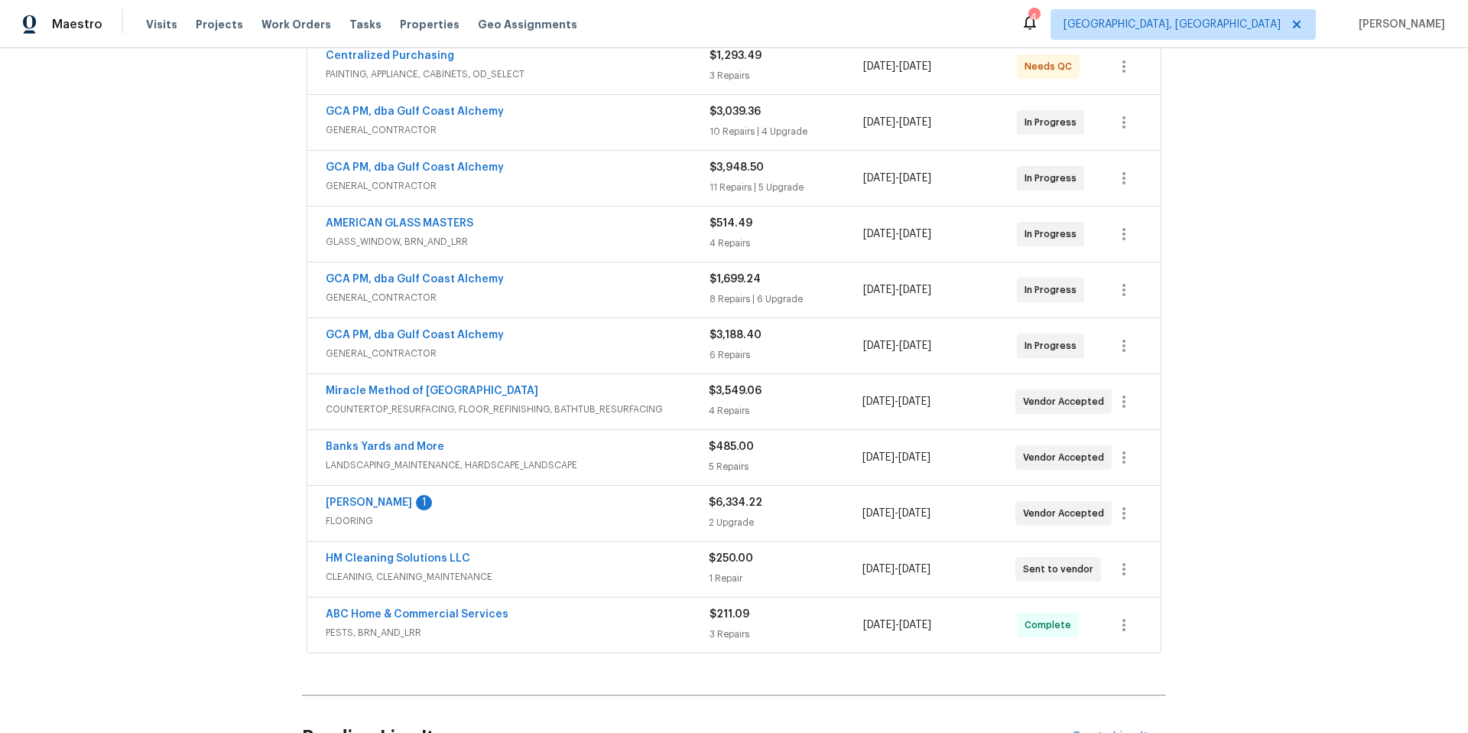
scroll to position [473, 0]
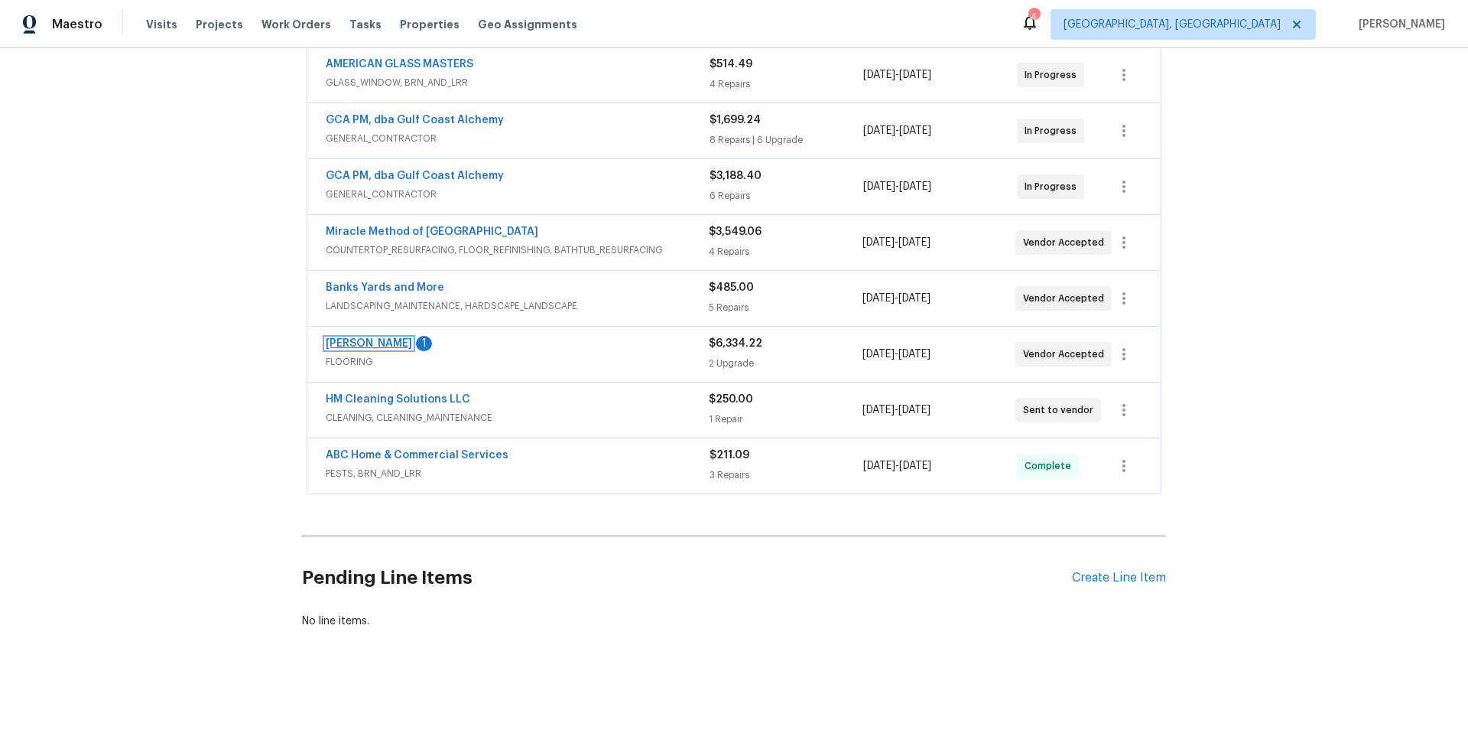
click at [358, 338] on link "[PERSON_NAME]" at bounding box center [369, 343] width 86 height 11
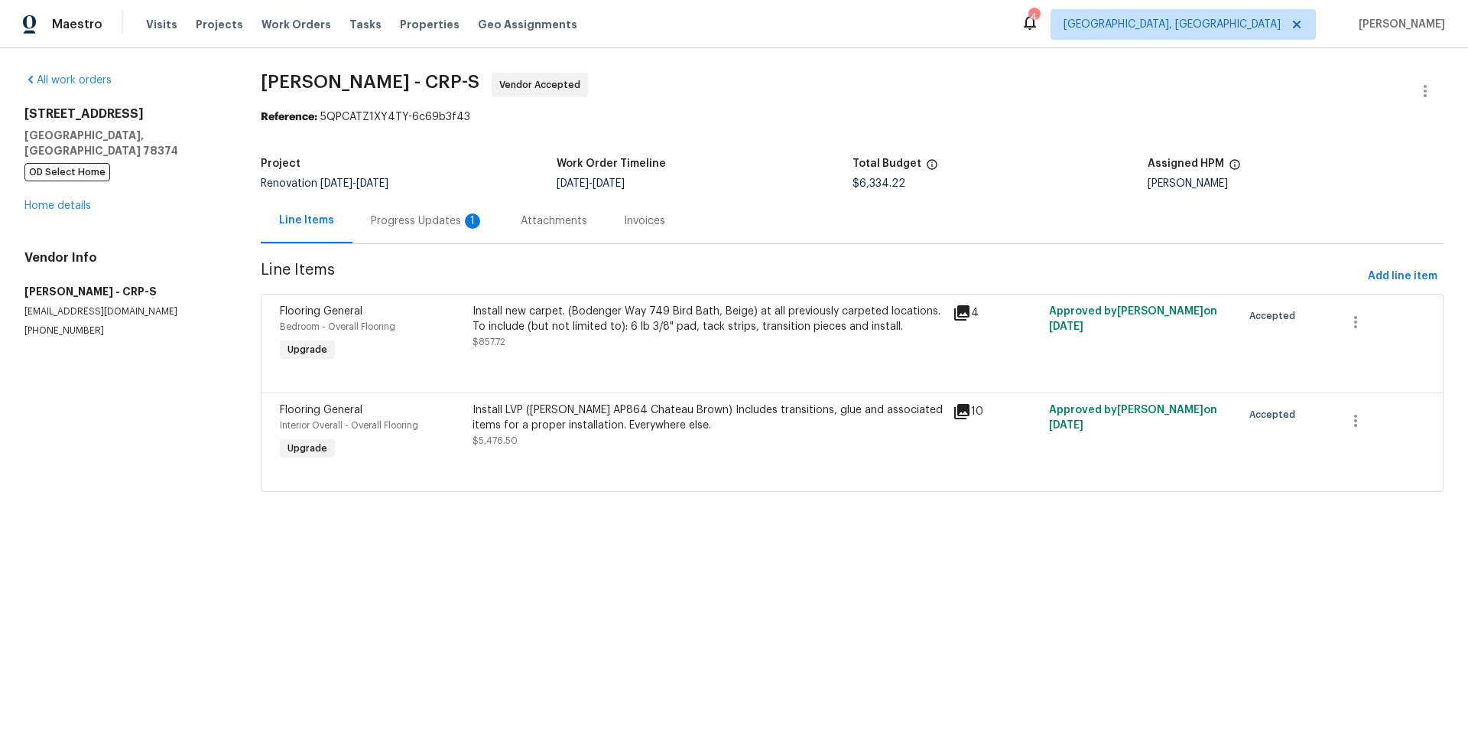
click at [408, 216] on div "Progress Updates 1" at bounding box center [427, 220] width 113 height 15
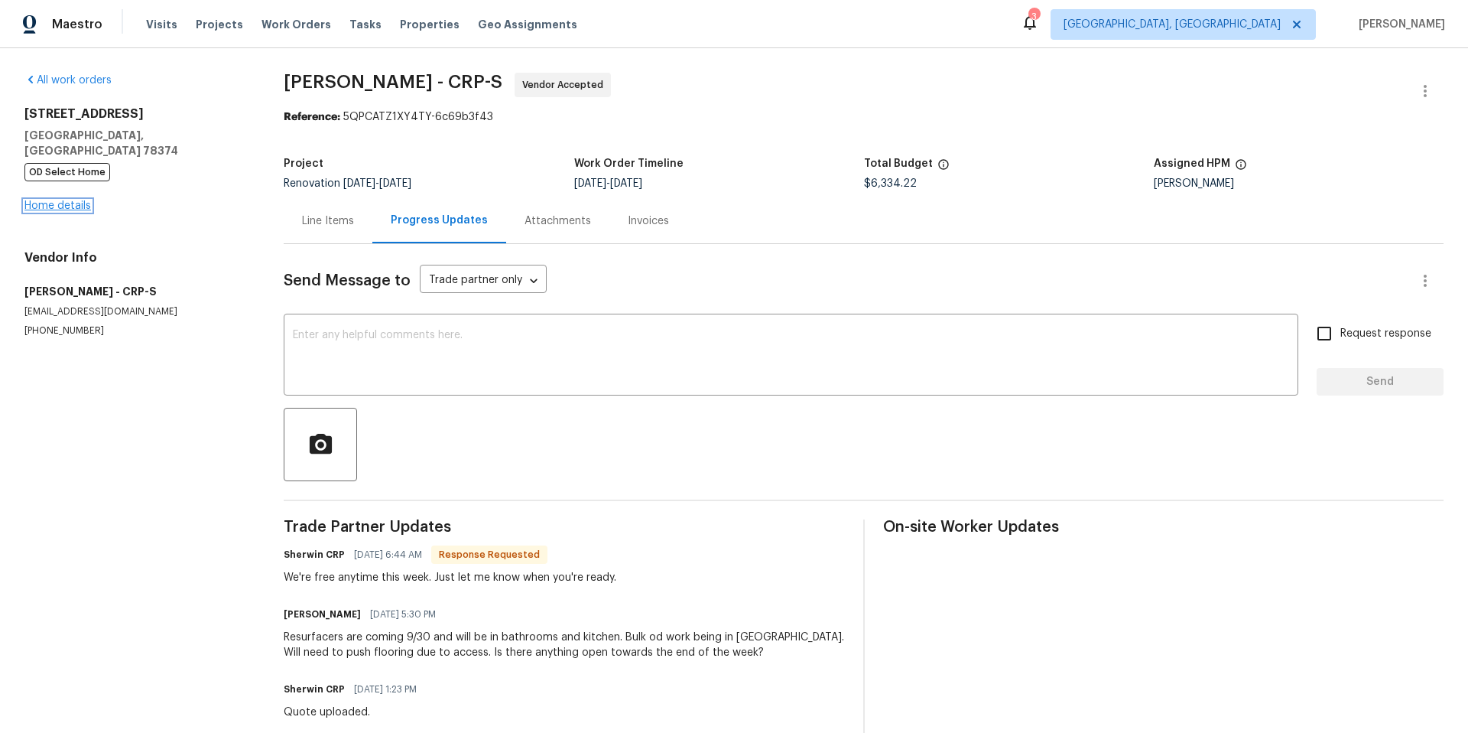
click at [63, 200] on link "Home details" at bounding box center [57, 205] width 67 height 11
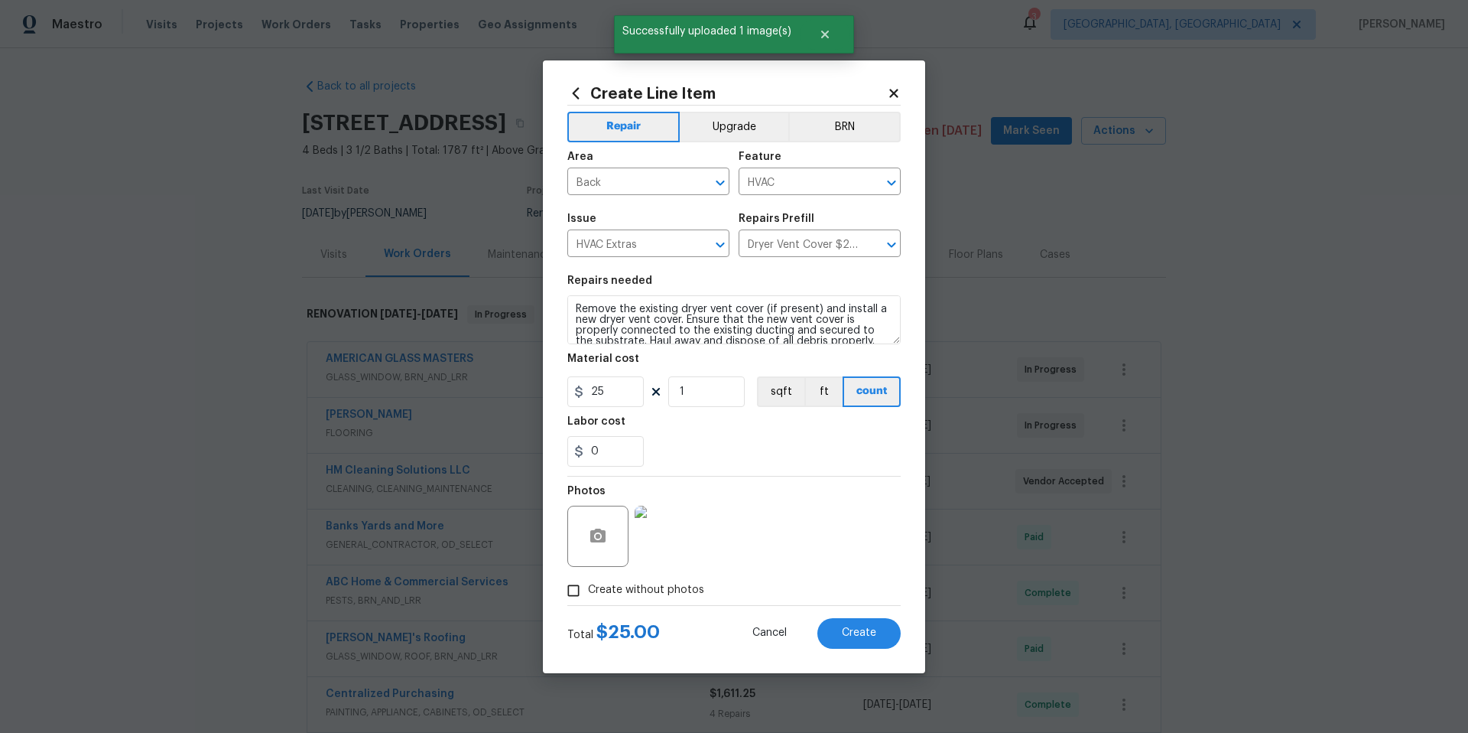
scroll to position [11, 0]
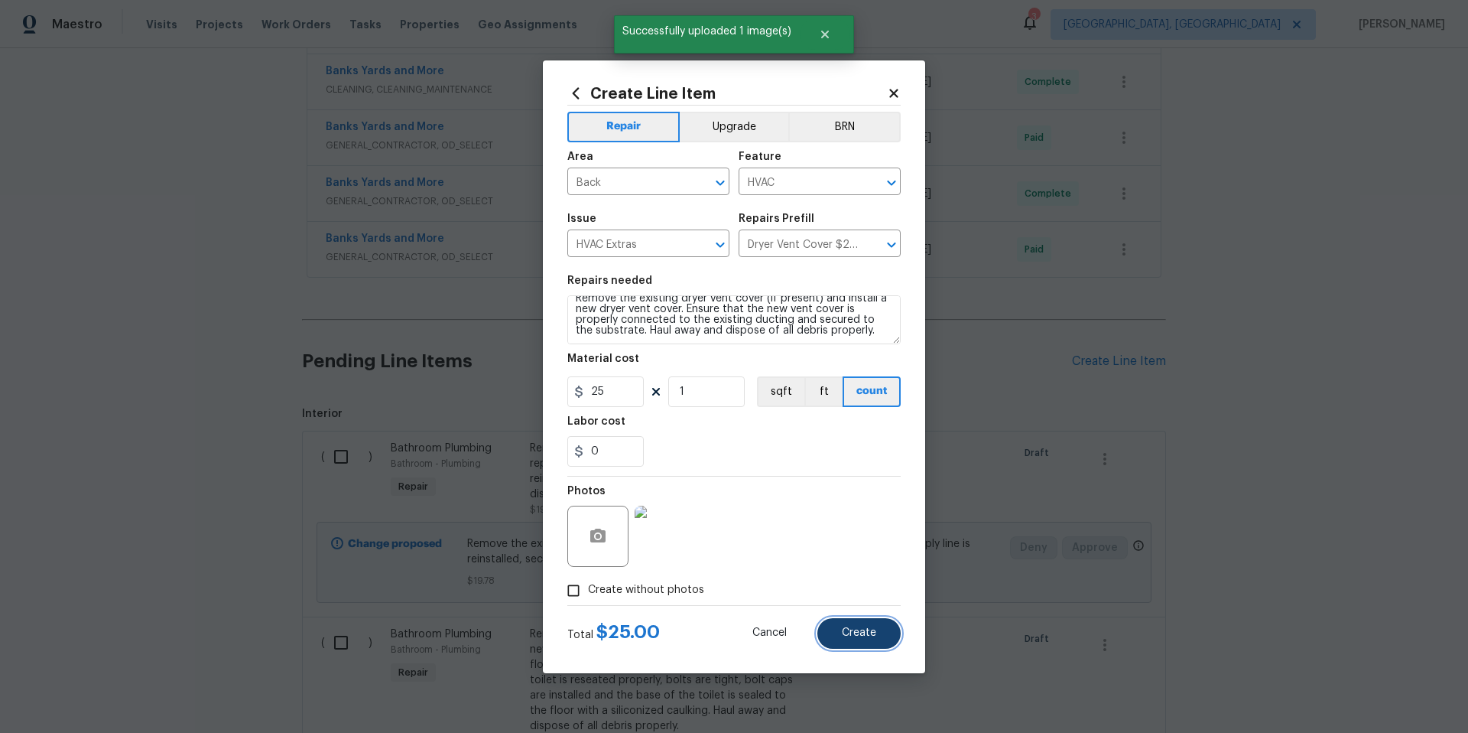
click at [881, 626] on button "Create" at bounding box center [859, 633] width 83 height 31
type input "0"
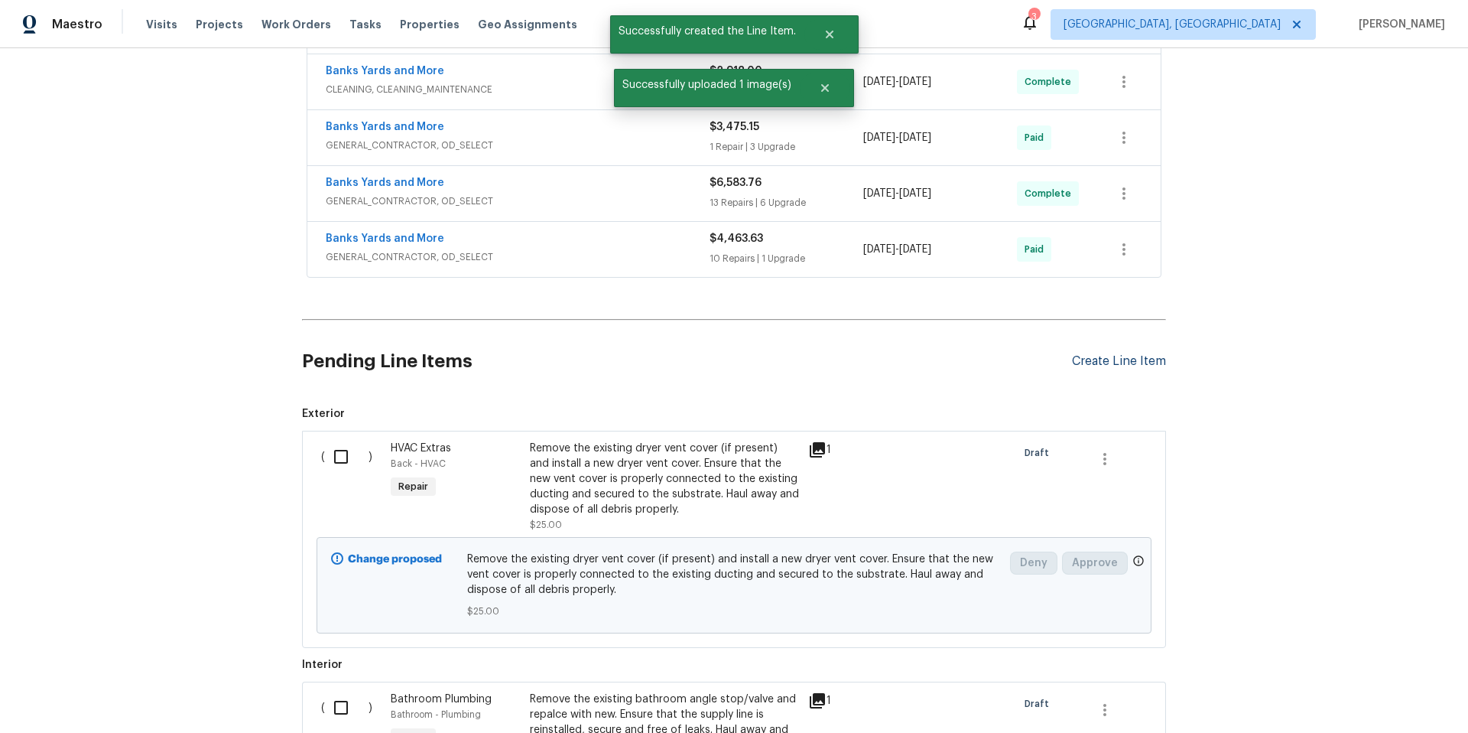
click at [1097, 357] on div "Create Line Item" at bounding box center [1119, 361] width 94 height 15
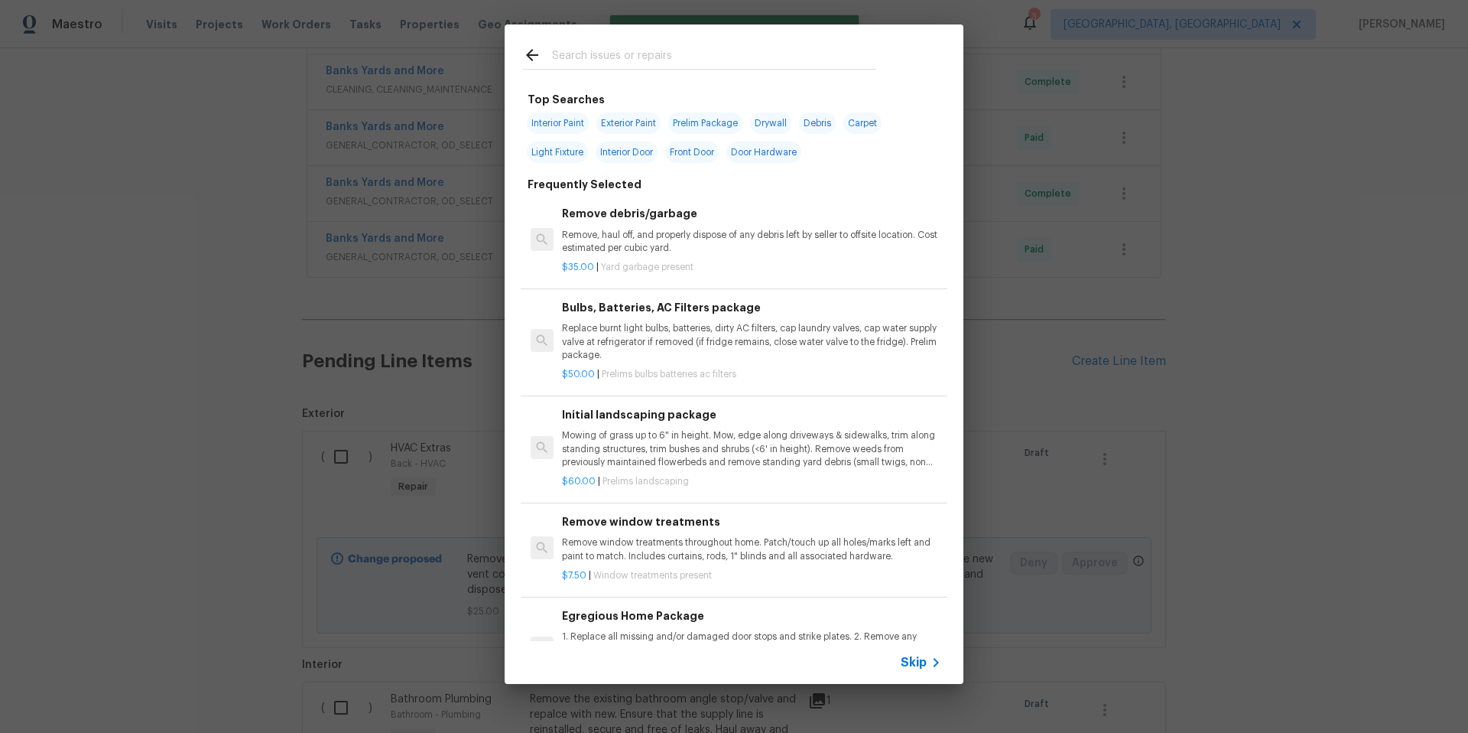
click at [581, 57] on input "text" at bounding box center [714, 57] width 324 height 23
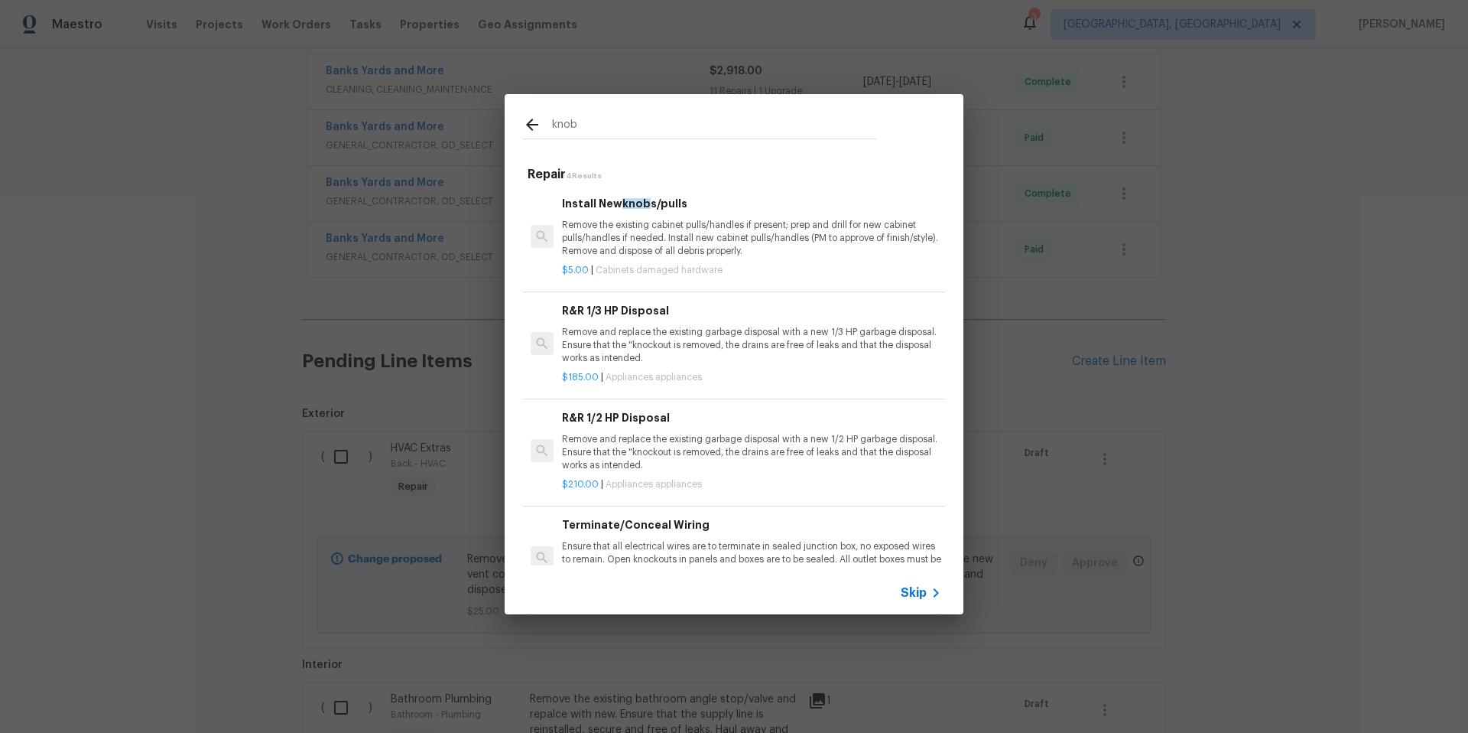
click at [588, 125] on input "knob" at bounding box center [714, 126] width 324 height 23
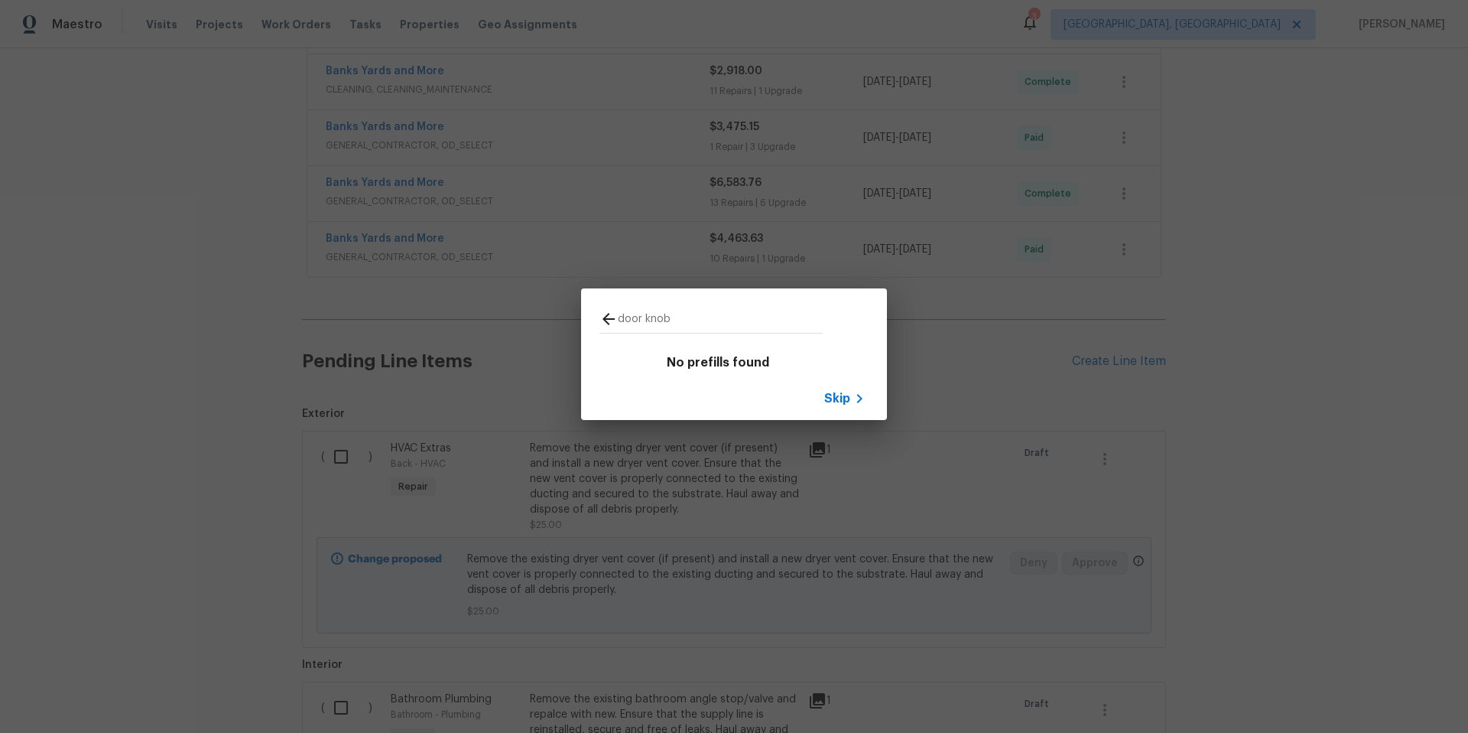
type input "door knob"
click at [607, 322] on icon at bounding box center [609, 319] width 12 height 12
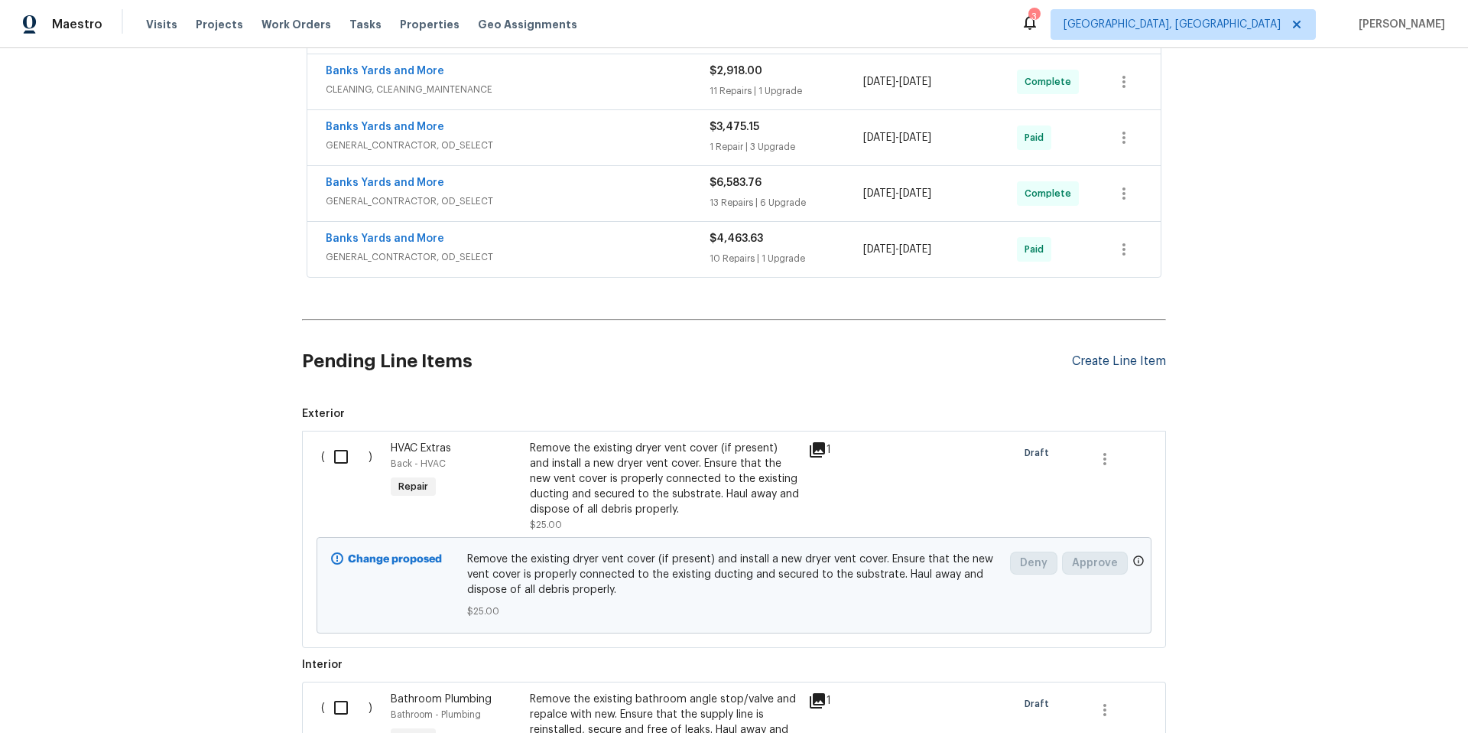
click at [1096, 361] on div "Create Line Item" at bounding box center [1119, 361] width 94 height 15
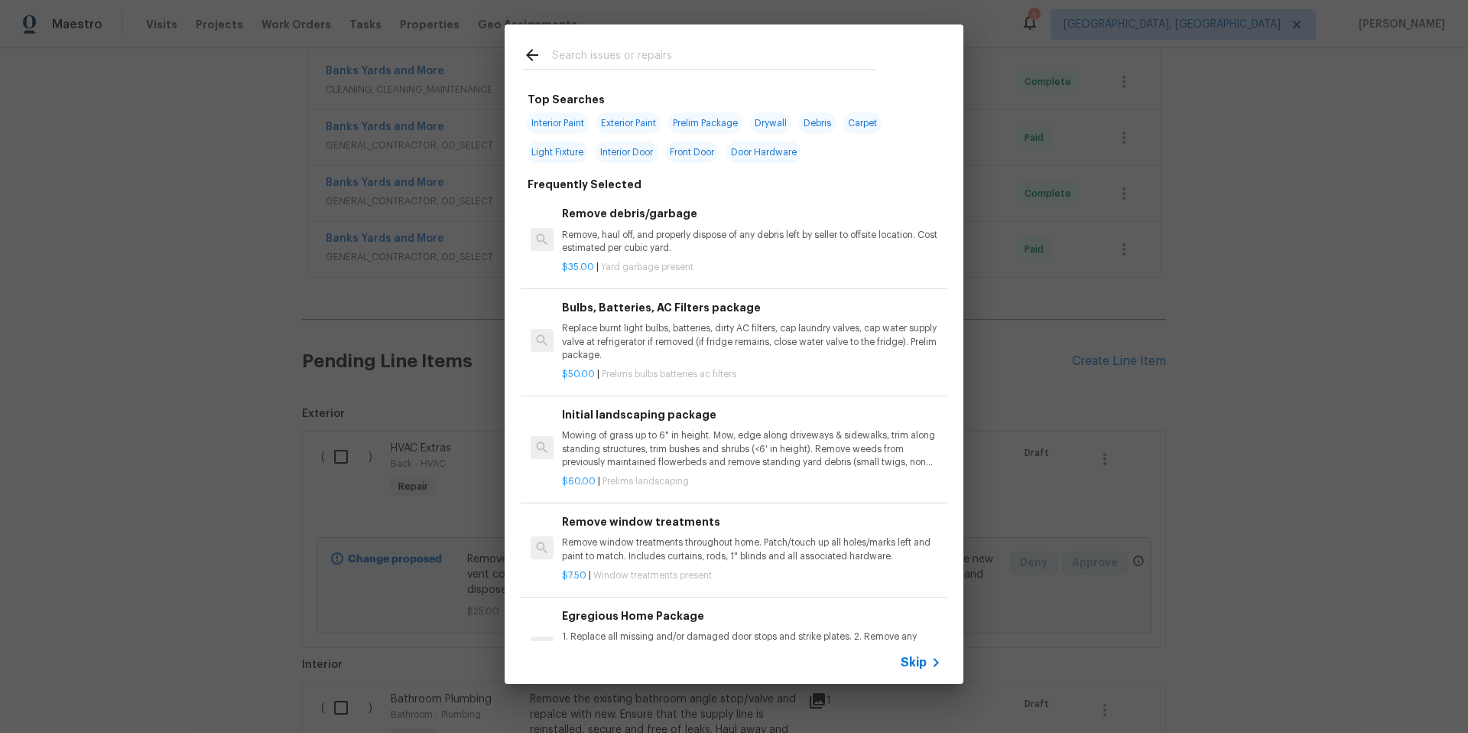
click at [620, 150] on span "Interior Door" at bounding box center [627, 151] width 62 height 21
type input "Interior Door"
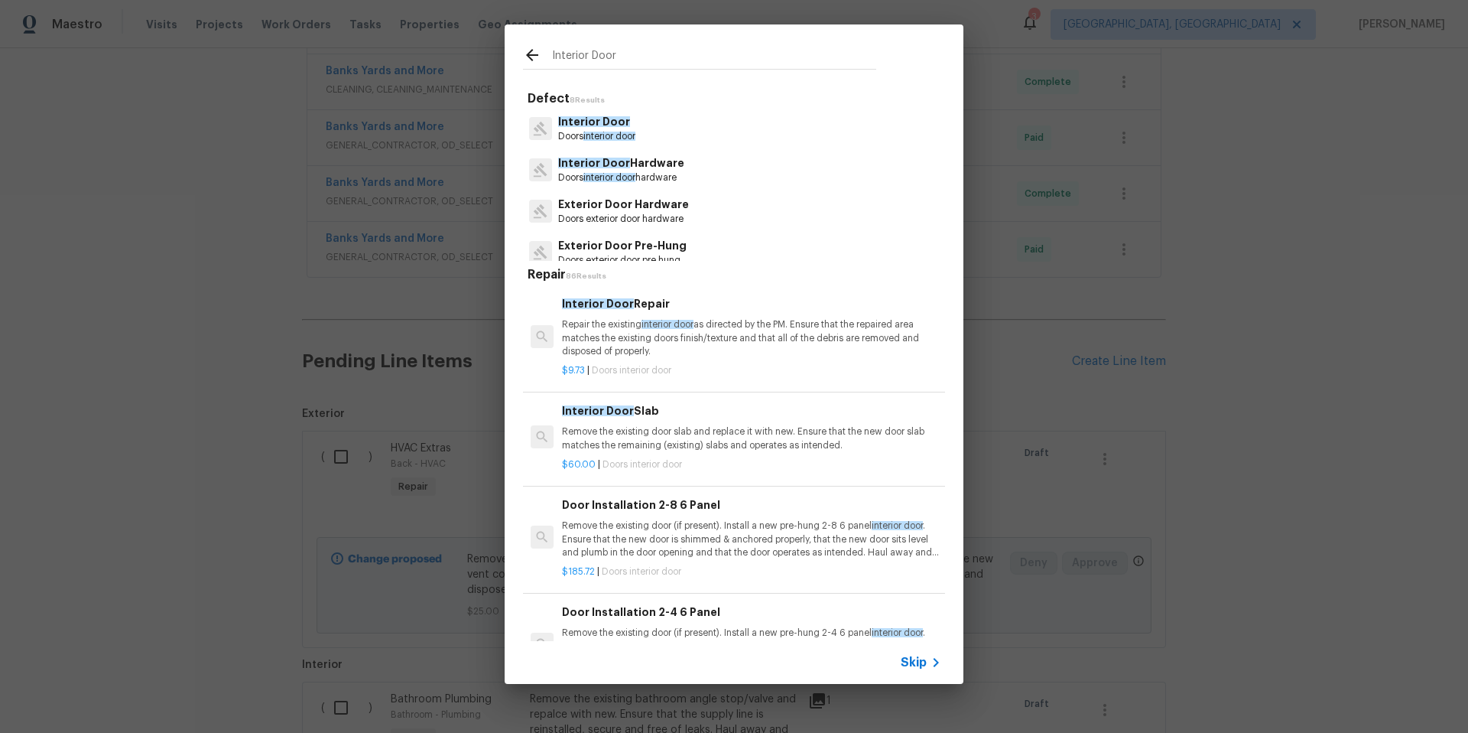
click at [625, 174] on span "interior door" at bounding box center [610, 177] width 52 height 9
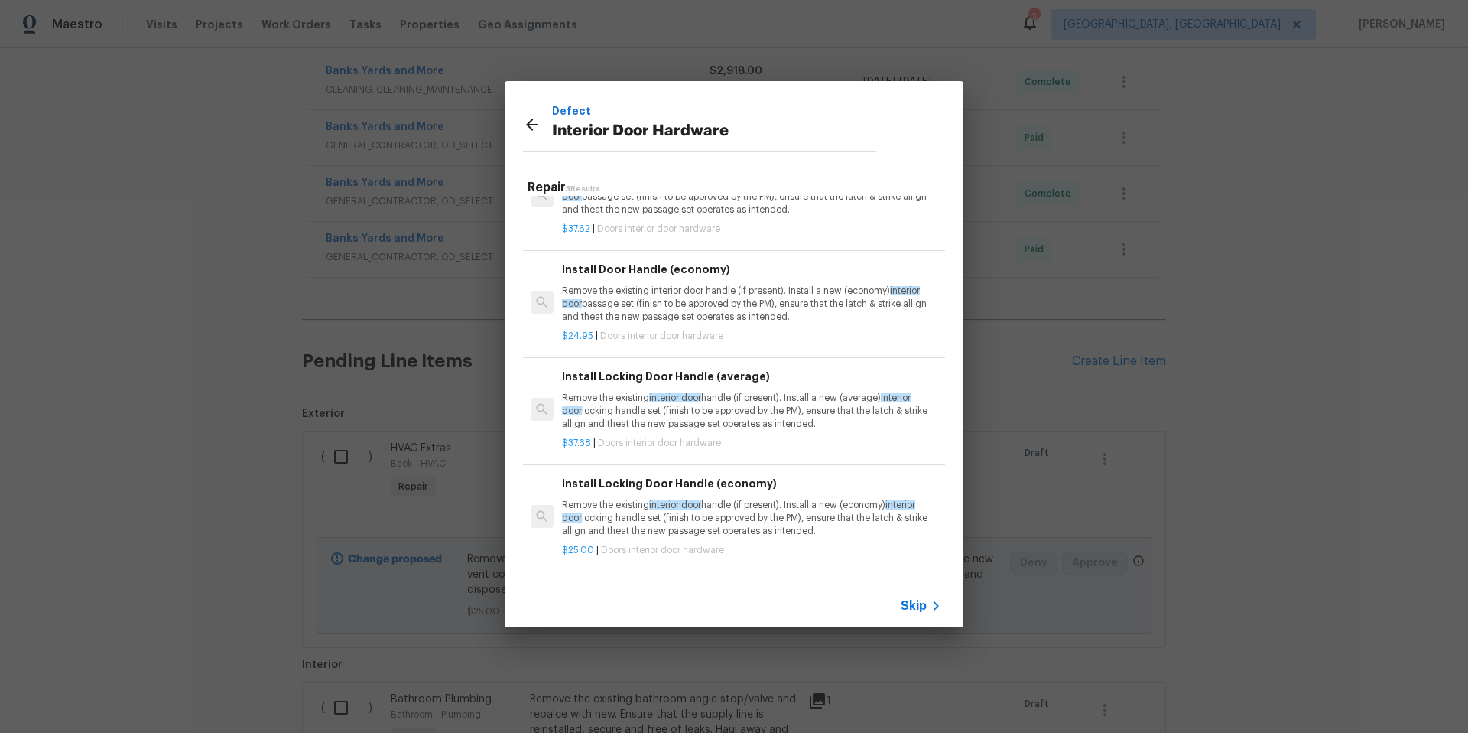
scroll to position [0, 0]
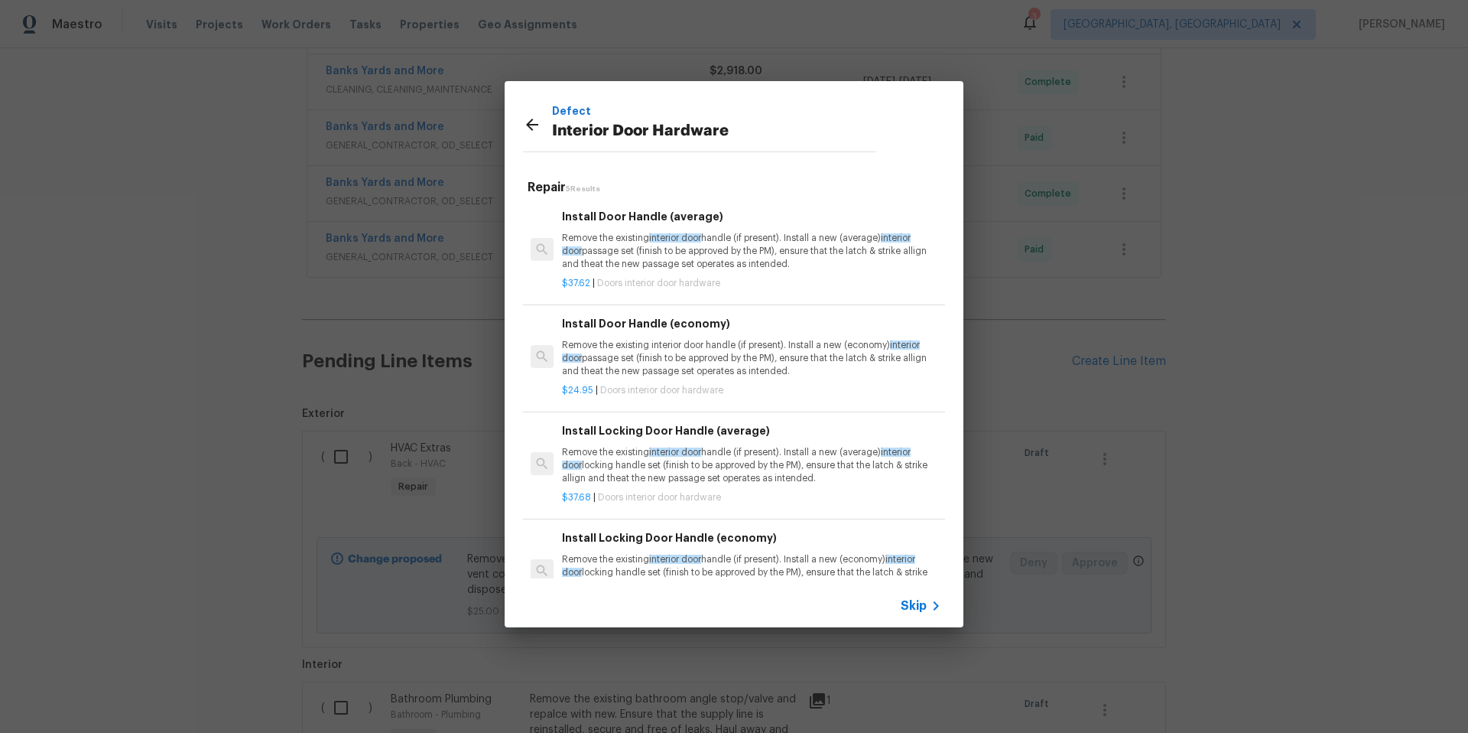
click at [628, 359] on p "Remove the existing interior door handle (if present). Install a new (economy) …" at bounding box center [751, 358] width 379 height 39
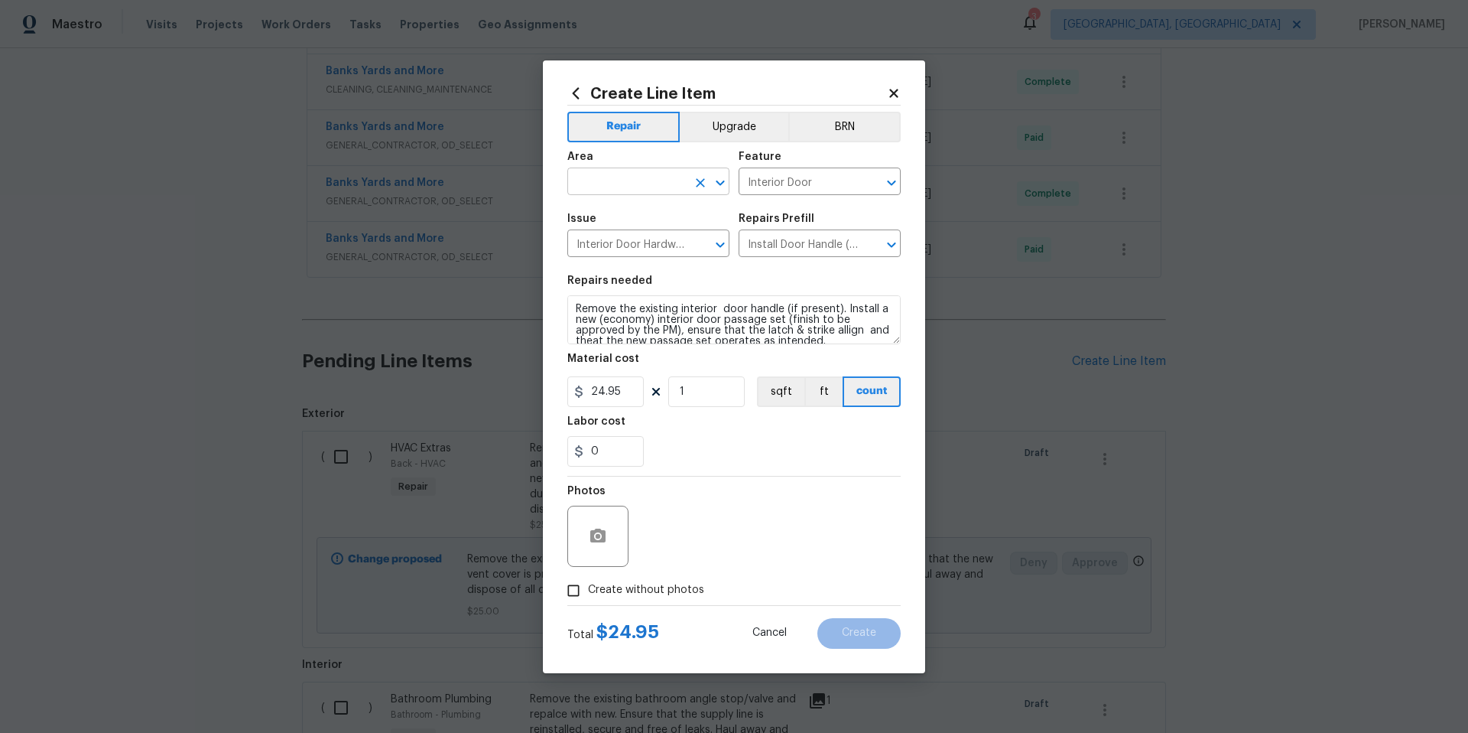
click at [631, 181] on input "text" at bounding box center [626, 183] width 119 height 24
click at [641, 209] on li "Back" at bounding box center [648, 216] width 162 height 25
type input "Back"
click at [858, 340] on textarea "Remove the existing interior door handle (if present). Install a new (economy) …" at bounding box center [733, 319] width 333 height 49
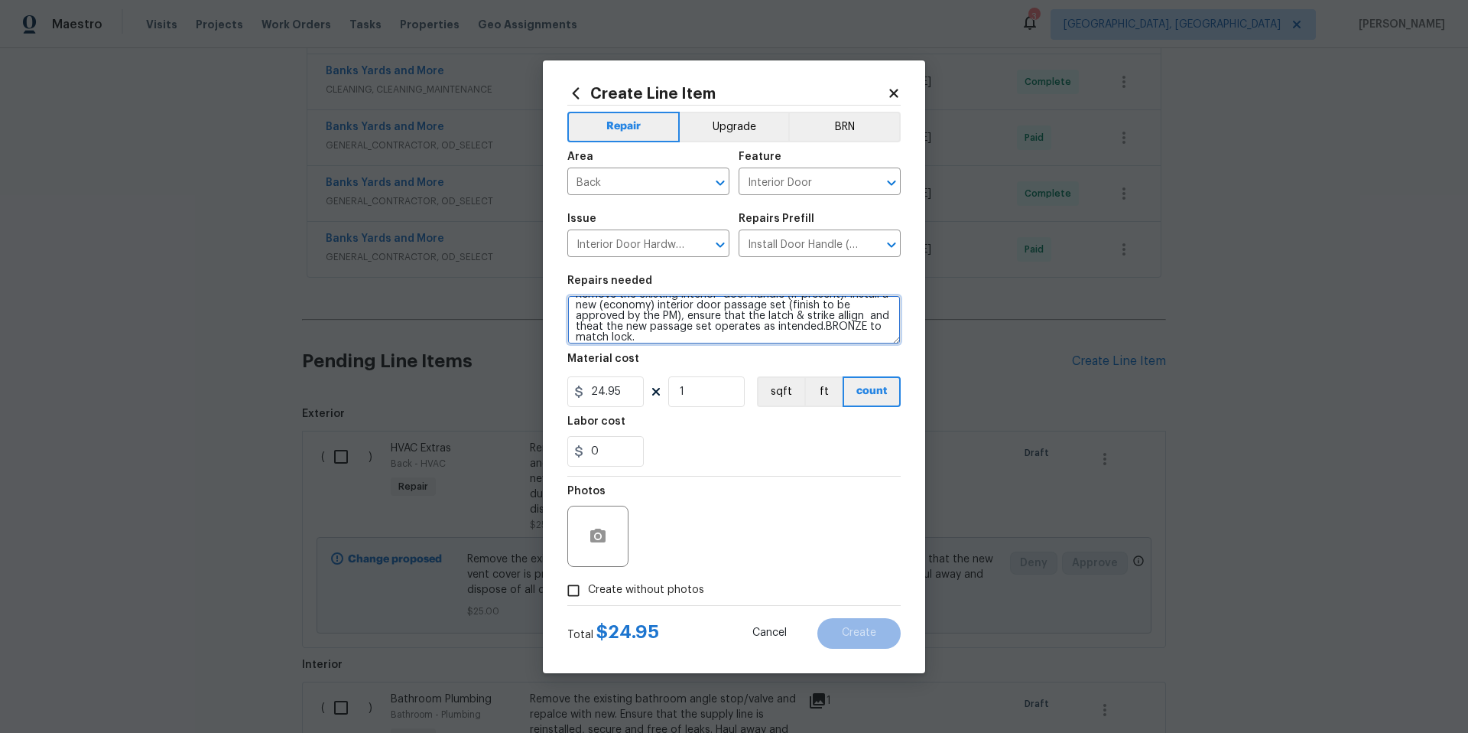
type textarea "Remove the existing interior door handle (if present). Install a new (economy) …"
click at [604, 541] on icon "button" at bounding box center [597, 535] width 15 height 14
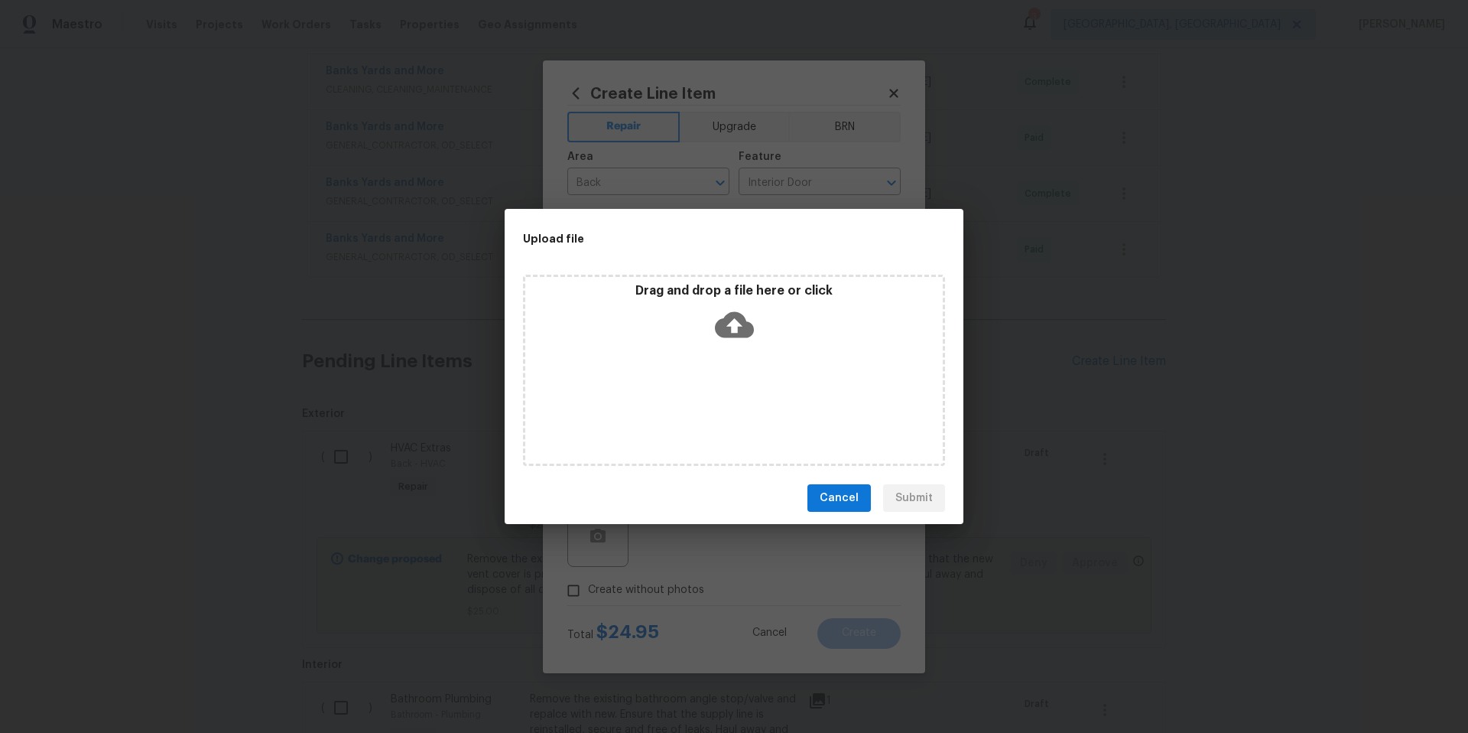
click at [739, 325] on icon at bounding box center [734, 324] width 39 height 39
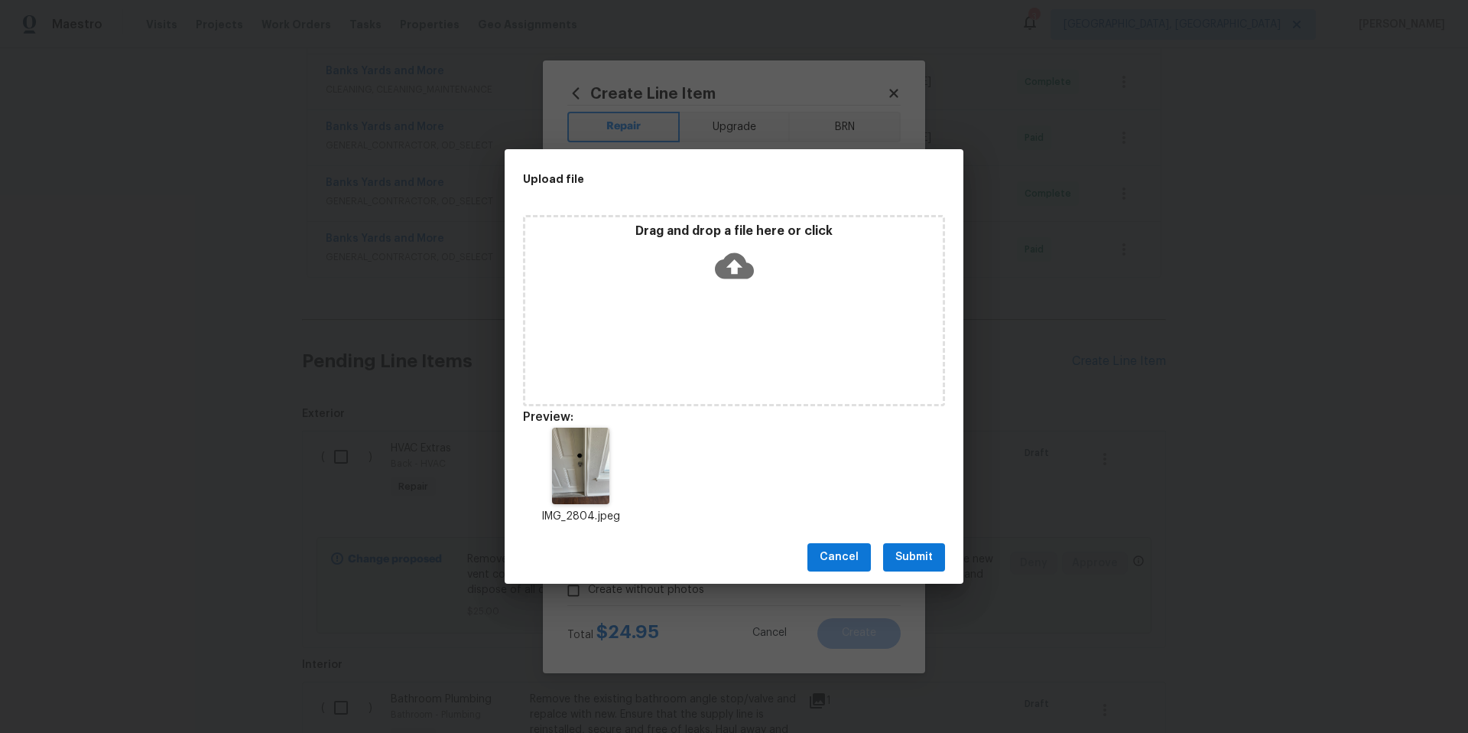
click at [931, 562] on span "Submit" at bounding box center [914, 557] width 37 height 19
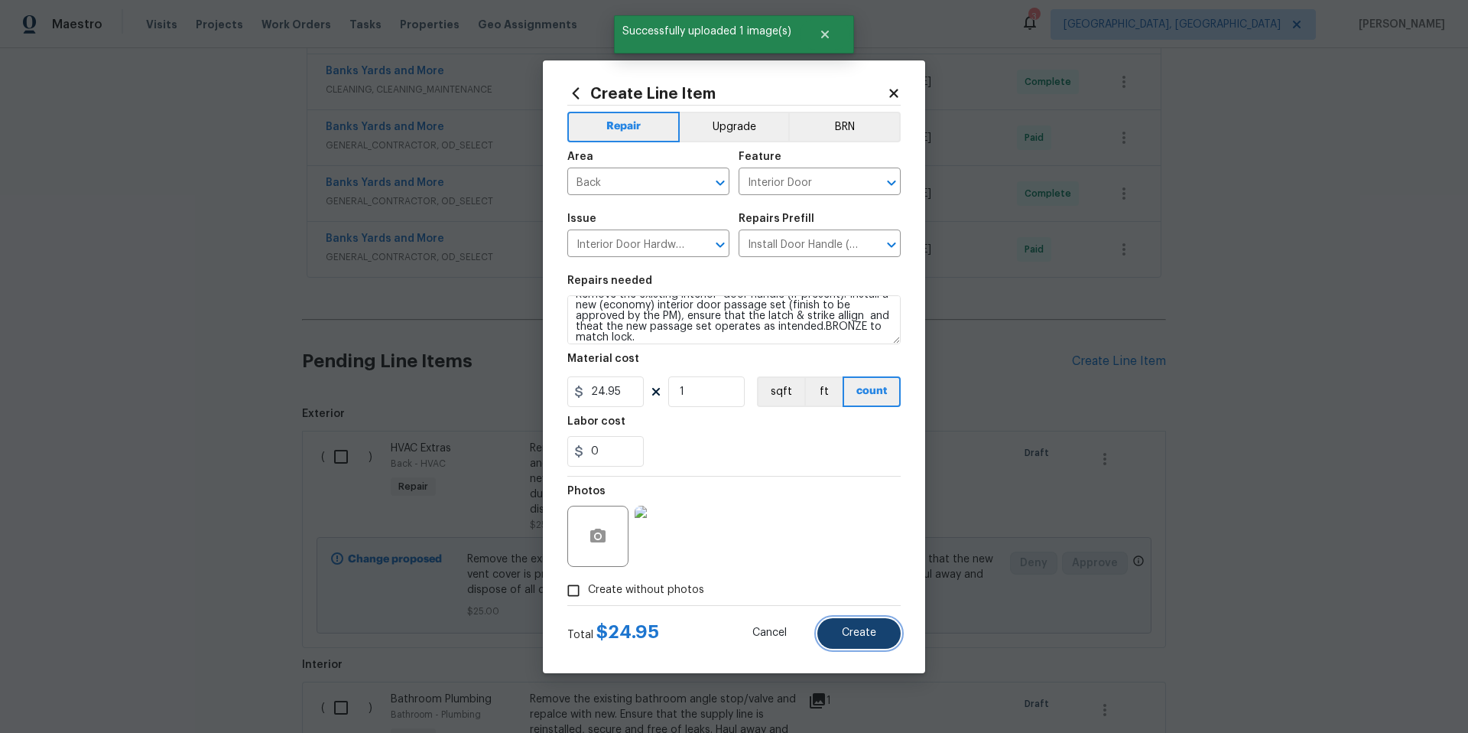
click at [861, 642] on button "Create" at bounding box center [859, 633] width 83 height 31
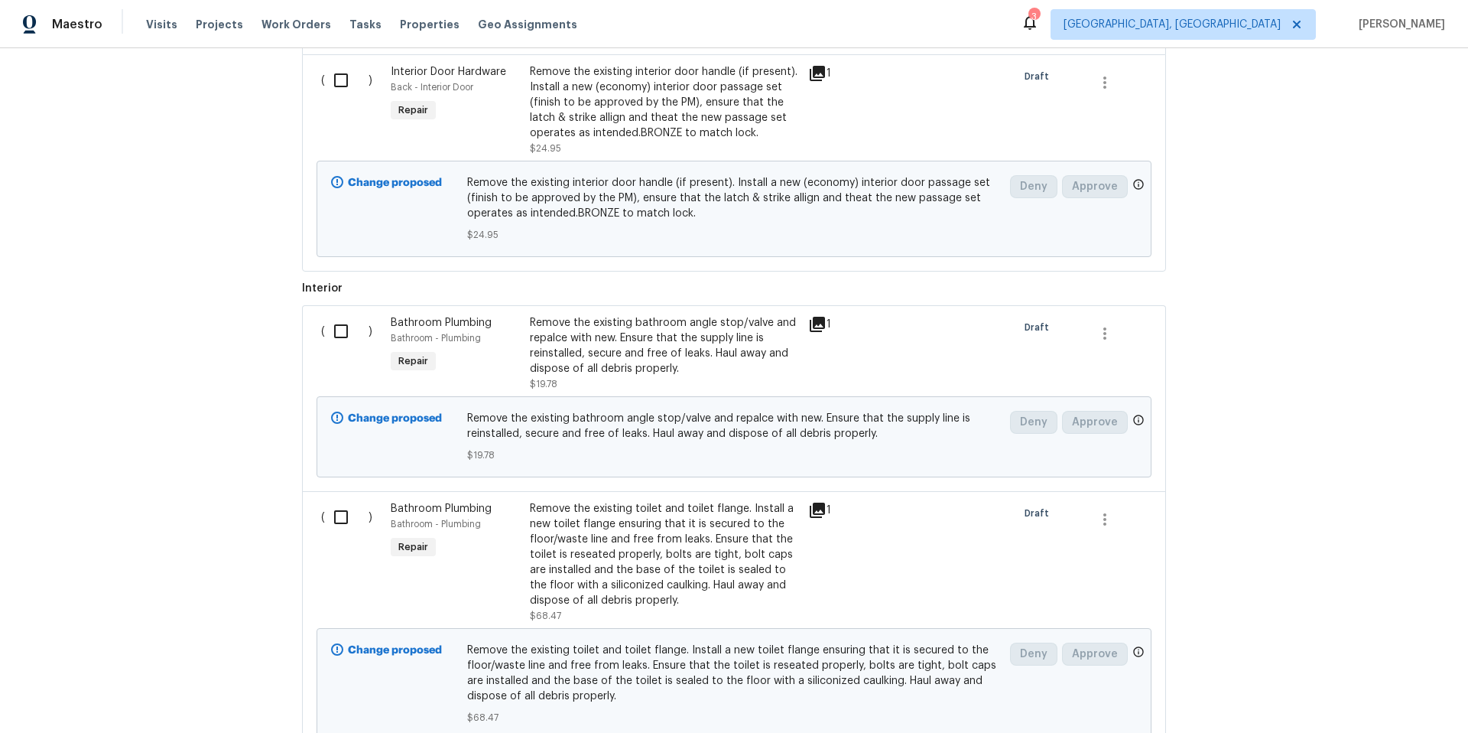
scroll to position [930, 0]
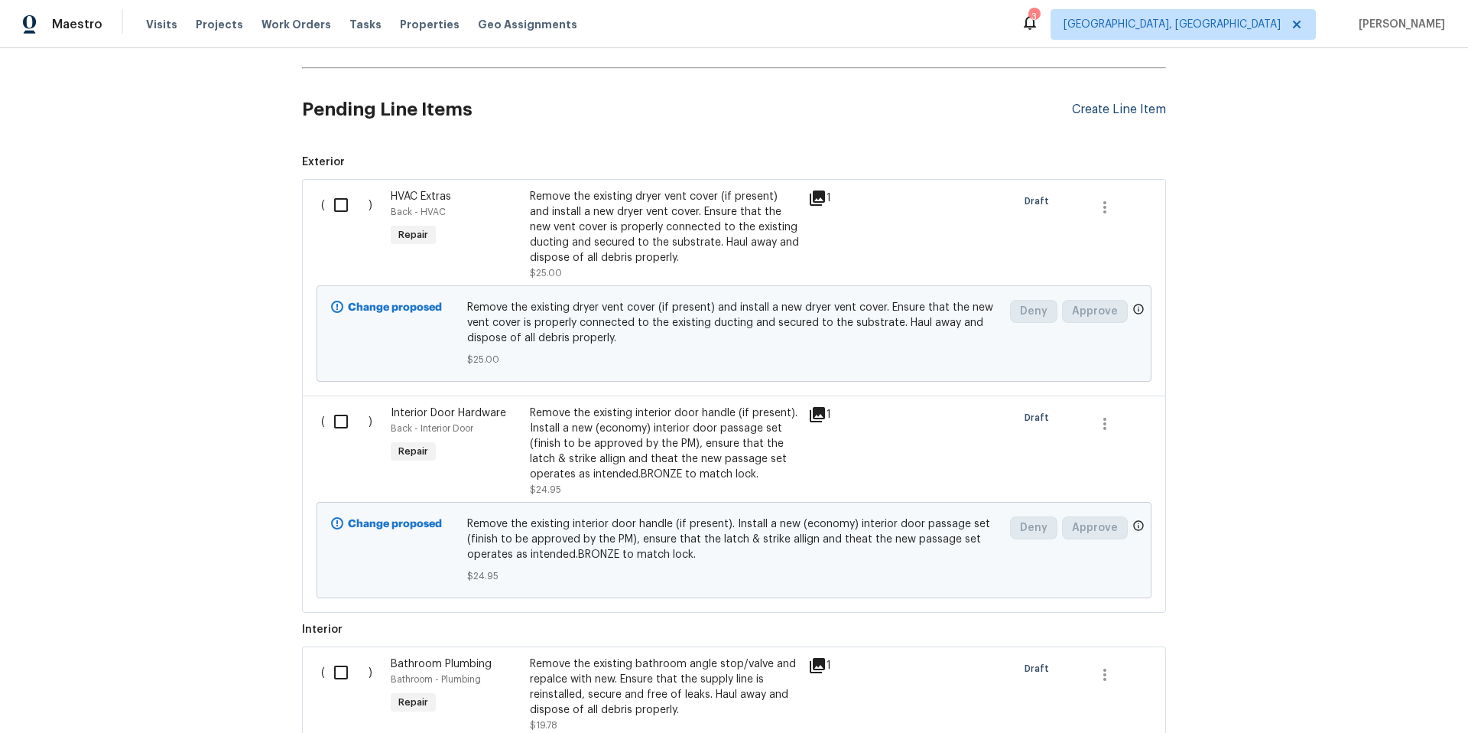
click at [1087, 106] on div "Create Line Item" at bounding box center [1119, 109] width 94 height 15
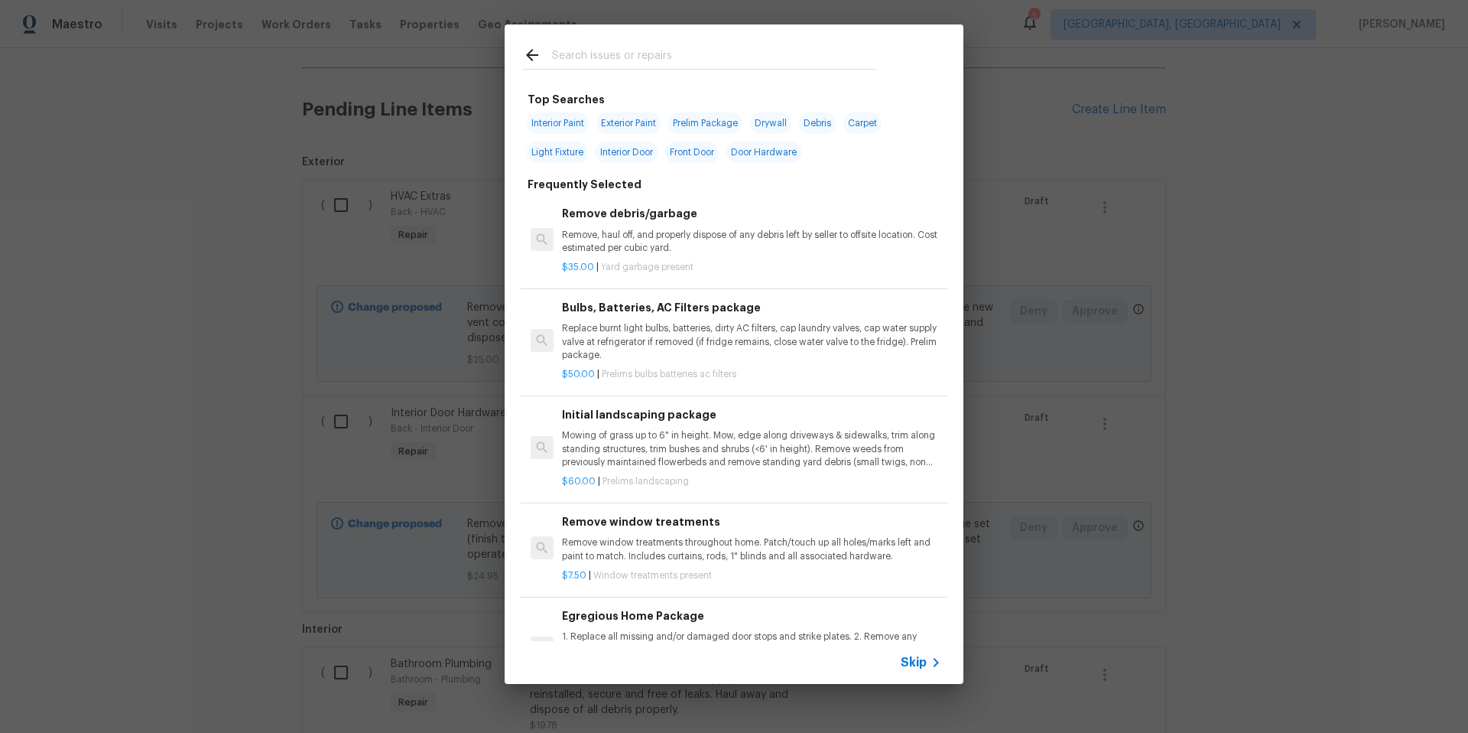
click at [615, 62] on input "text" at bounding box center [714, 57] width 324 height 23
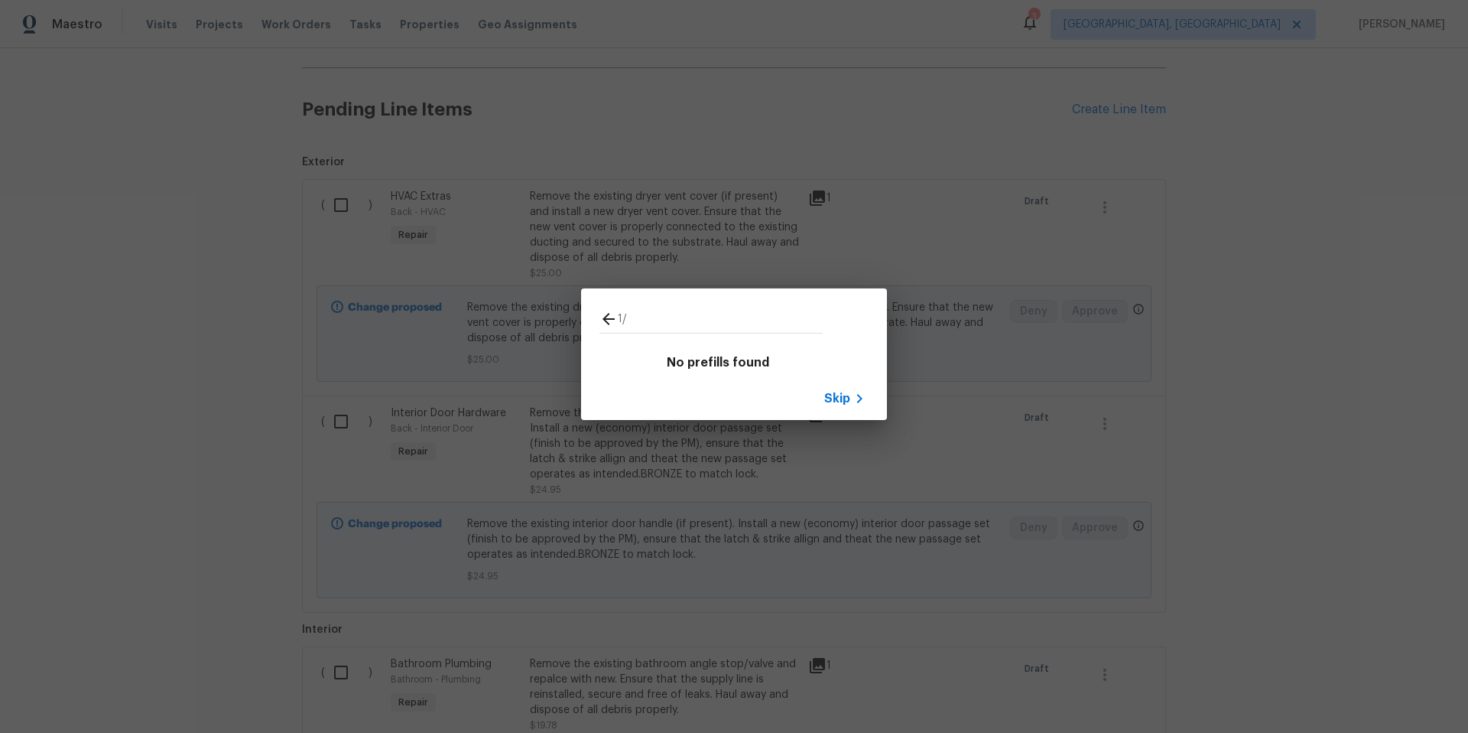
type input "1"
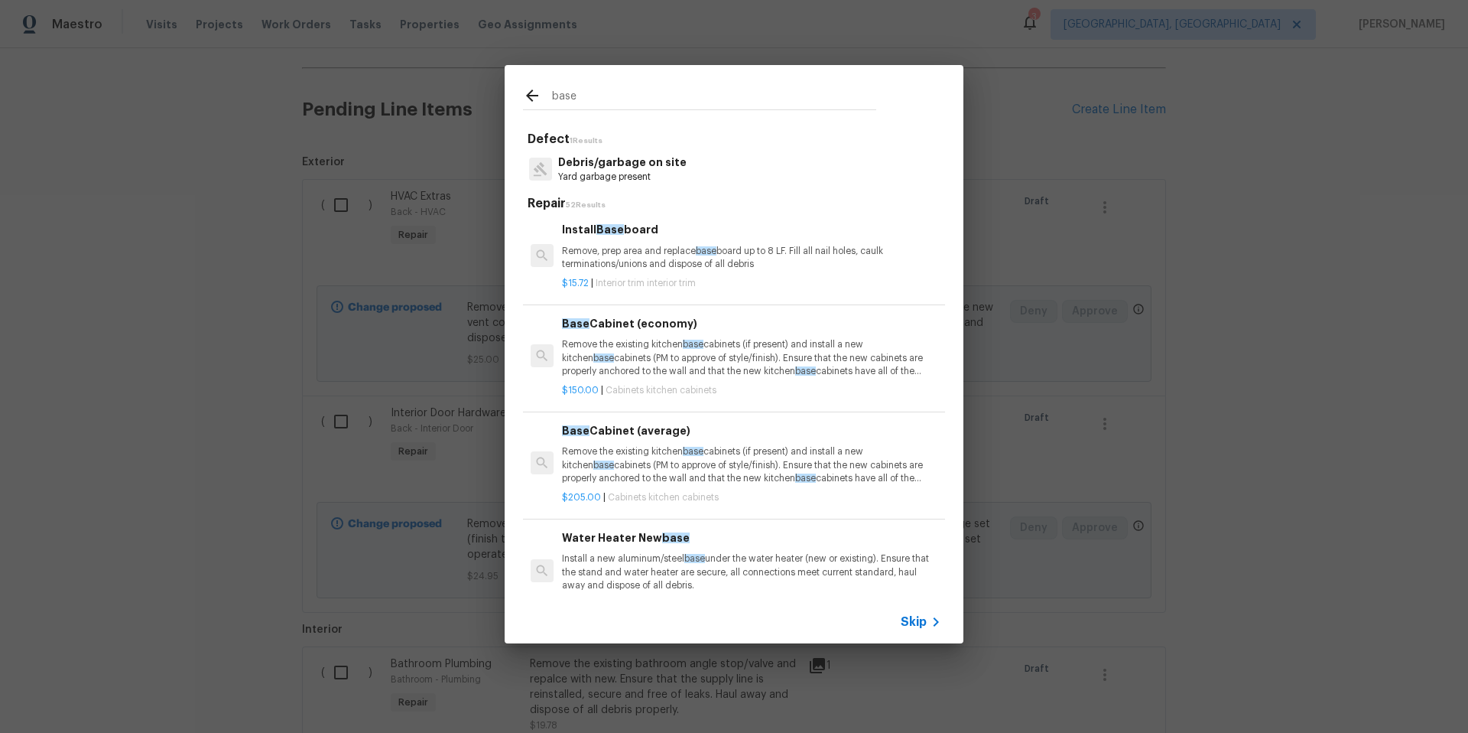
scroll to position [0, 0]
click at [590, 93] on input "base" at bounding box center [714, 97] width 324 height 23
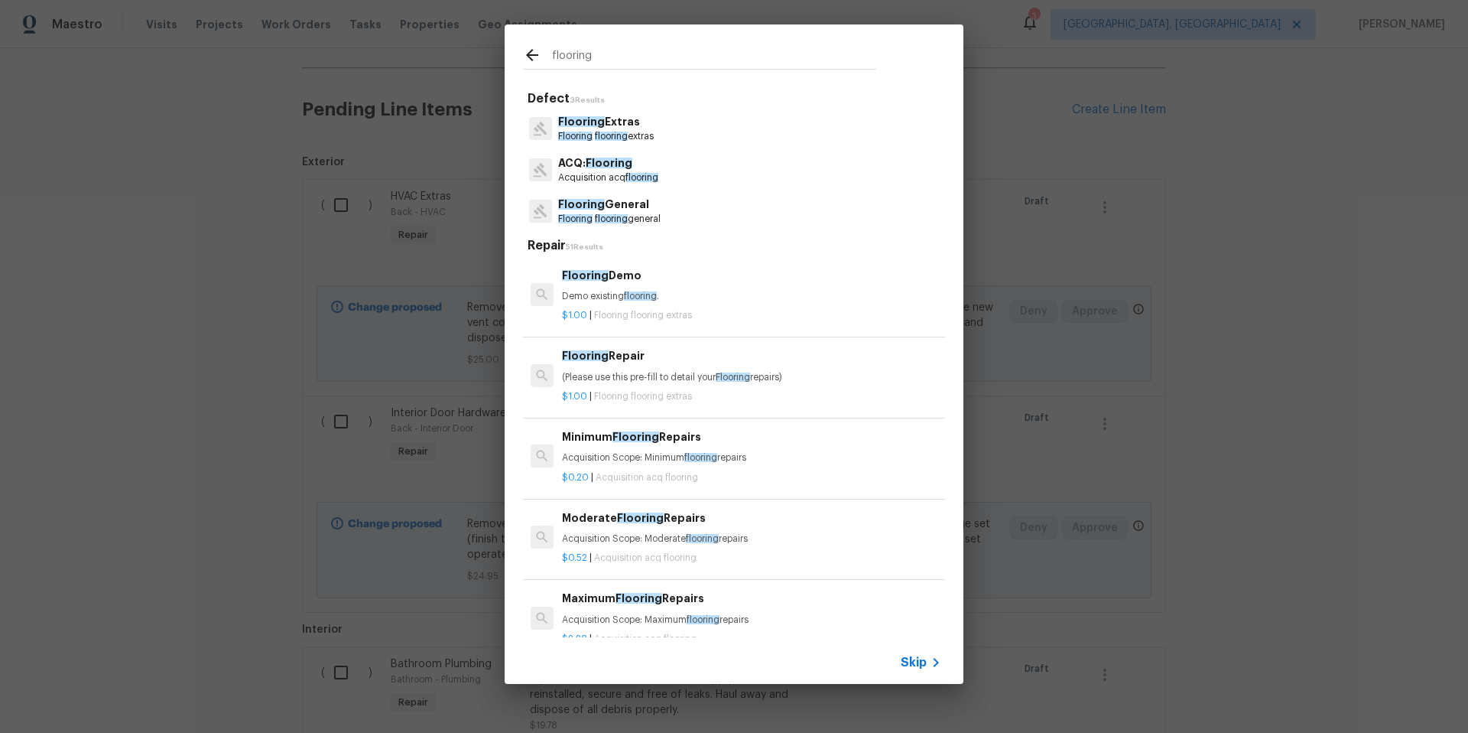
type input "flooring"
click at [628, 128] on p "Flooring Extras" at bounding box center [606, 122] width 96 height 16
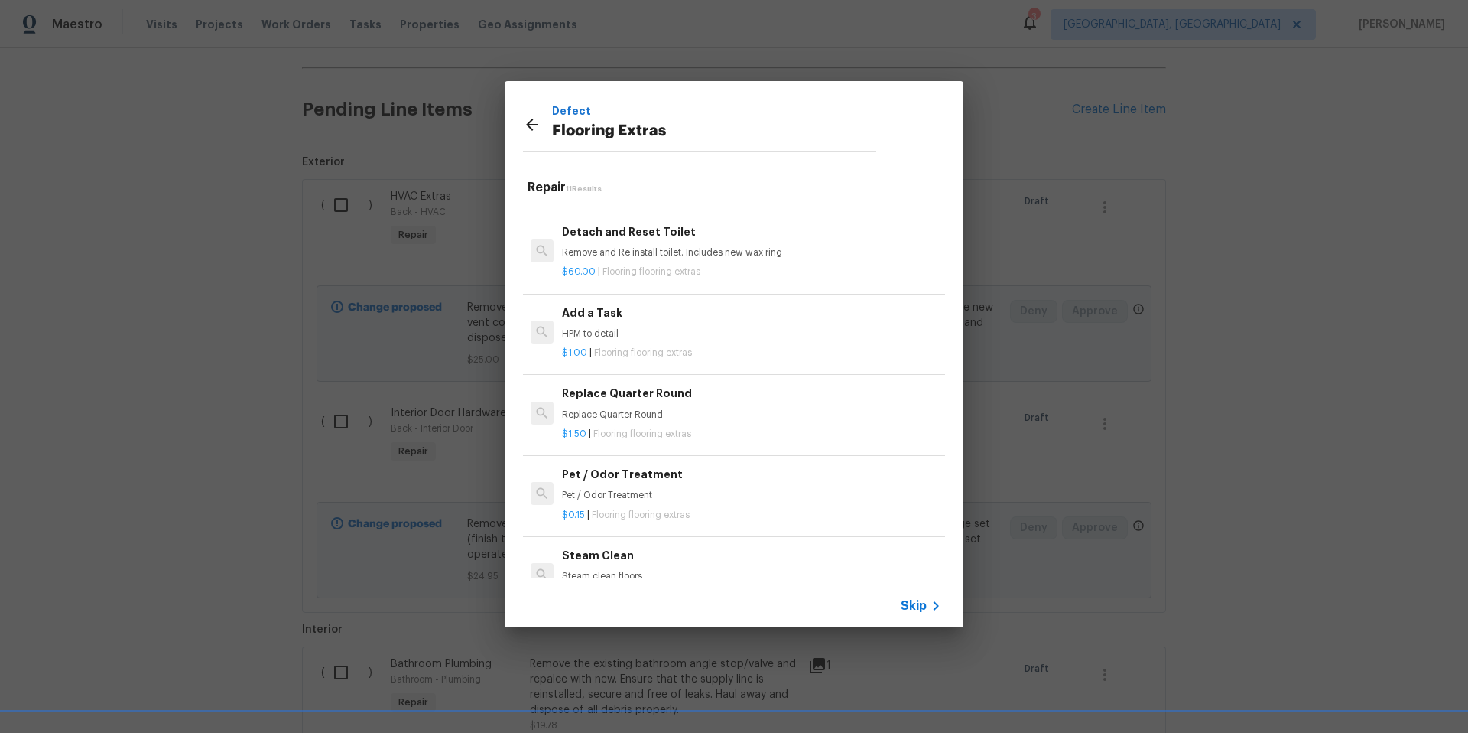
scroll to position [405, 0]
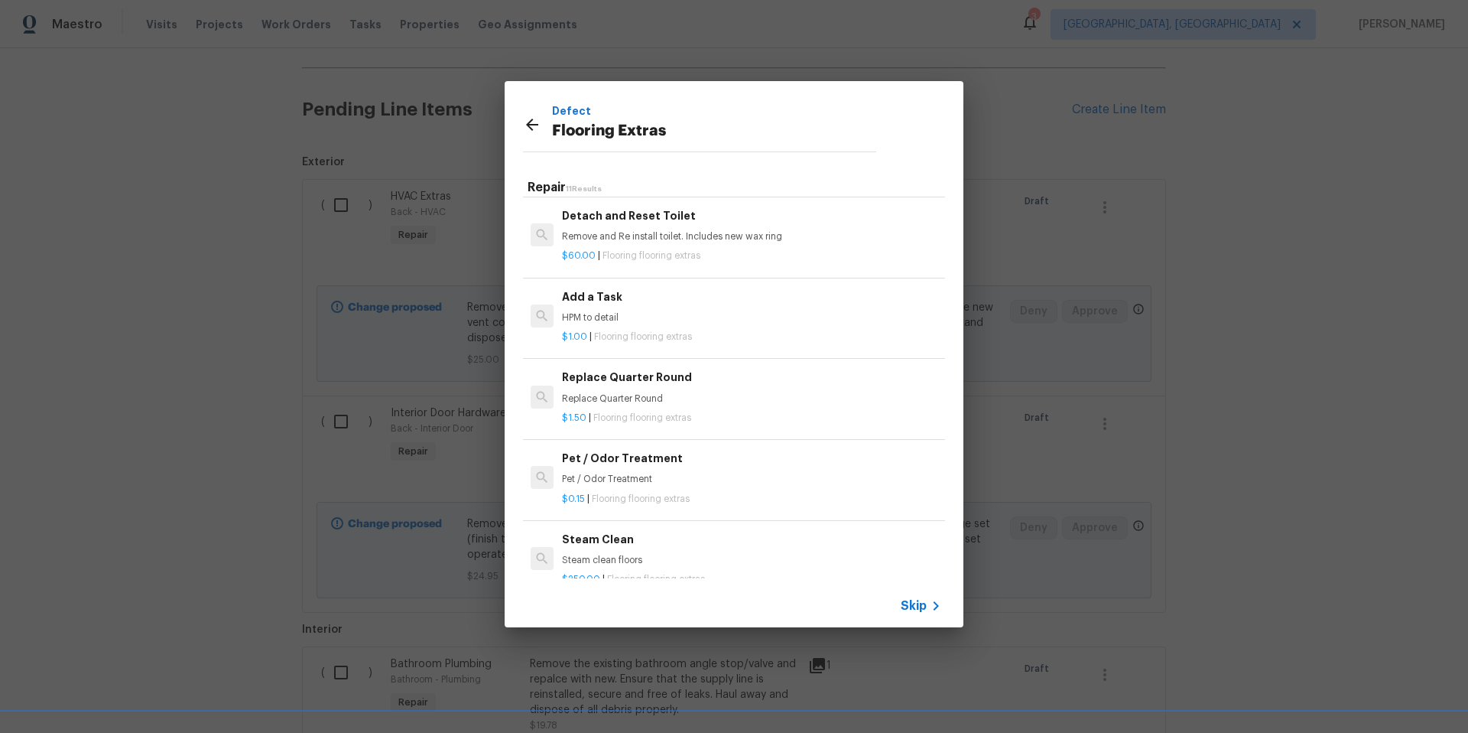
click at [619, 379] on h6 "Replace Quarter Round" at bounding box center [751, 377] width 379 height 17
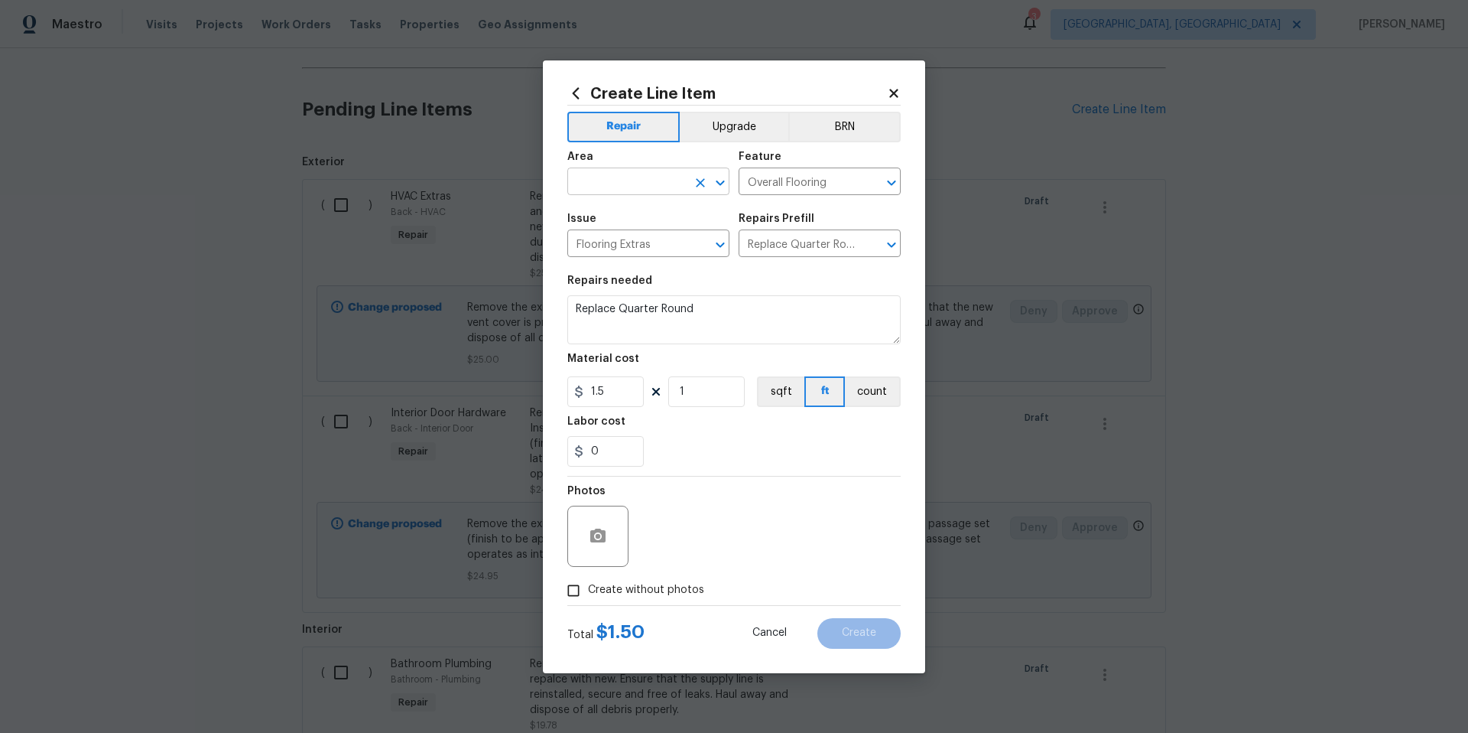
click at [617, 189] on input "text" at bounding box center [626, 183] width 119 height 24
click at [613, 226] on li "Kitchen" at bounding box center [648, 216] width 162 height 25
type input "Kitchen"
click at [723, 394] on input "1" at bounding box center [706, 391] width 76 height 31
type input "32"
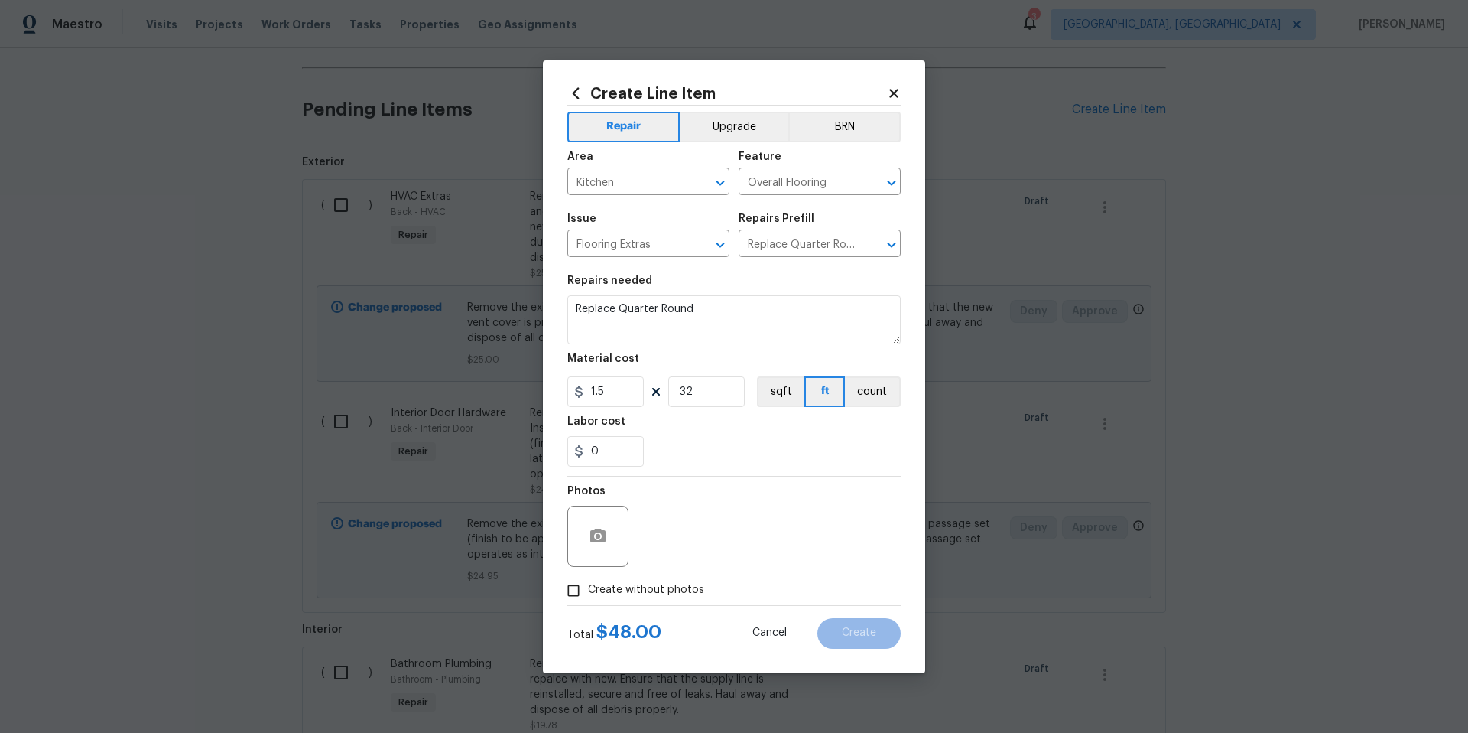
click at [767, 473] on section "Repairs needed Replace Quarter Round Material cost 1.5 32 sqft ft count Labor c…" at bounding box center [733, 371] width 333 height 210
click at [597, 540] on icon "button" at bounding box center [597, 535] width 15 height 14
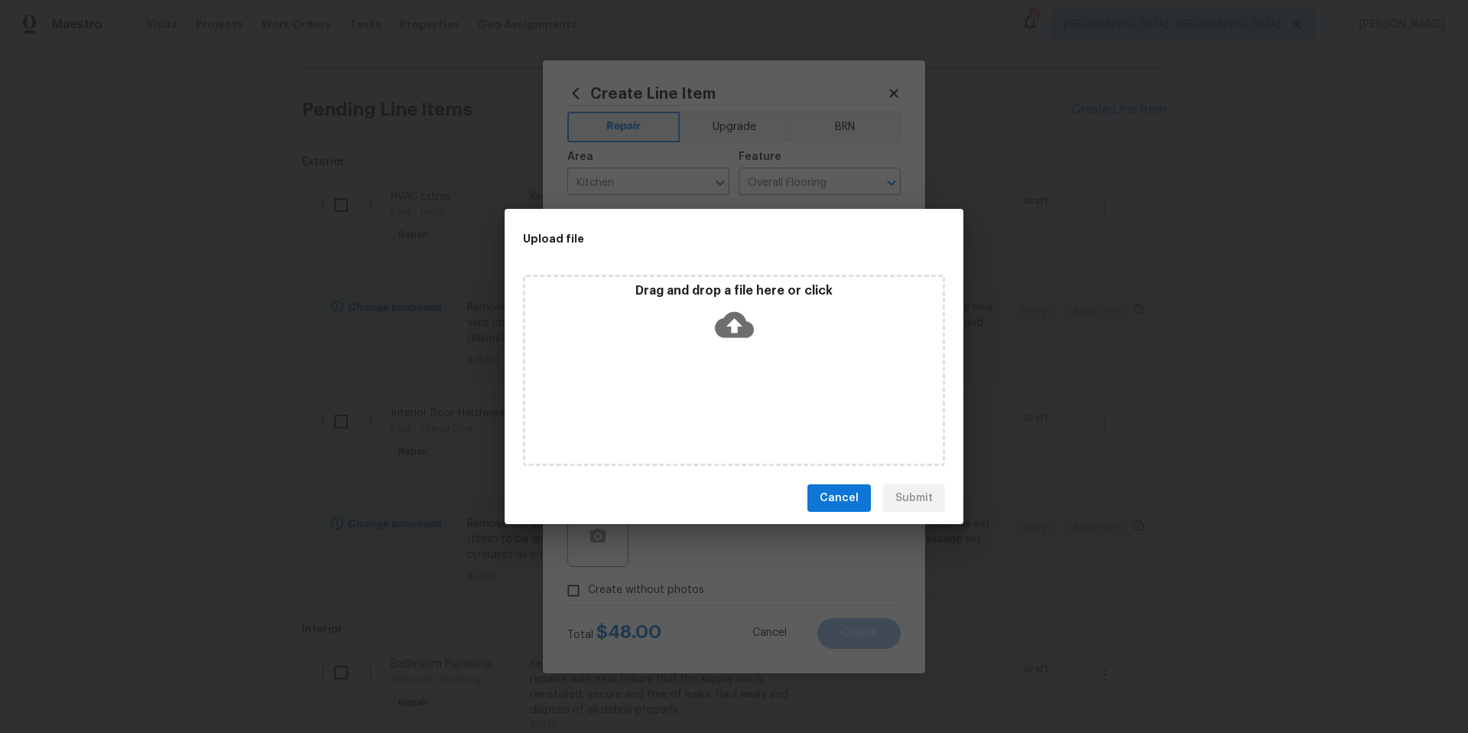
click at [744, 329] on icon at bounding box center [734, 325] width 39 height 26
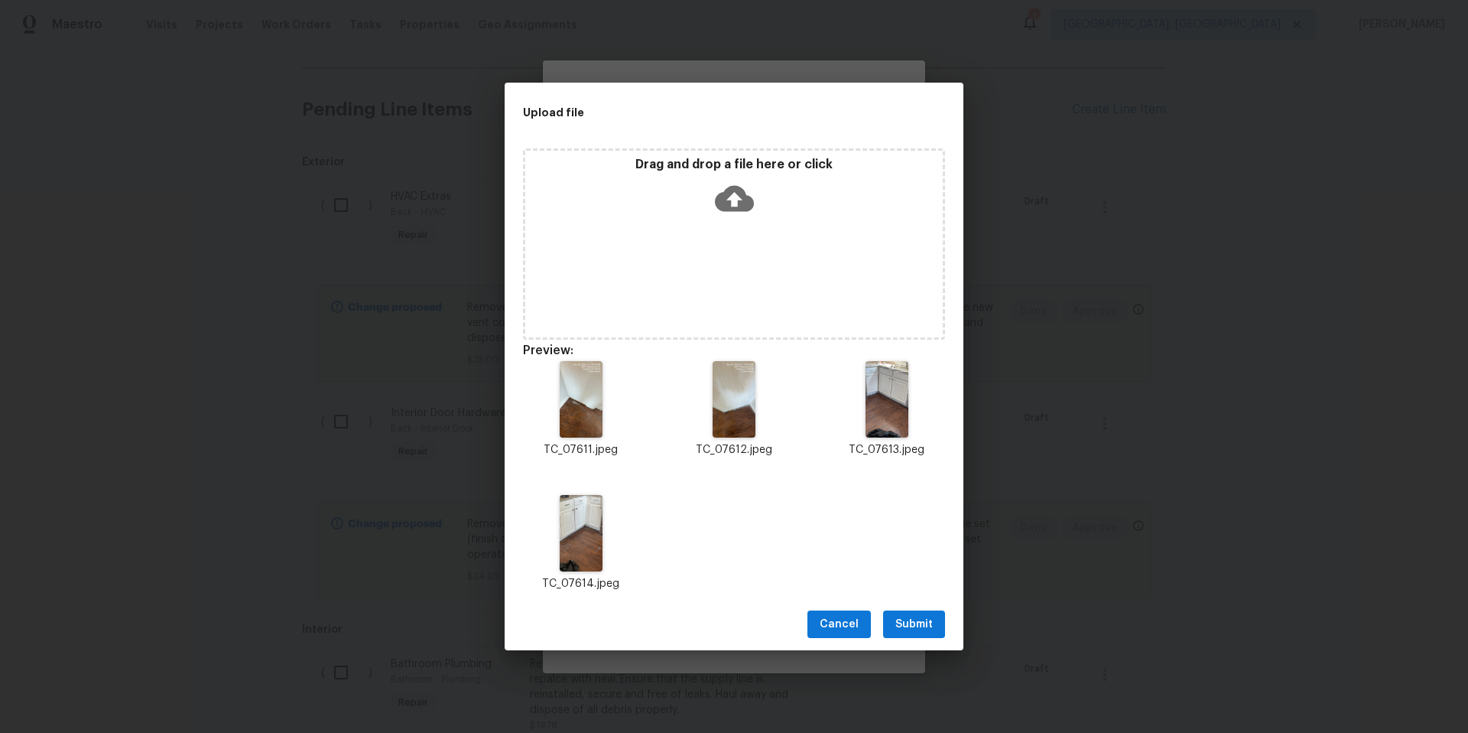
click at [926, 623] on span "Submit" at bounding box center [914, 624] width 37 height 19
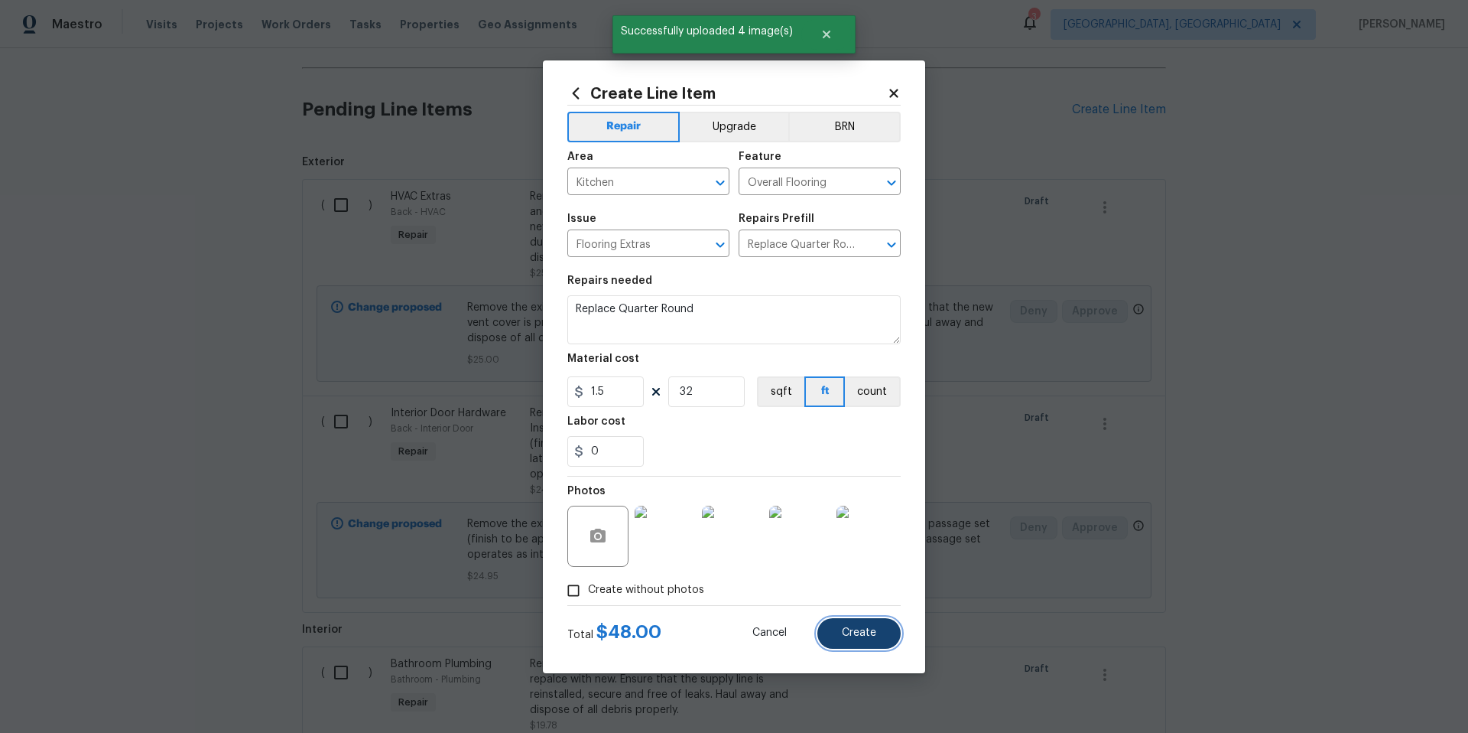
click at [874, 627] on span "Create" at bounding box center [859, 632] width 34 height 11
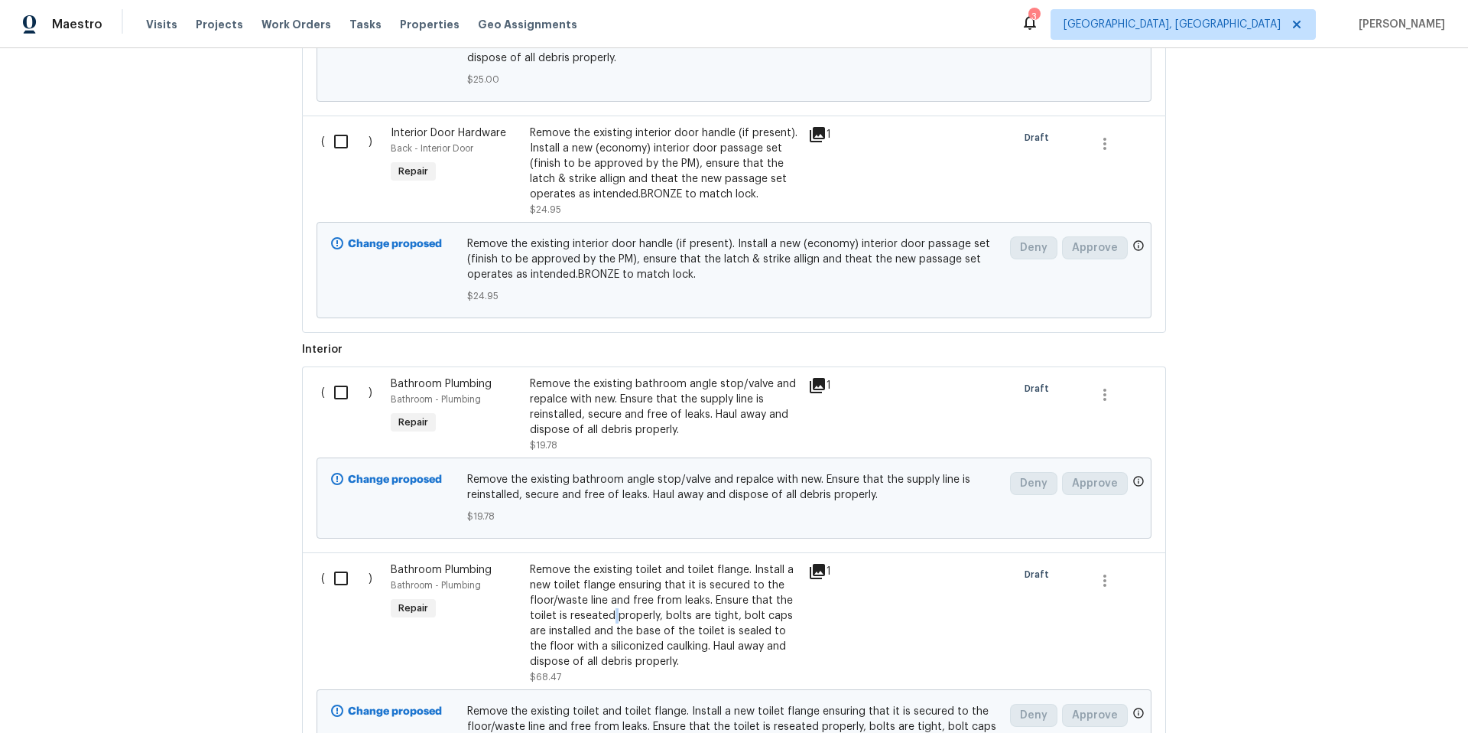
scroll to position [891, 0]
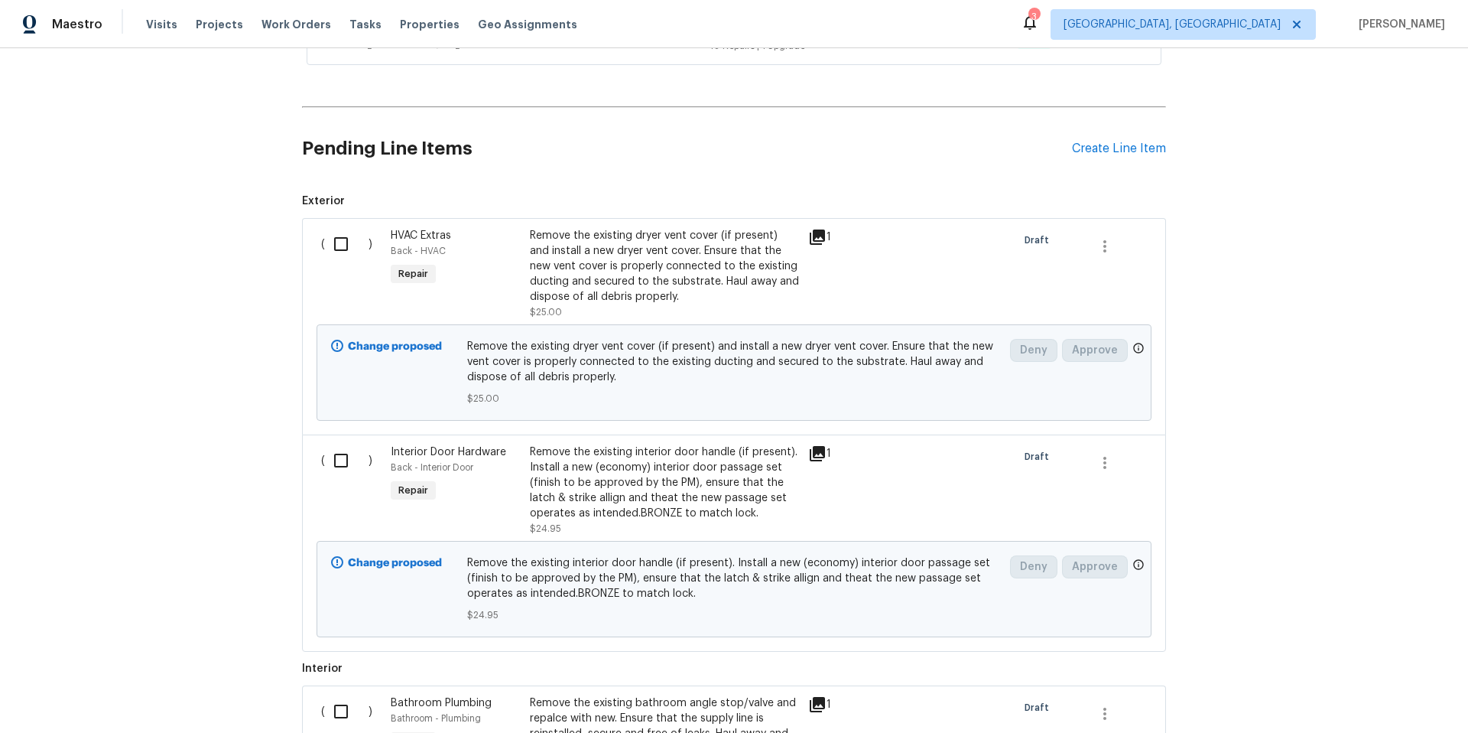
drag, startPoint x: 606, startPoint y: 382, endPoint x: 599, endPoint y: 0, distance: 382.5
click at [0, 0] on div "Maestro Visits Projects Work Orders Tasks Properties Geo Assignments 3 Corpus C…" at bounding box center [734, 366] width 1468 height 733
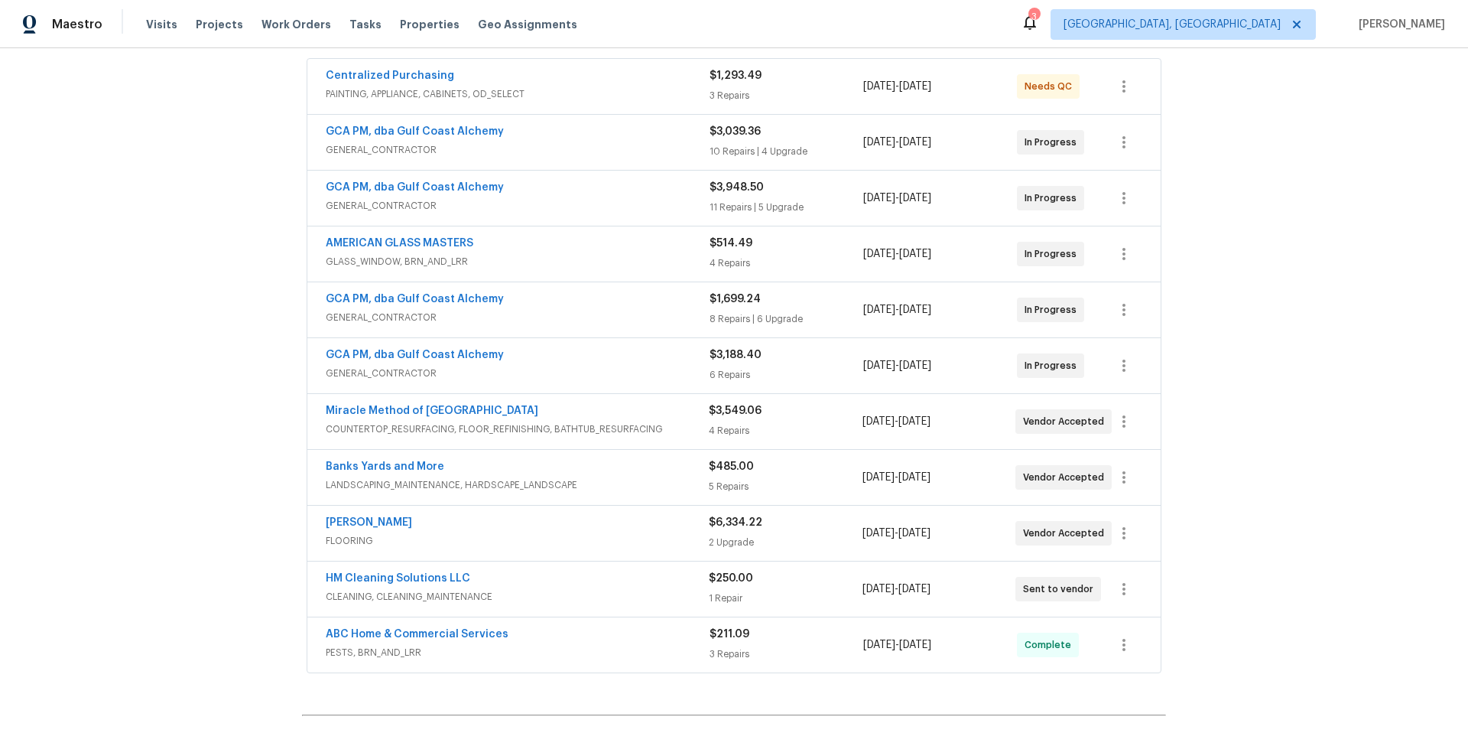
scroll to position [340, 0]
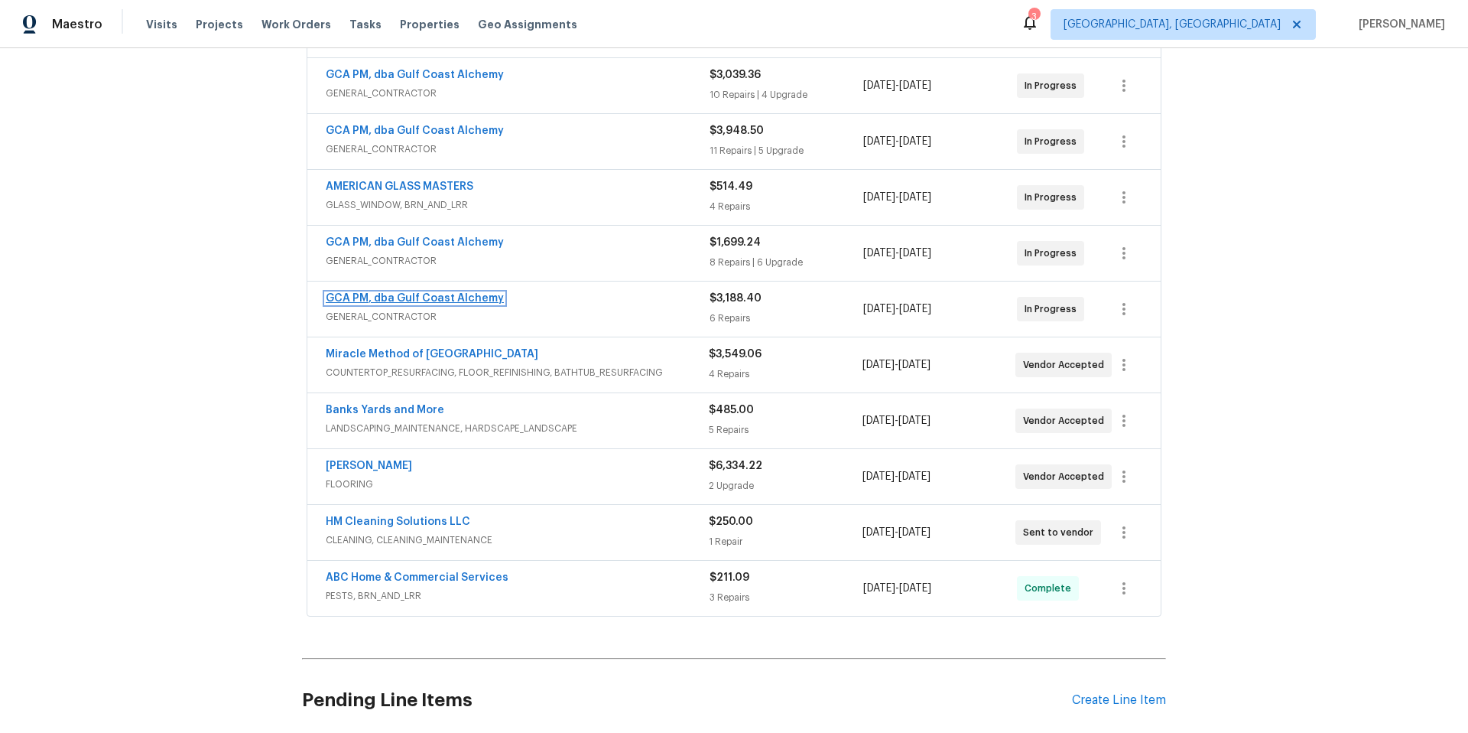
click at [386, 300] on link "GCA PM, dba Gulf Coast Alchemy" at bounding box center [415, 298] width 178 height 11
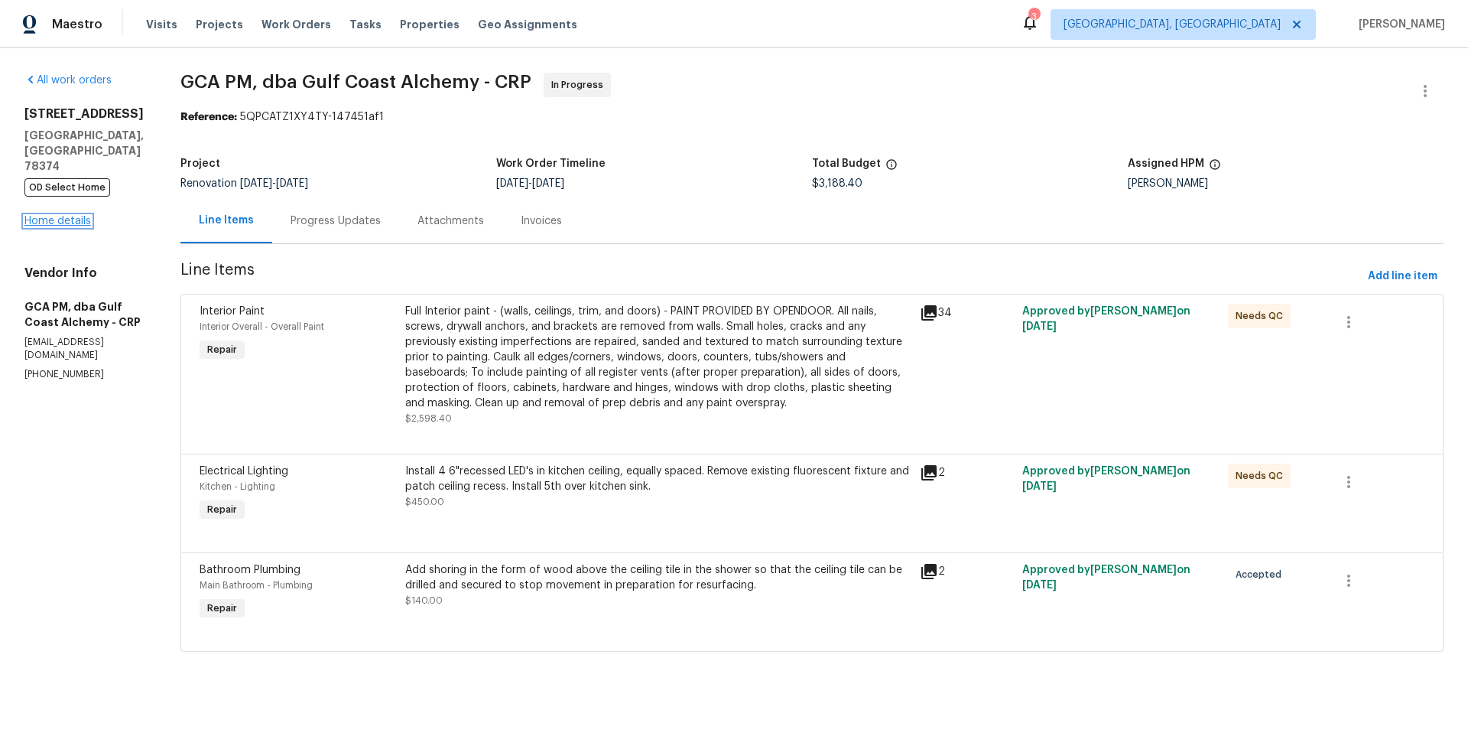
click at [57, 216] on link "Home details" at bounding box center [57, 221] width 67 height 11
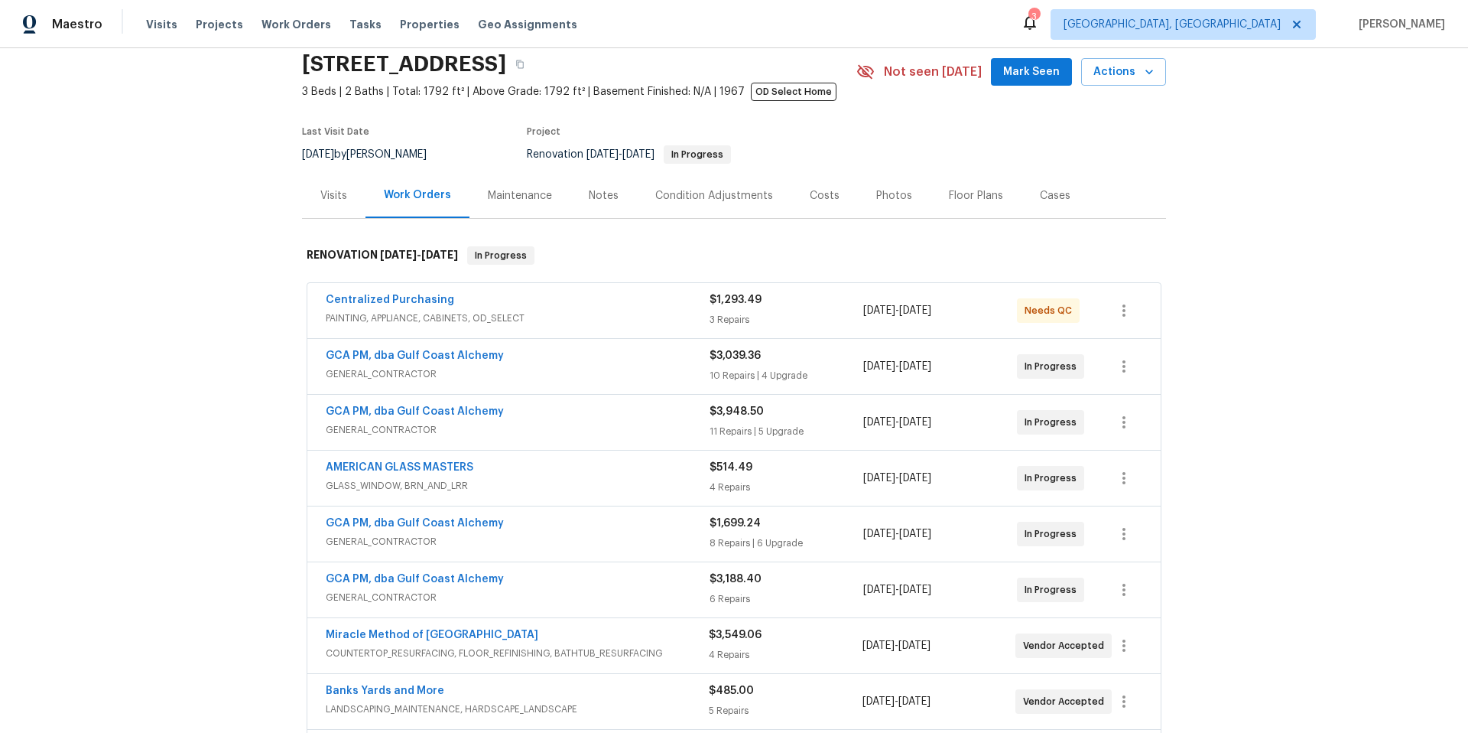
scroll to position [126, 0]
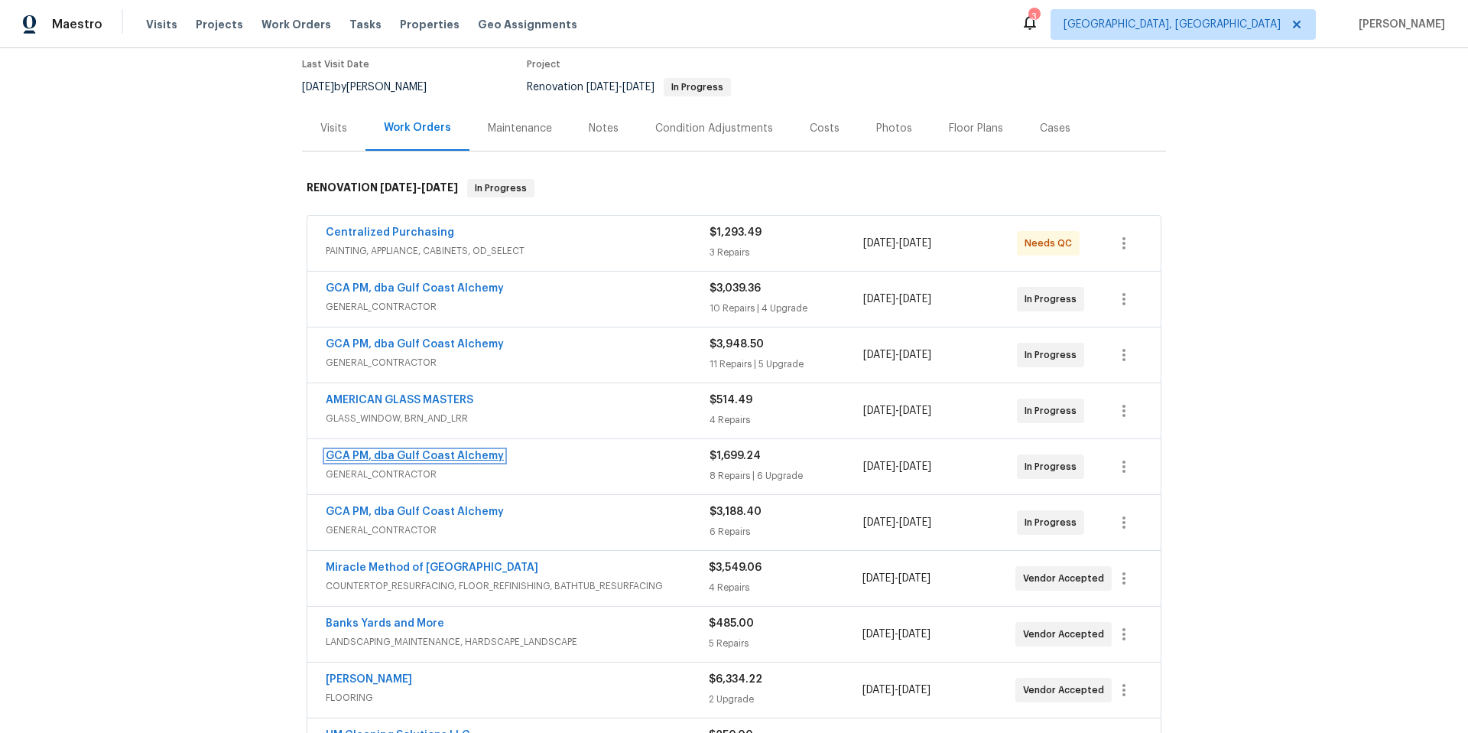
click at [424, 454] on link "GCA PM, dba Gulf Coast Alchemy" at bounding box center [415, 455] width 178 height 11
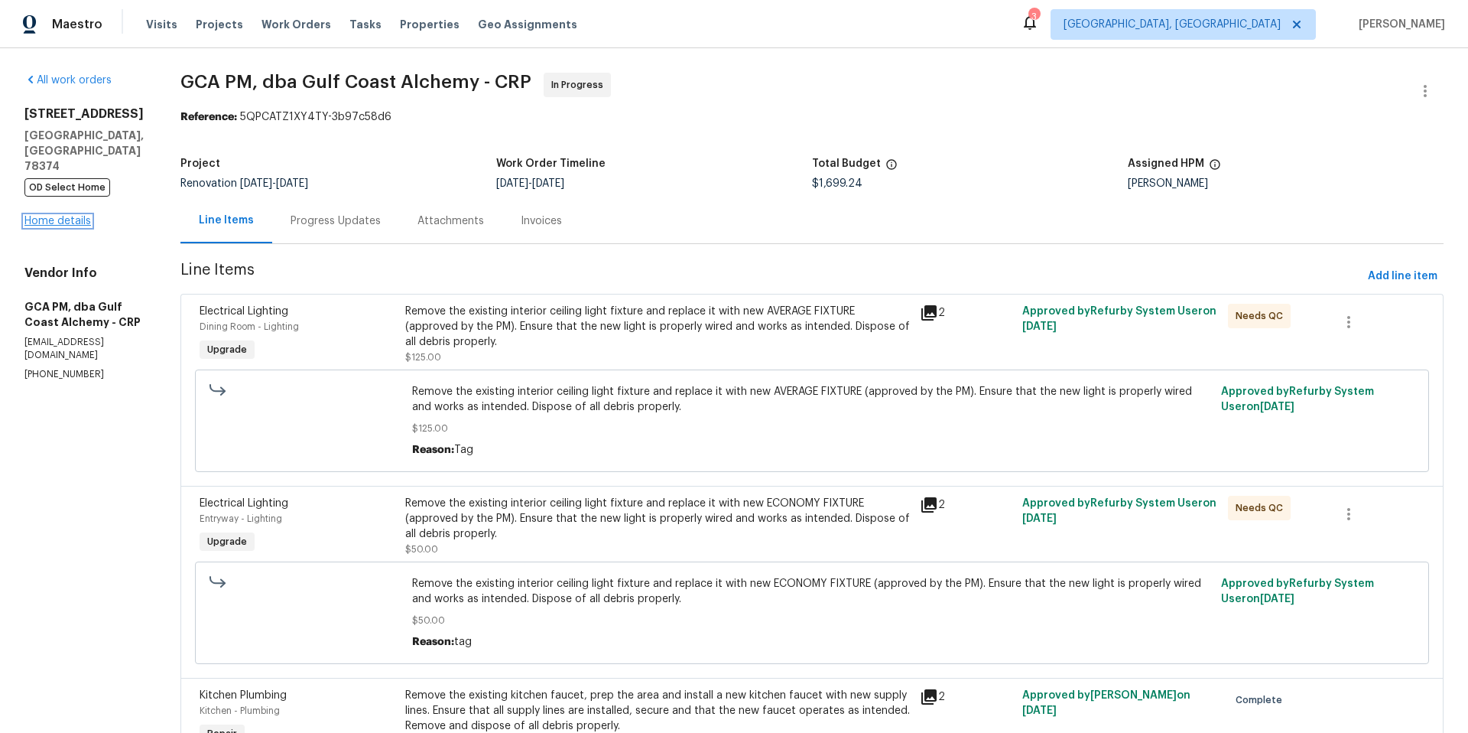
click at [67, 216] on link "Home details" at bounding box center [57, 221] width 67 height 11
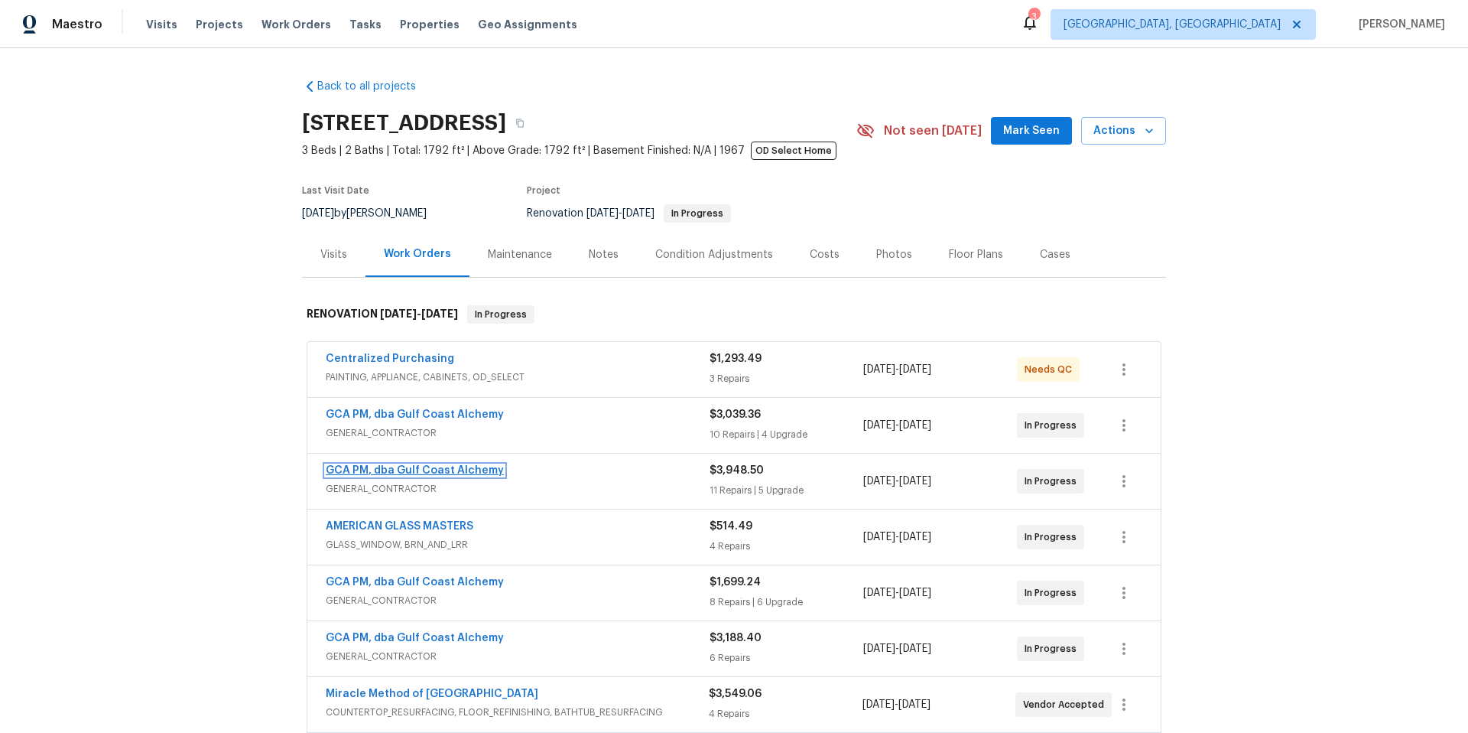
click at [381, 475] on link "GCA PM, dba Gulf Coast Alchemy" at bounding box center [415, 470] width 178 height 11
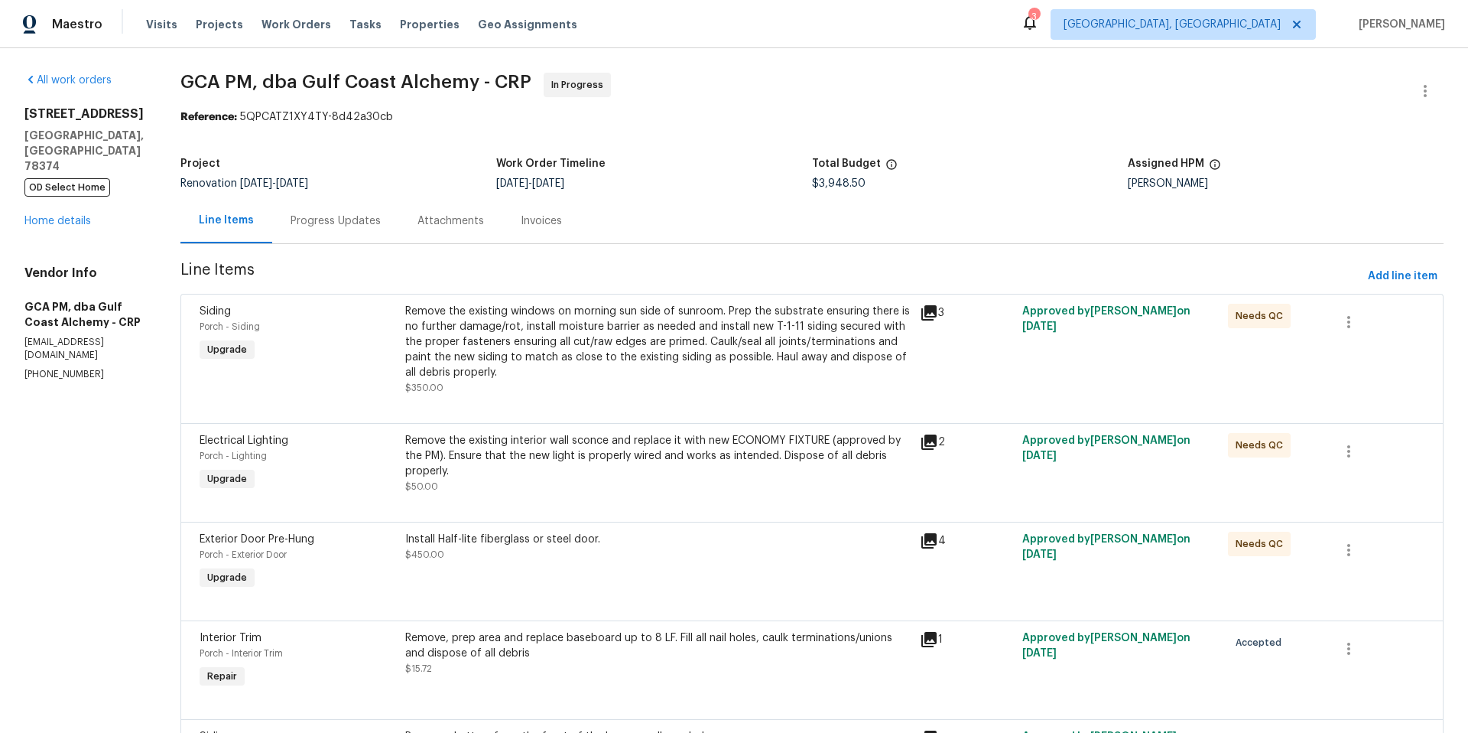
click at [57, 197] on div "[STREET_ADDRESS] OD Select Home Home details" at bounding box center [83, 167] width 119 height 122
click at [59, 216] on link "Home details" at bounding box center [57, 221] width 67 height 11
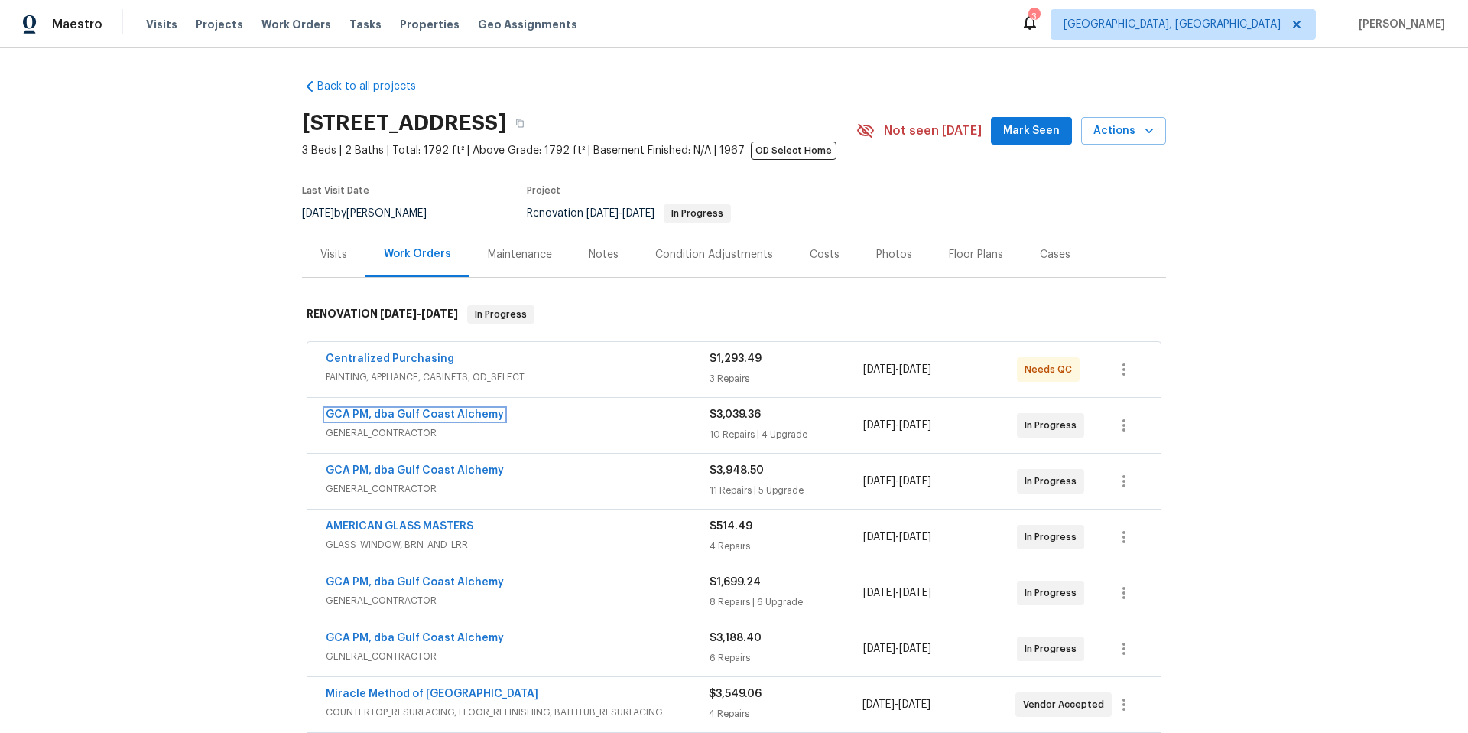
click at [363, 415] on link "GCA PM, dba Gulf Coast Alchemy" at bounding box center [415, 414] width 178 height 11
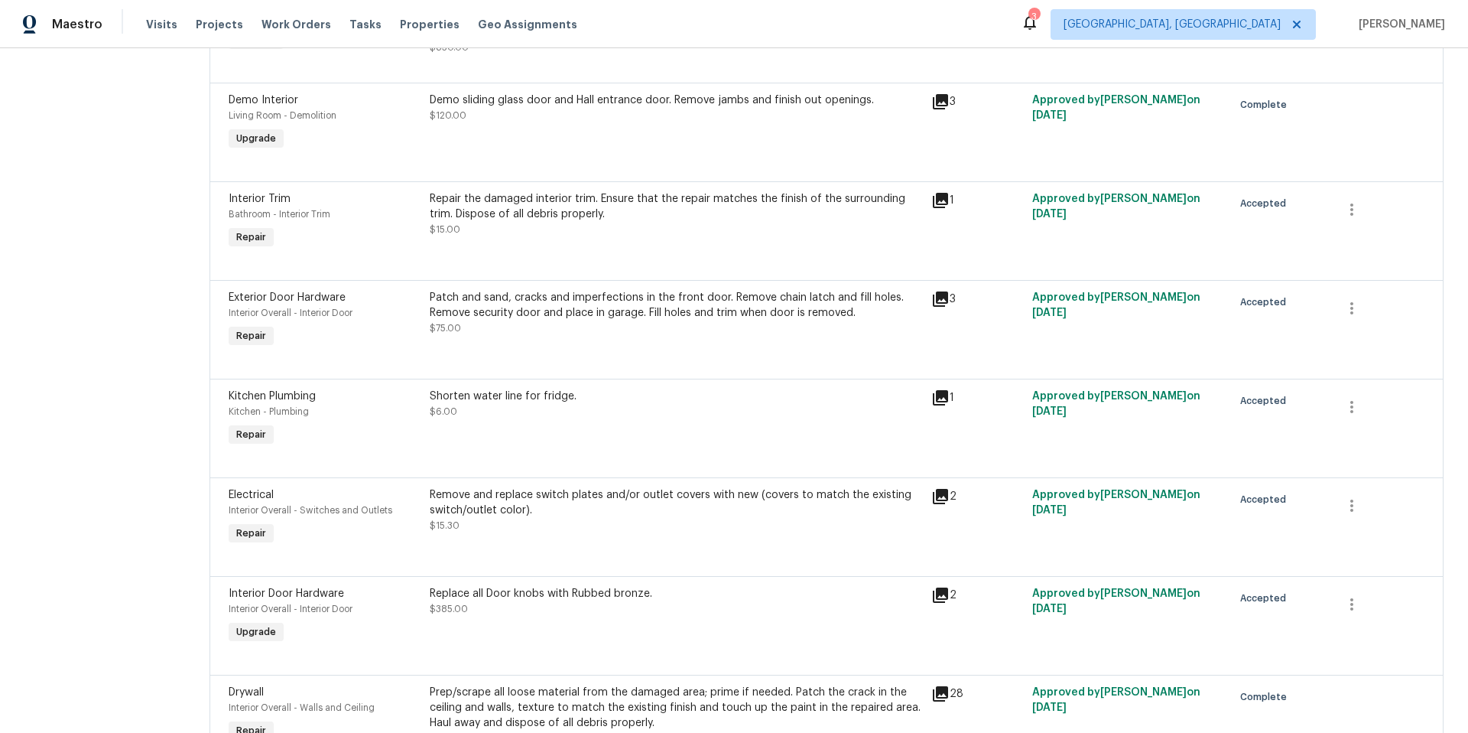
scroll to position [405, 0]
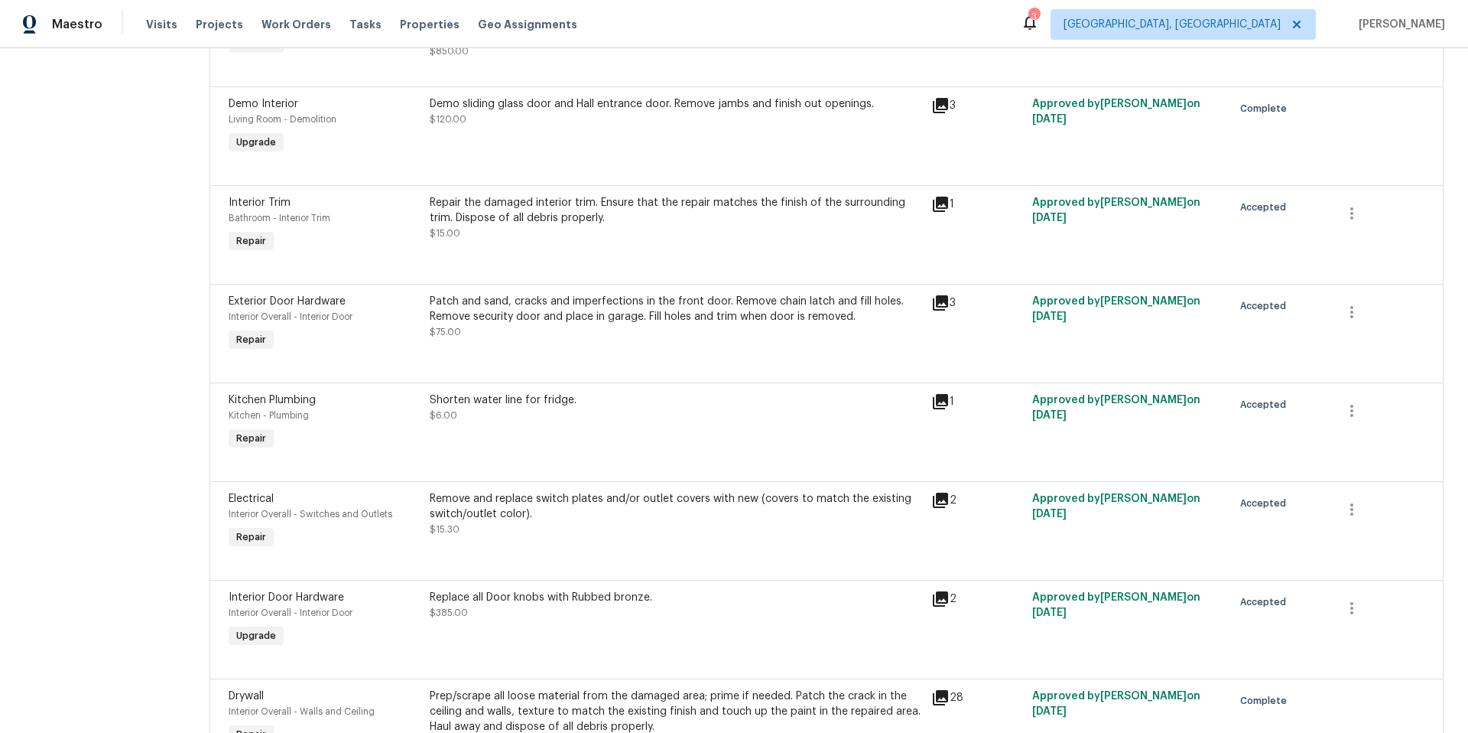
click at [521, 222] on div "Repair the damaged interior trim. Ensure that the repair matches the finish of …" at bounding box center [676, 210] width 493 height 31
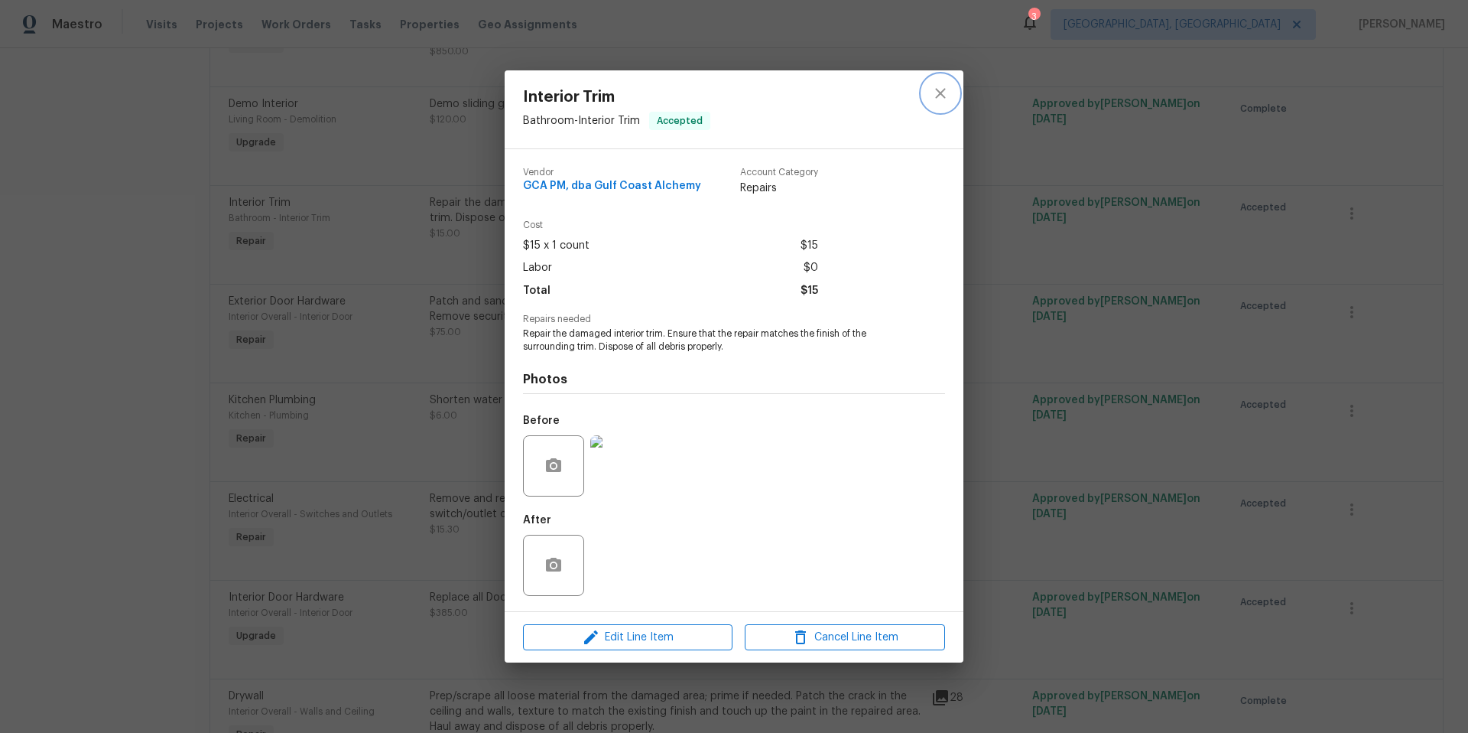
click at [929, 92] on button "close" at bounding box center [940, 93] width 37 height 37
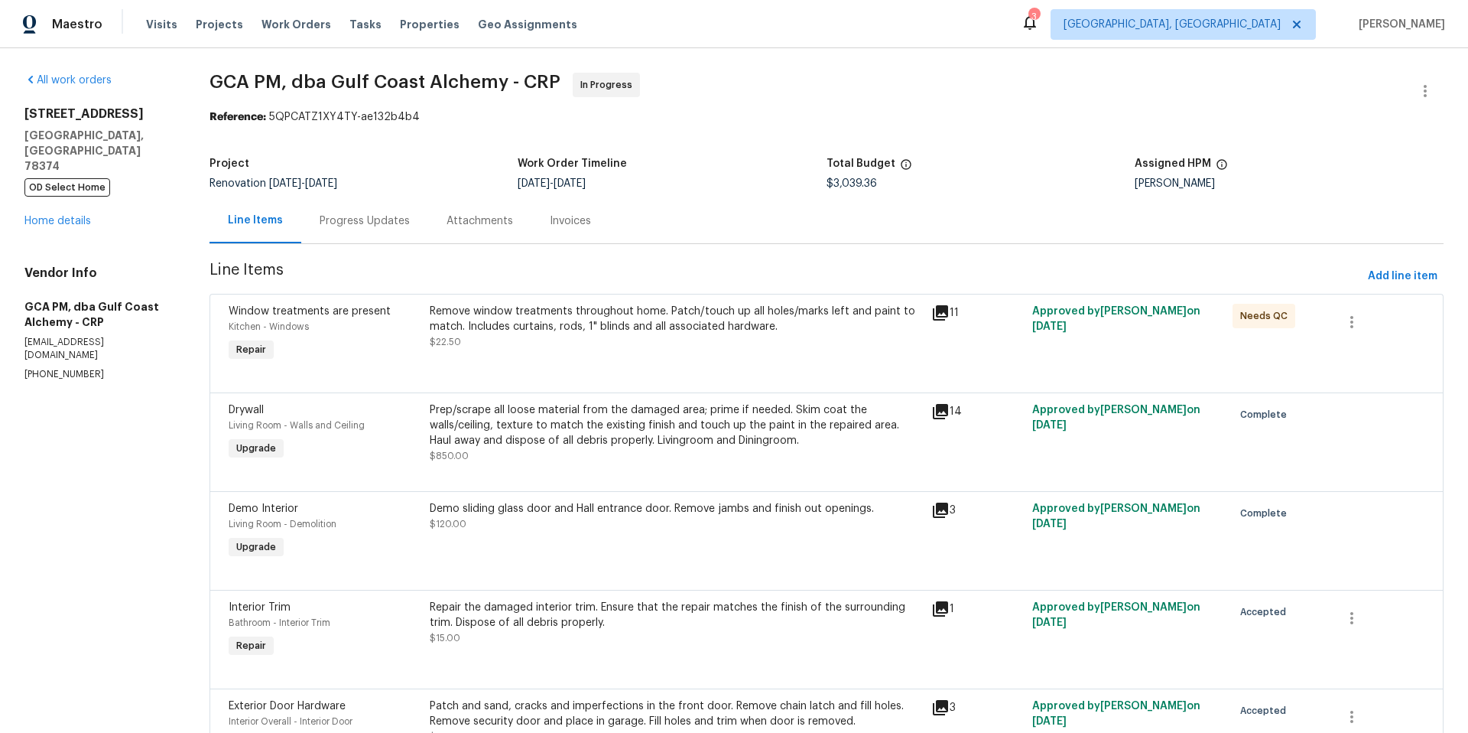
scroll to position [3, 0]
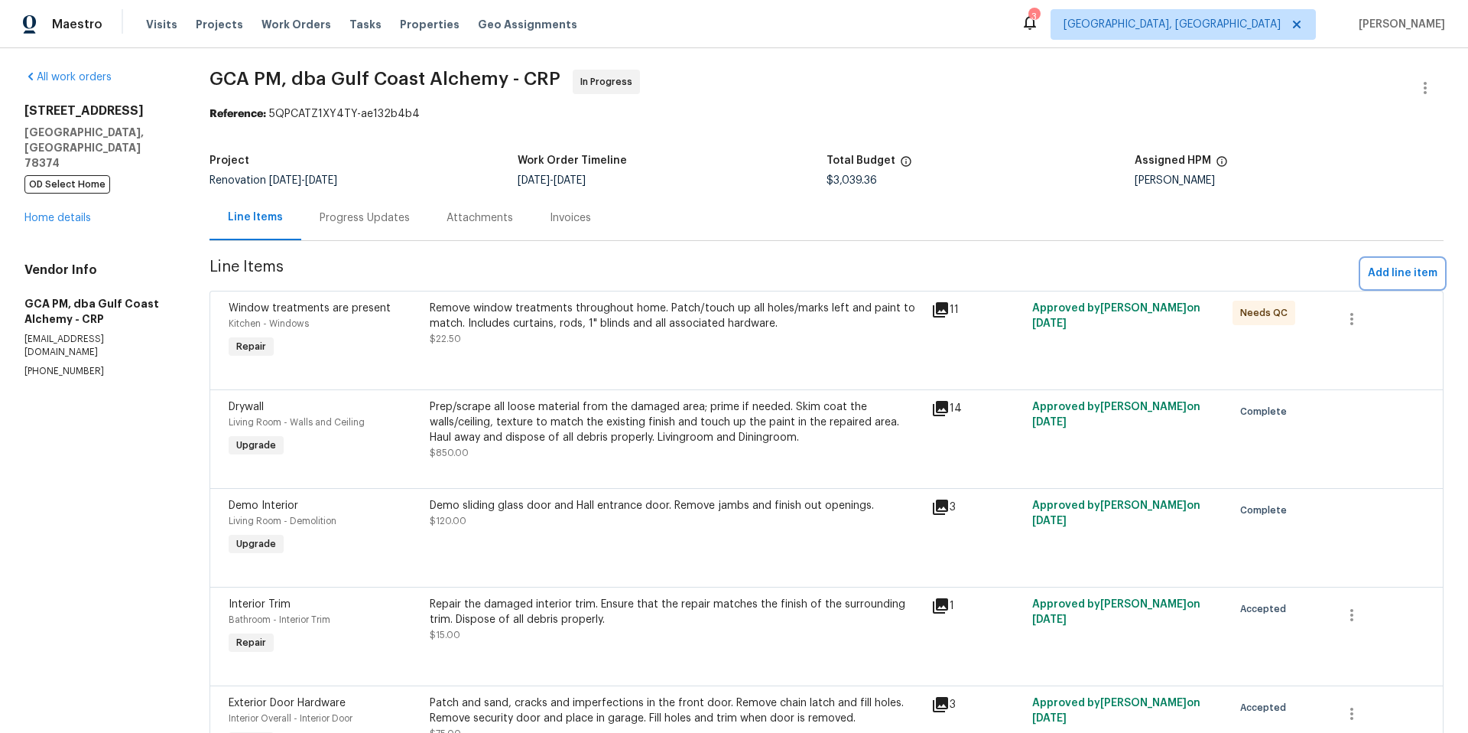
click at [1371, 278] on span "Add line item" at bounding box center [1403, 273] width 70 height 19
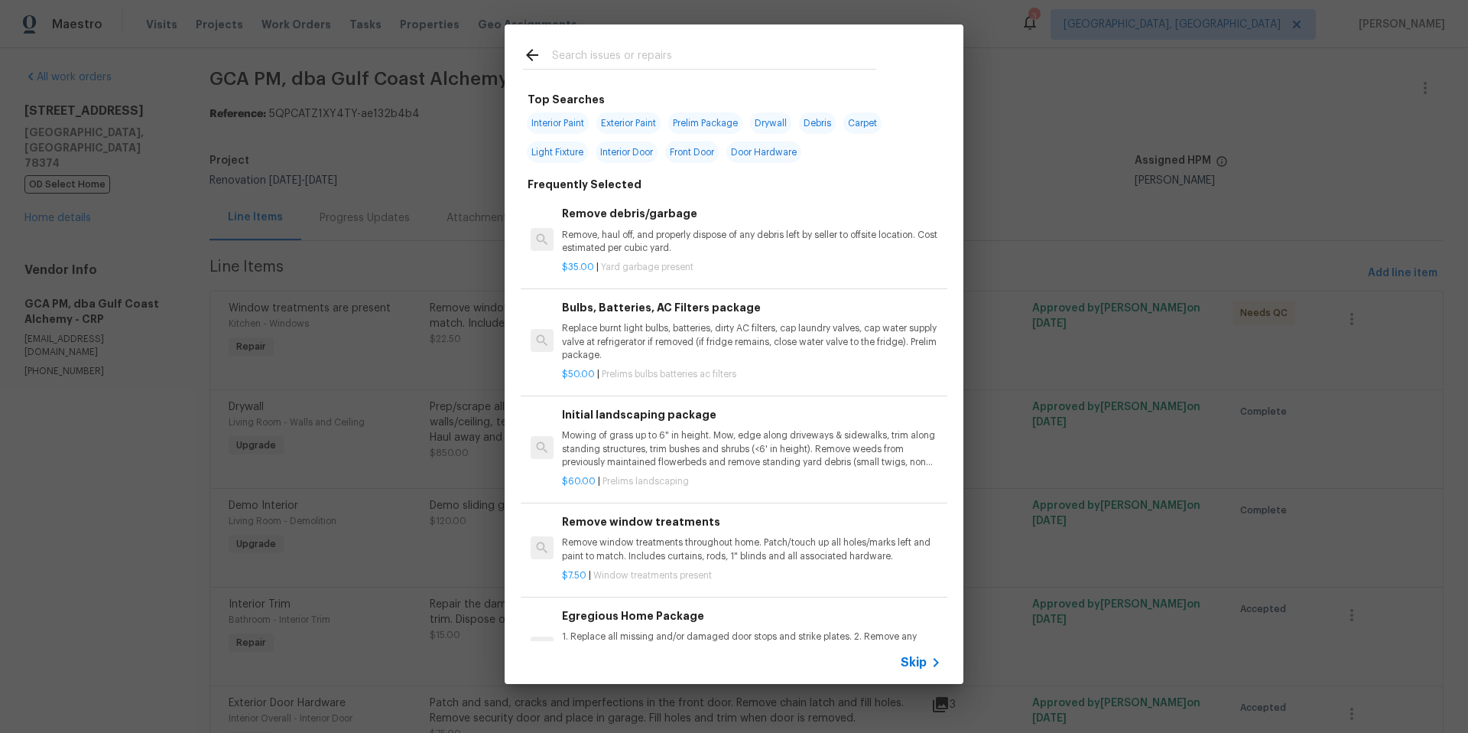
click at [558, 44] on div at bounding box center [700, 54] width 390 height 60
click at [557, 54] on input "text" at bounding box center [714, 57] width 324 height 23
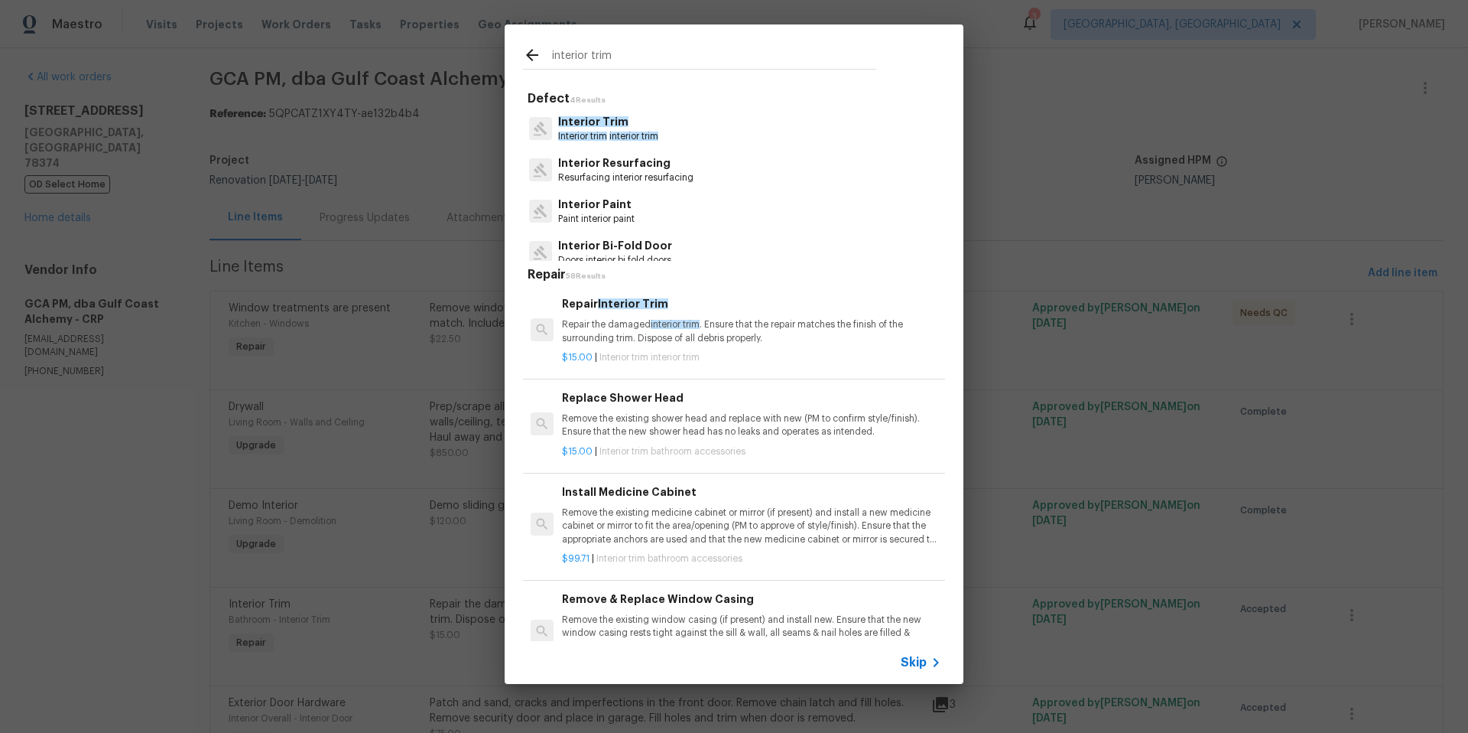
type input "interior trim"
click at [603, 132] on span "Interior trim" at bounding box center [582, 136] width 49 height 9
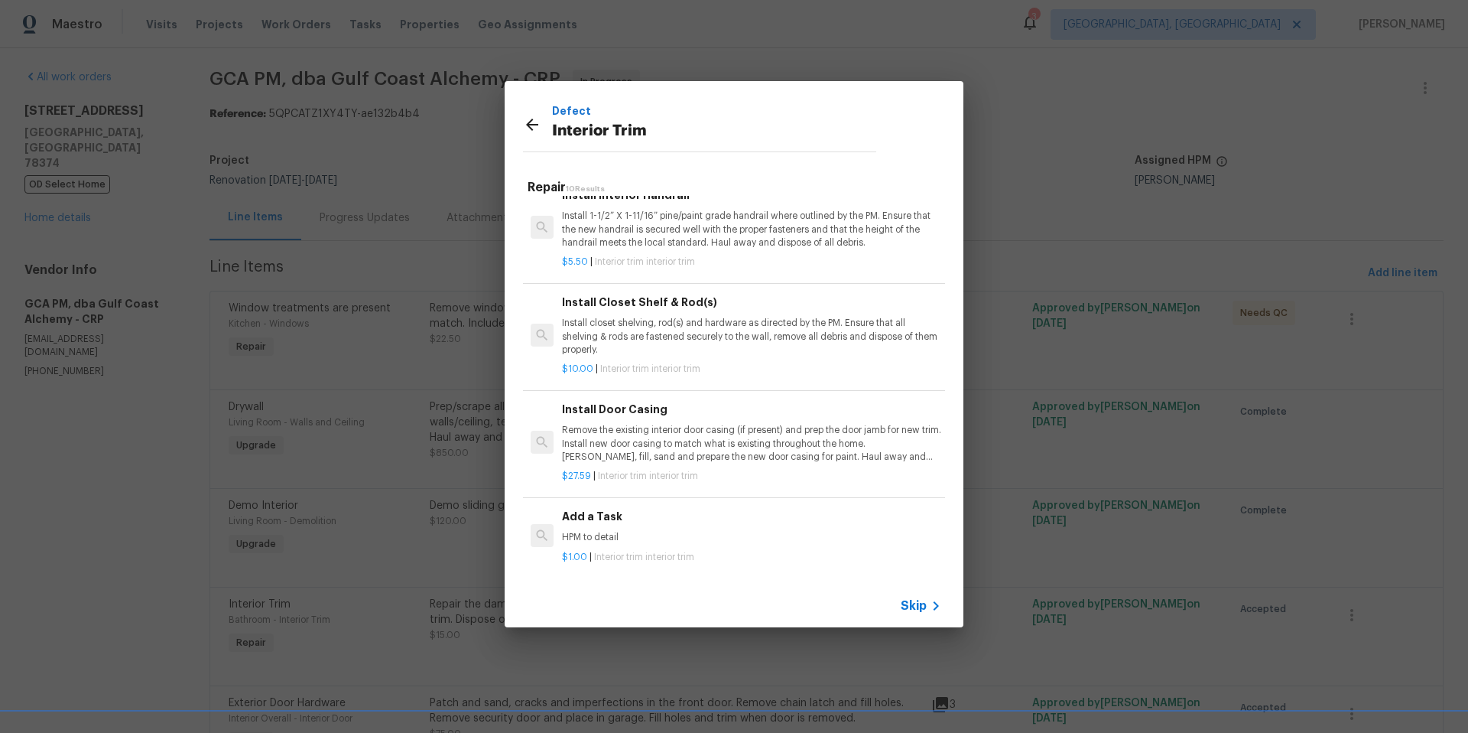
scroll to position [636, 0]
click at [591, 531] on p "HPM to detail" at bounding box center [751, 537] width 379 height 13
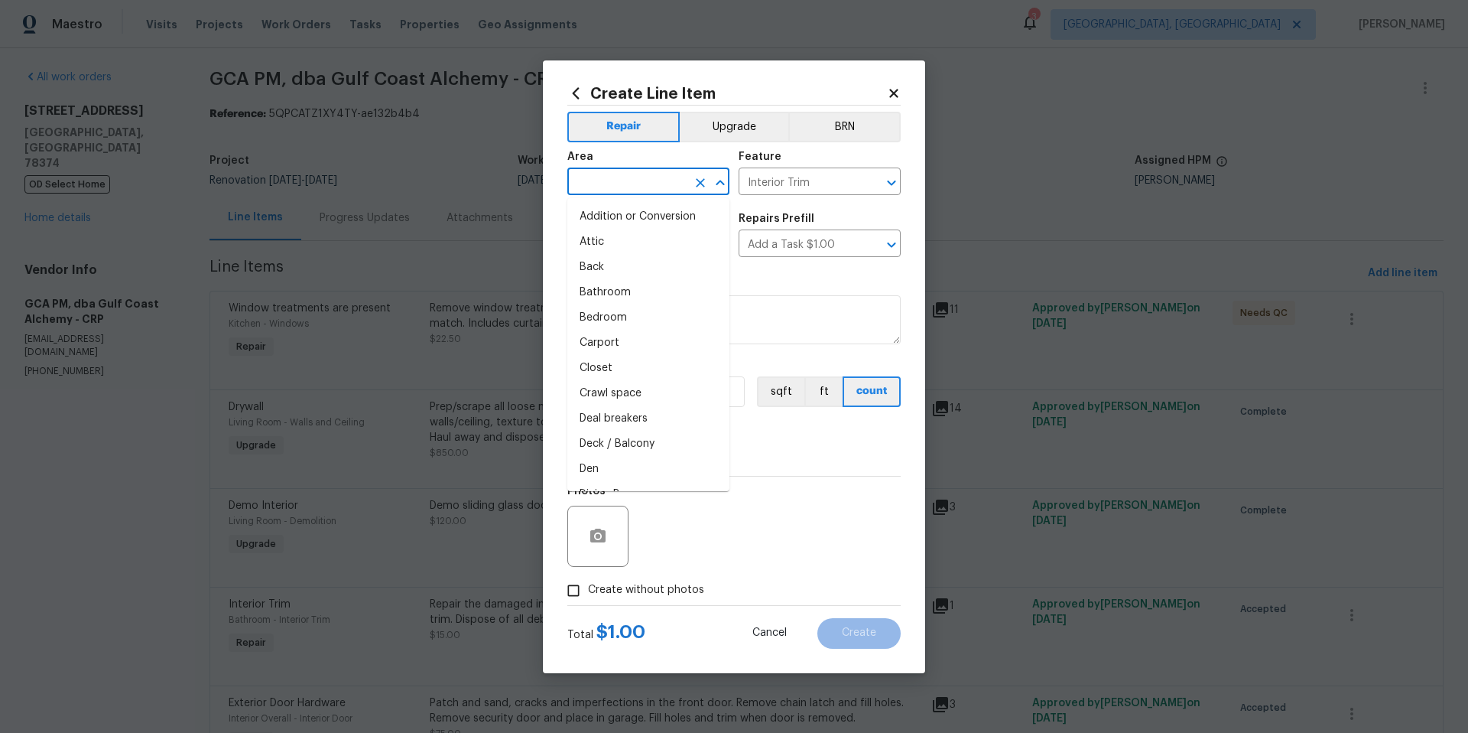
click at [624, 180] on input "text" at bounding box center [626, 183] width 119 height 24
click at [649, 219] on li "Living Room" at bounding box center [648, 216] width 162 height 25
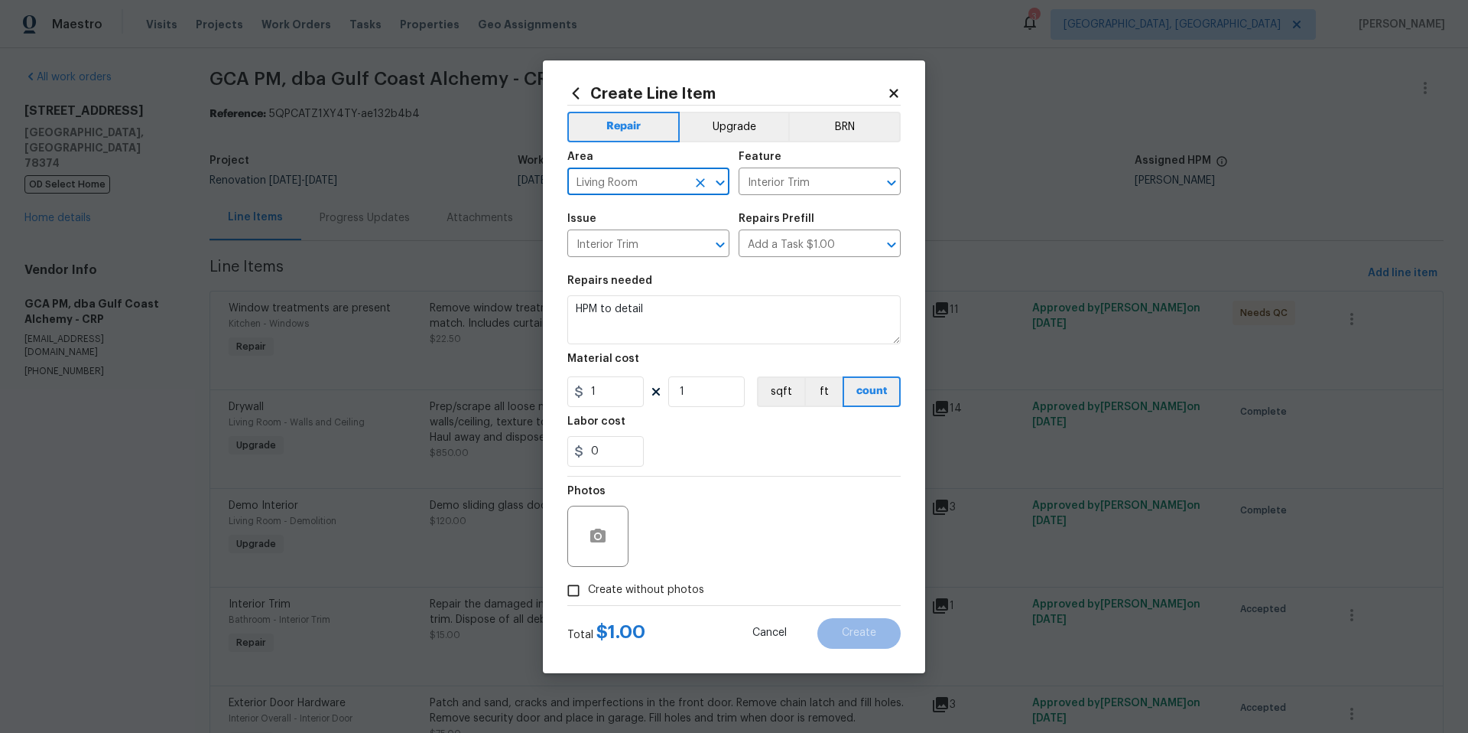
type input "Living Room"
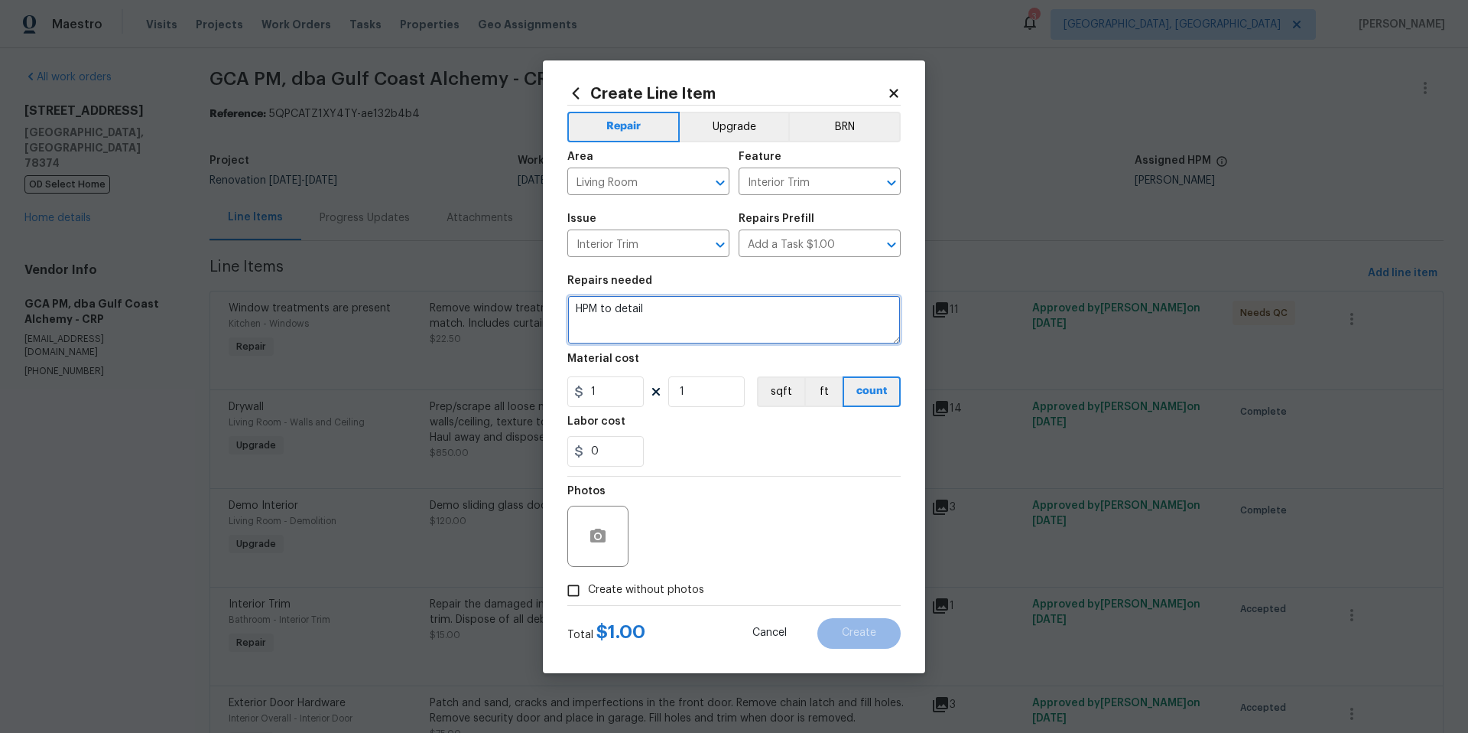
click at [648, 307] on textarea "HPM to detail" at bounding box center [733, 319] width 333 height 49
type textarea "Instal corner trim where paneling meets sheetrock."
click at [598, 545] on icon "button" at bounding box center [598, 536] width 18 height 18
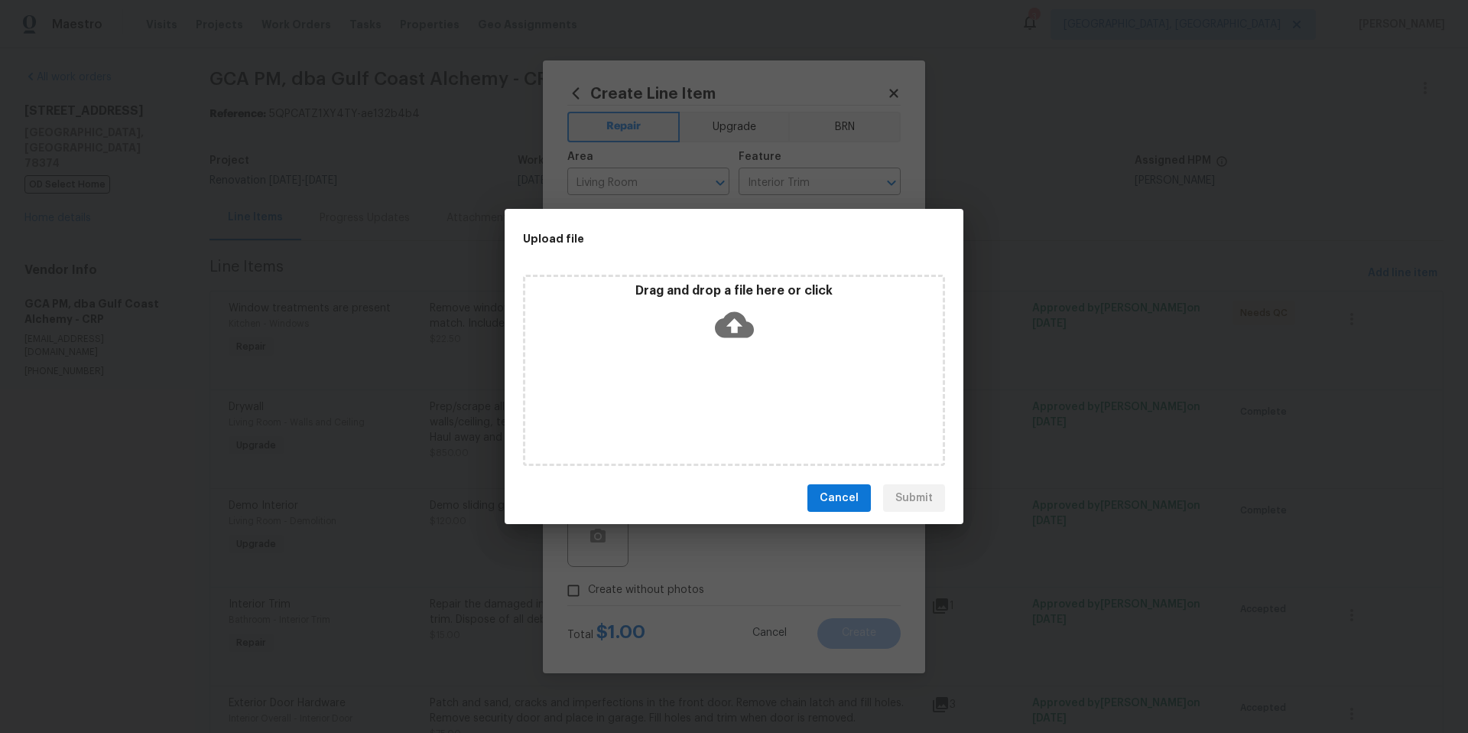
click at [730, 327] on icon at bounding box center [734, 324] width 39 height 39
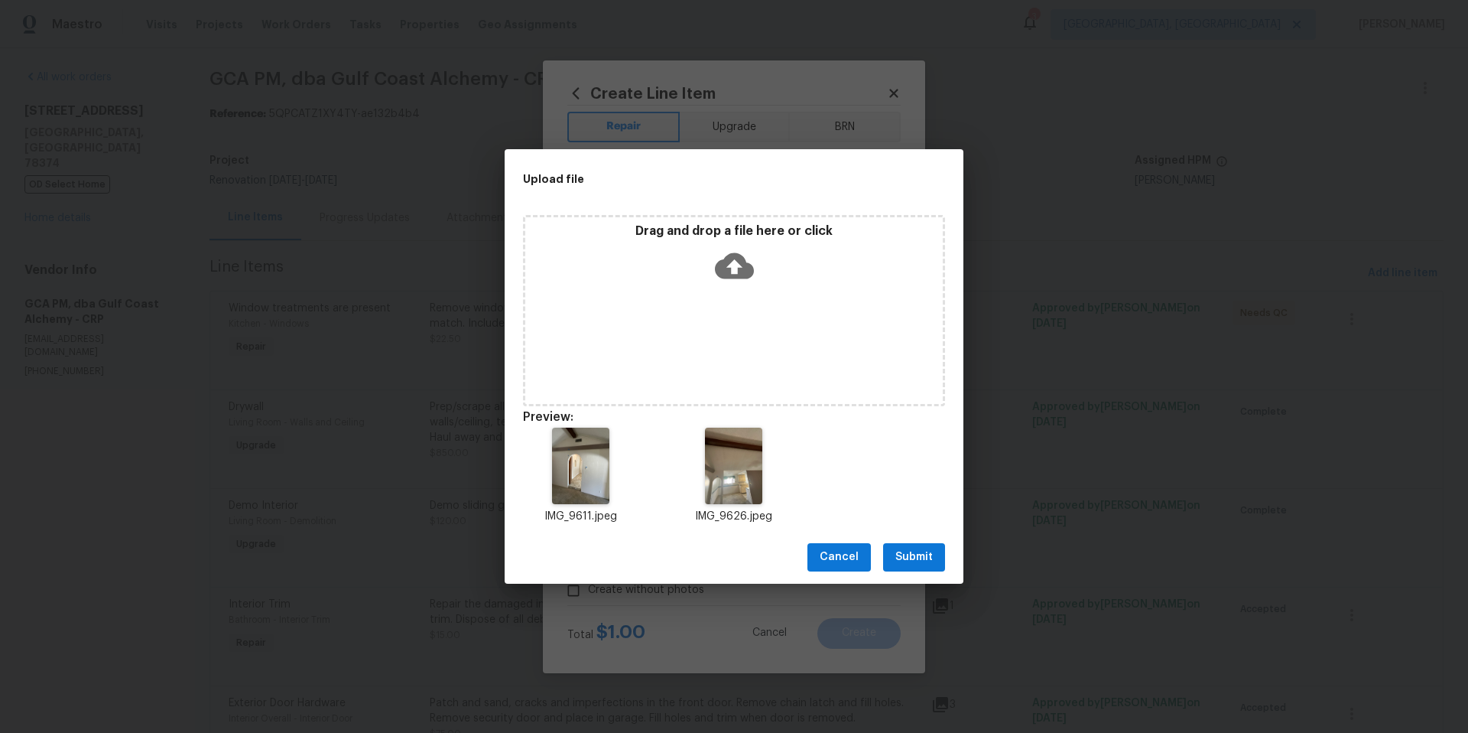
click at [925, 566] on button "Submit" at bounding box center [914, 557] width 62 height 28
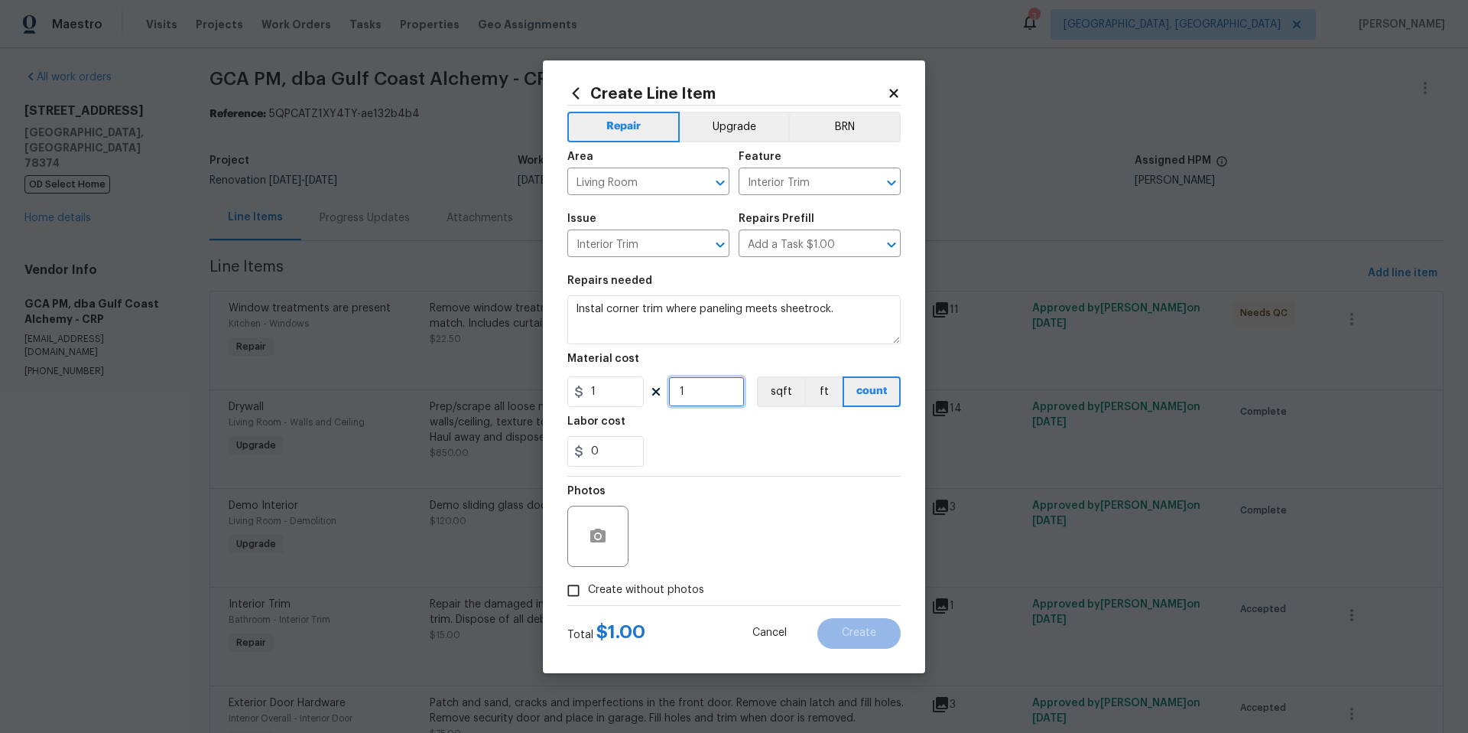
click at [701, 390] on input "1" at bounding box center [706, 391] width 76 height 31
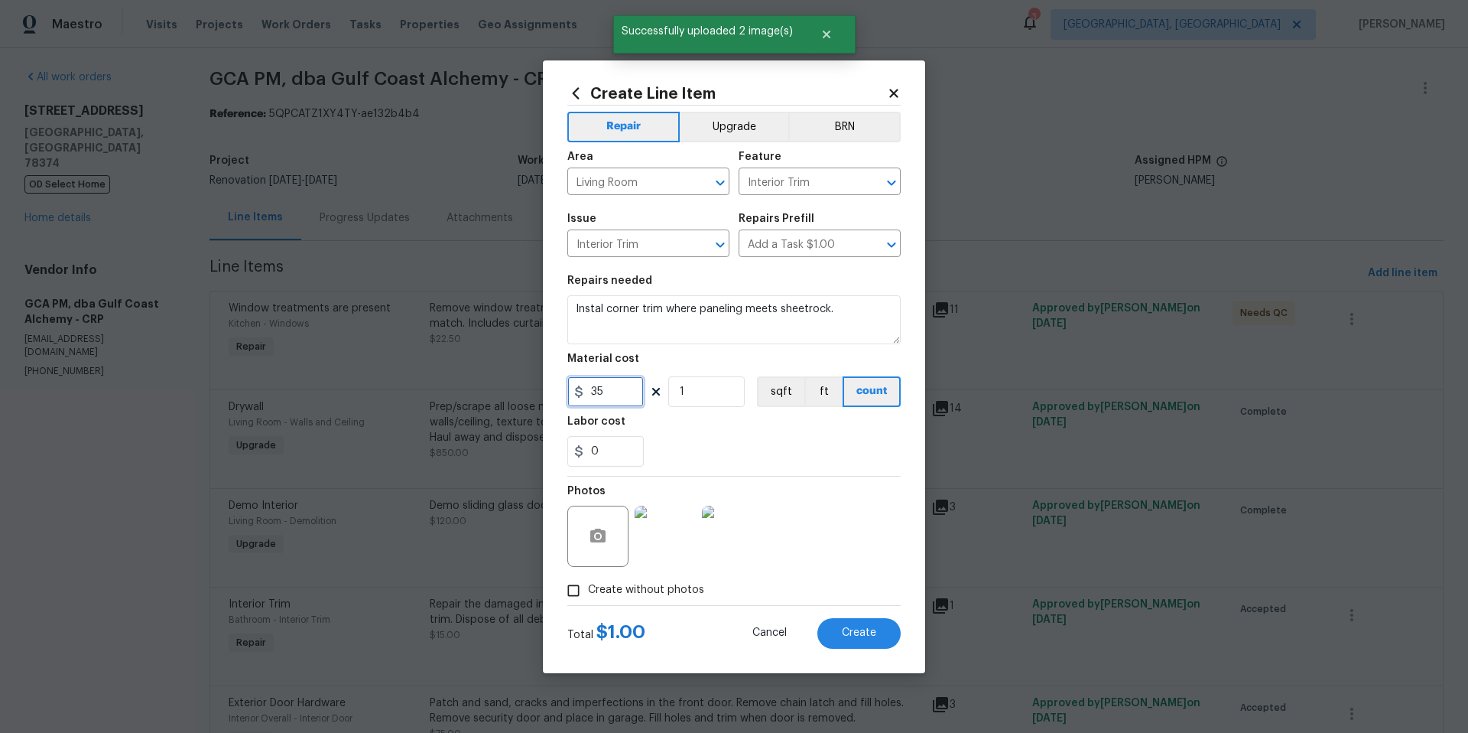
type input "35"
click at [793, 500] on div "Photos" at bounding box center [733, 525] width 333 height 99
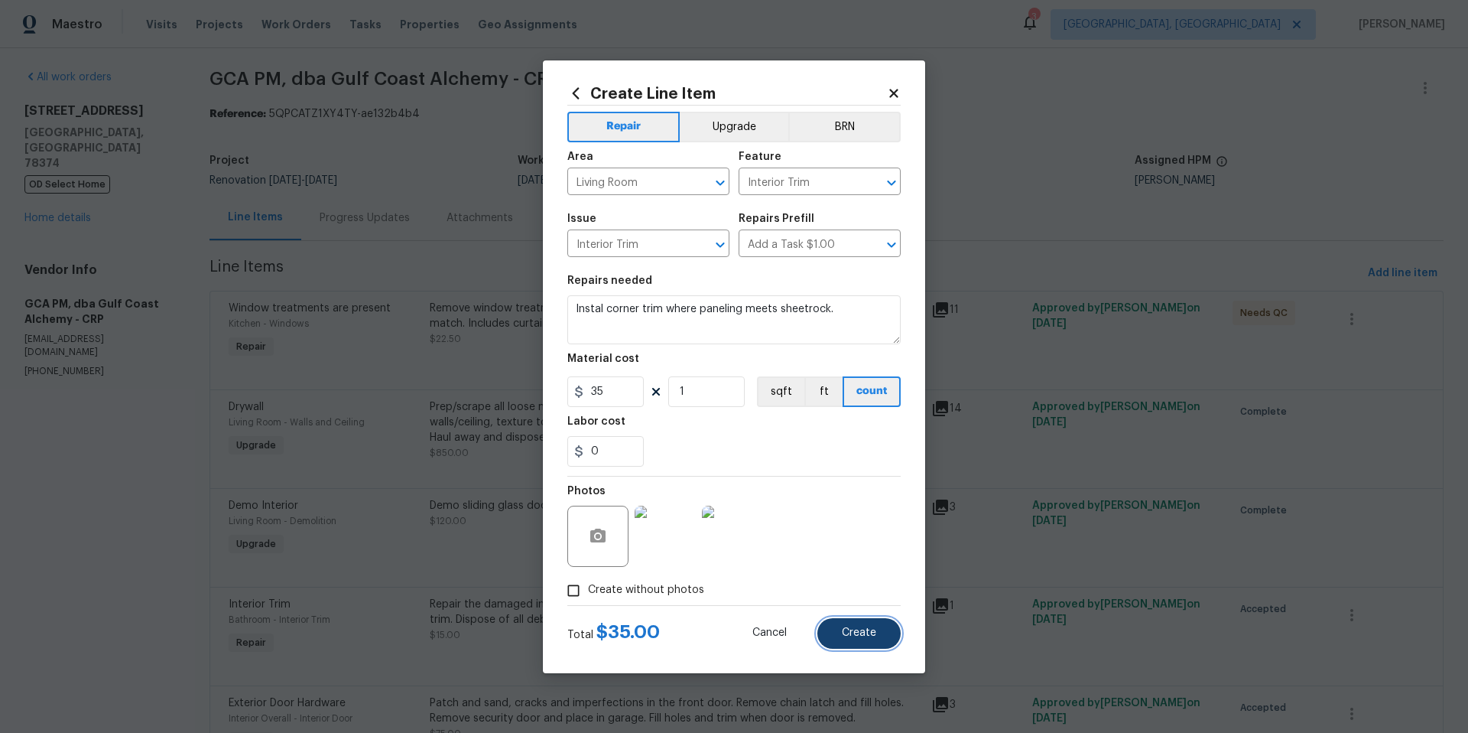
click at [880, 634] on button "Create" at bounding box center [859, 633] width 83 height 31
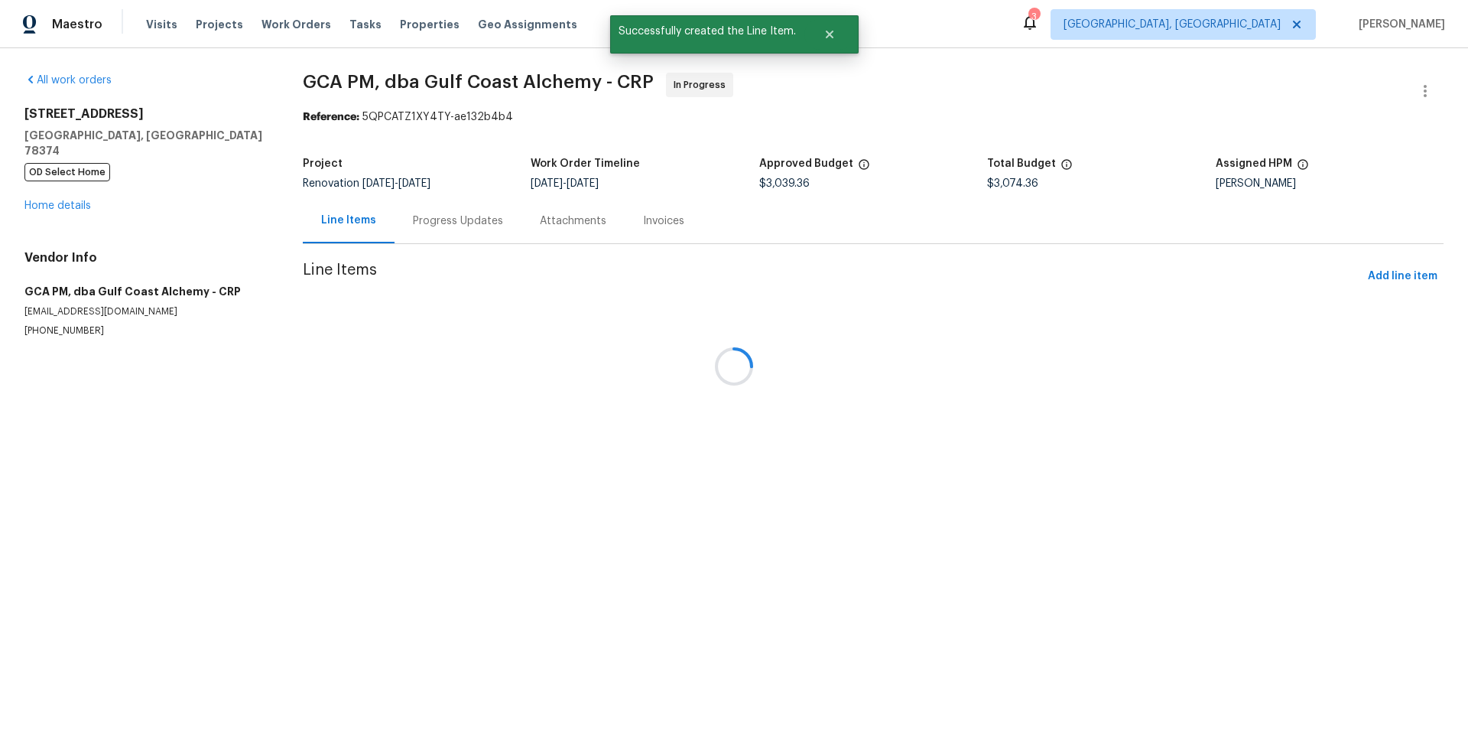
scroll to position [0, 0]
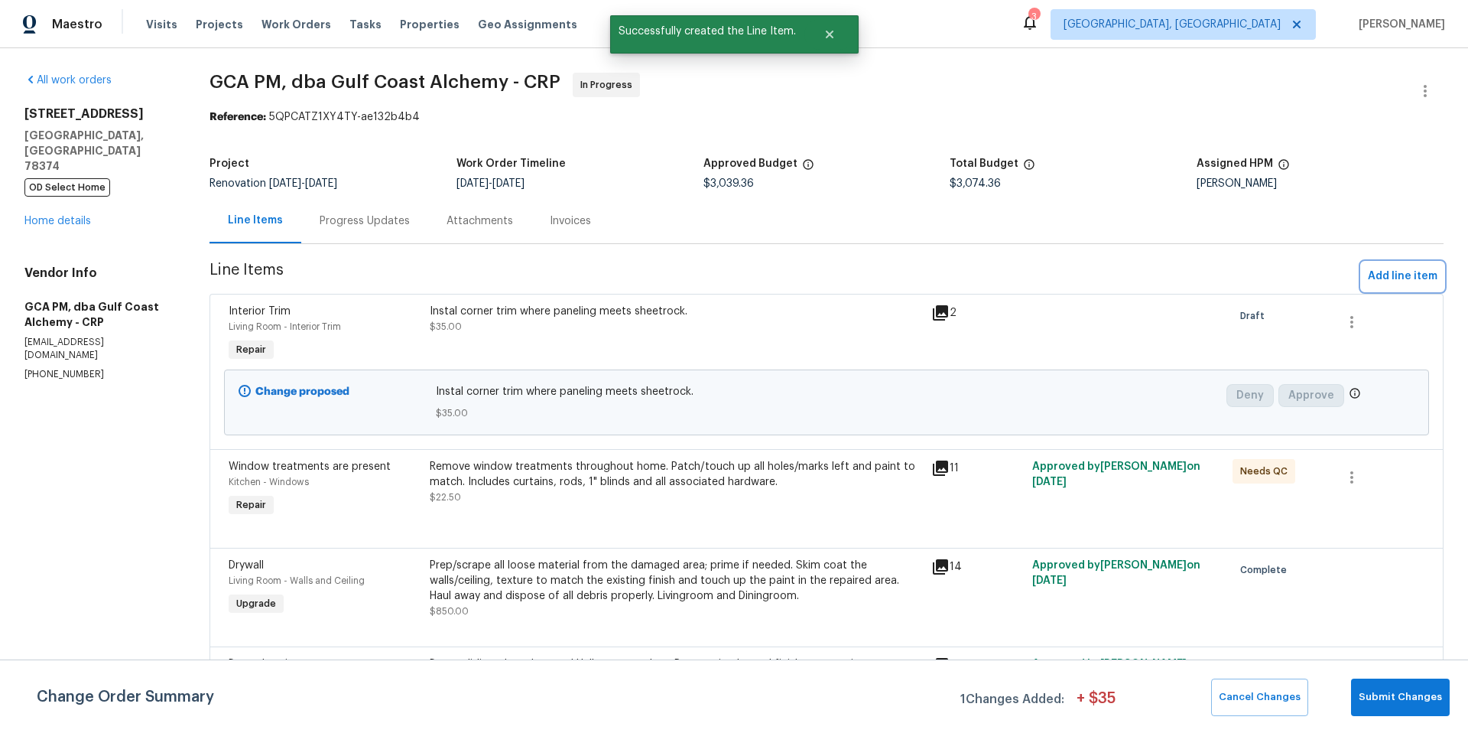
click at [1376, 269] on span "Add line item" at bounding box center [1403, 276] width 70 height 19
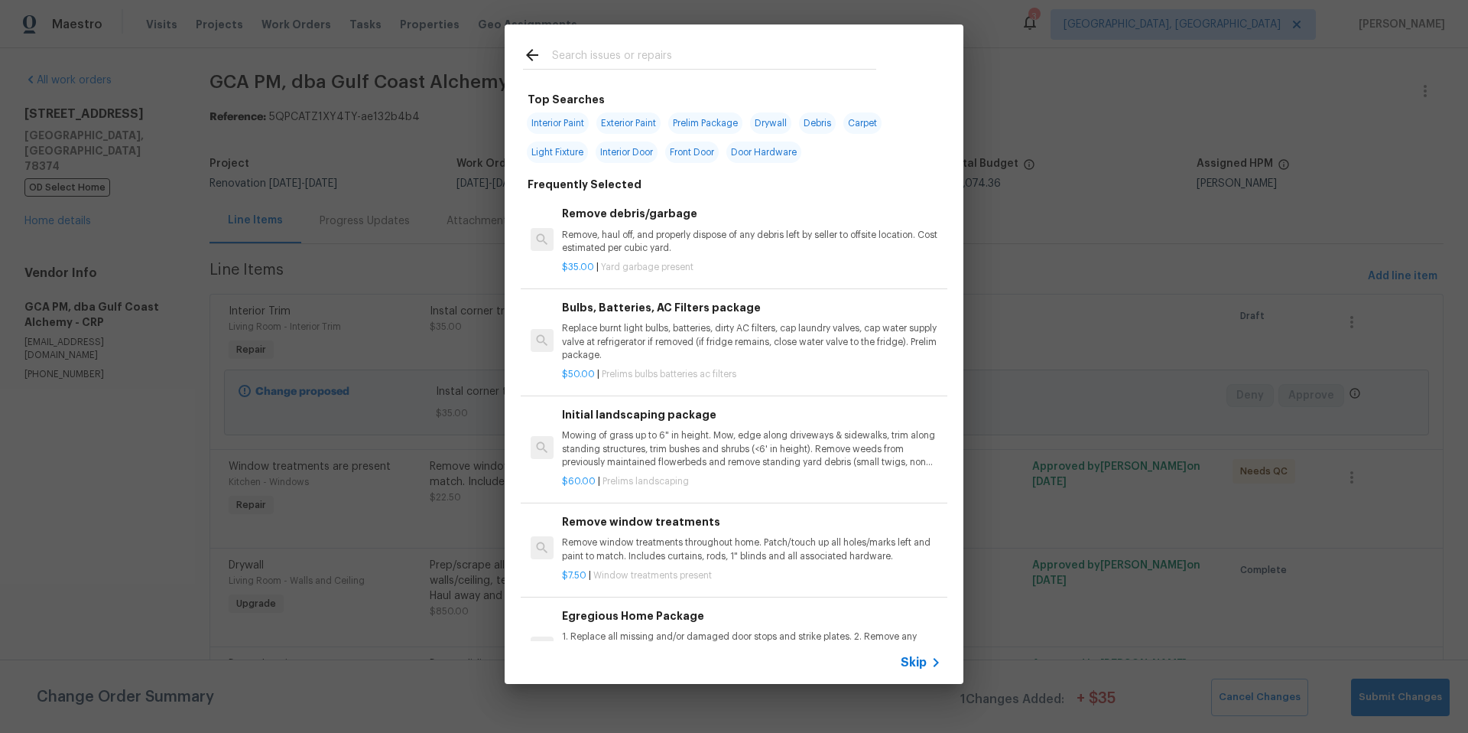
click at [561, 44] on div at bounding box center [700, 54] width 390 height 60
click at [573, 62] on input "text" at bounding box center [714, 57] width 324 height 23
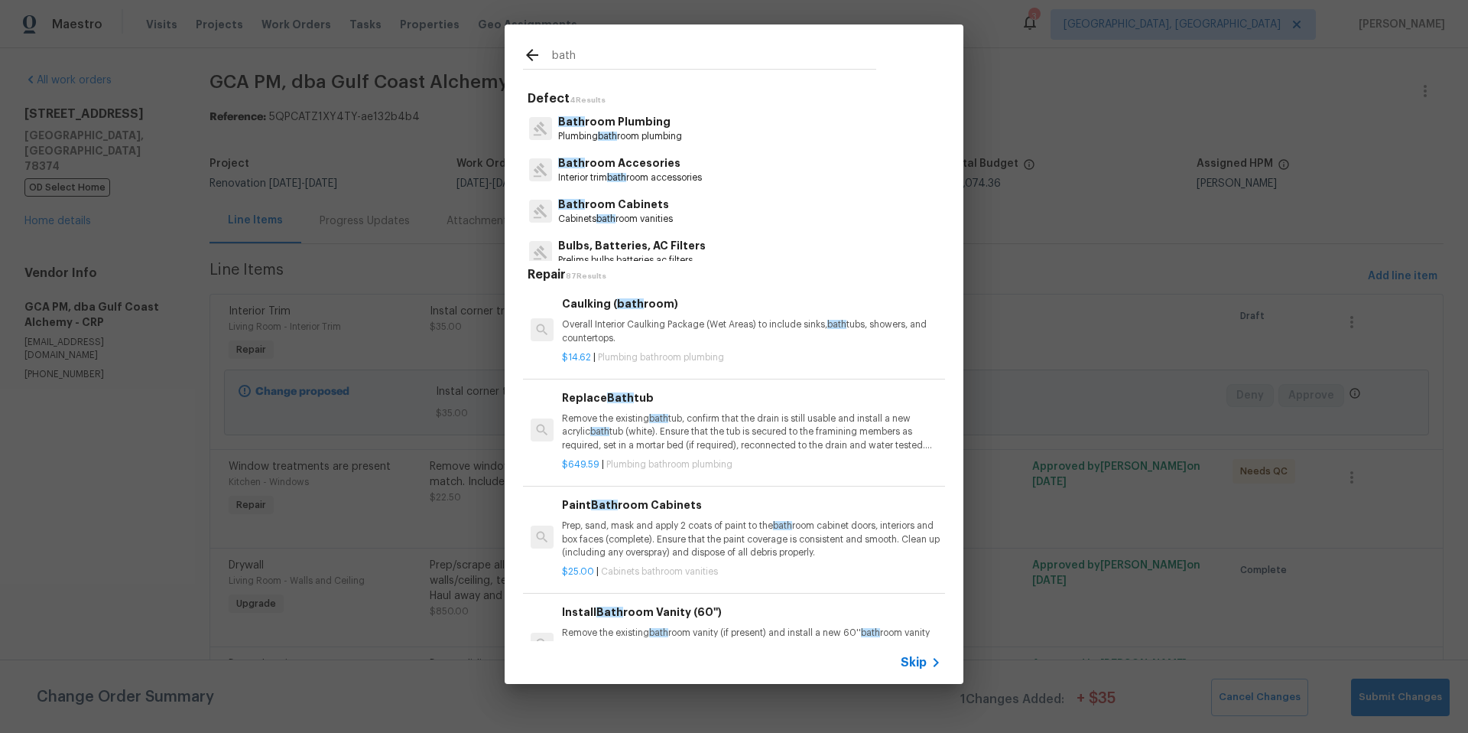
type input "bath"
click at [660, 209] on p "Bath room Cabinets" at bounding box center [615, 205] width 115 height 16
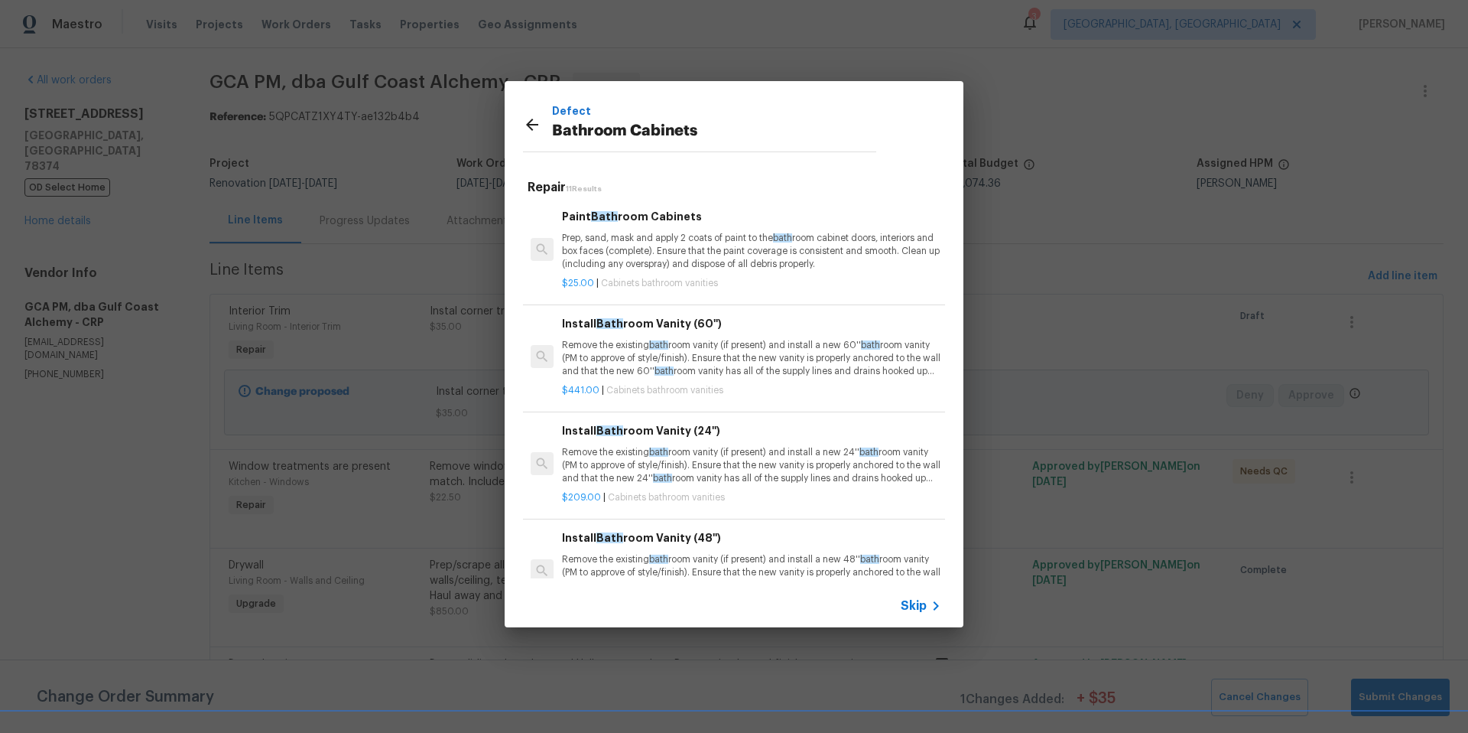
click at [699, 266] on p "Prep, sand, mask and apply 2 coats of paint to the bath room cabinet doors, int…" at bounding box center [751, 251] width 379 height 39
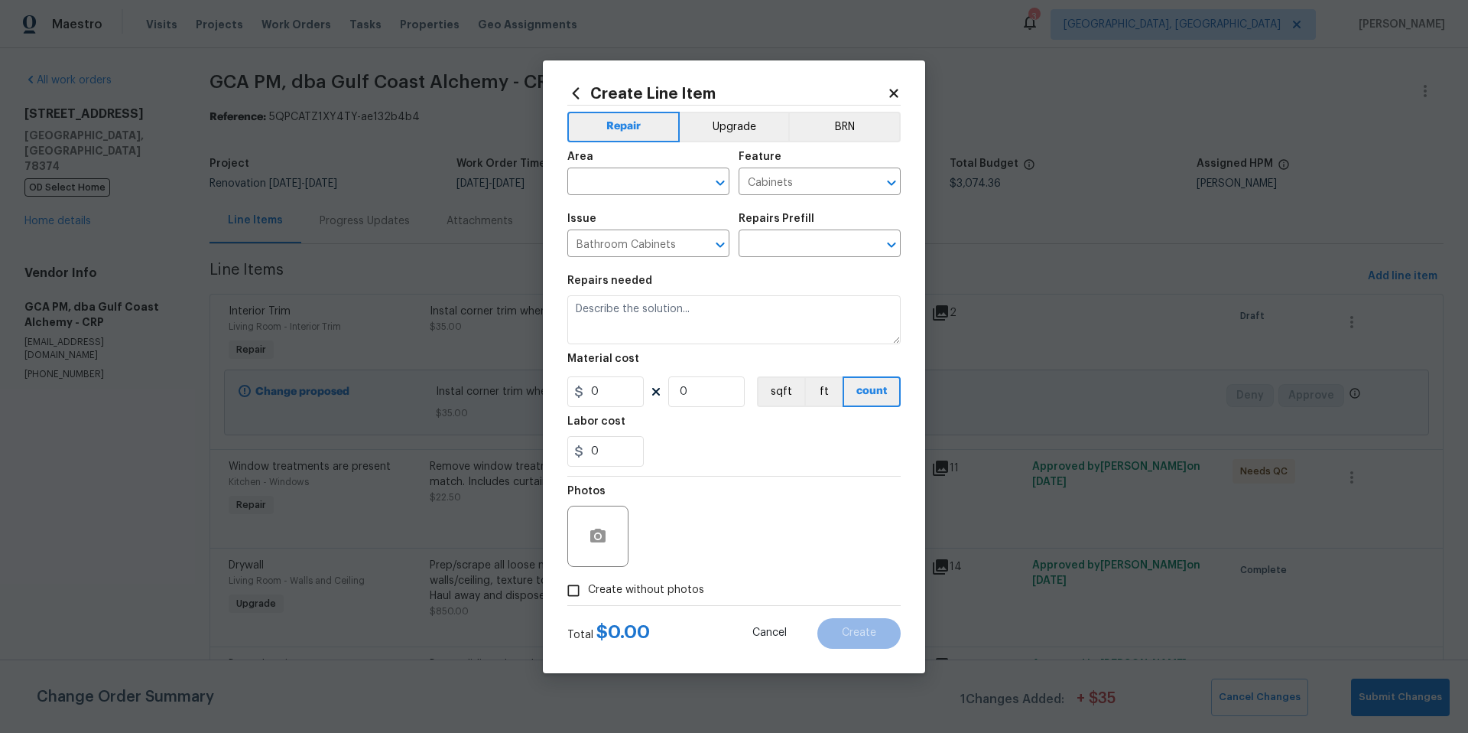
type input "Paint Bathroom Cabinets $25.00"
type textarea "Prep, sand, mask and apply 2 coats of paint to the bathroom cabinet doors, inte…"
type input "25"
type input "1"
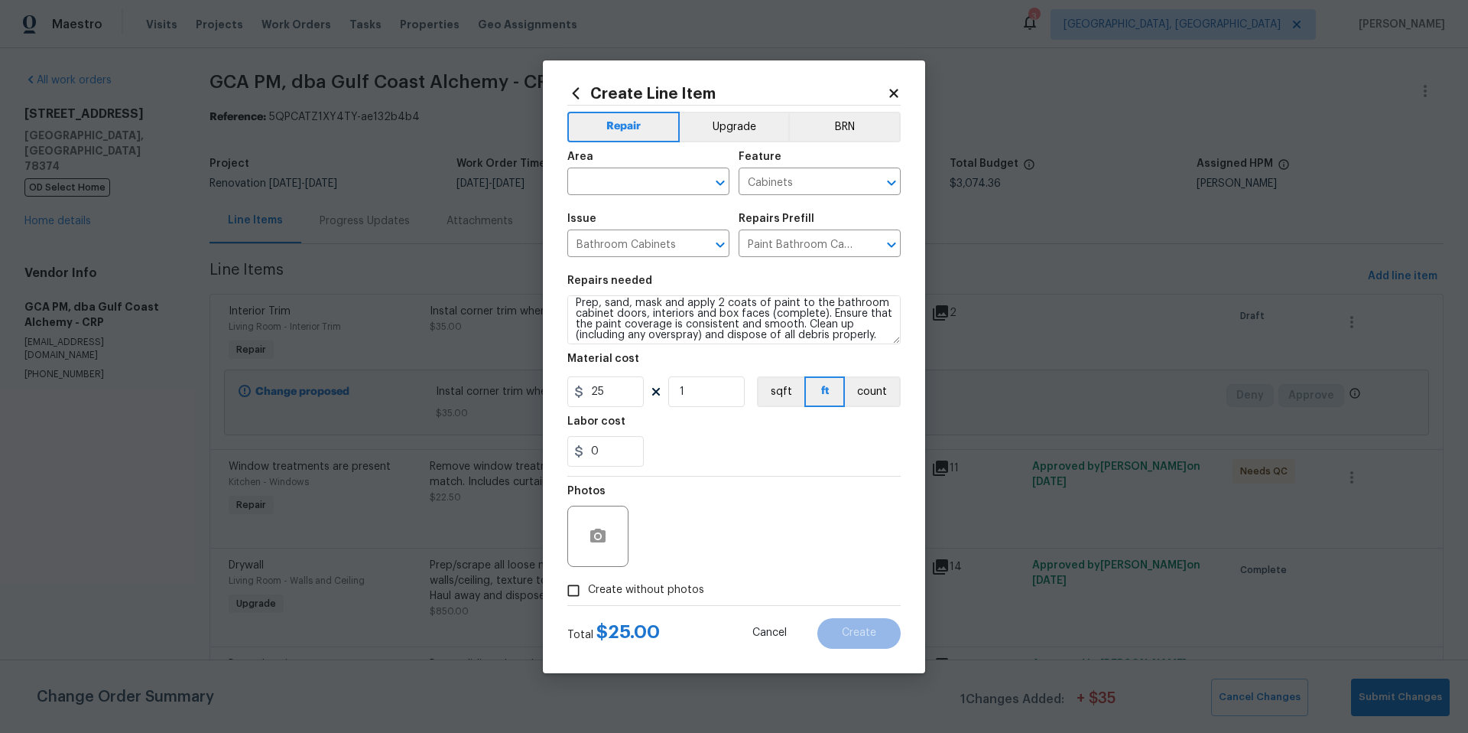
scroll to position [11, 0]
click at [610, 188] on input "text" at bounding box center [626, 183] width 119 height 24
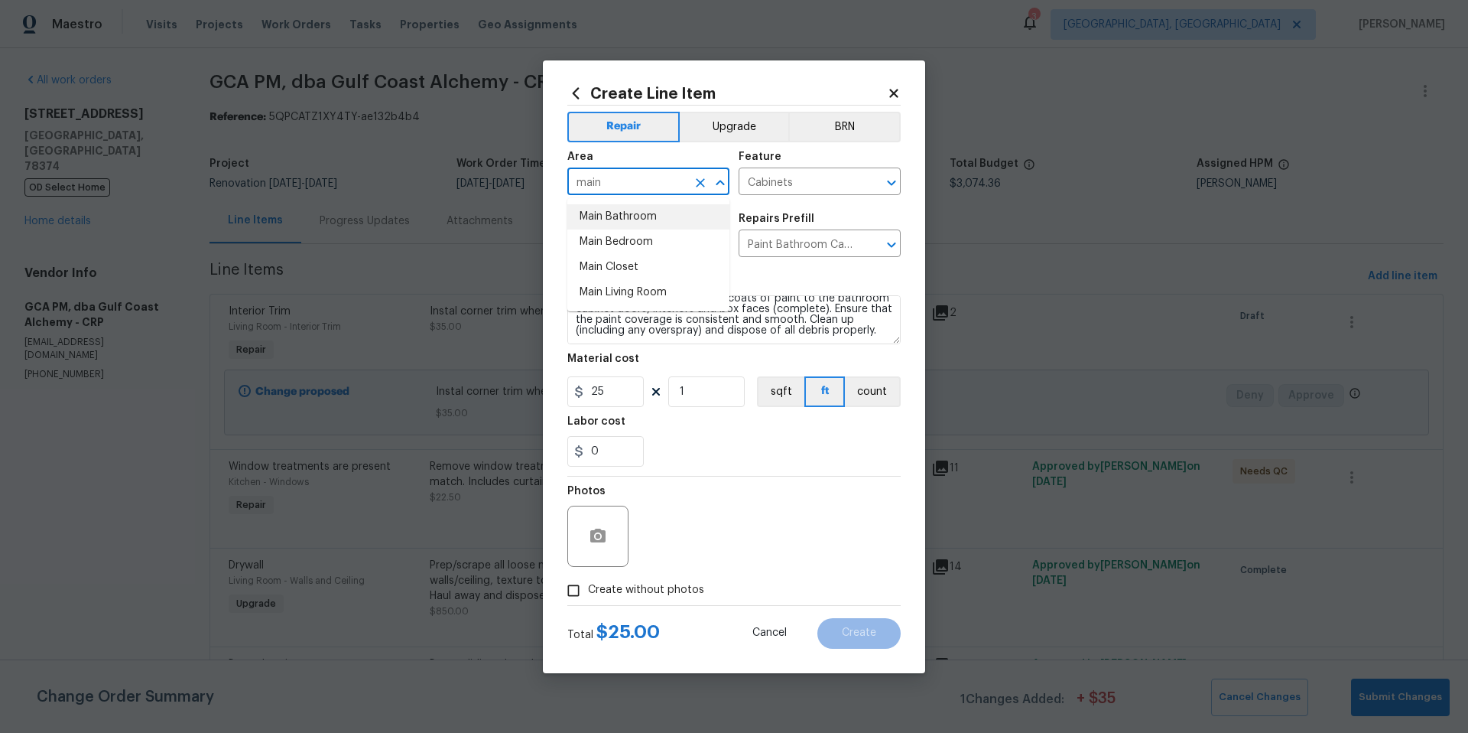
click at [620, 215] on li "Main Bathroom" at bounding box center [648, 216] width 162 height 25
type input "Main Bathroom"
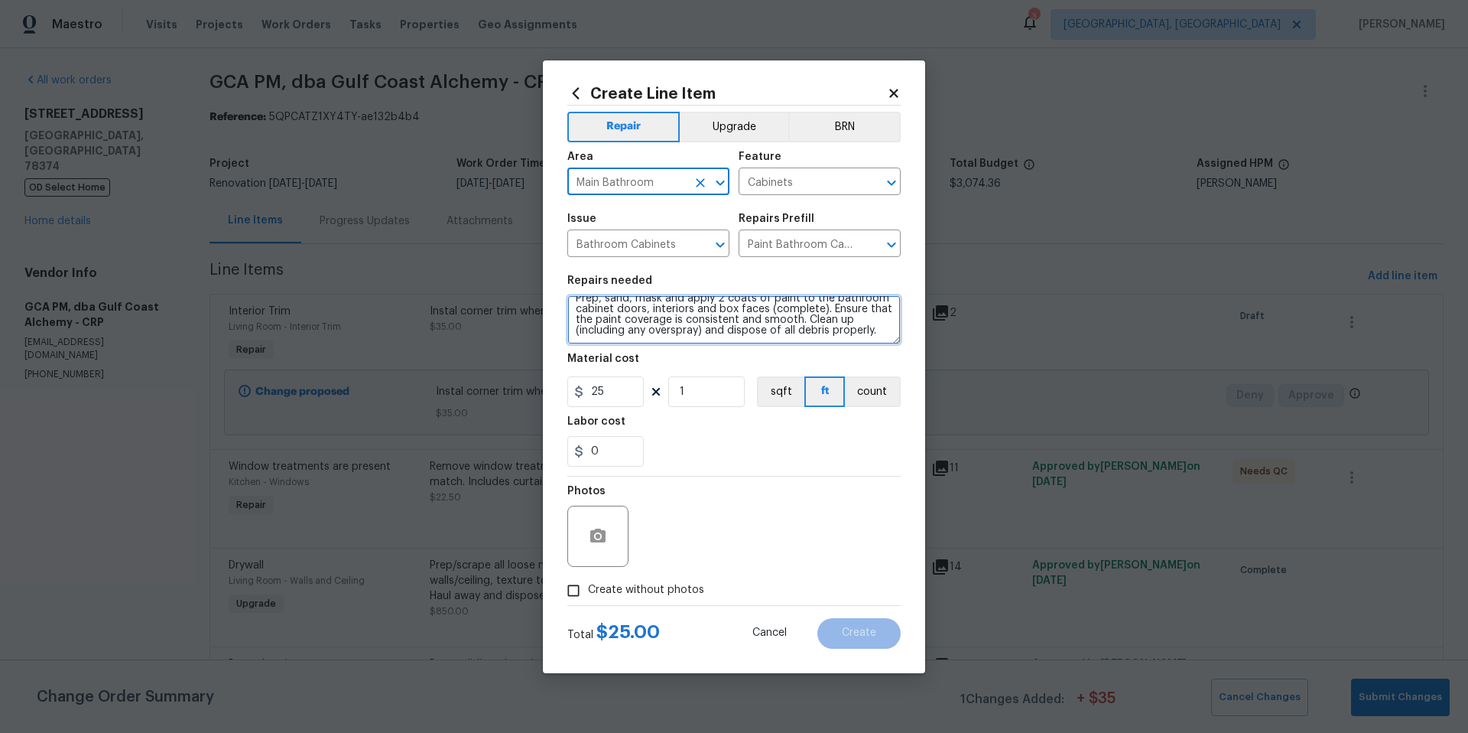
click at [883, 333] on textarea "Prep, sand, mask and apply 2 coats of paint to the bathroom cabinet doors, inte…" at bounding box center [733, 319] width 333 height 49
type textarea "Prep, sand, mask and apply 2 coats of paint to the bathroom cabinet doors, inte…"
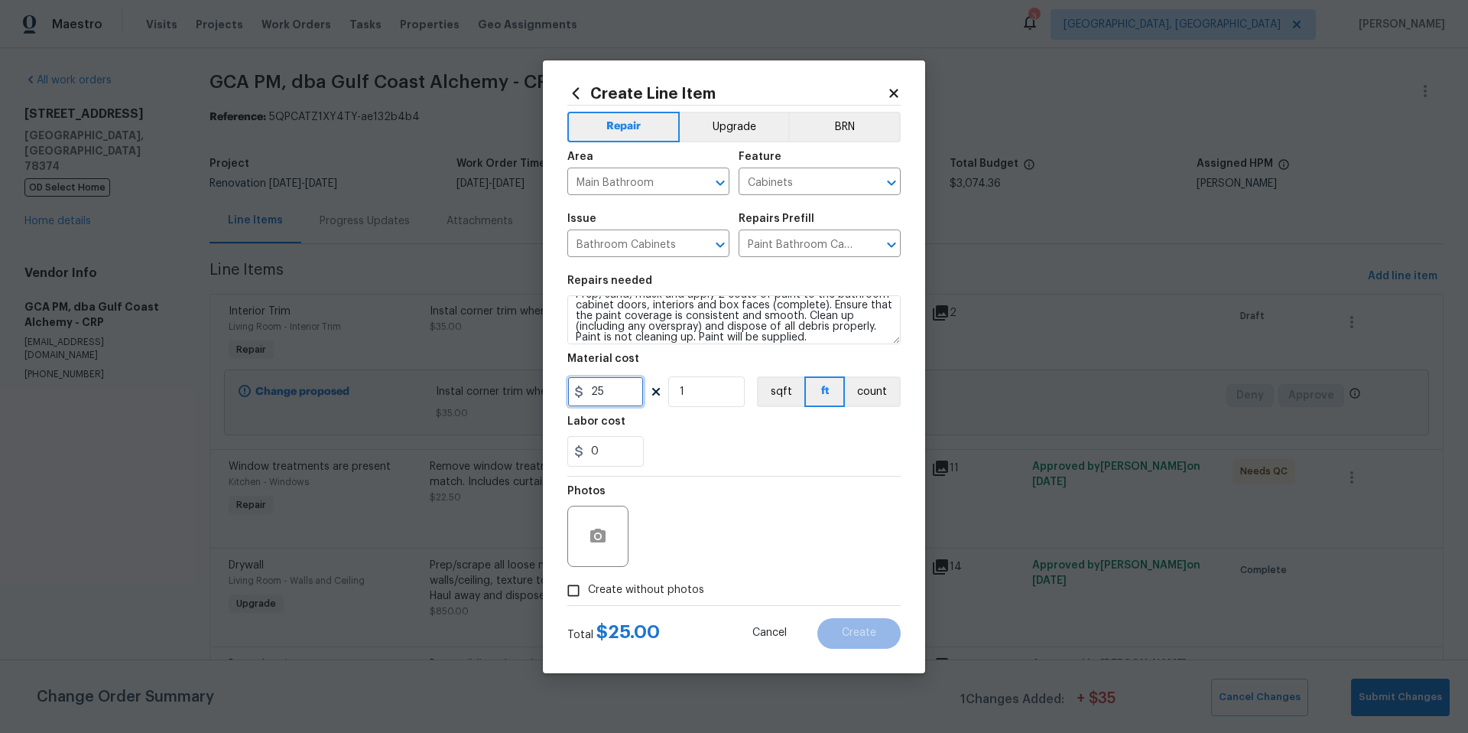
click at [613, 398] on input "25" at bounding box center [605, 391] width 76 height 31
click at [605, 541] on icon "button" at bounding box center [597, 535] width 15 height 14
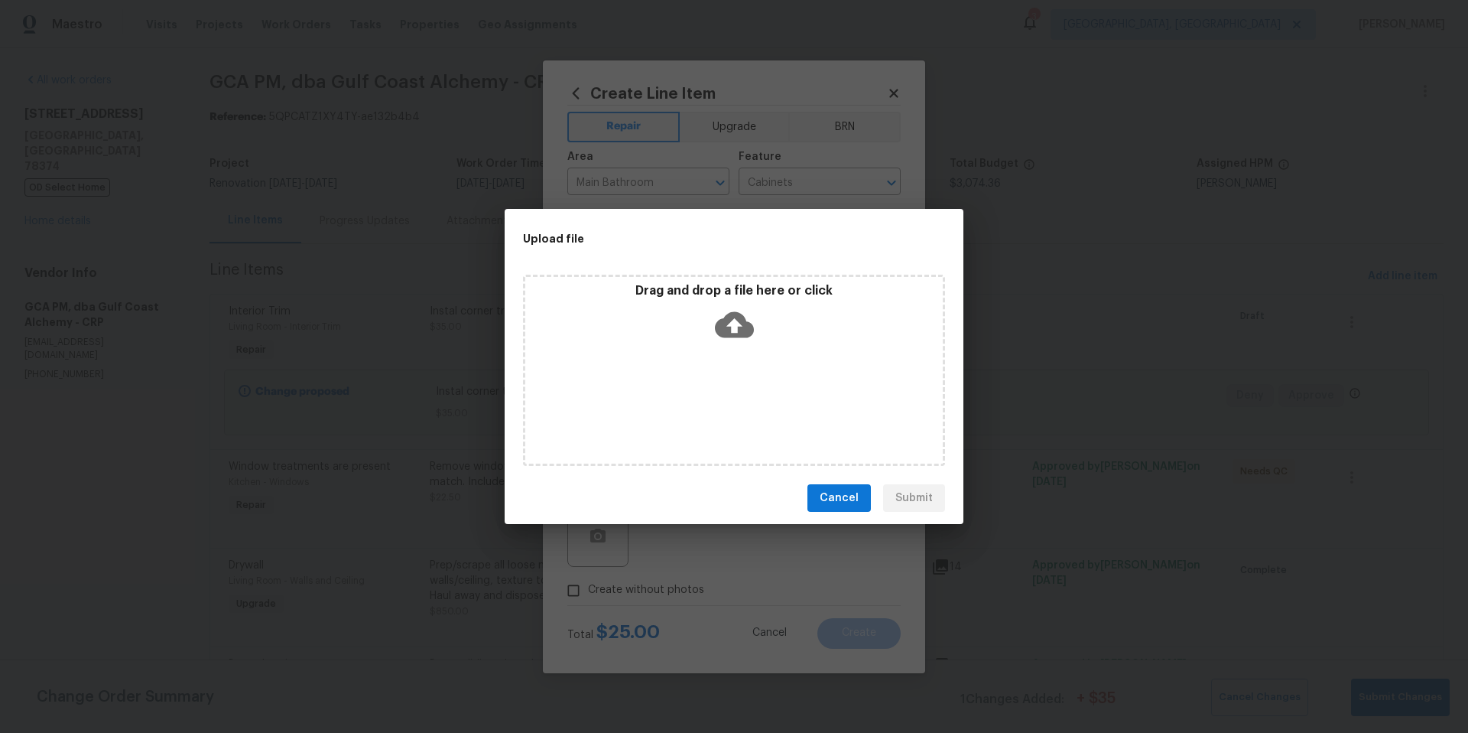
click at [738, 333] on icon at bounding box center [734, 325] width 39 height 26
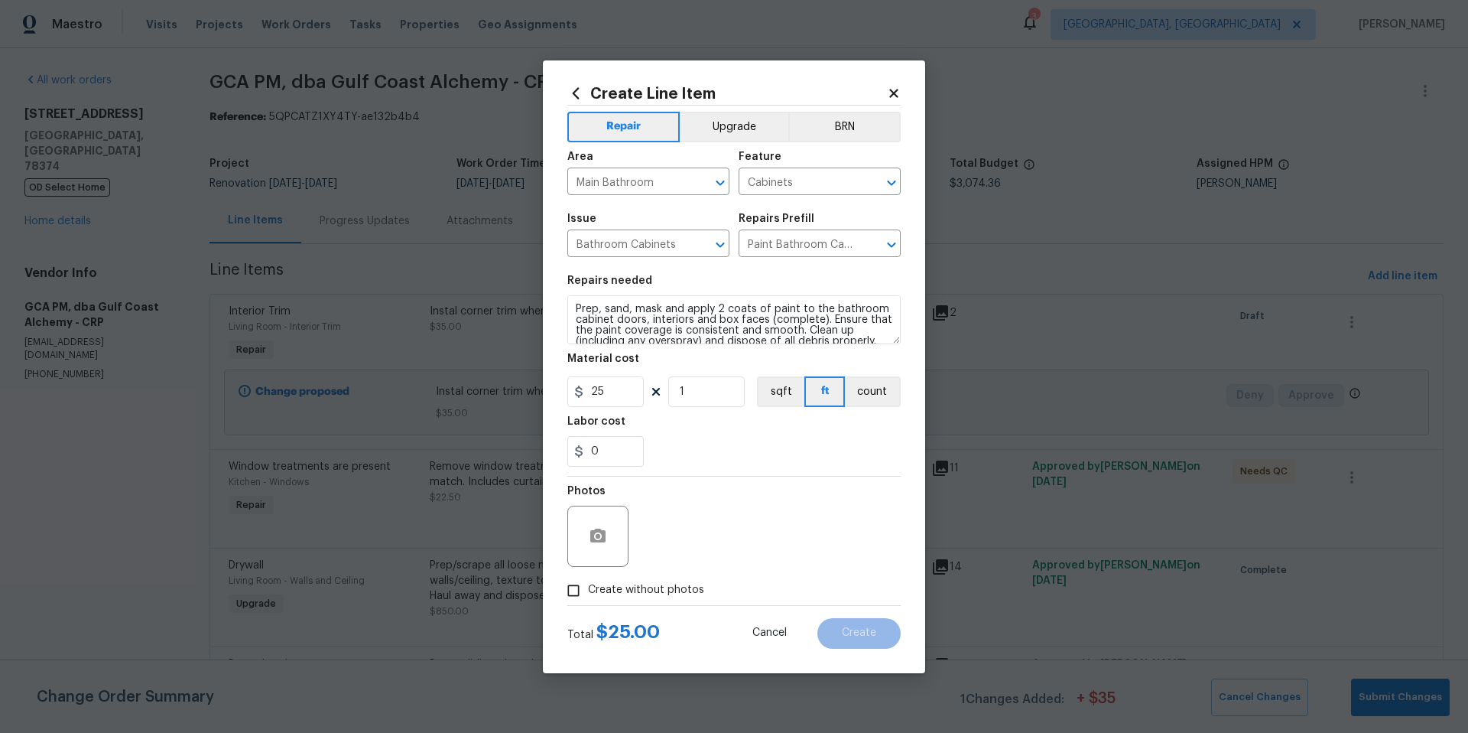
scroll to position [15, 0]
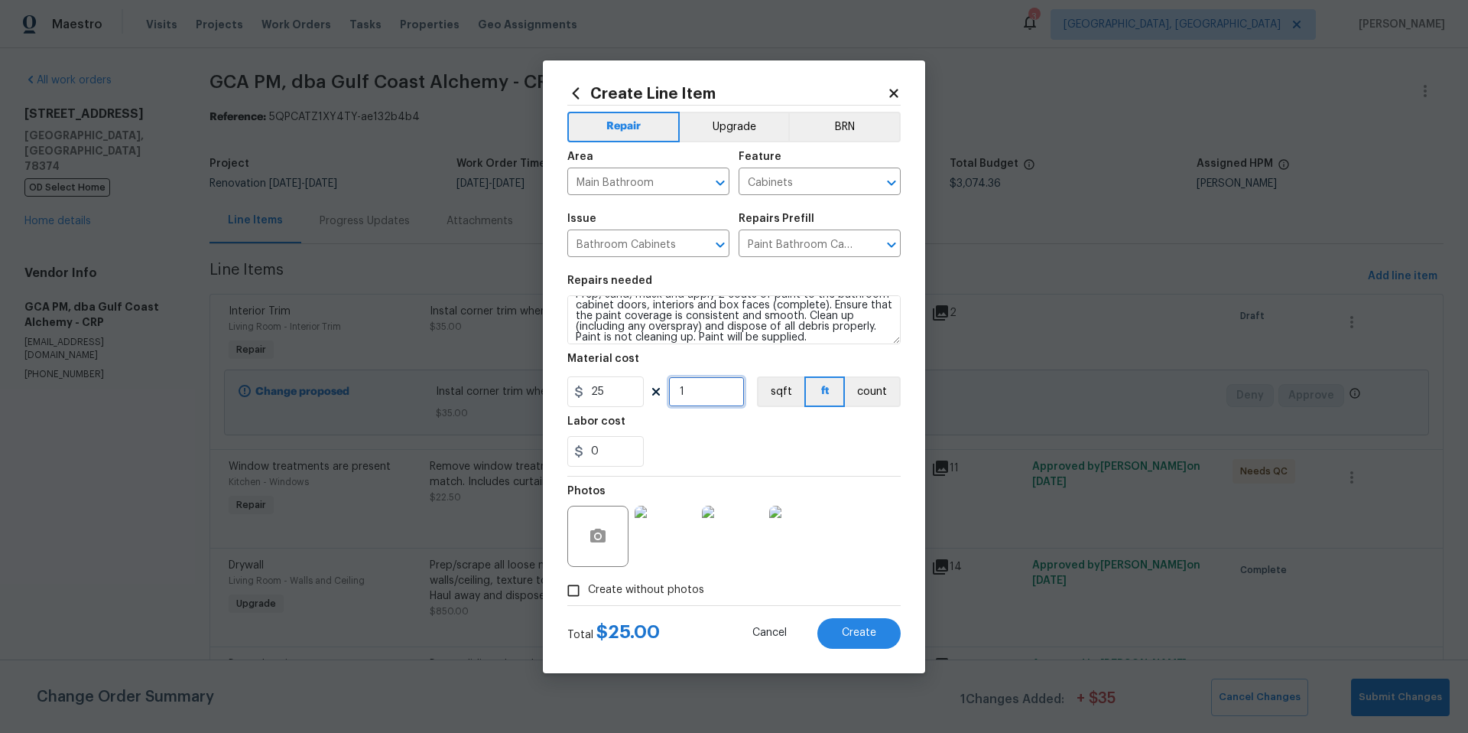
click at [716, 397] on input "1" at bounding box center [706, 391] width 76 height 31
type input "10"
click at [857, 639] on button "Create" at bounding box center [859, 633] width 83 height 31
type input "0"
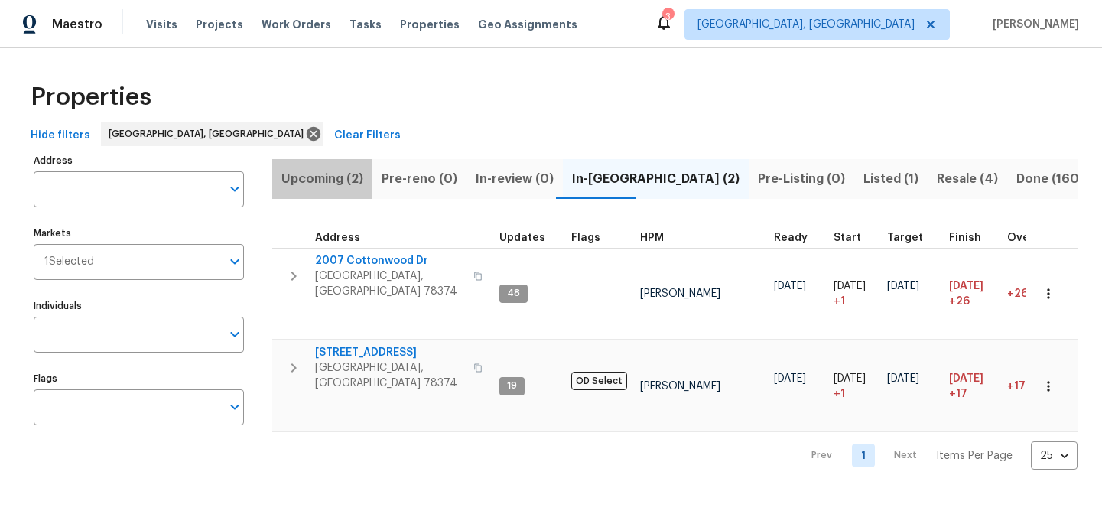
click at [316, 184] on span "Upcoming (2)" at bounding box center [322, 178] width 82 height 21
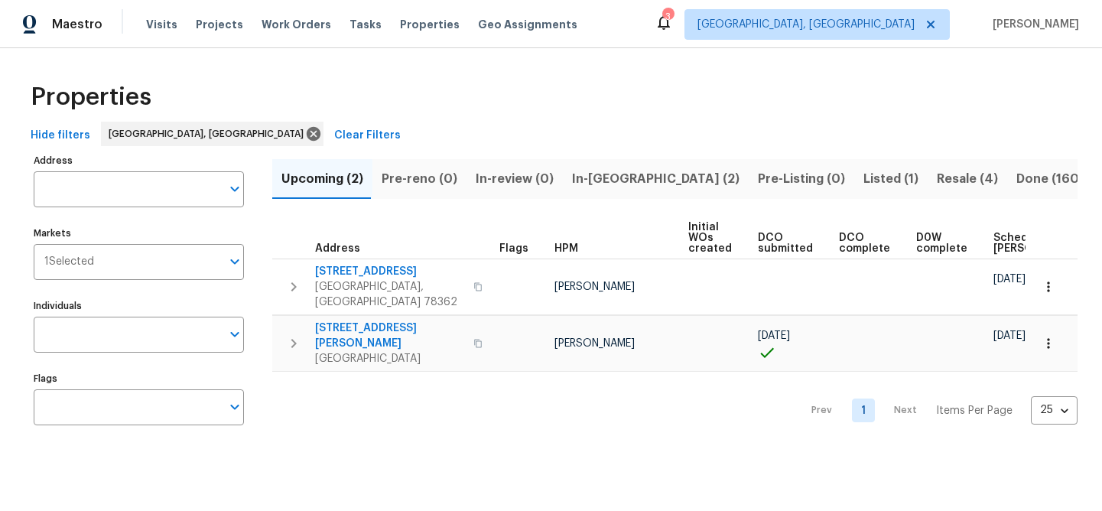
click at [863, 174] on span "Listed (1)" at bounding box center [890, 178] width 55 height 21
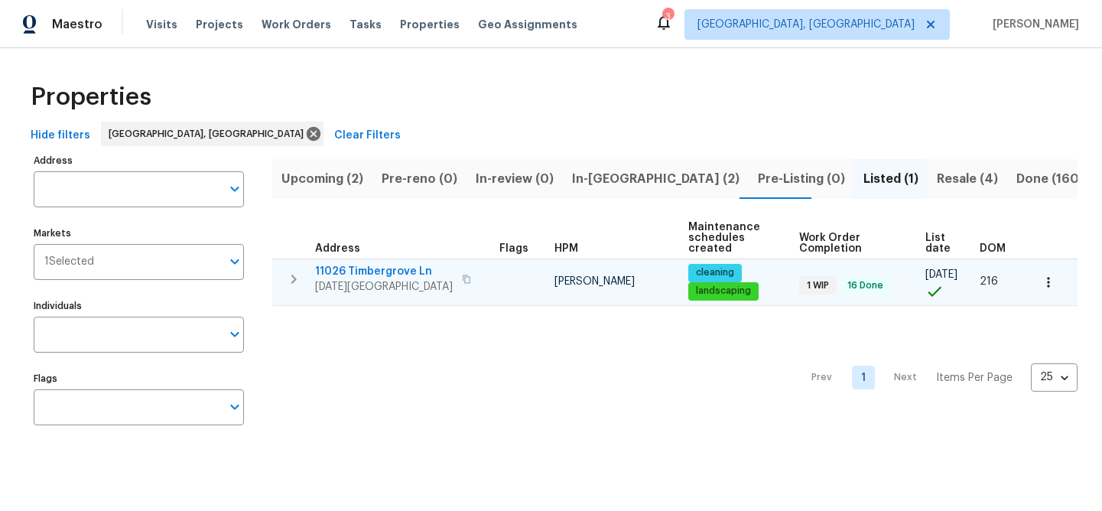
click at [355, 275] on span "11026 Timbergrove Ln" at bounding box center [384, 271] width 138 height 15
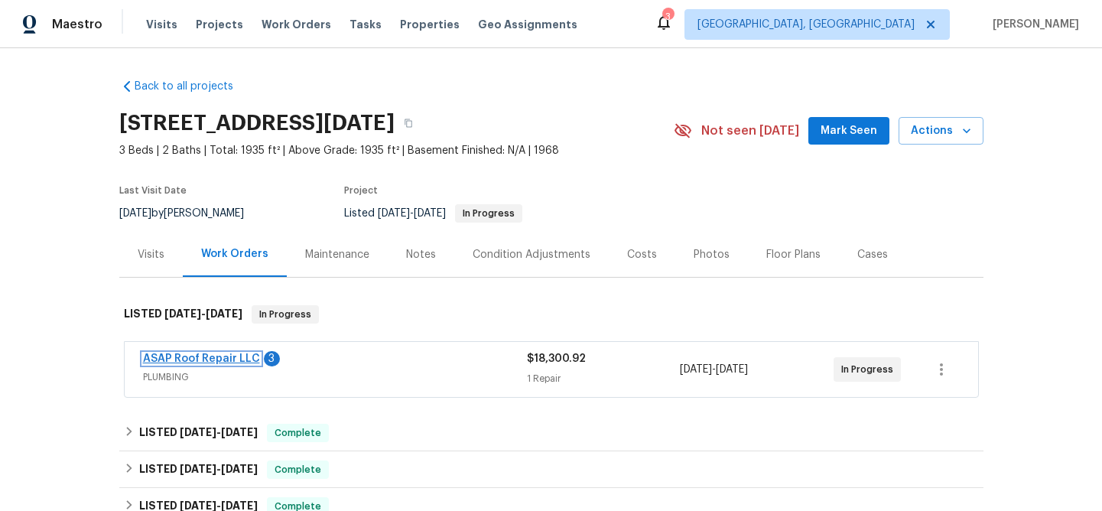
click at [220, 361] on link "ASAP Roof Repair LLC" at bounding box center [201, 358] width 117 height 11
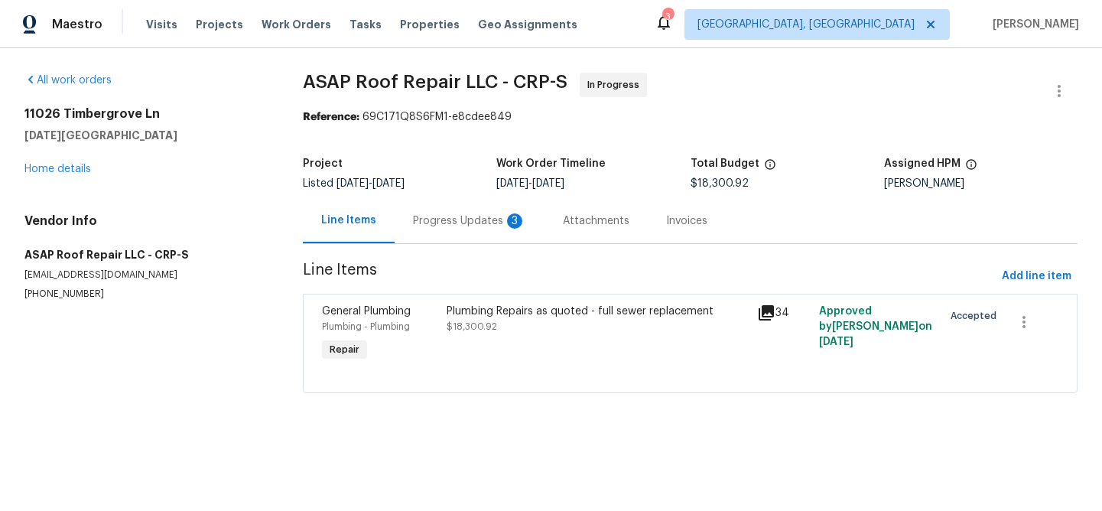
click at [467, 219] on div "Progress Updates 3" at bounding box center [469, 220] width 113 height 15
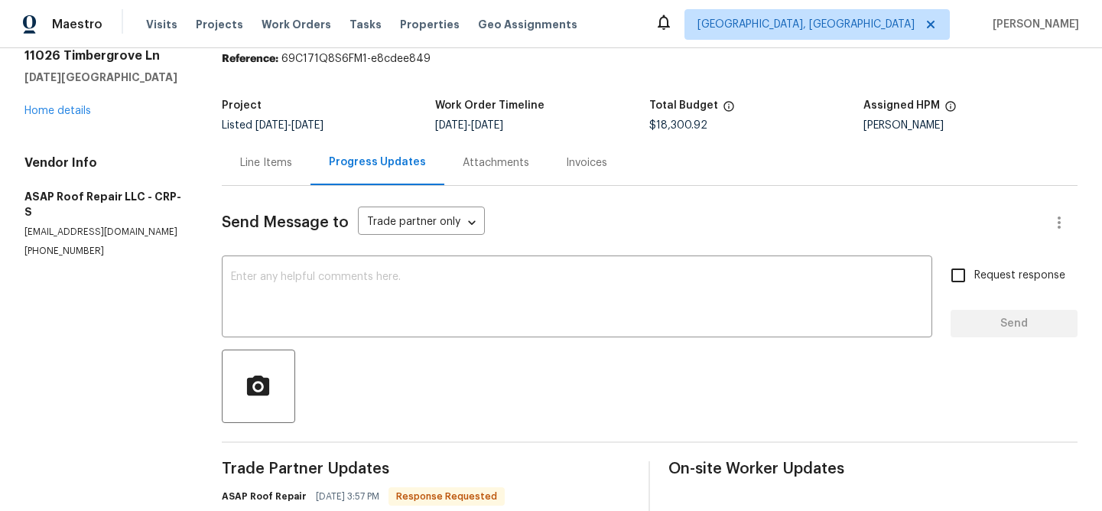
scroll to position [263, 0]
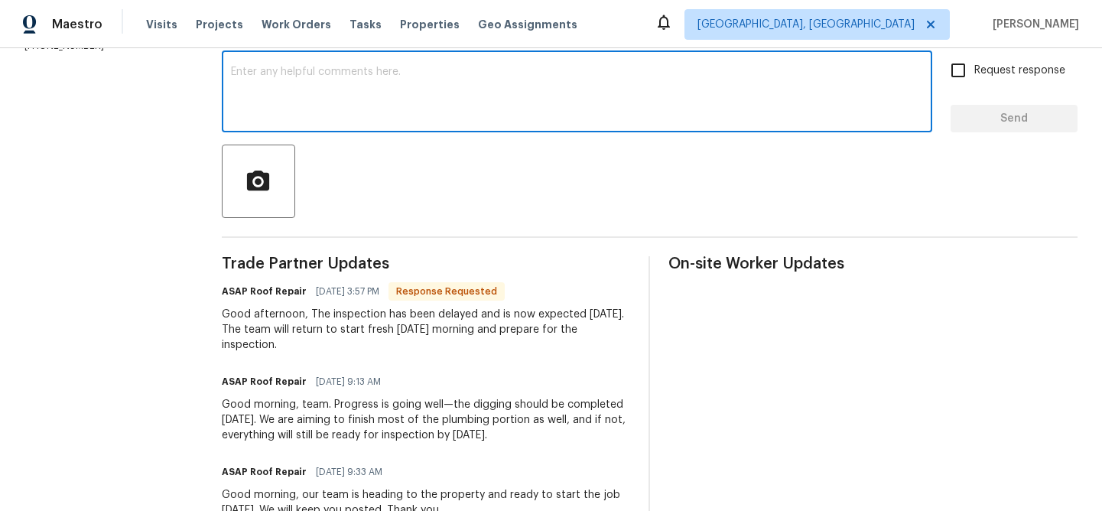
click at [311, 82] on textarea at bounding box center [577, 94] width 692 height 54
type textarea "Okay"
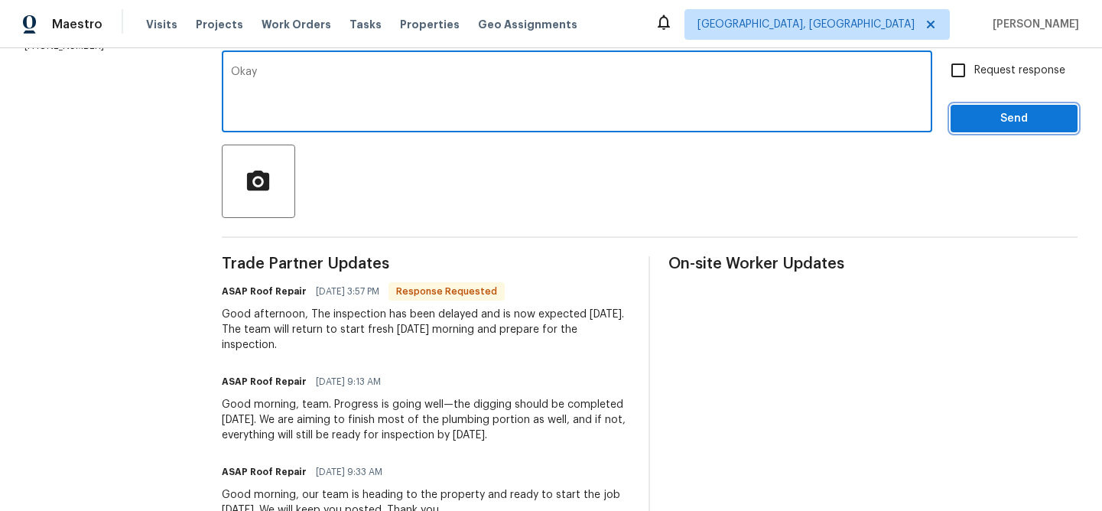
click at [963, 119] on span "Send" at bounding box center [1014, 118] width 102 height 19
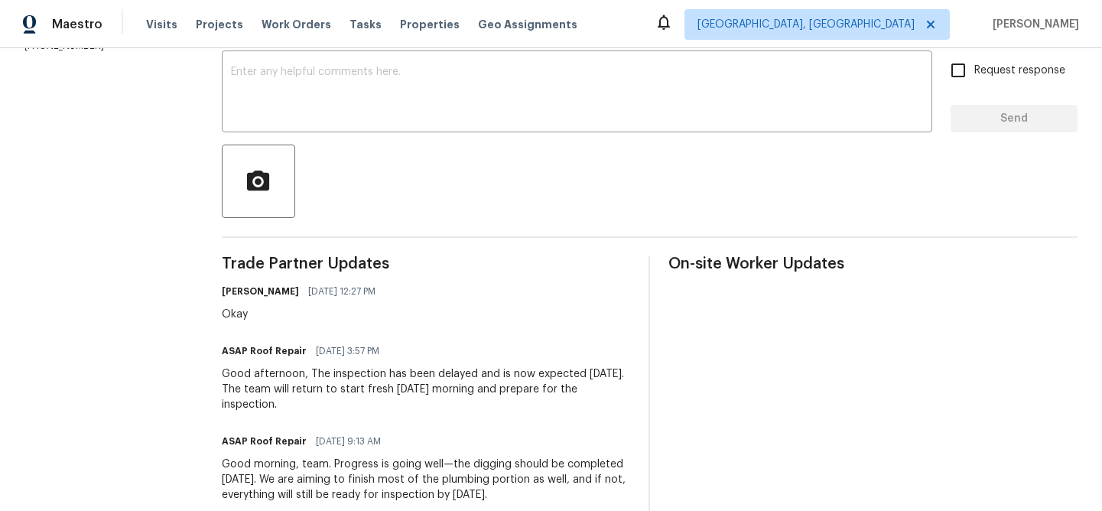
click at [523, 180] on div at bounding box center [650, 181] width 856 height 73
click at [298, 22] on span "Work Orders" at bounding box center [297, 24] width 70 height 15
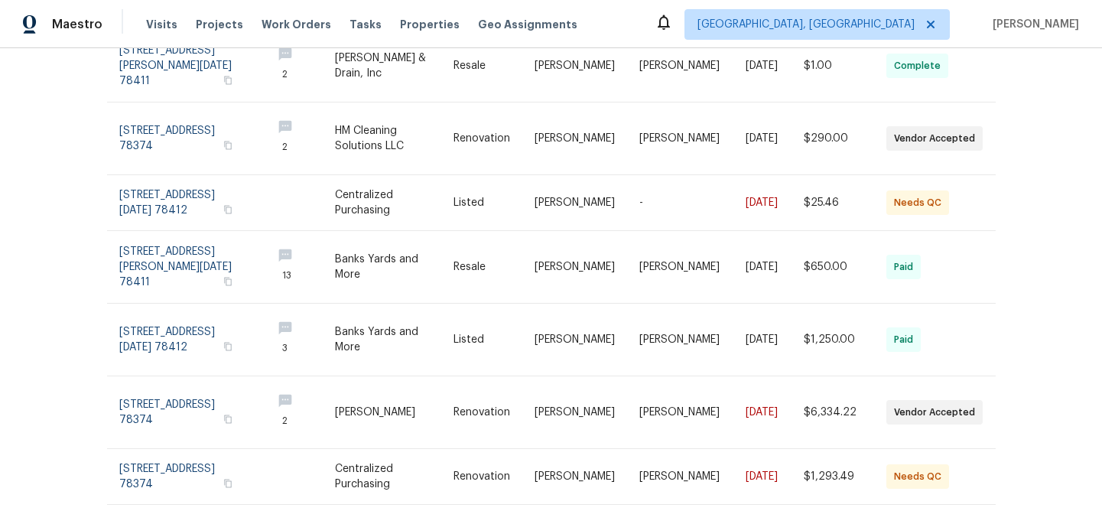
scroll to position [450, 0]
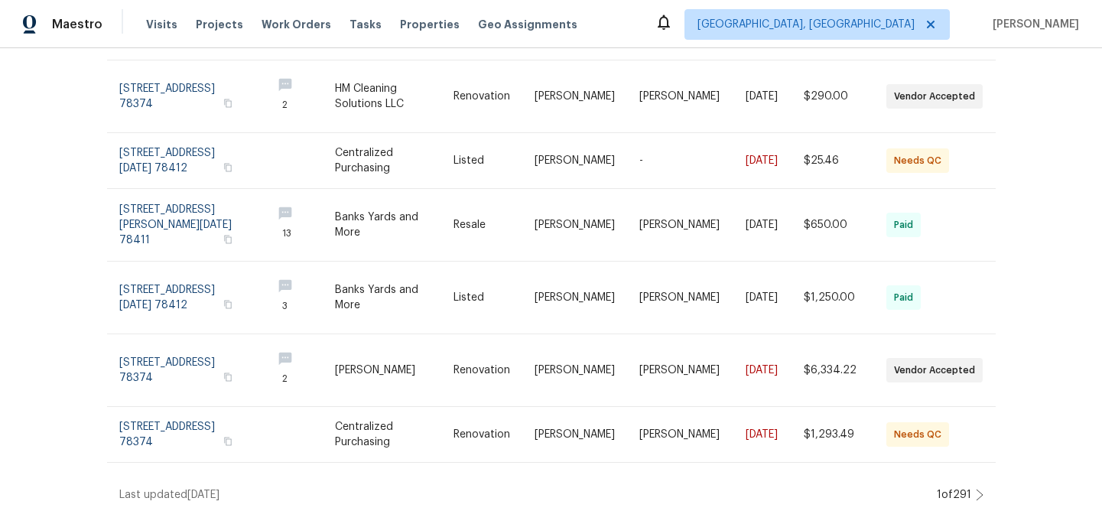
drag, startPoint x: 102, startPoint y: 246, endPoint x: 265, endPoint y: 0, distance: 294.6
click at [0, 0] on div "Maestro Visits Projects Work Orders Tasks Properties Geo Assignments [GEOGRAPHI…" at bounding box center [551, 255] width 1102 height 511
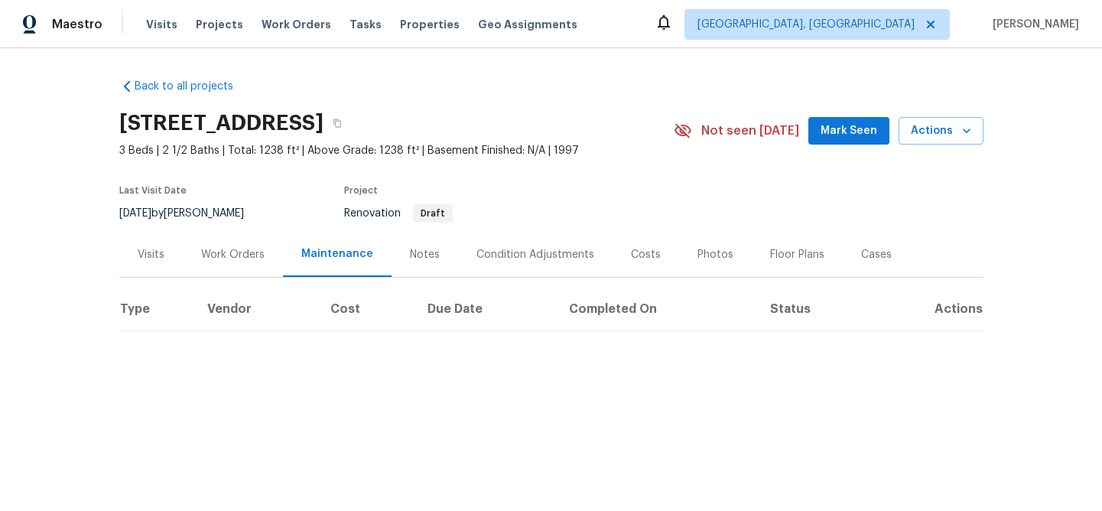
drag, startPoint x: 347, startPoint y: 240, endPoint x: 361, endPoint y: 236, distance: 14.3
click at [237, 255] on div "Work Orders" at bounding box center [232, 254] width 63 height 15
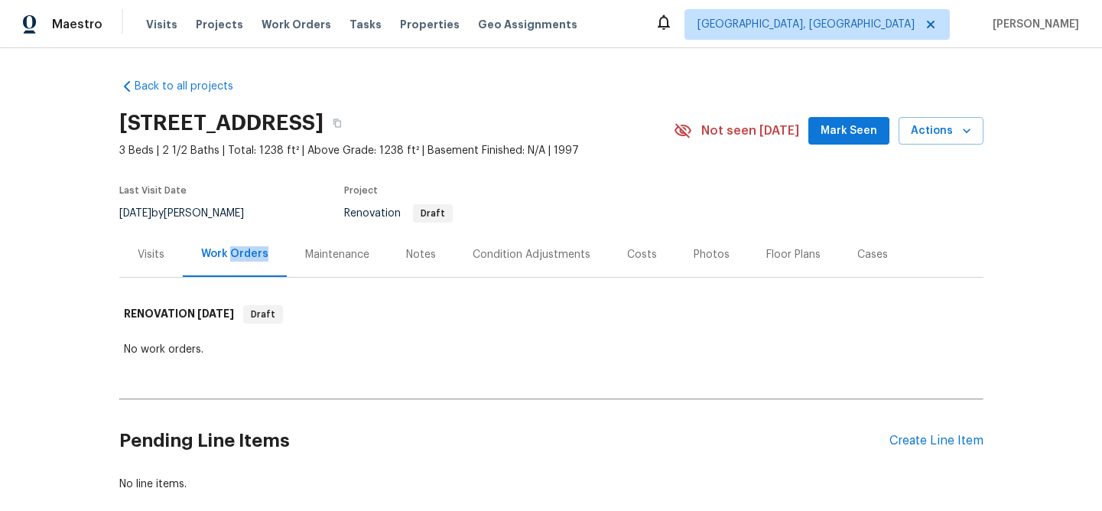
scroll to position [96, 0]
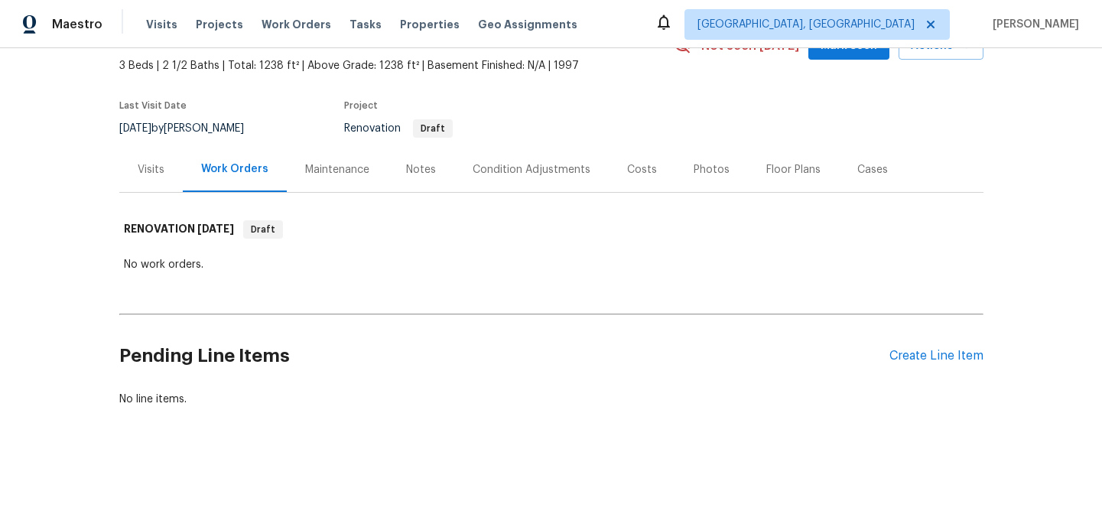
click at [503, 162] on div "Condition Adjustments" at bounding box center [532, 169] width 118 height 15
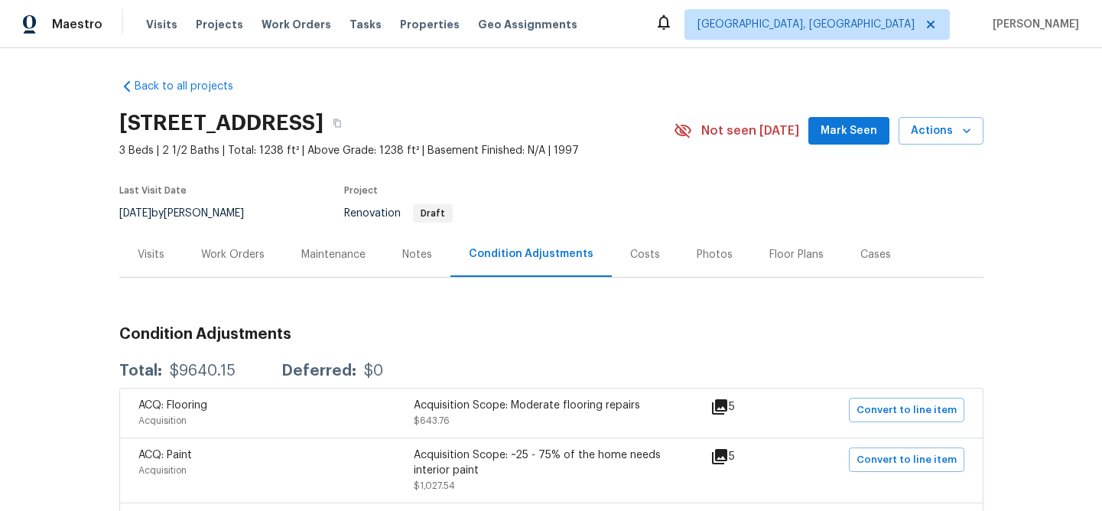
click at [227, 248] on div "Work Orders" at bounding box center [232, 254] width 63 height 15
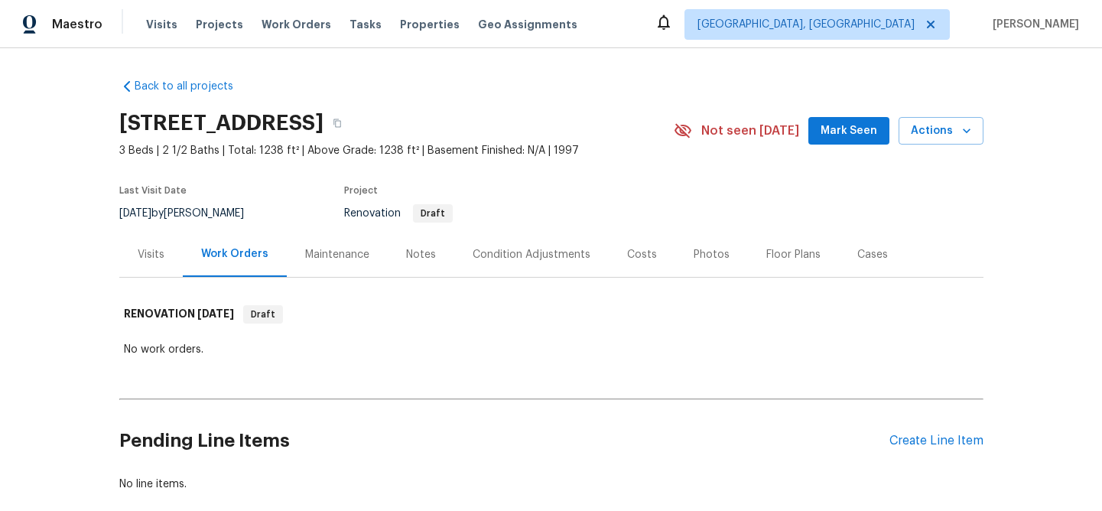
scroll to position [96, 0]
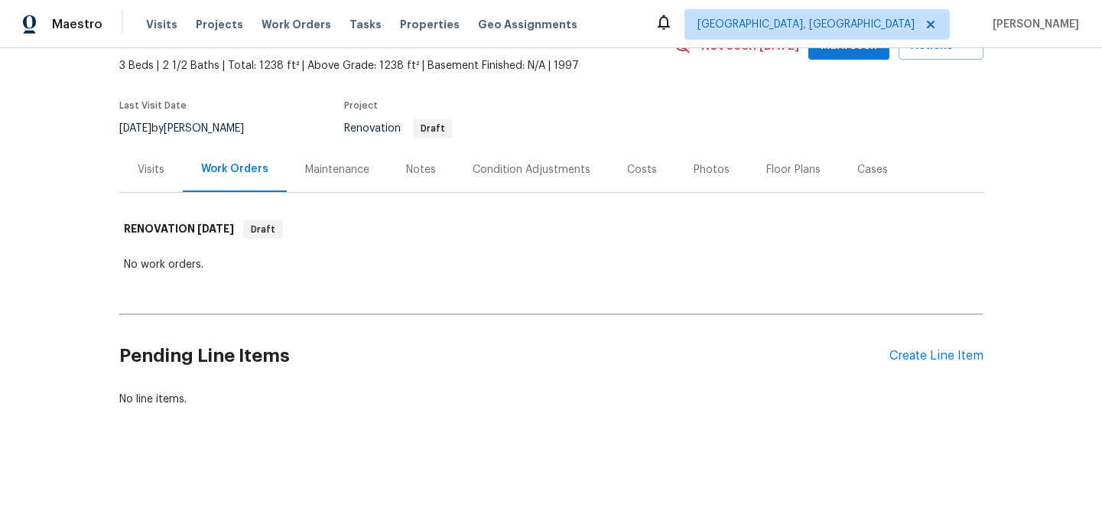
click at [538, 162] on div "Condition Adjustments" at bounding box center [532, 169] width 118 height 15
